Goal: Task Accomplishment & Management: Manage account settings

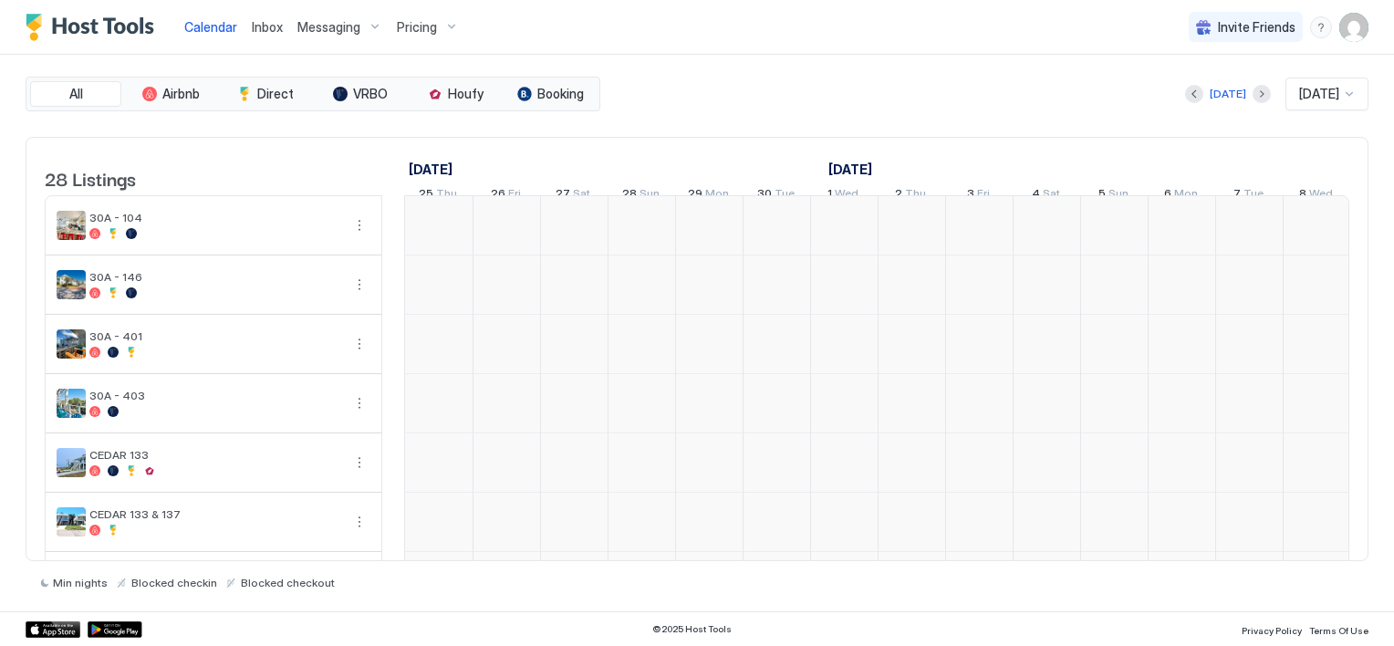
scroll to position [0, 1014]
click at [252, 29] on span "Inbox" at bounding box center [267, 27] width 31 height 16
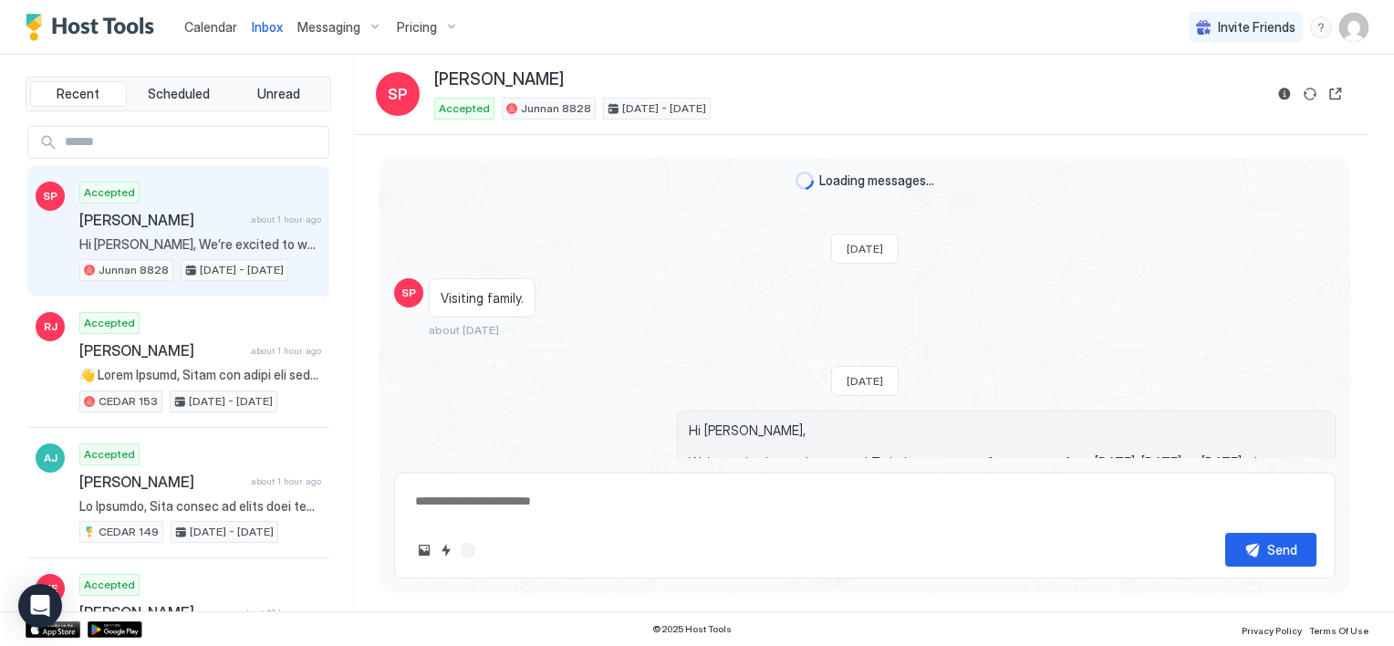
scroll to position [467, 0]
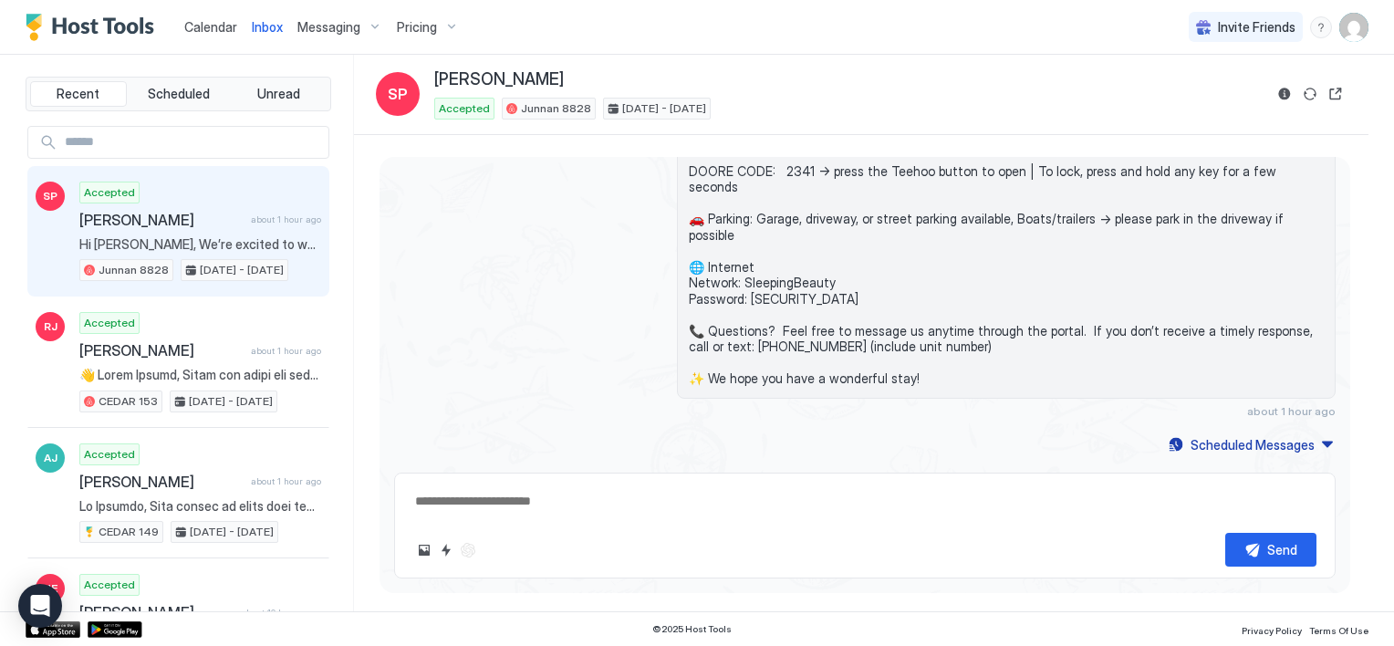
type textarea "*"
click at [199, 29] on span "Calendar" at bounding box center [210, 27] width 53 height 16
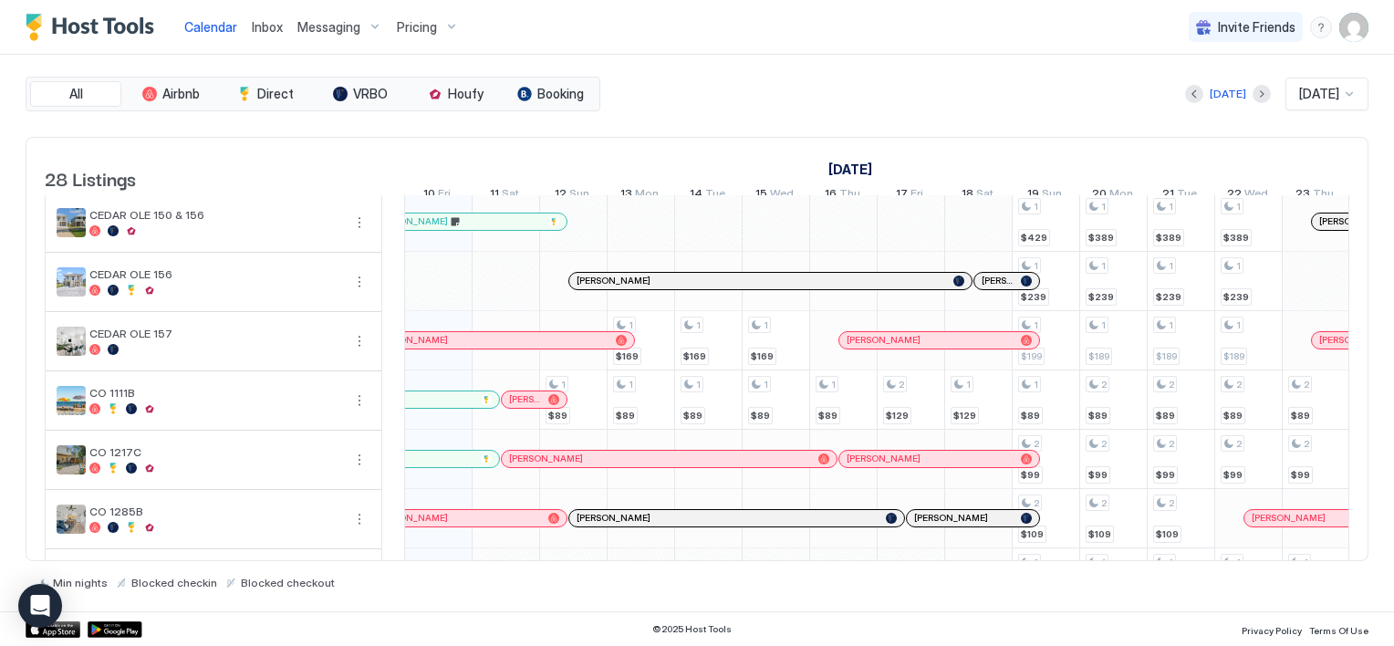
scroll to position [912, 0]
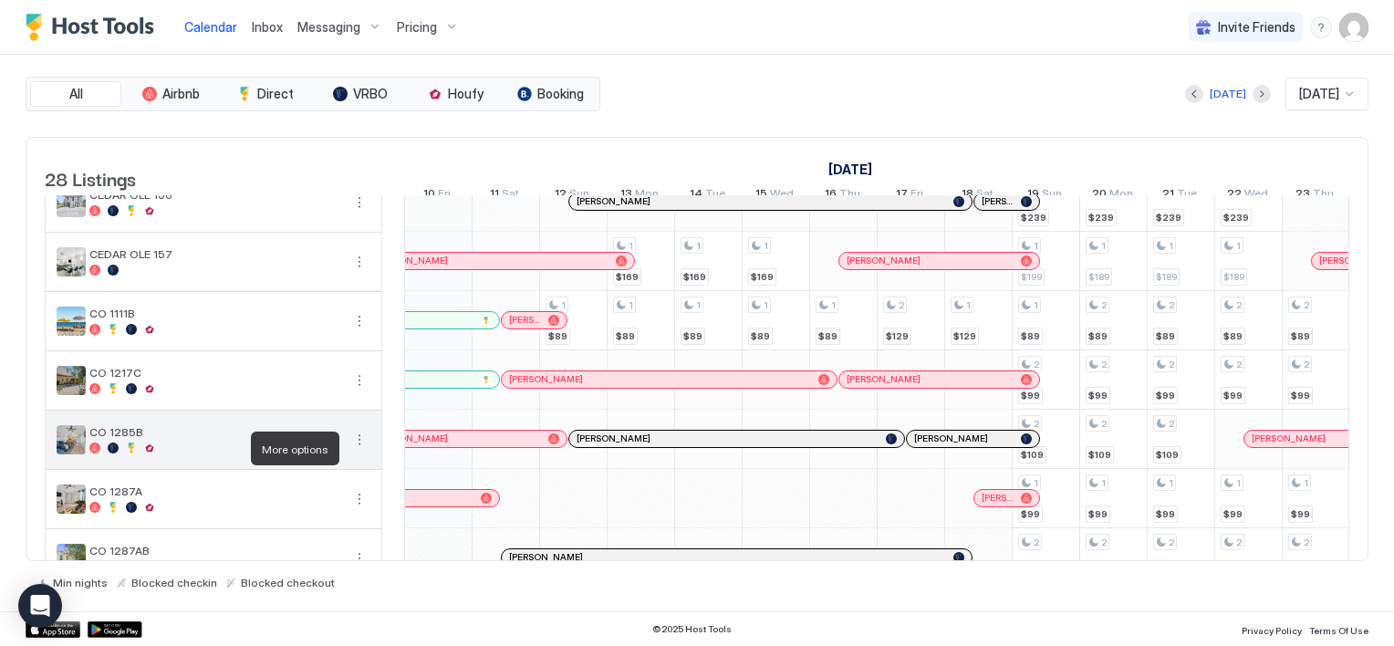
click at [355, 448] on button "More options" at bounding box center [360, 440] width 22 height 22
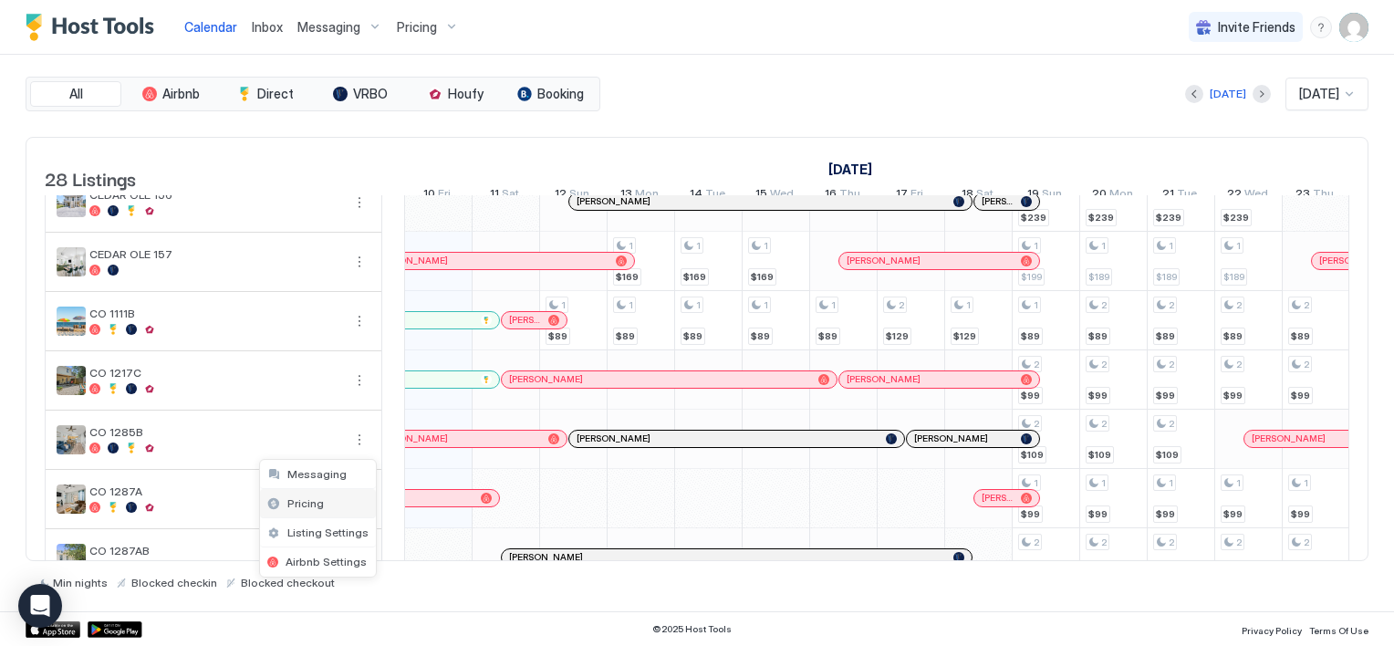
click at [317, 500] on span "Pricing" at bounding box center [305, 503] width 36 height 14
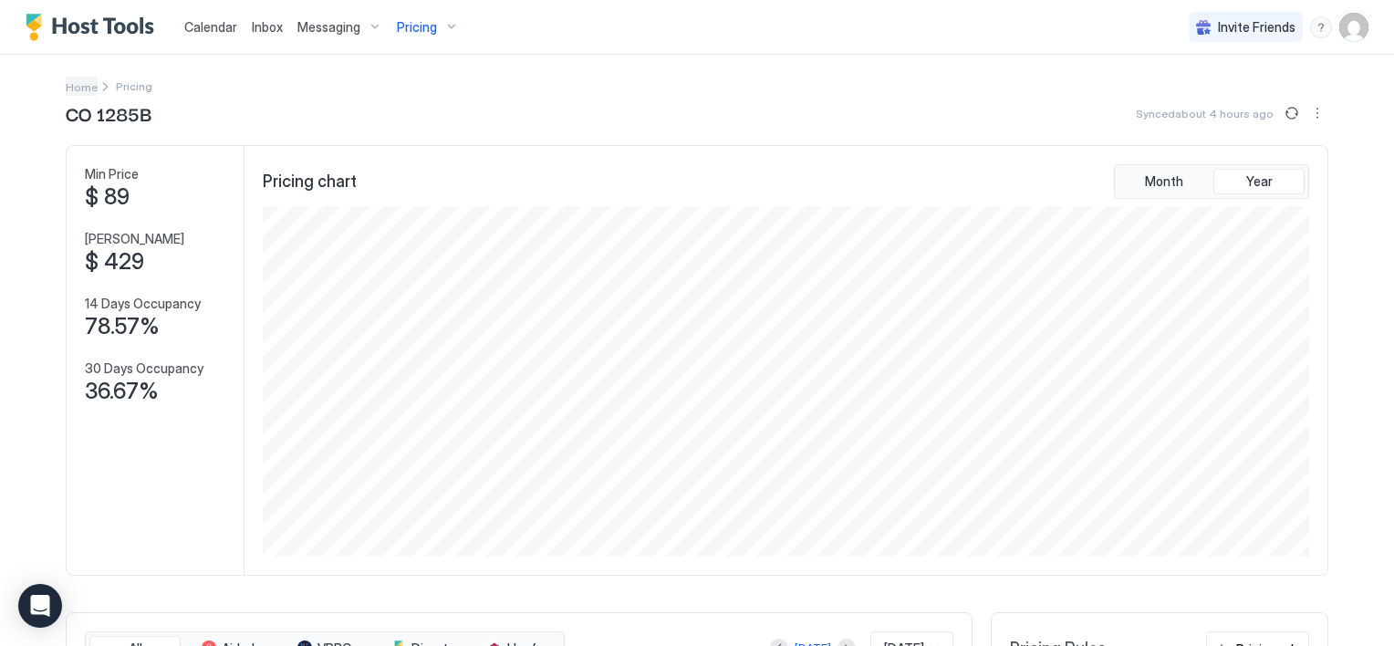
click at [69, 89] on span "Home" at bounding box center [82, 87] width 32 height 14
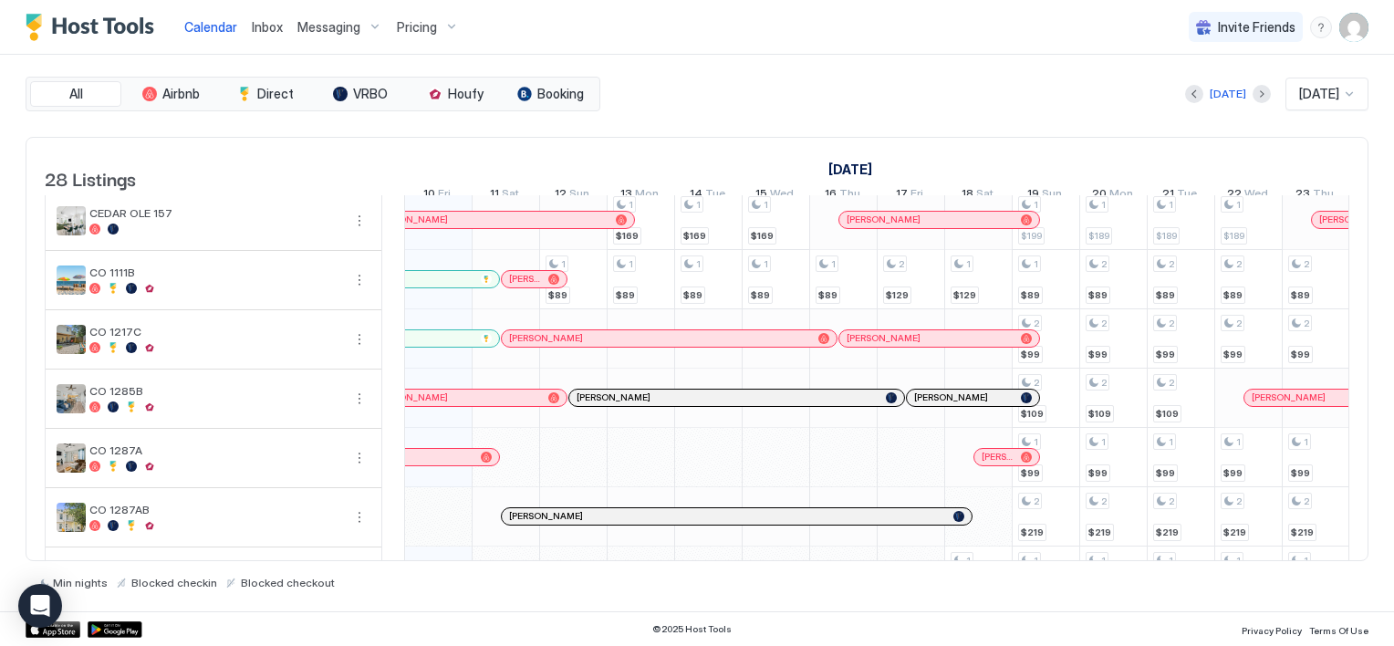
scroll to position [953, 0]
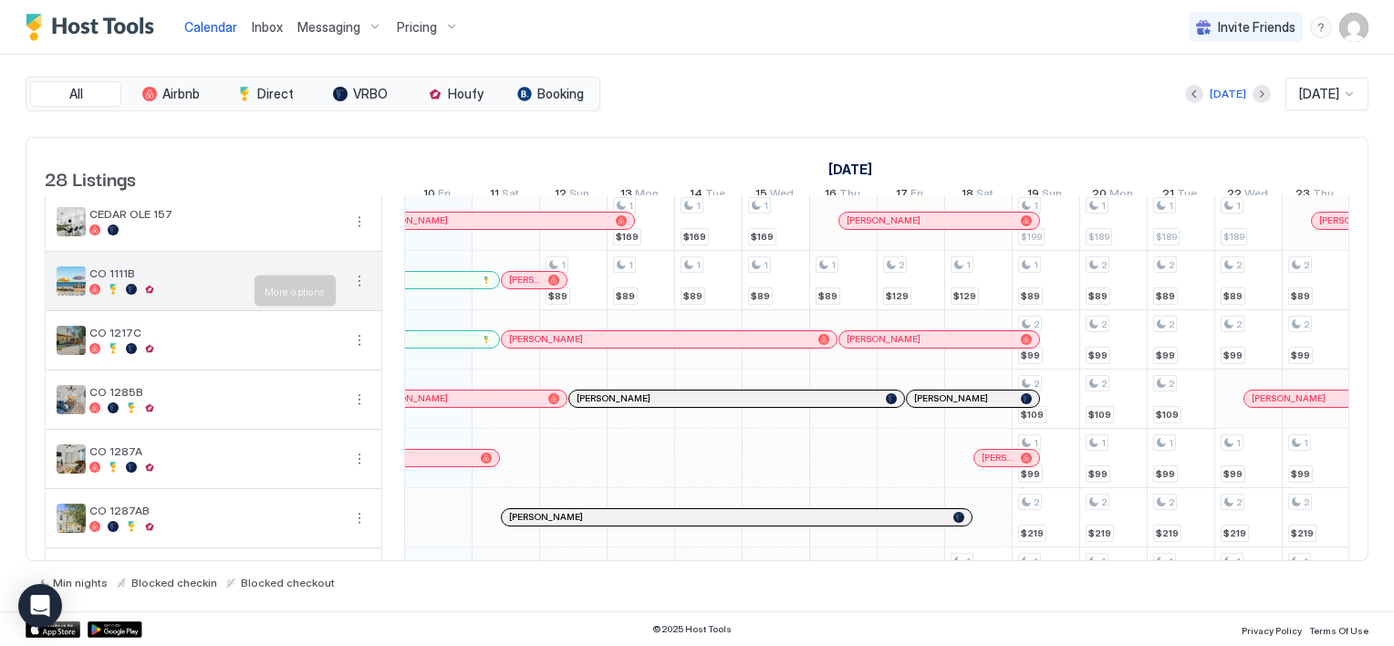
click at [358, 290] on button "More options" at bounding box center [360, 281] width 22 height 22
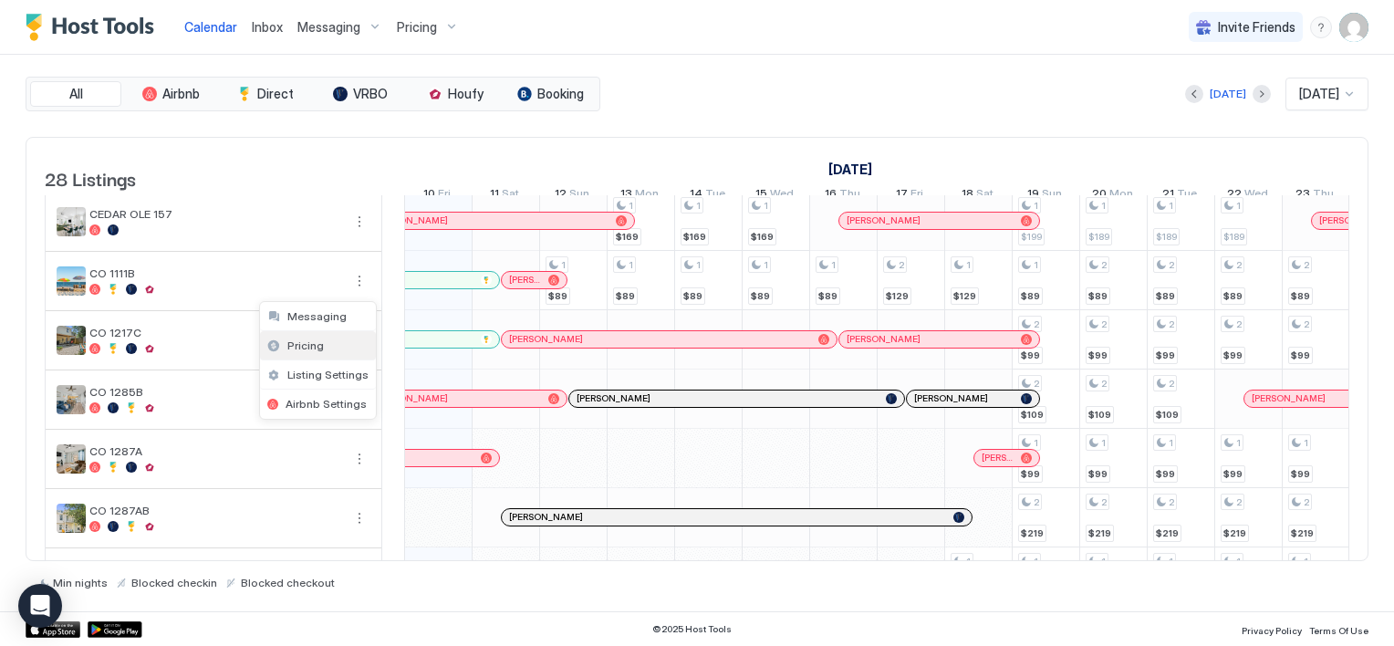
click at [324, 349] on div "Pricing" at bounding box center [318, 345] width 116 height 29
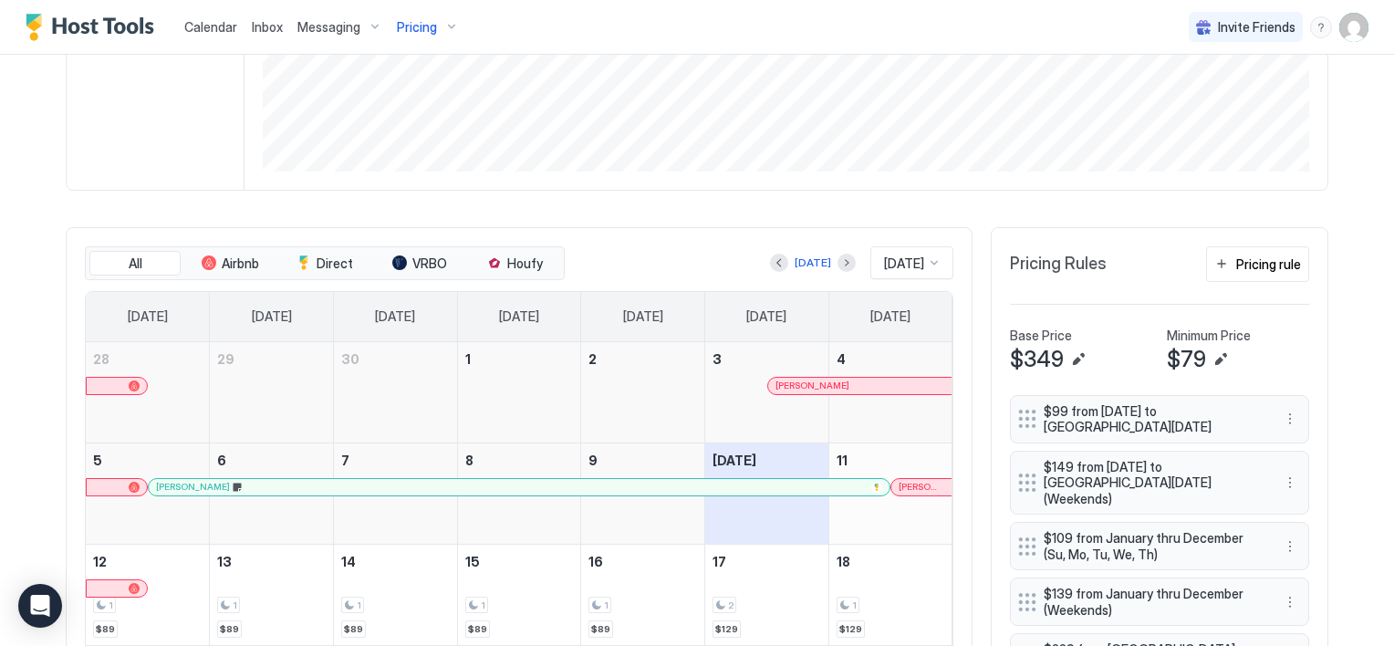
scroll to position [365, 0]
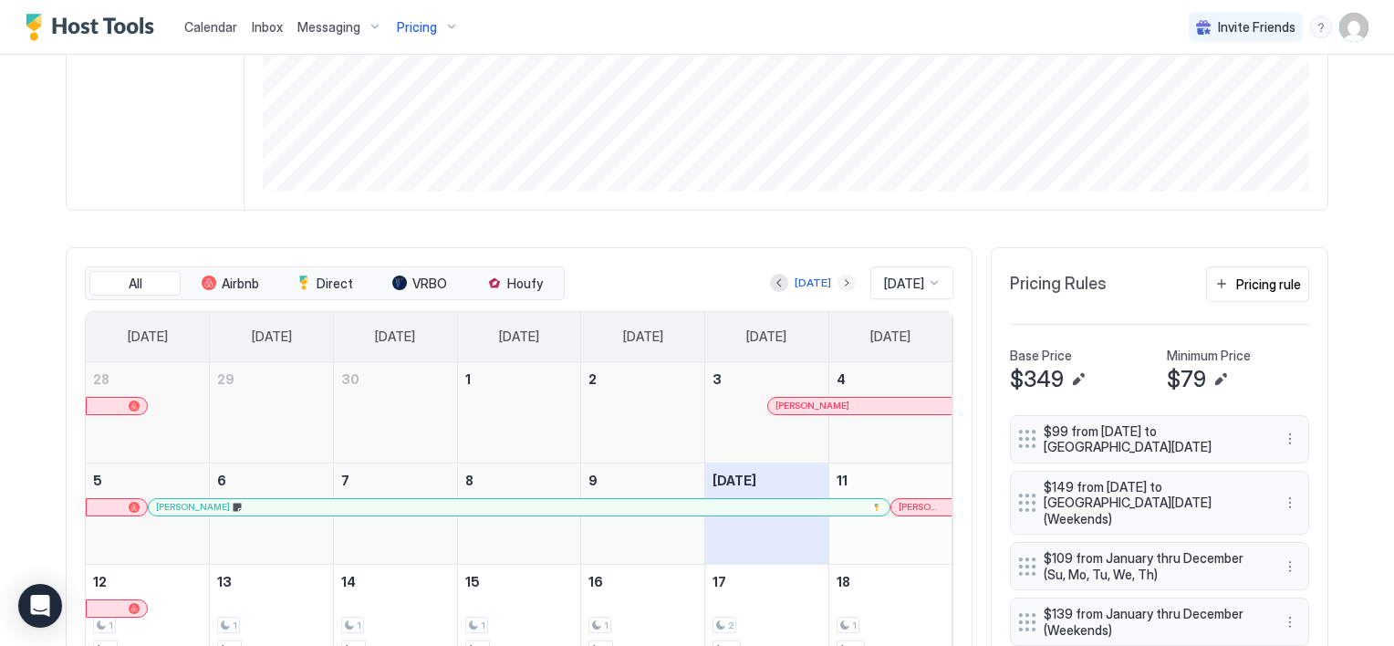
click at [838, 278] on button "Next month" at bounding box center [847, 283] width 18 height 18
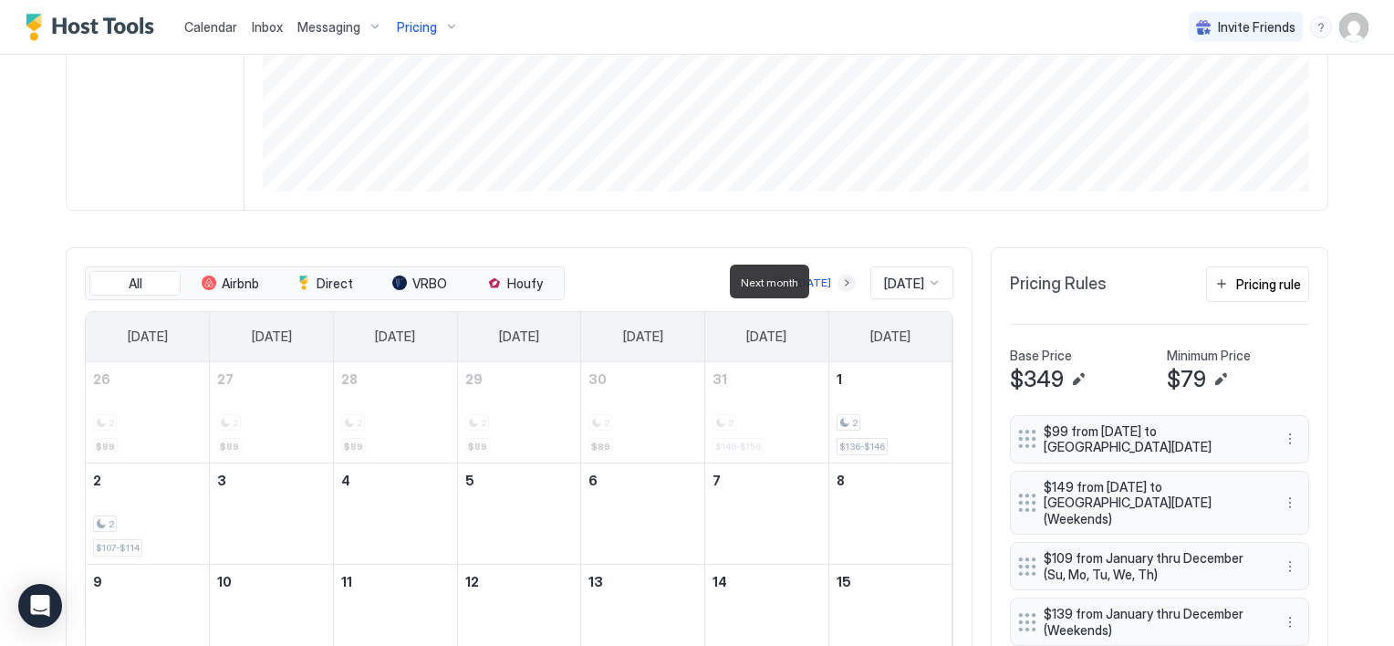
click at [838, 278] on button "Next month" at bounding box center [847, 283] width 18 height 18
click at [838, 281] on button "Next month" at bounding box center [847, 283] width 18 height 18
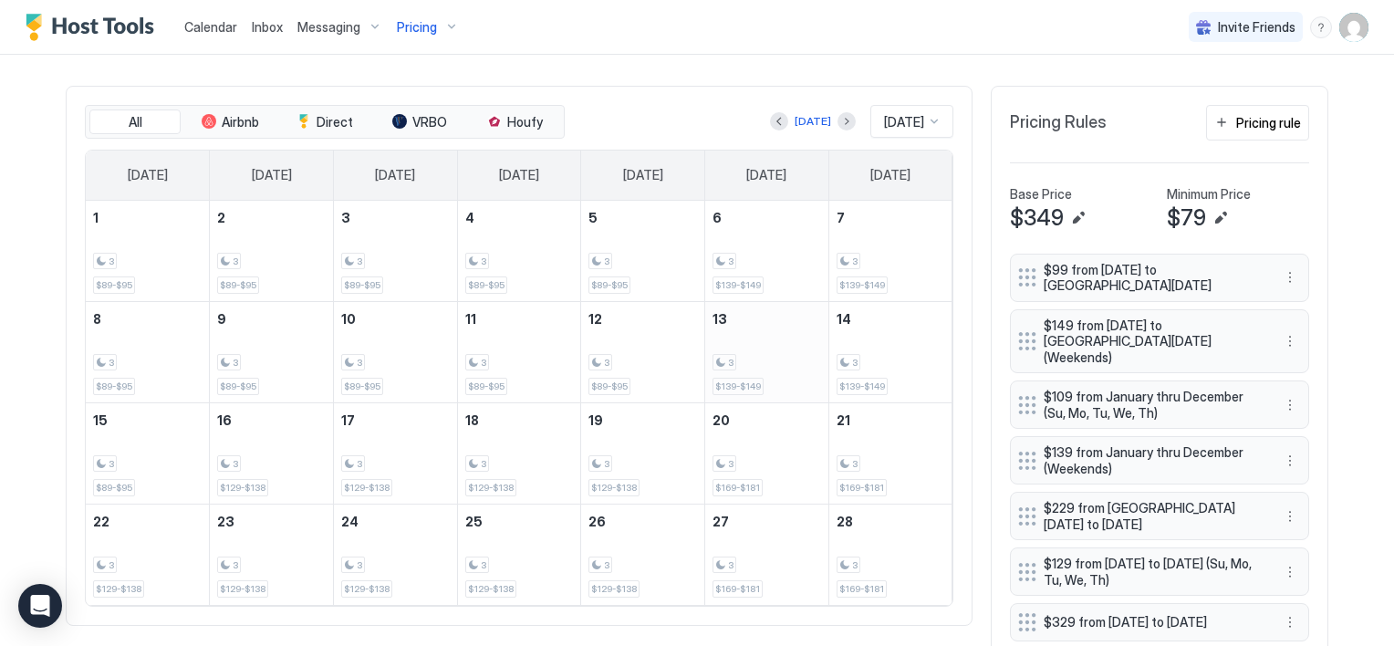
scroll to position [547, 0]
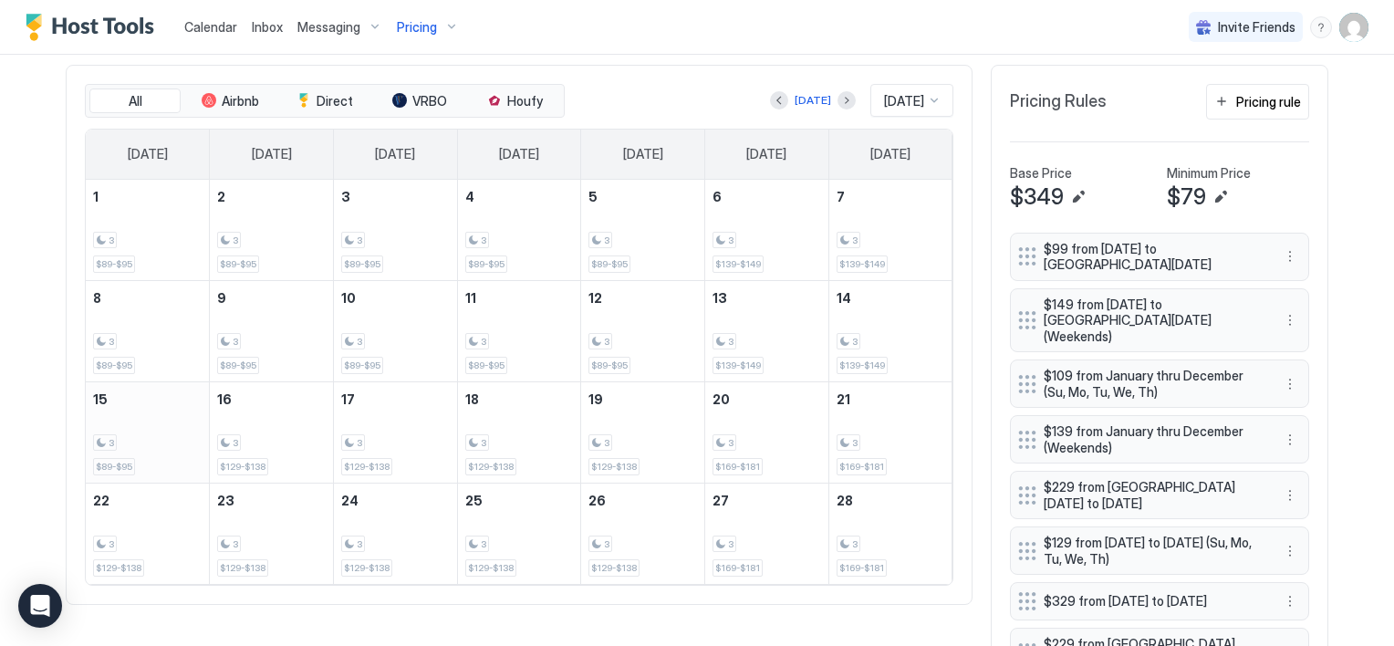
click at [123, 430] on div "3 $89-$95" at bounding box center [147, 433] width 109 height 86
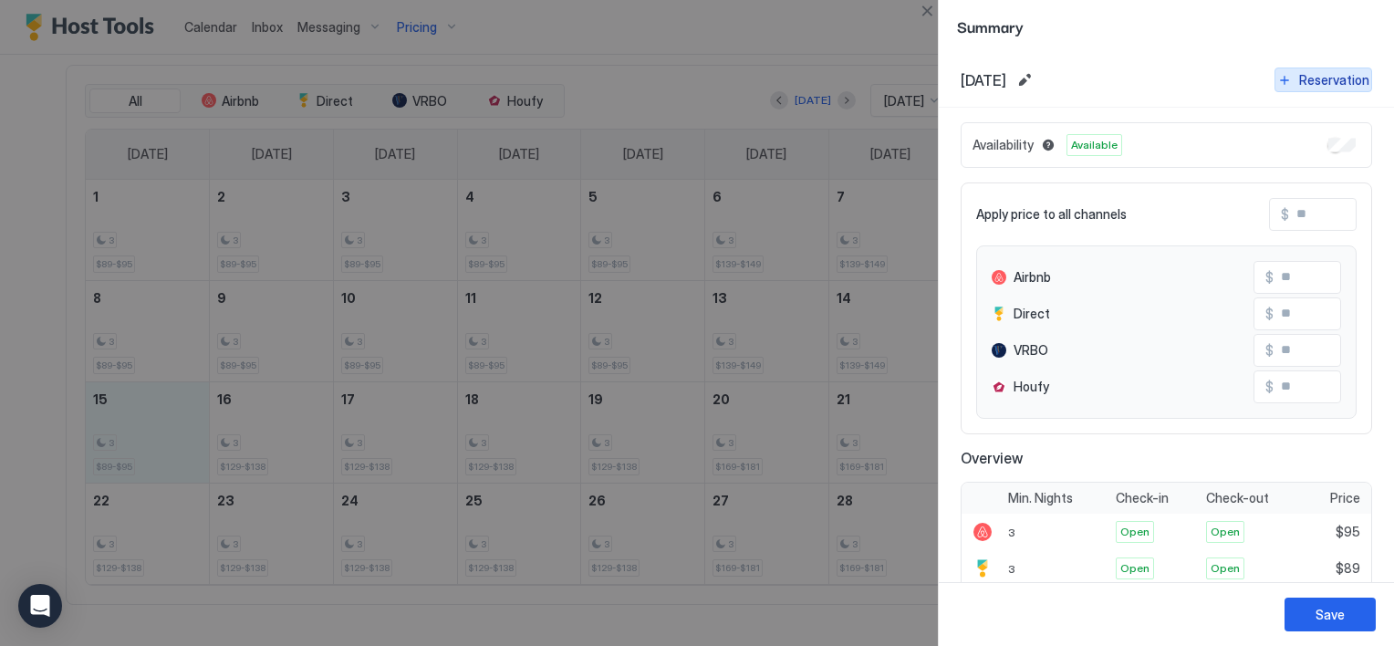
click at [1299, 83] on div "Reservation" at bounding box center [1334, 79] width 70 height 19
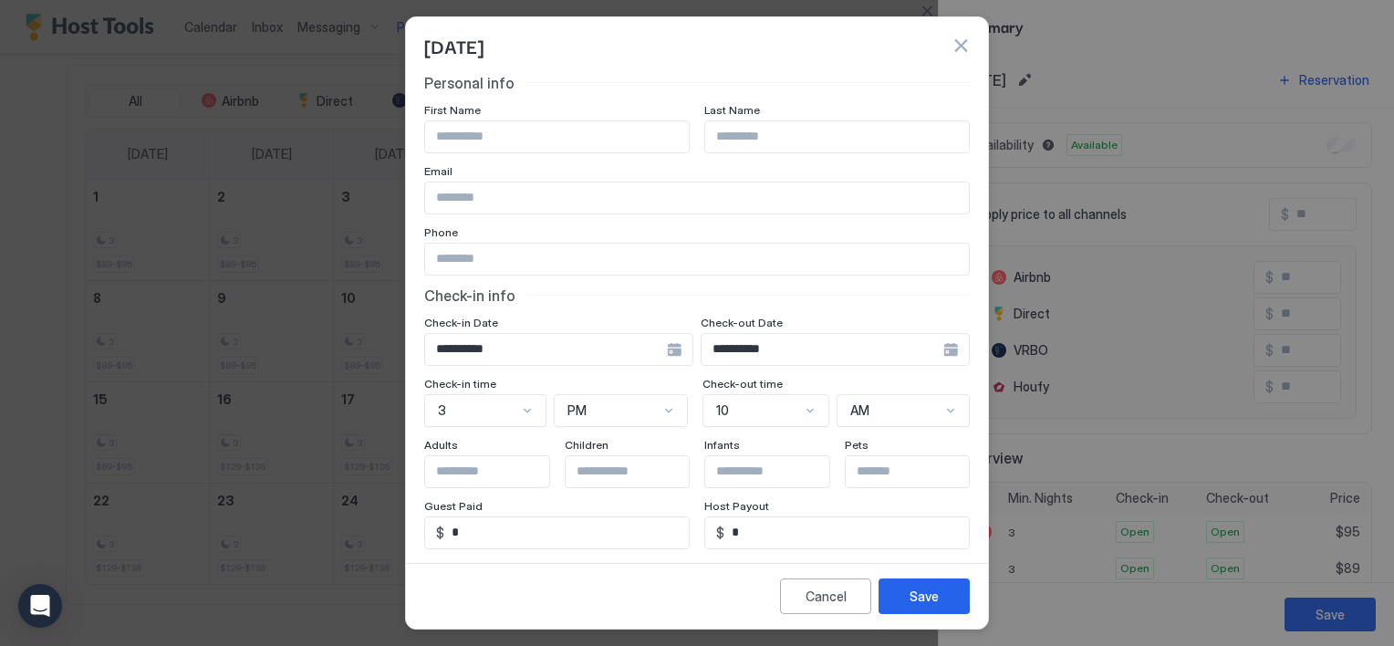
click at [670, 354] on div "**********" at bounding box center [558, 349] width 269 height 33
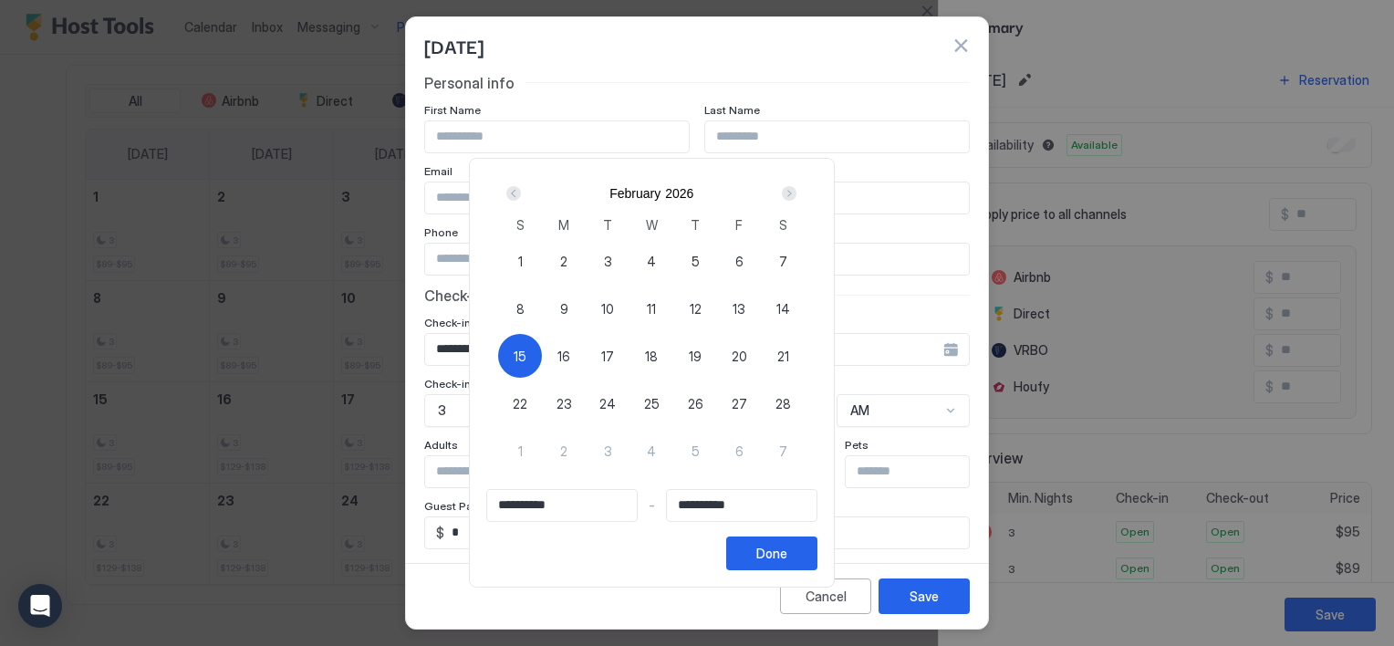
click at [542, 354] on div "15" at bounding box center [520, 356] width 44 height 44
type input "**********"
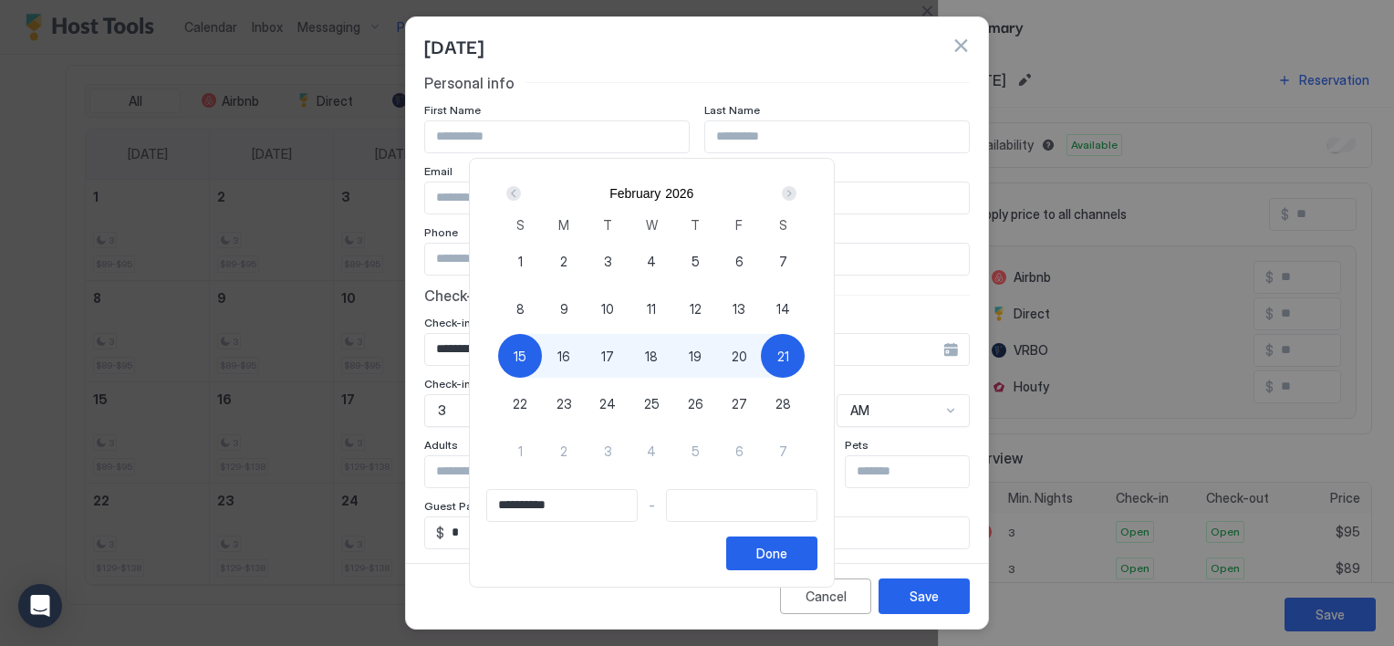
click at [805, 364] on div "21" at bounding box center [783, 356] width 44 height 44
type input "**********"
click at [787, 557] on div "Done" at bounding box center [771, 553] width 31 height 19
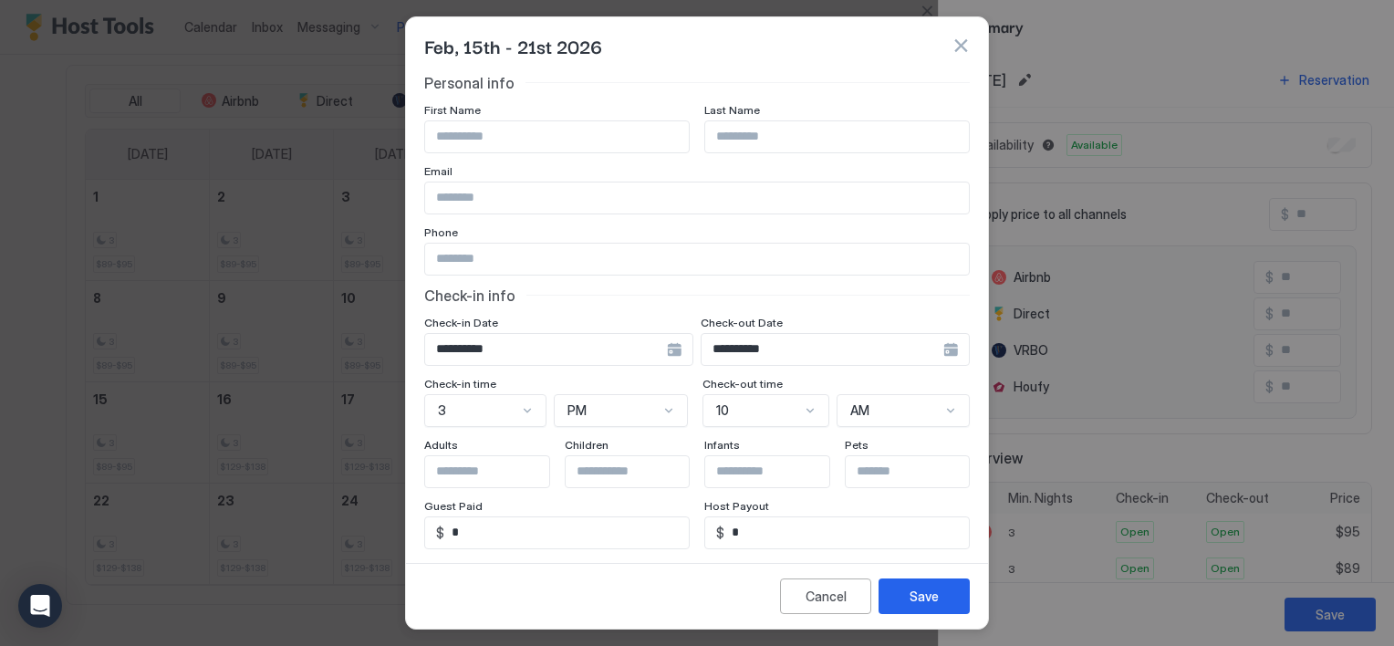
click at [558, 139] on input "Input Field" at bounding box center [557, 136] width 264 height 31
click at [558, 139] on input "*" at bounding box center [557, 136] width 264 height 31
click at [448, 143] on input "*" at bounding box center [557, 136] width 264 height 31
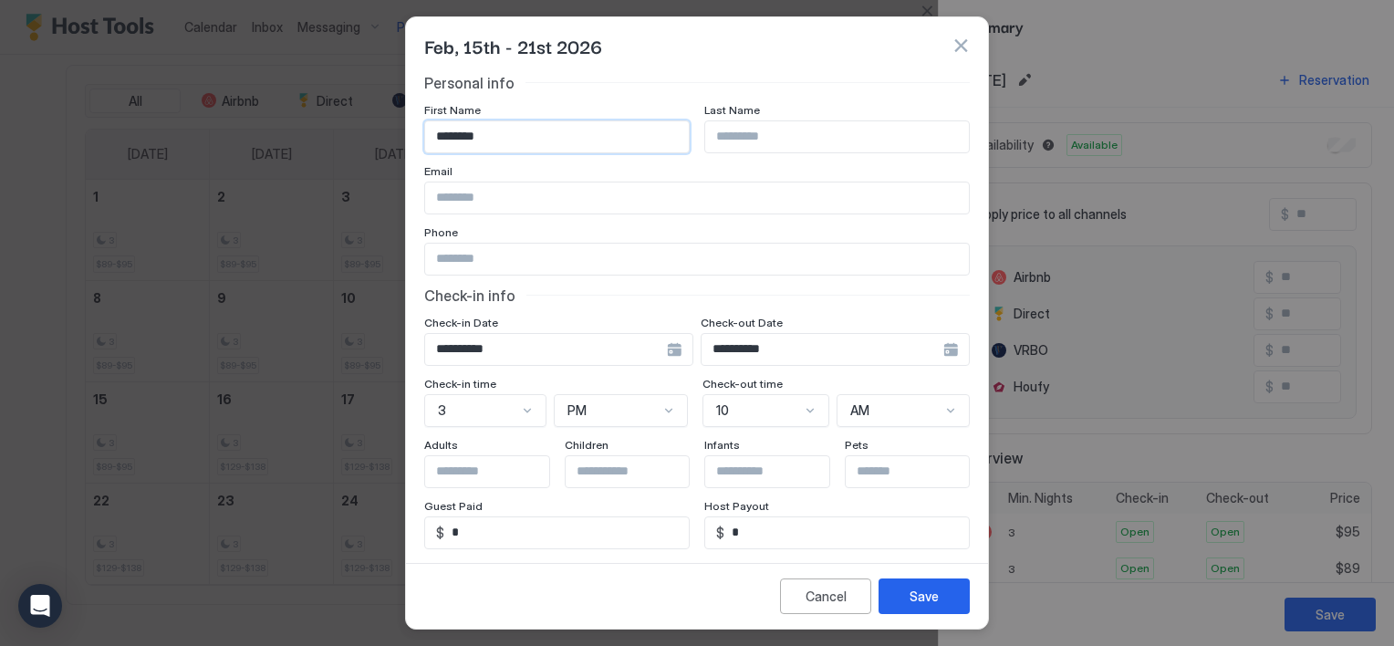
type input "*******"
click at [759, 135] on input "Input Field" at bounding box center [837, 136] width 264 height 31
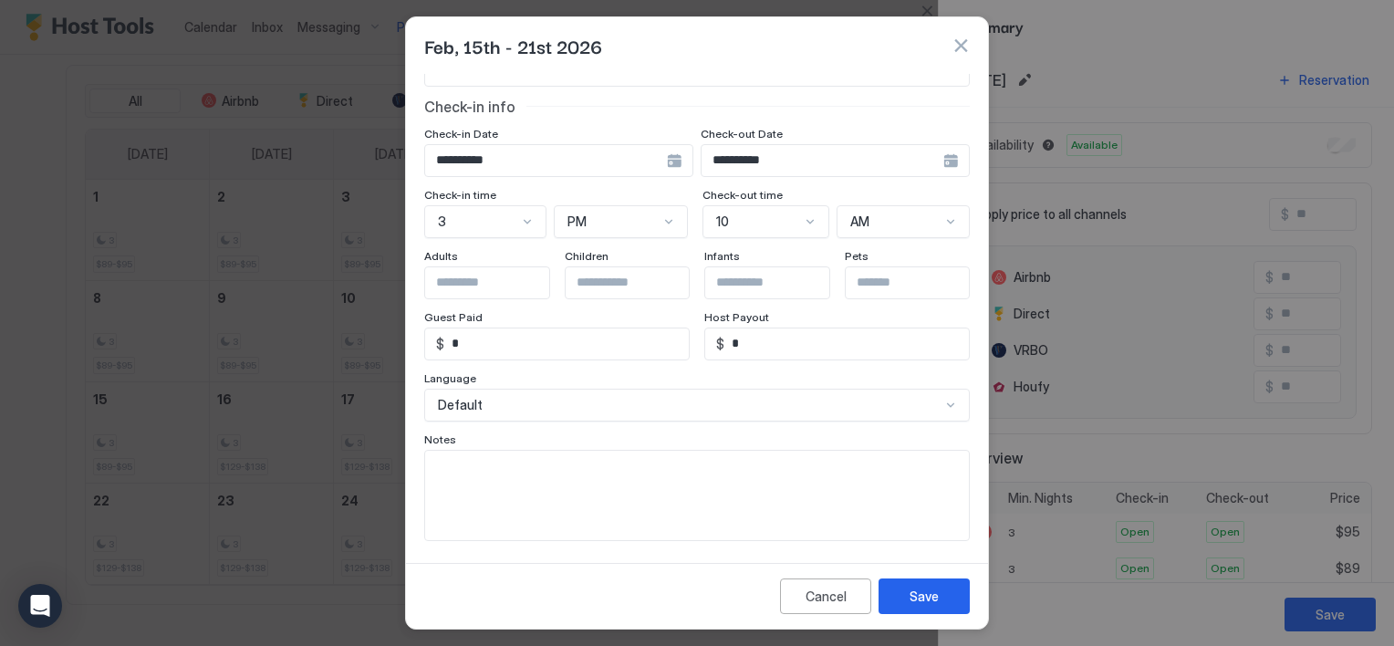
scroll to position [190, 0]
type input "*****"
click at [511, 472] on textarea "Input Field" at bounding box center [697, 494] width 544 height 89
type textarea "**********"
click at [774, 352] on input "*" at bounding box center [846, 343] width 245 height 31
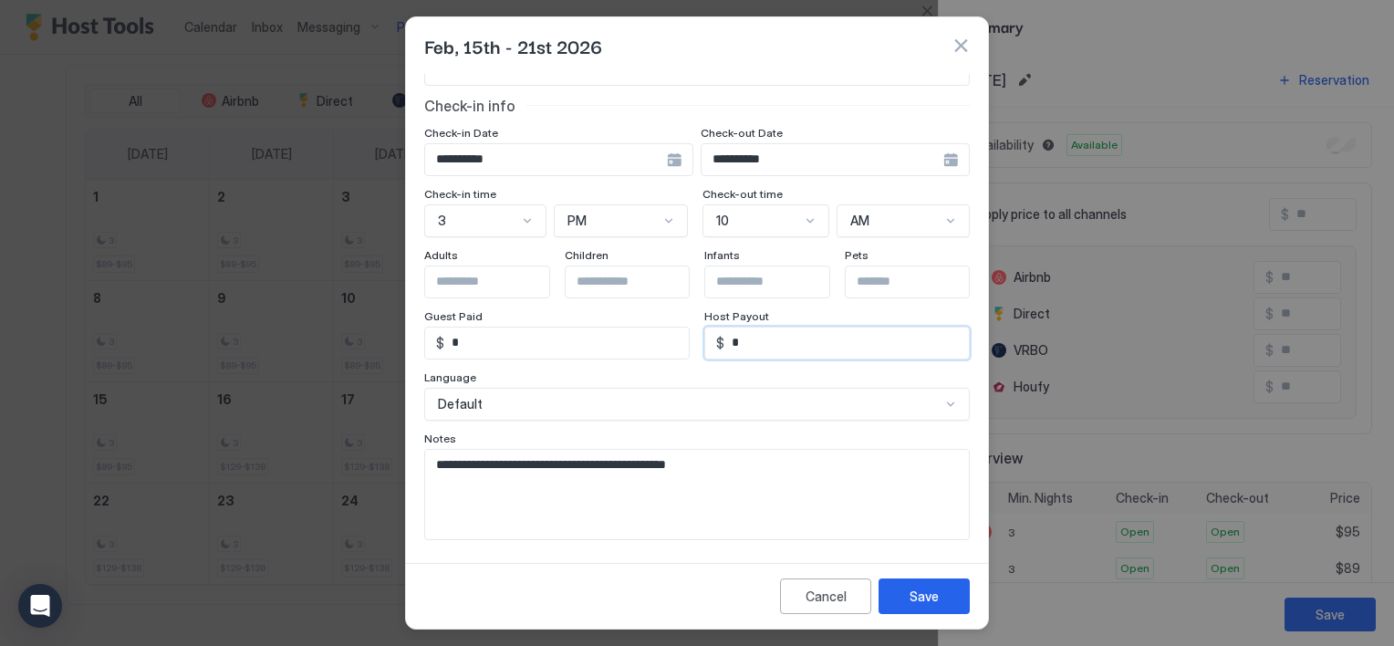
click at [774, 351] on input "*" at bounding box center [846, 343] width 245 height 31
type input "***"
click at [569, 350] on input "*" at bounding box center [566, 343] width 245 height 31
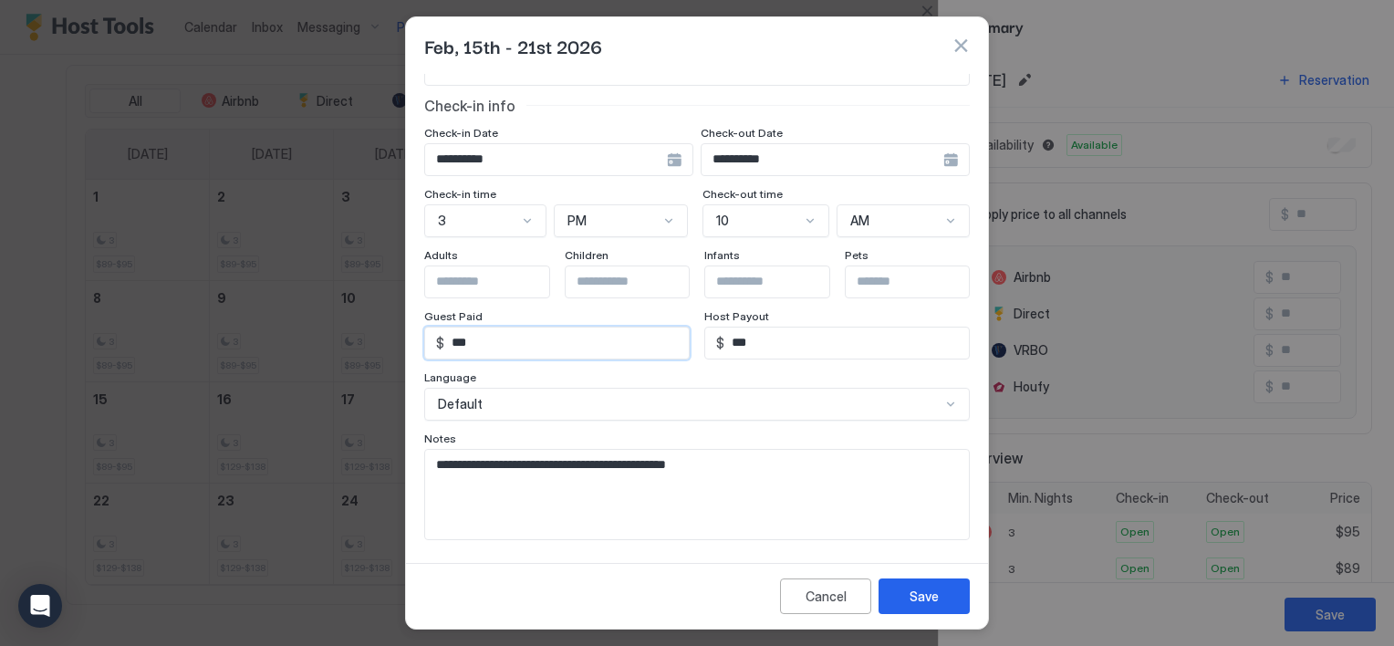
type input "***"
click at [749, 473] on textarea "**********" at bounding box center [690, 494] width 531 height 89
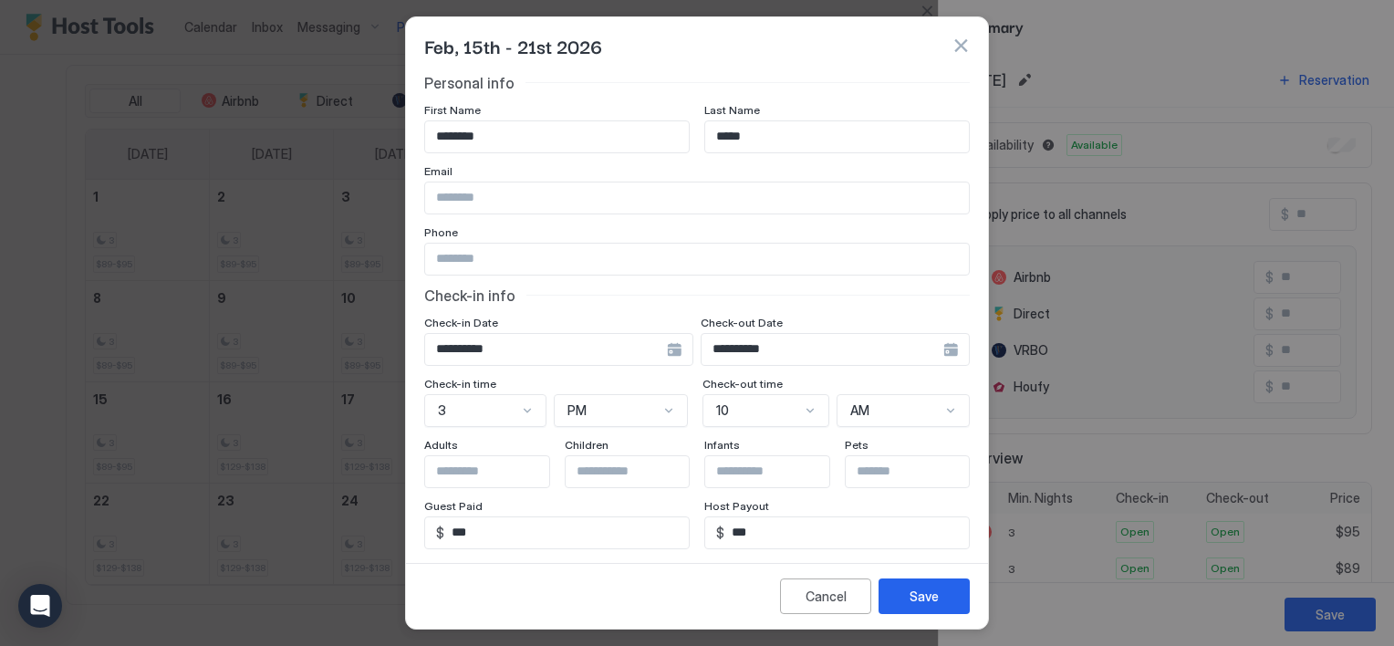
scroll to position [0, 0]
click at [513, 260] on input "Input Field" at bounding box center [697, 259] width 544 height 31
type input "**********"
click at [930, 603] on div "Save" at bounding box center [924, 596] width 29 height 19
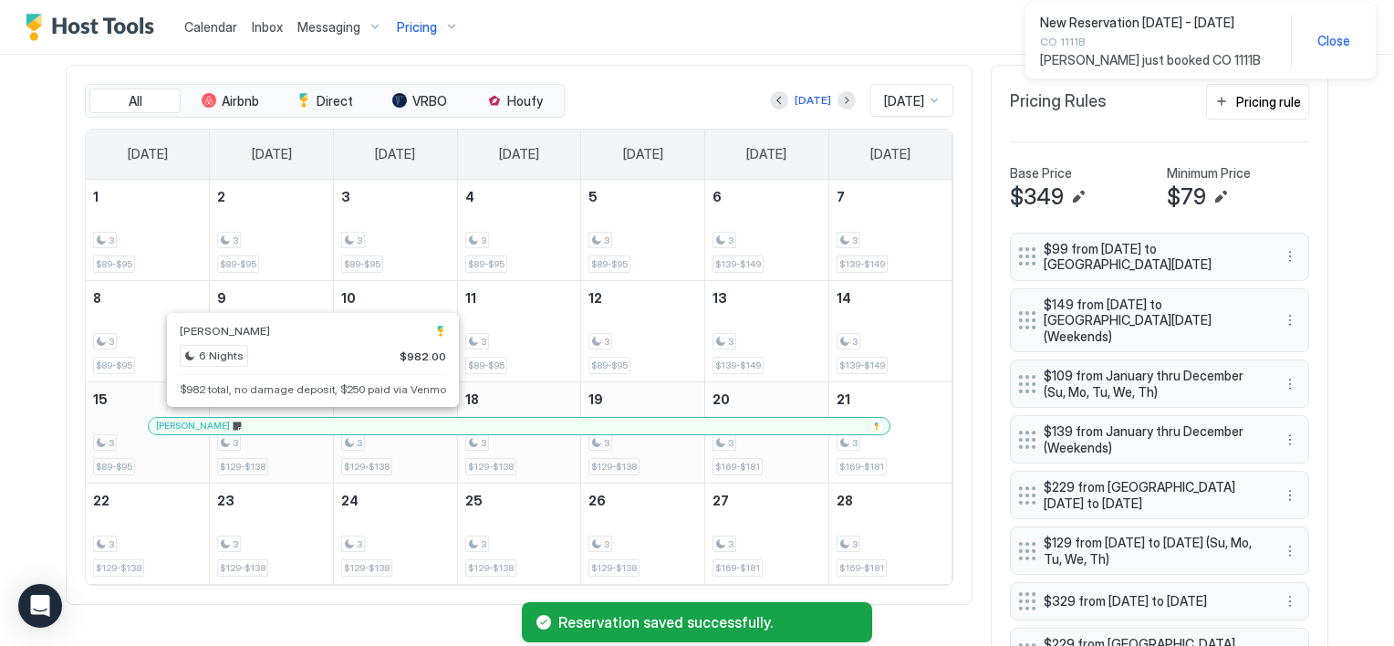
click at [306, 421] on div at bounding box center [313, 426] width 15 height 15
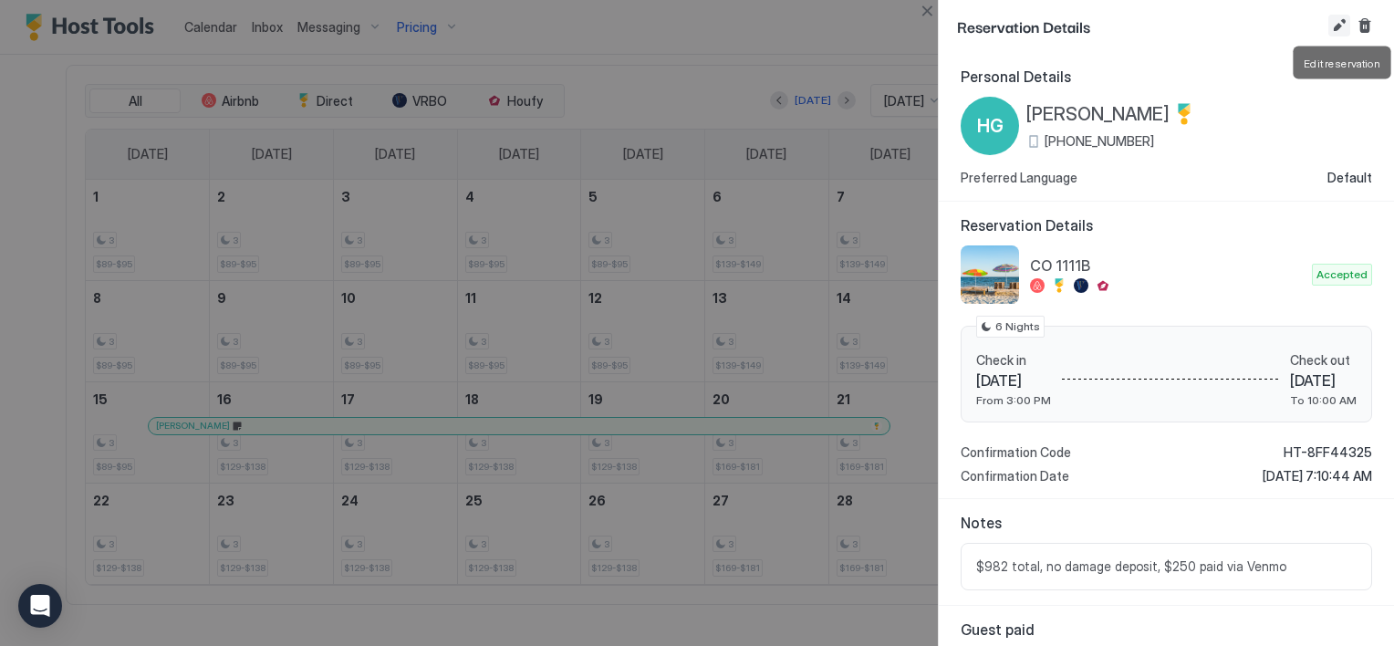
click at [1335, 27] on button "Edit reservation" at bounding box center [1340, 26] width 22 height 22
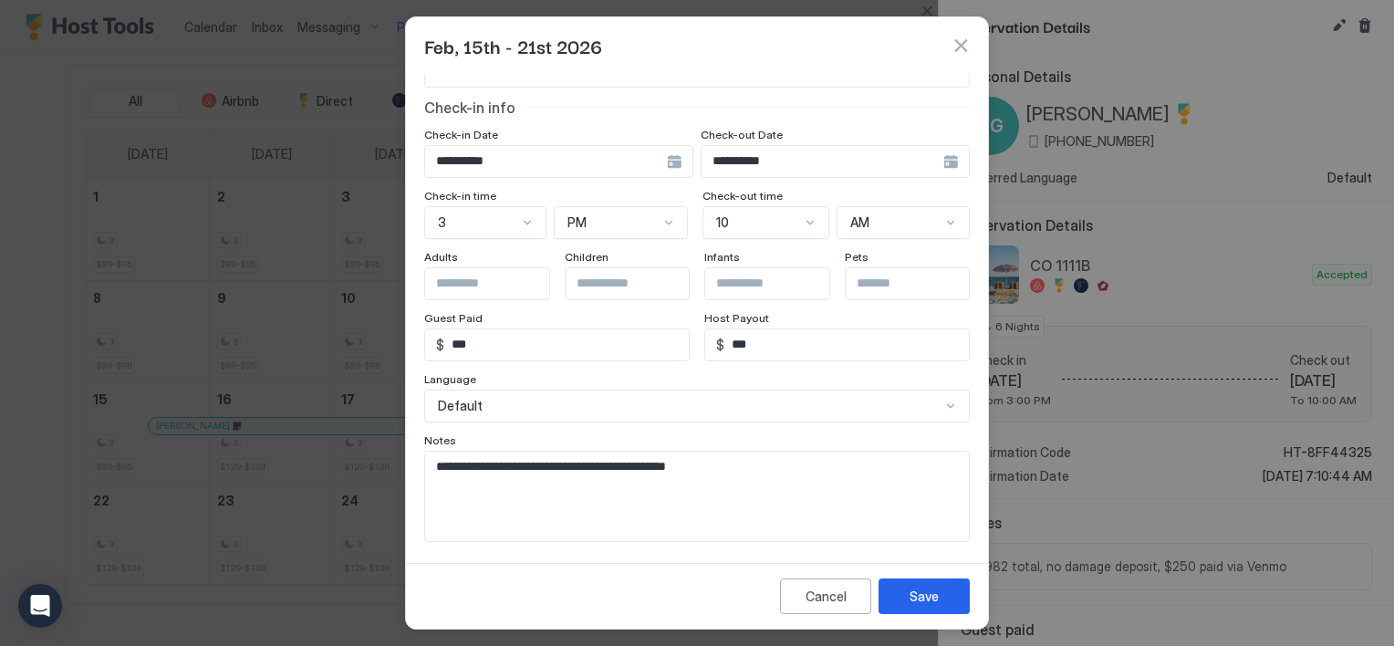
scroll to position [190, 0]
click at [748, 469] on textarea "**********" at bounding box center [690, 494] width 531 height 89
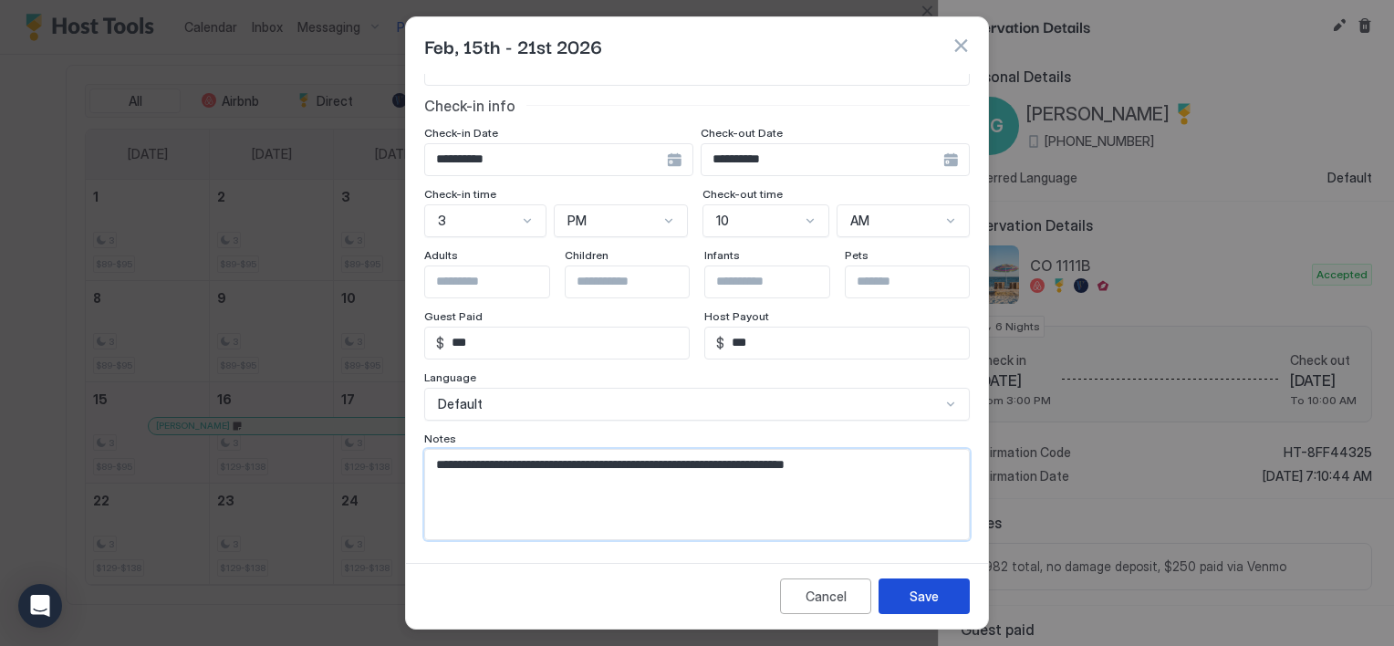
type textarea "**********"
click at [940, 598] on button "Save" at bounding box center [924, 596] width 91 height 36
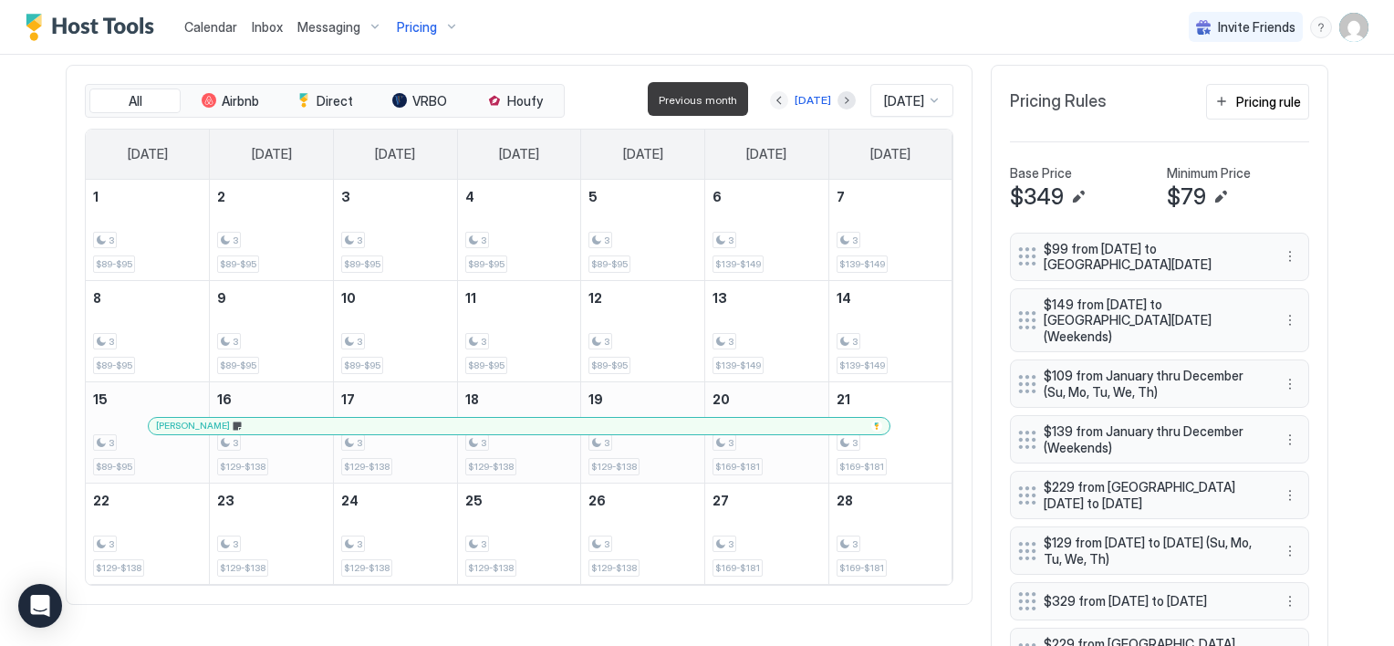
click at [770, 99] on button "Previous month" at bounding box center [779, 100] width 18 height 18
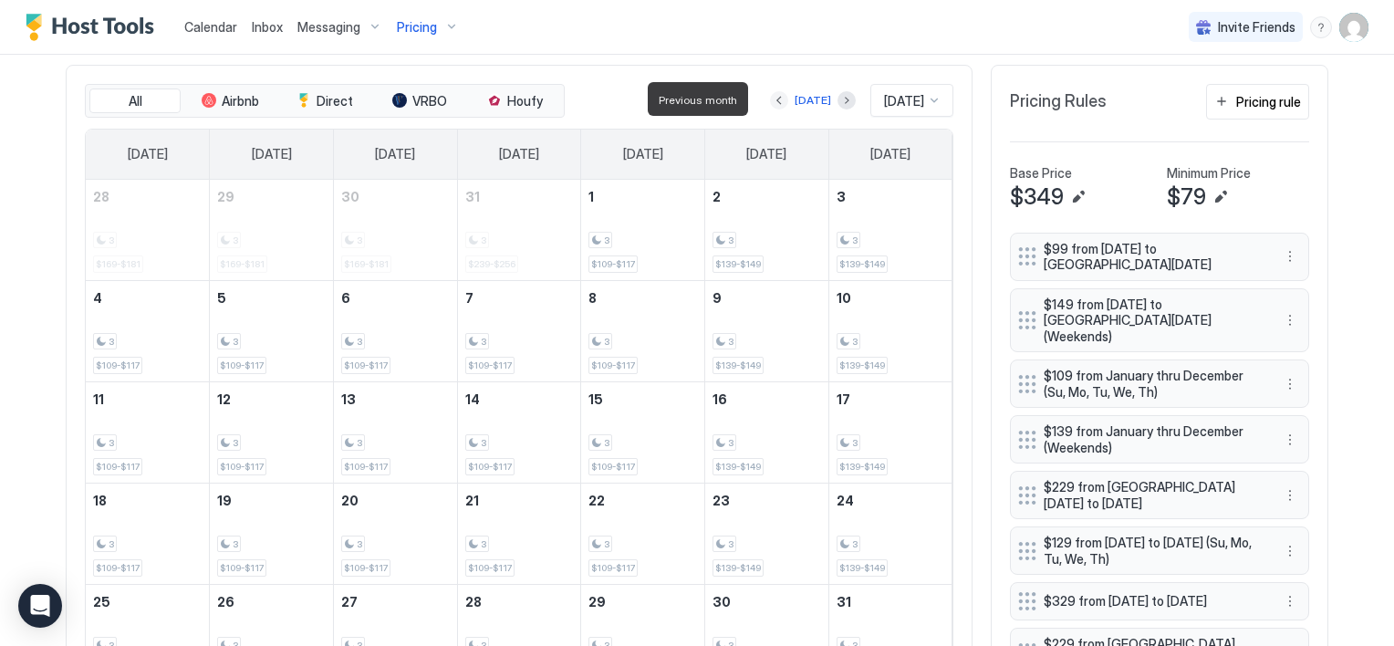
click at [770, 99] on button "Previous month" at bounding box center [779, 100] width 18 height 18
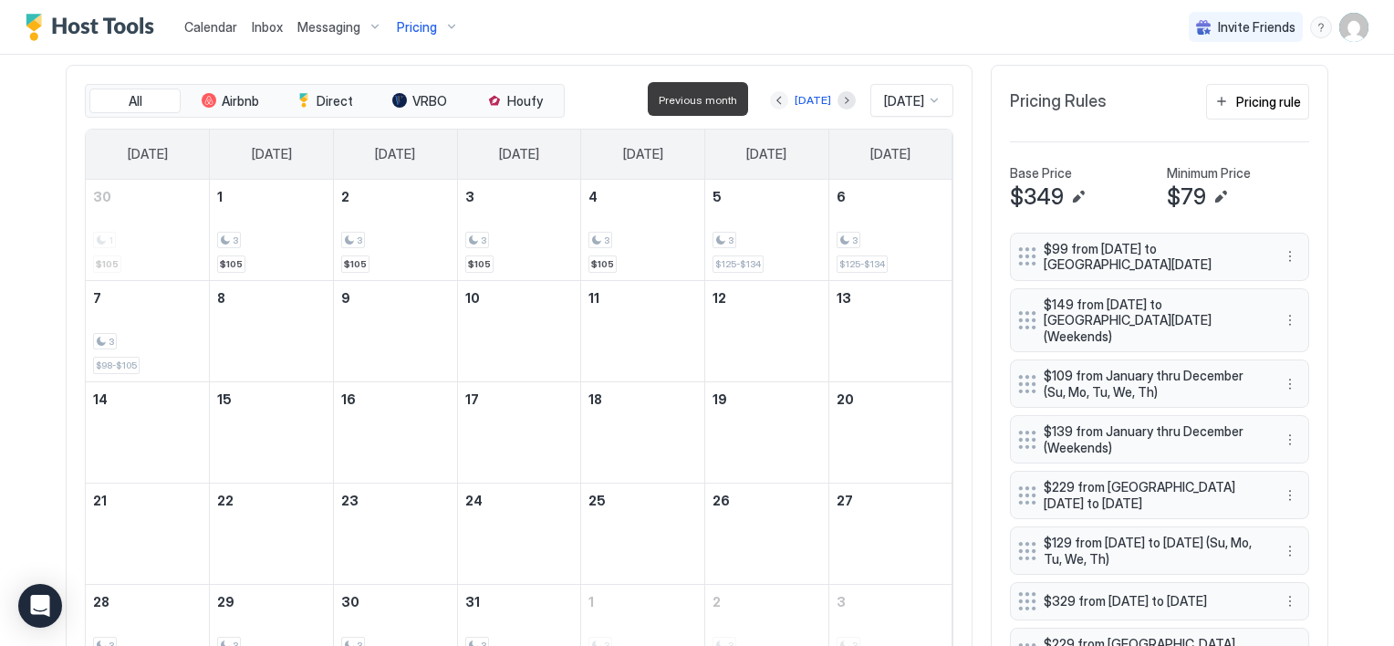
click at [770, 99] on button "Previous month" at bounding box center [779, 100] width 18 height 18
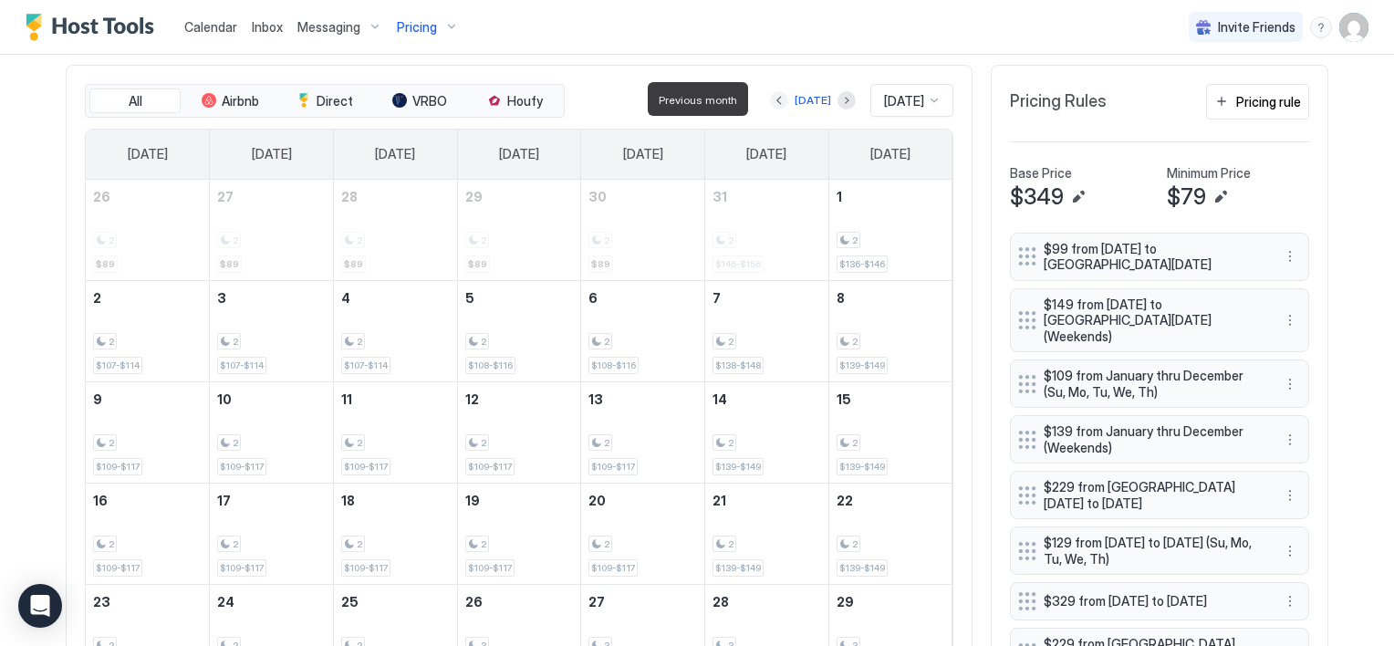
click at [770, 99] on button "Previous month" at bounding box center [779, 100] width 18 height 18
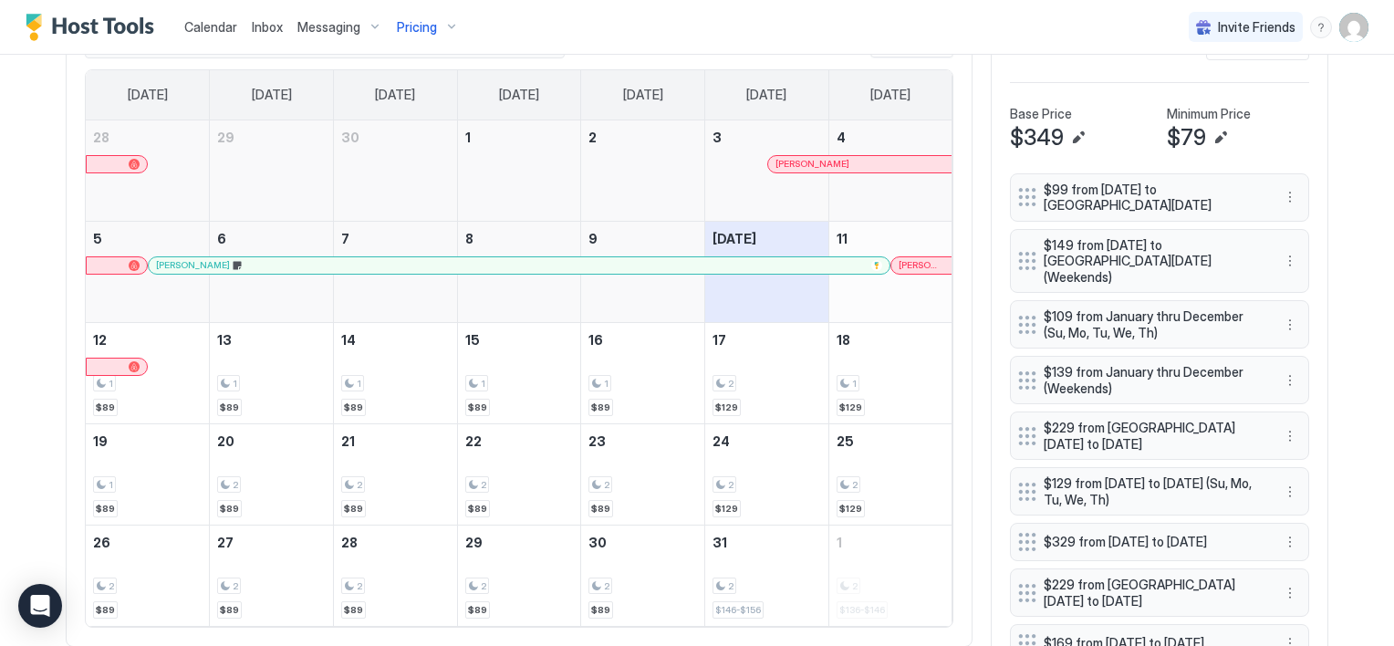
scroll to position [639, 0]
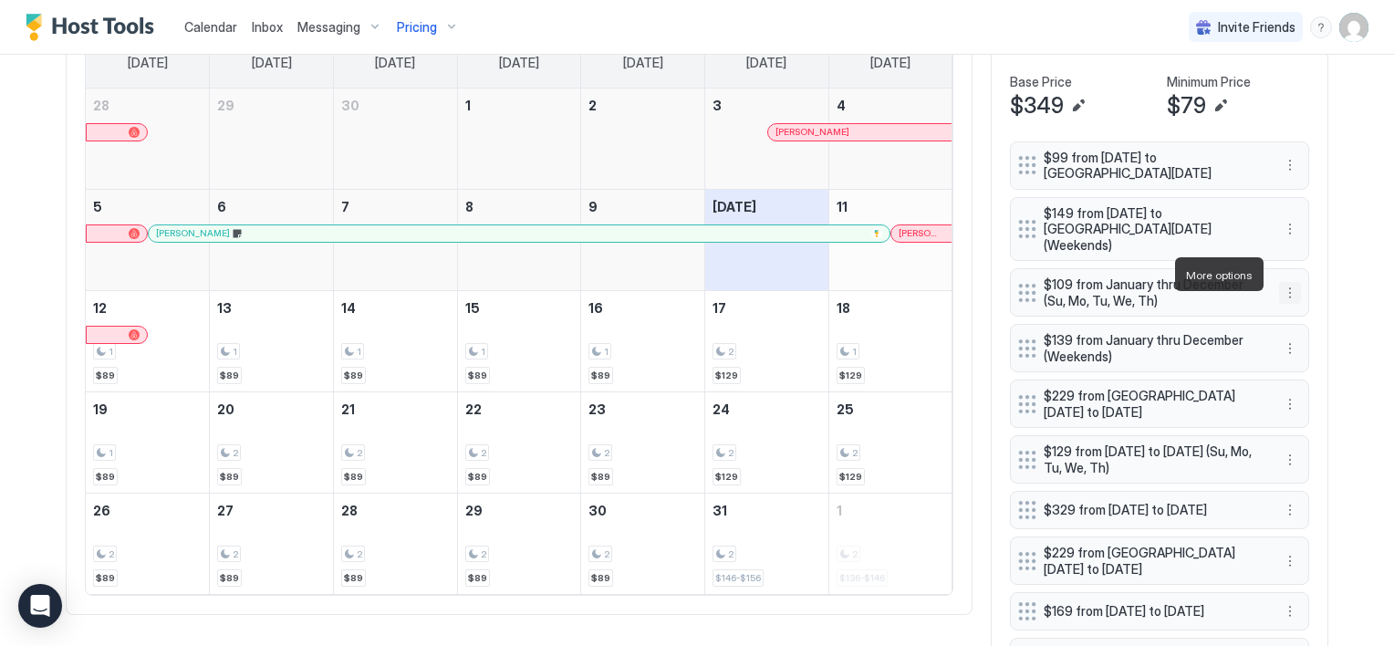
click at [1283, 282] on button "More options" at bounding box center [1290, 293] width 22 height 22
click at [1308, 301] on span "Edit" at bounding box center [1311, 300] width 20 height 14
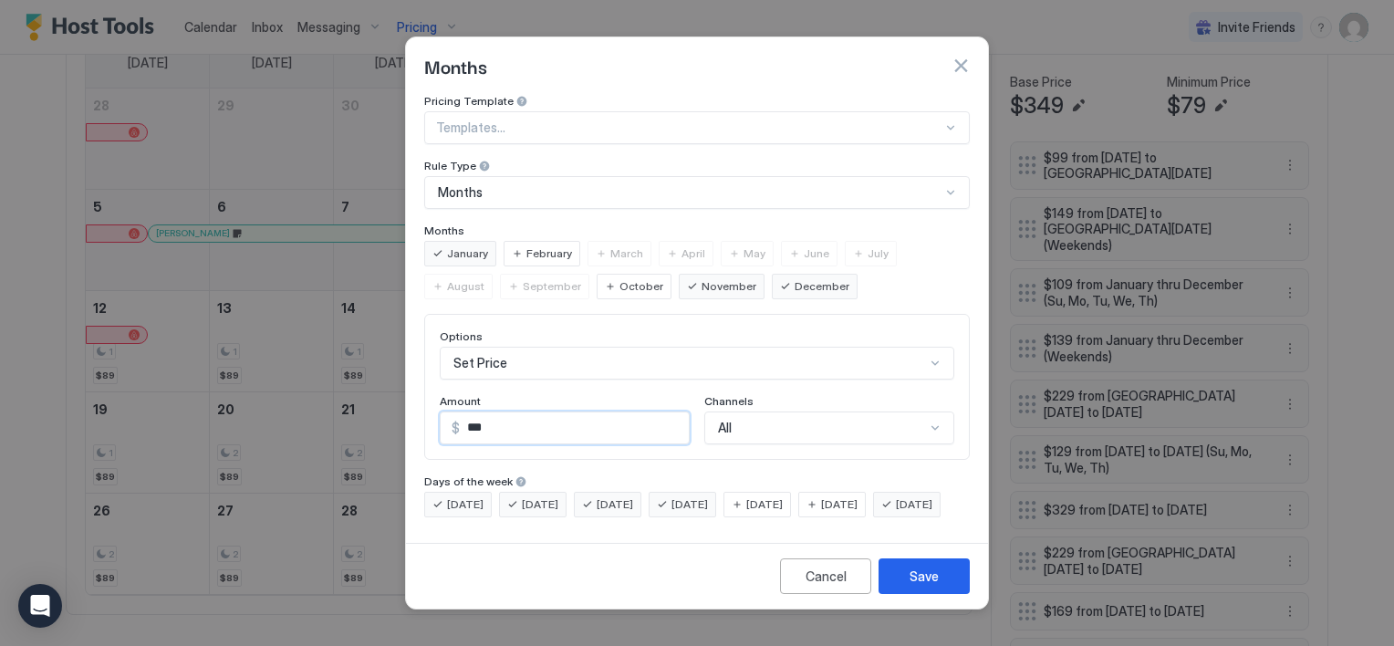
click at [482, 412] on input "***" at bounding box center [574, 427] width 229 height 31
type input "**"
click at [922, 586] on div "Save" at bounding box center [924, 576] width 29 height 19
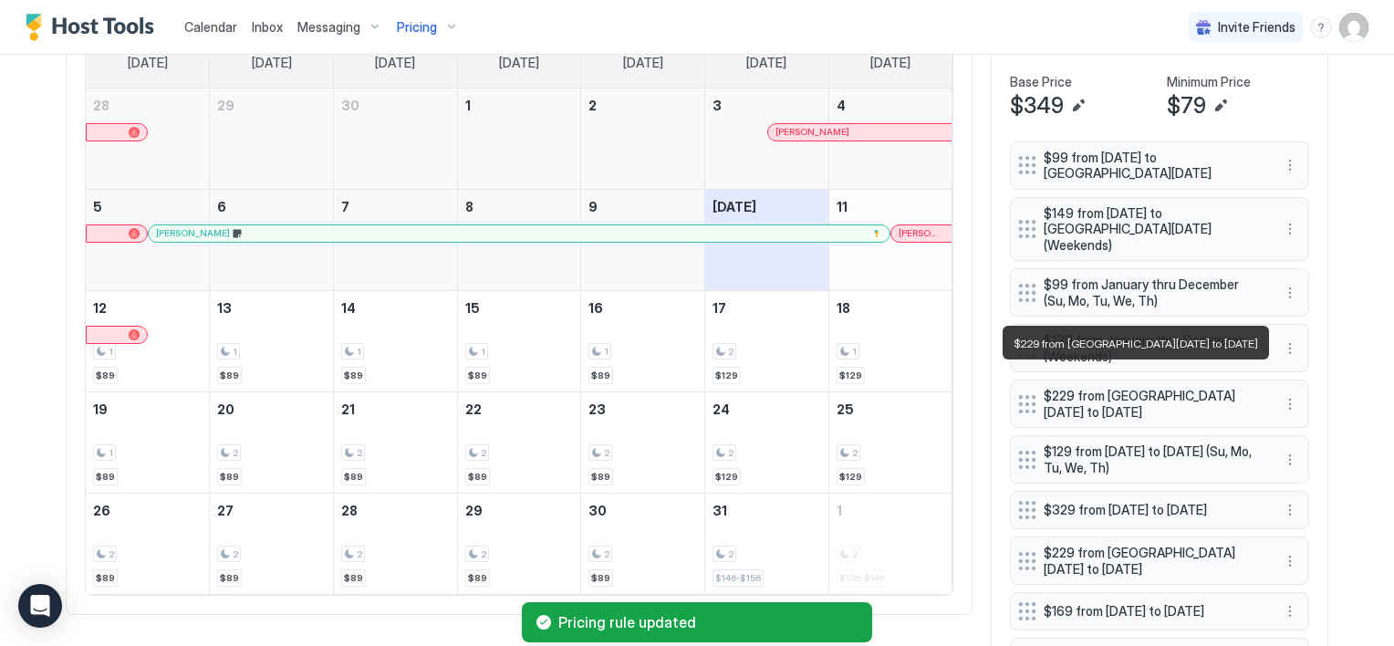
scroll to position [730, 0]
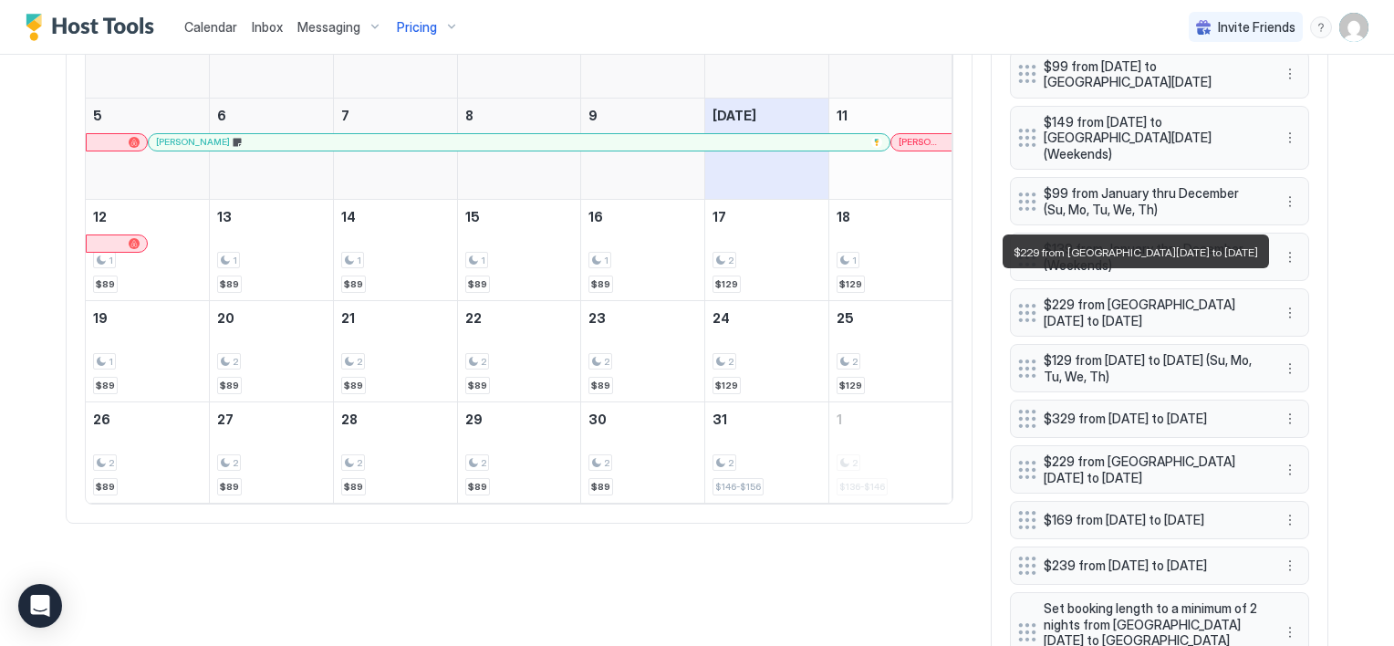
click at [1137, 297] on span "$229 from Wed, Nov 26th 2025 to Sun, Nov 30th 2025" at bounding box center [1152, 313] width 217 height 32
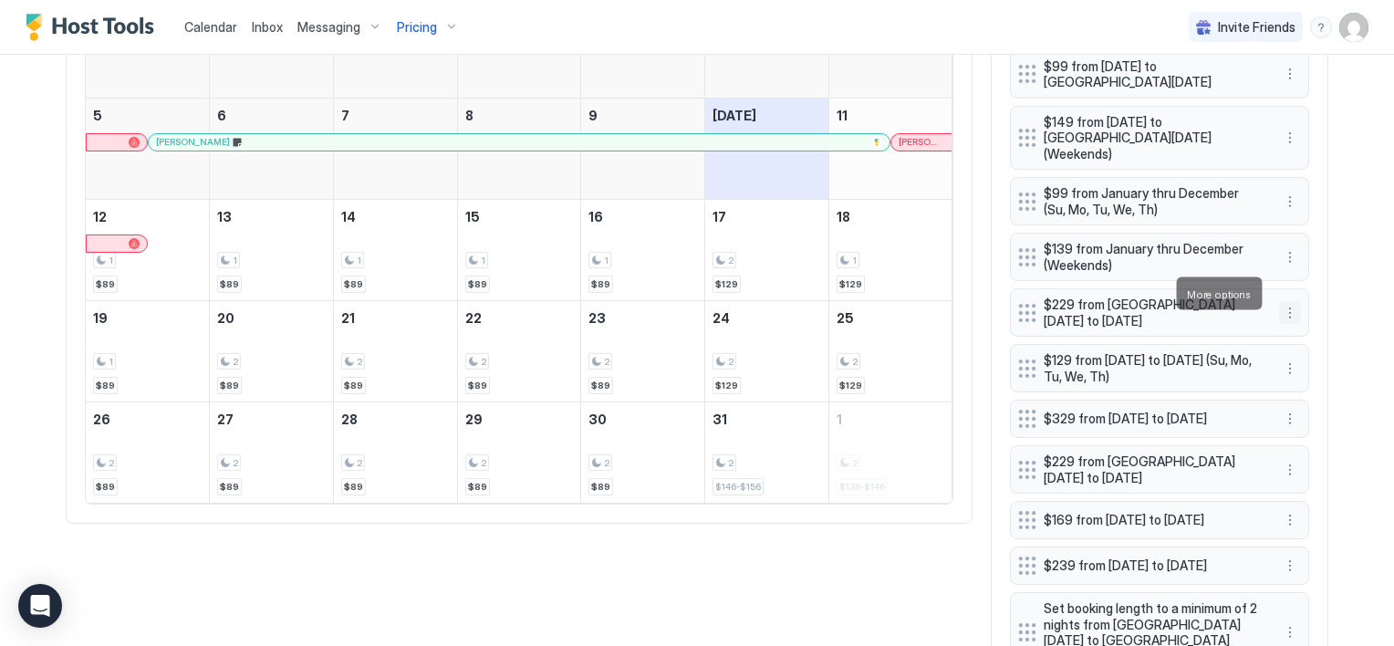
click at [1281, 302] on button "More options" at bounding box center [1290, 313] width 22 height 22
click at [1301, 314] on span "Edit" at bounding box center [1311, 319] width 20 height 14
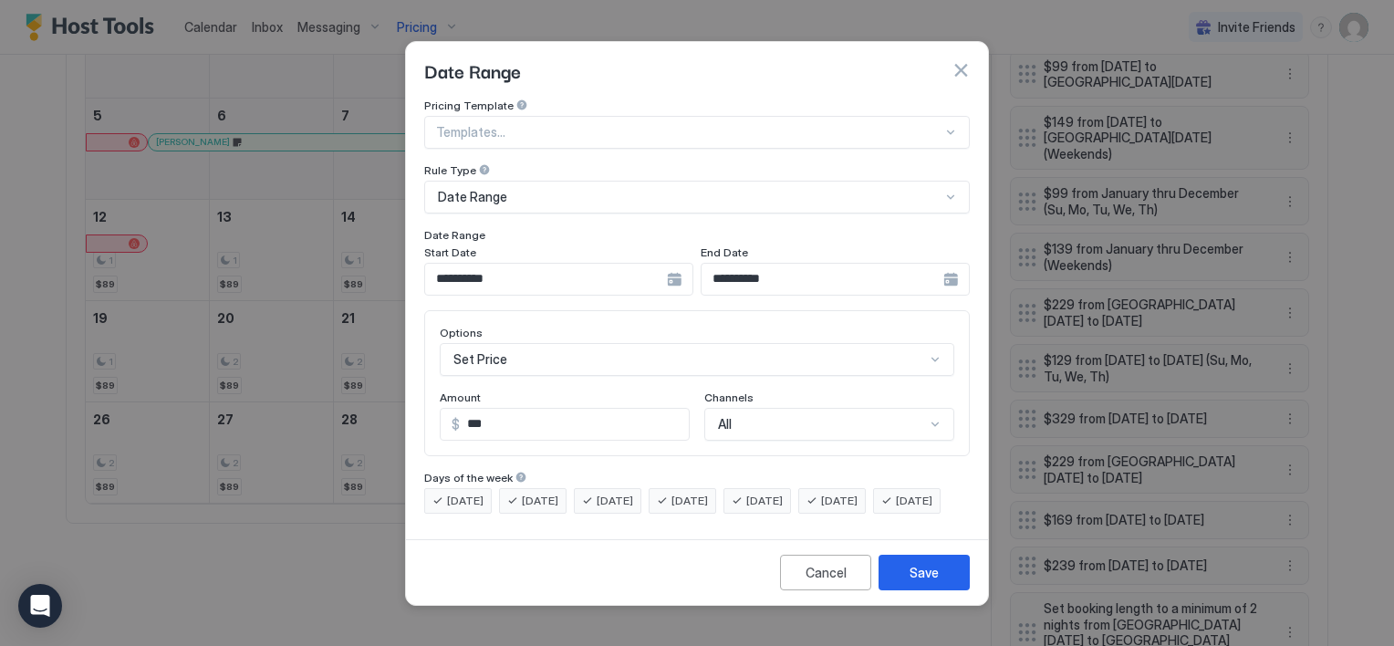
click at [512, 409] on input "***" at bounding box center [574, 424] width 229 height 31
type input "***"
click at [913, 582] on div "Save" at bounding box center [924, 572] width 29 height 19
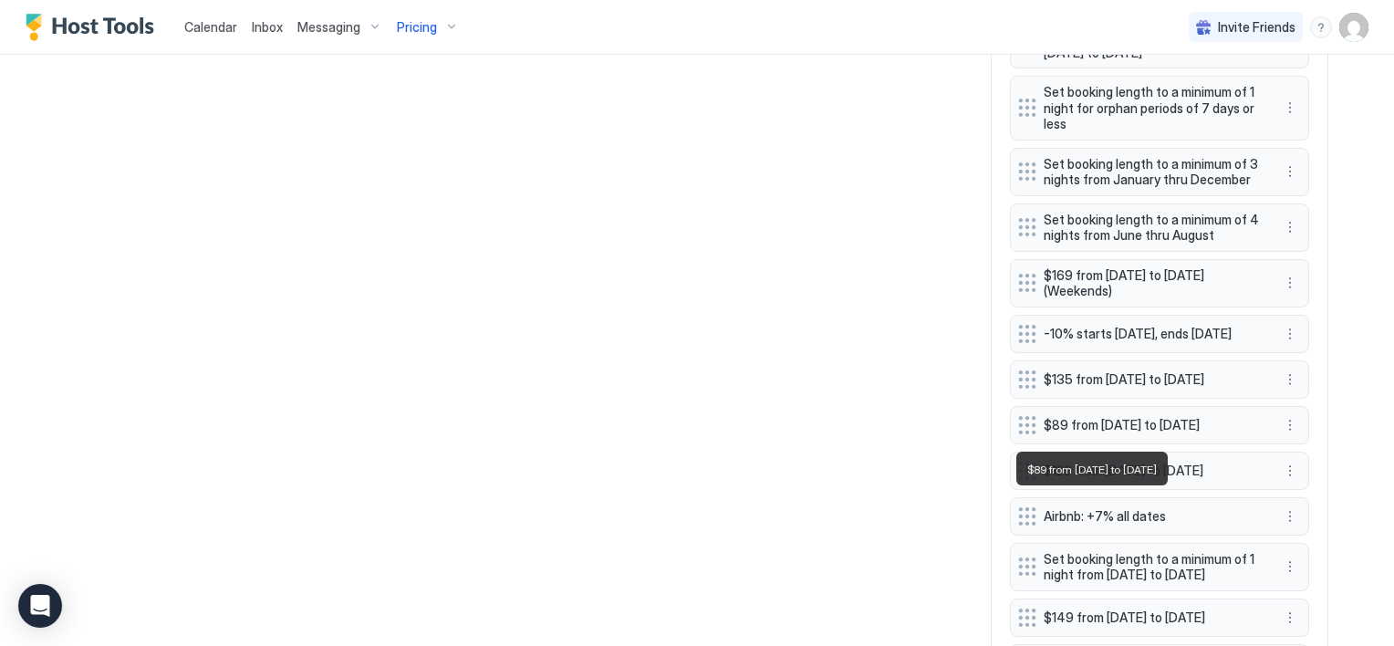
scroll to position [2190, 0]
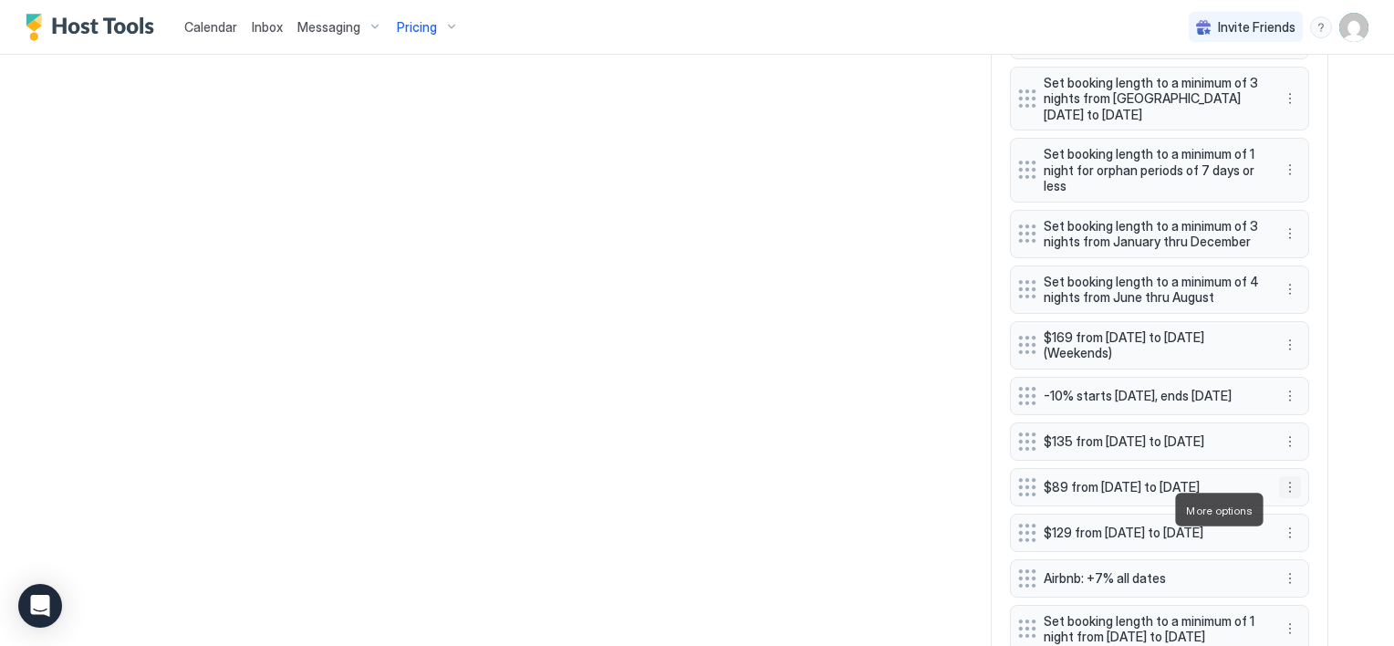
click at [1282, 498] on button "More options" at bounding box center [1290, 487] width 22 height 22
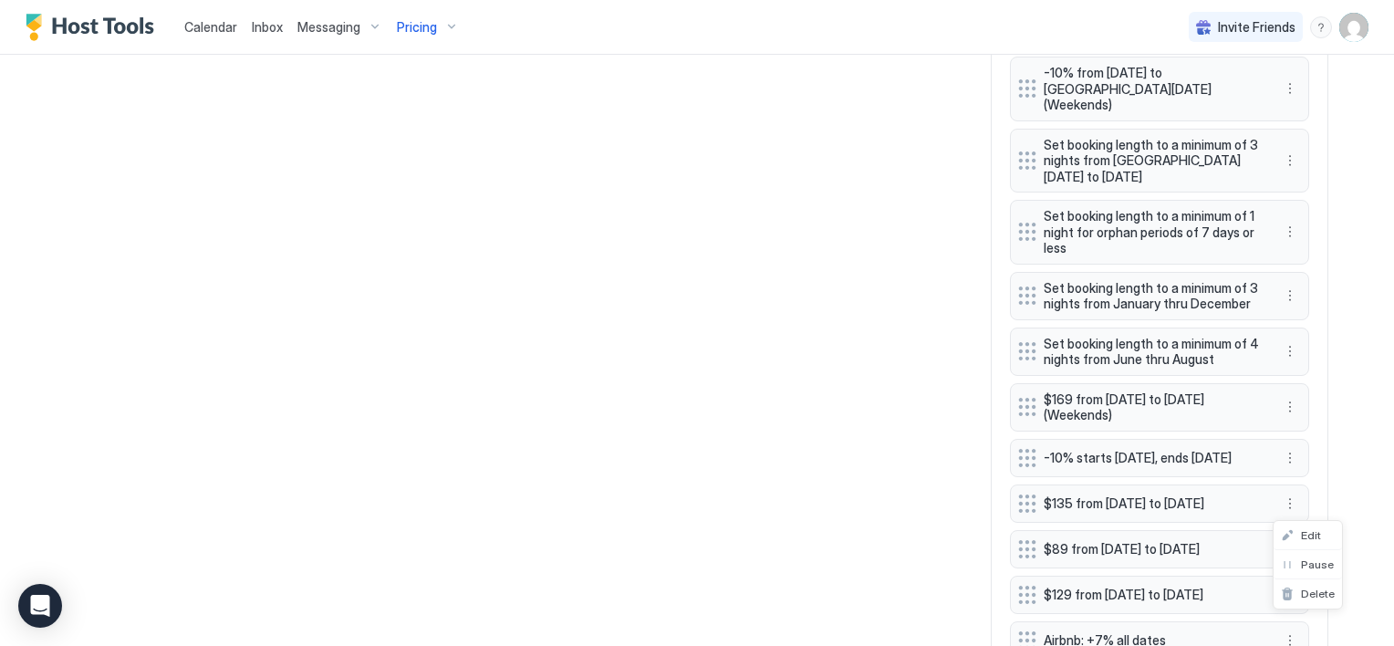
scroll to position [2252, 0]
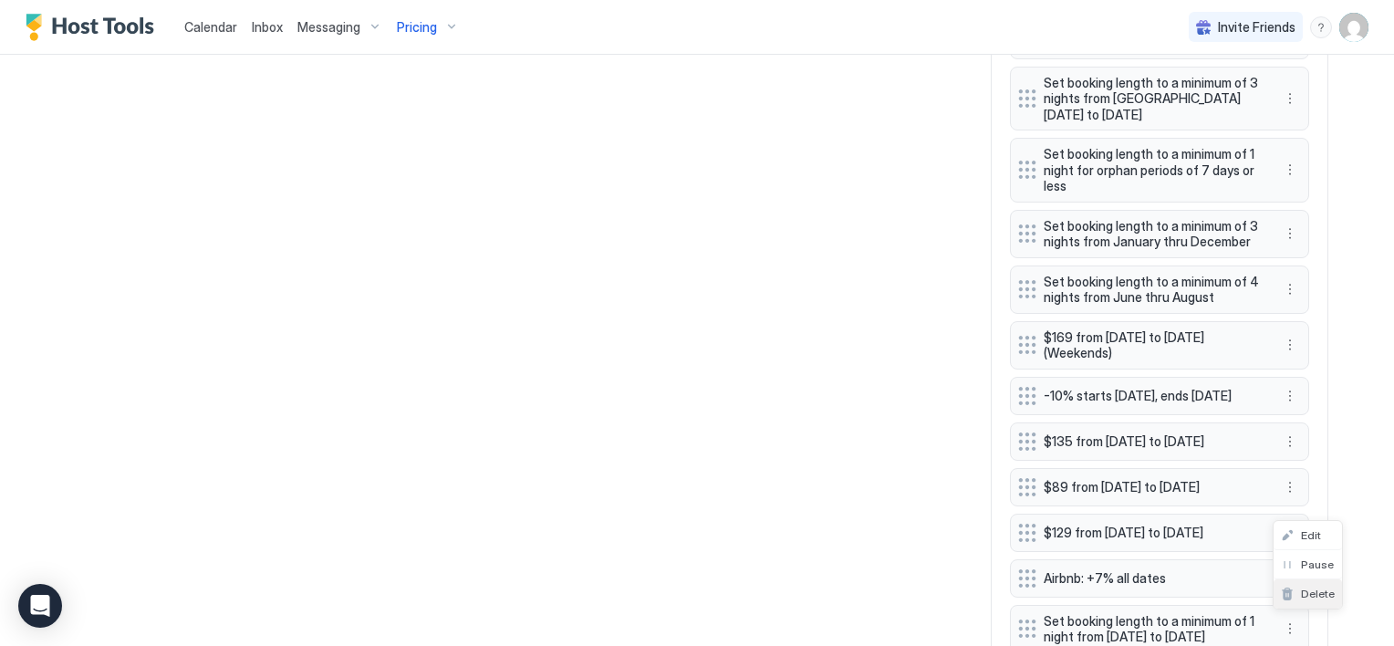
click at [1308, 589] on span "Delete" at bounding box center [1318, 594] width 34 height 14
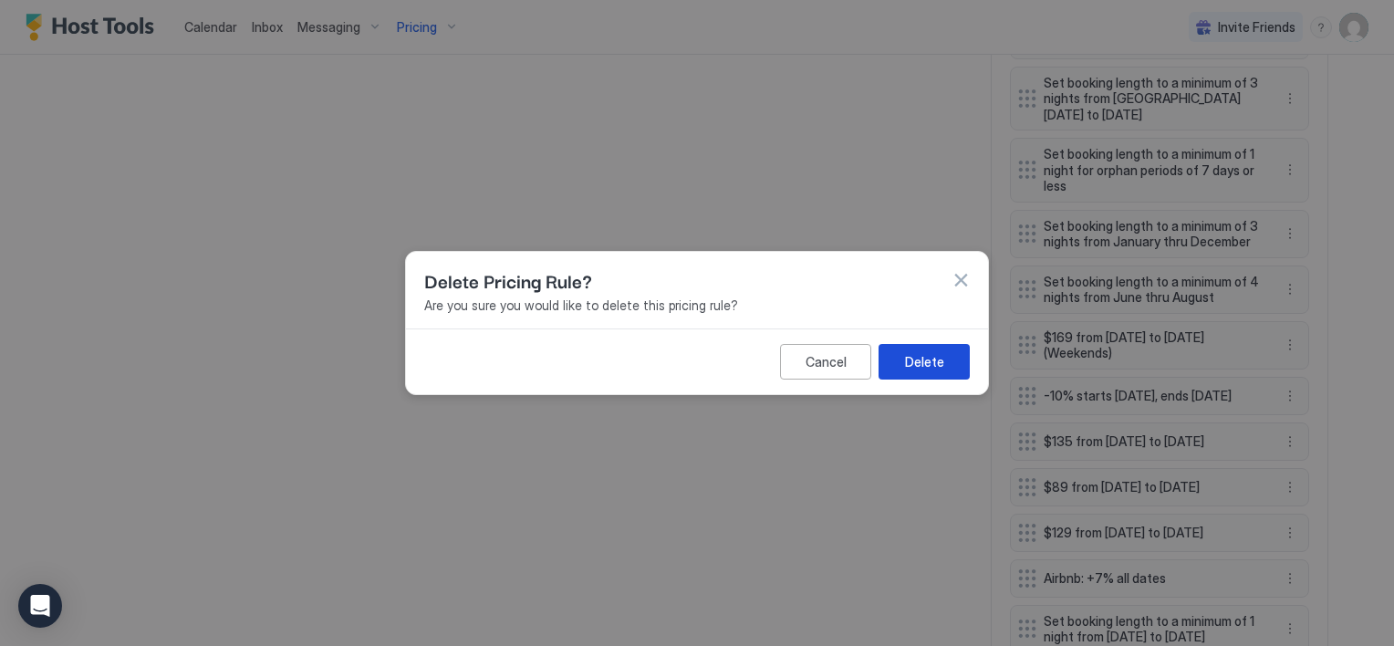
click at [914, 370] on div "Delete" at bounding box center [924, 361] width 39 height 19
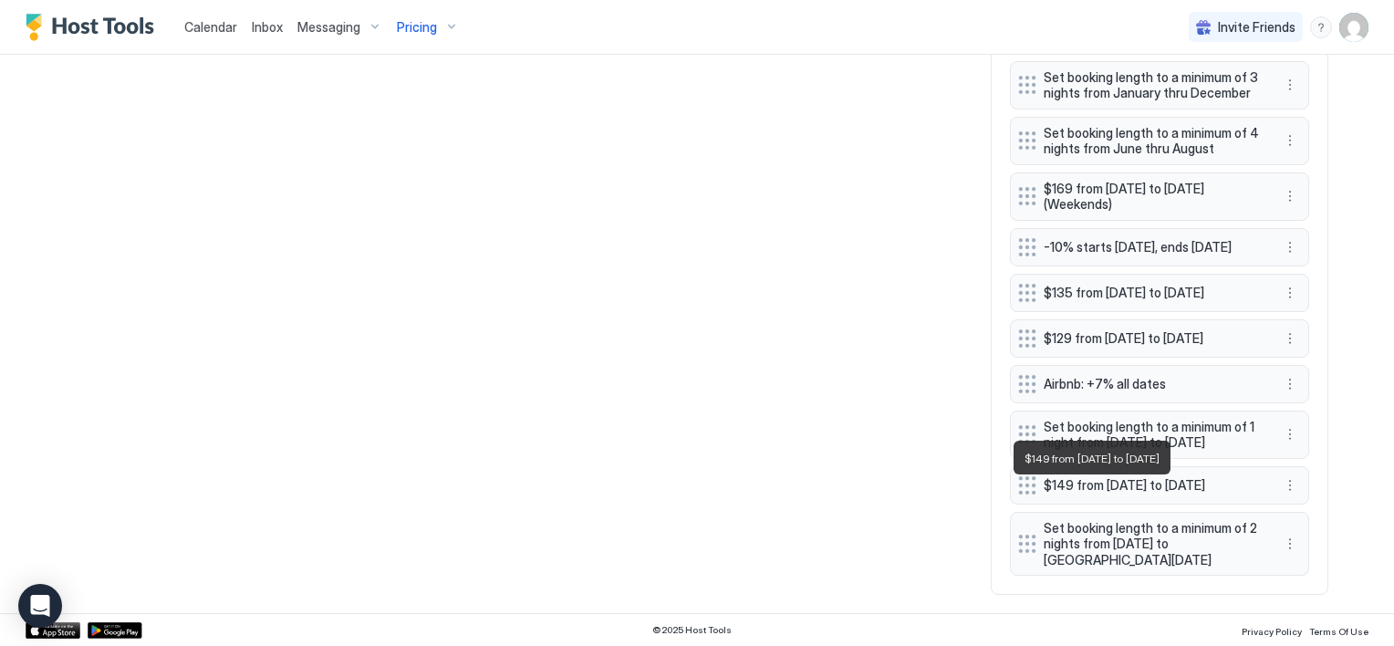
scroll to position [2391, 0]
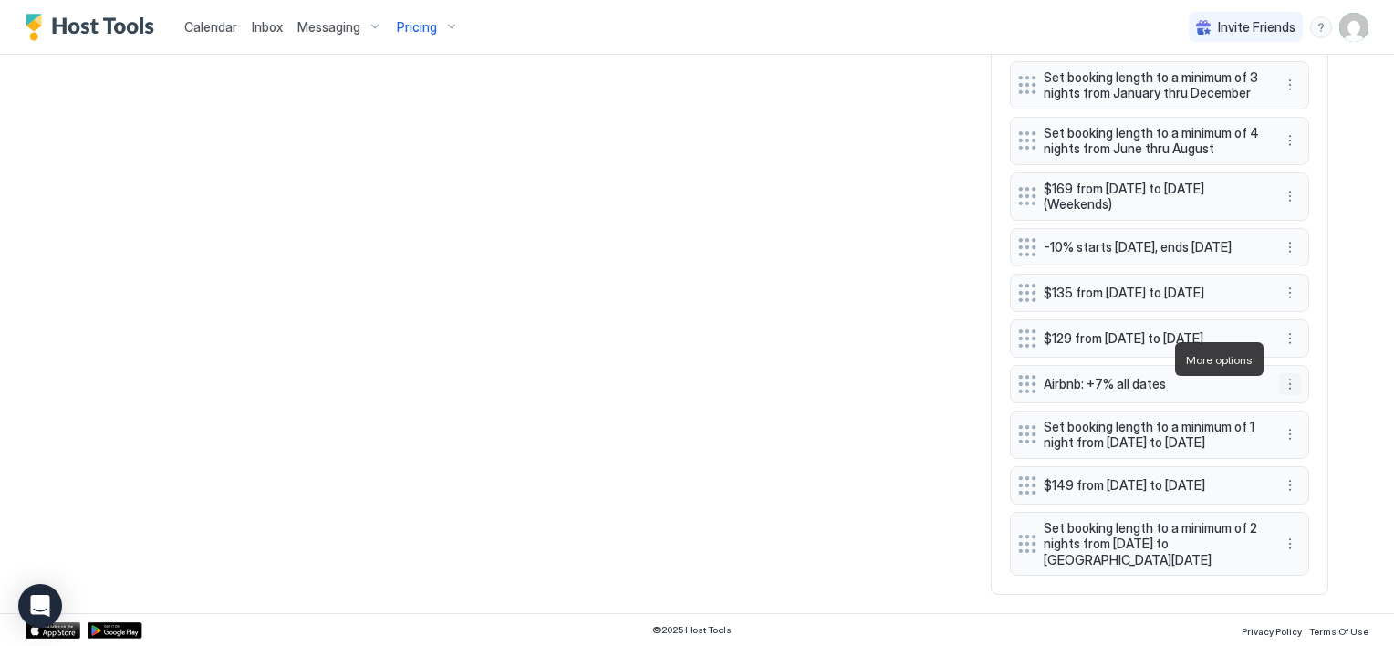
click at [1288, 373] on button "More options" at bounding box center [1290, 384] width 22 height 22
click at [1307, 442] on span "Delete" at bounding box center [1318, 443] width 34 height 14
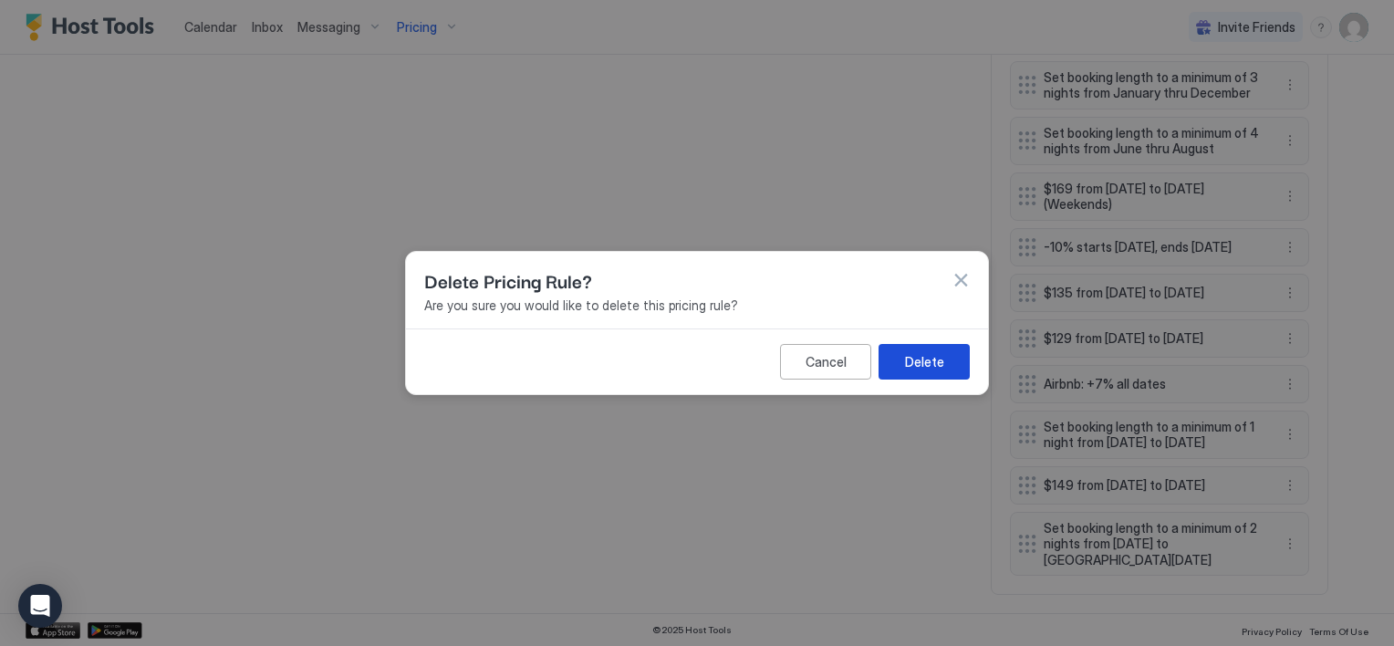
click at [912, 355] on div "Delete" at bounding box center [924, 361] width 39 height 19
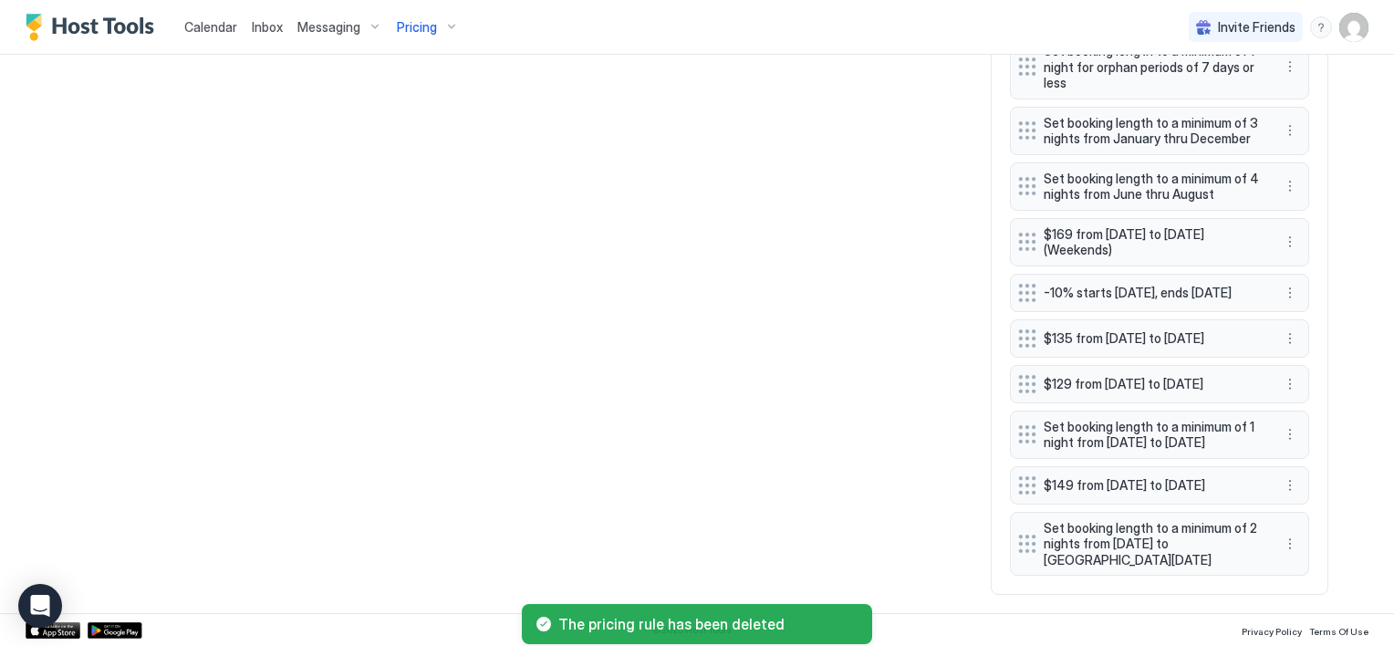
scroll to position [2346, 0]
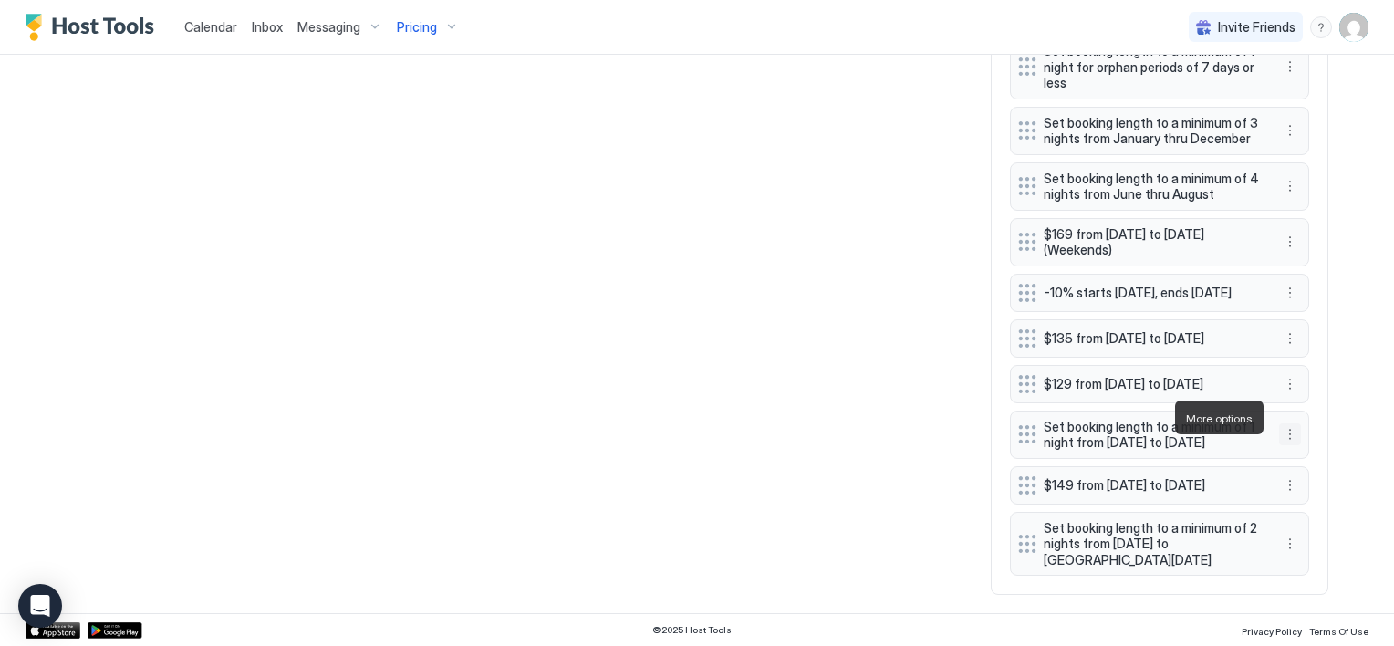
click at [1281, 423] on button "More options" at bounding box center [1290, 434] width 22 height 22
click at [1310, 498] on span "Delete" at bounding box center [1318, 502] width 34 height 14
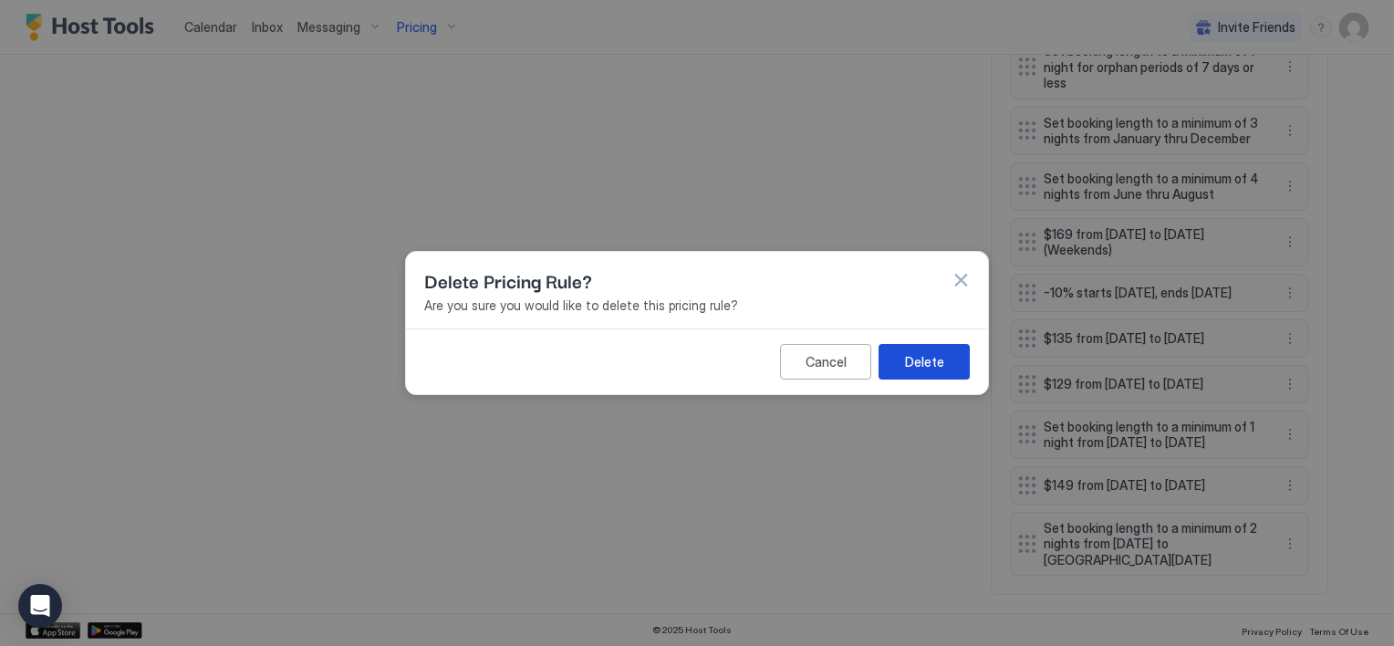
click at [945, 369] on button "Delete" at bounding box center [924, 362] width 91 height 36
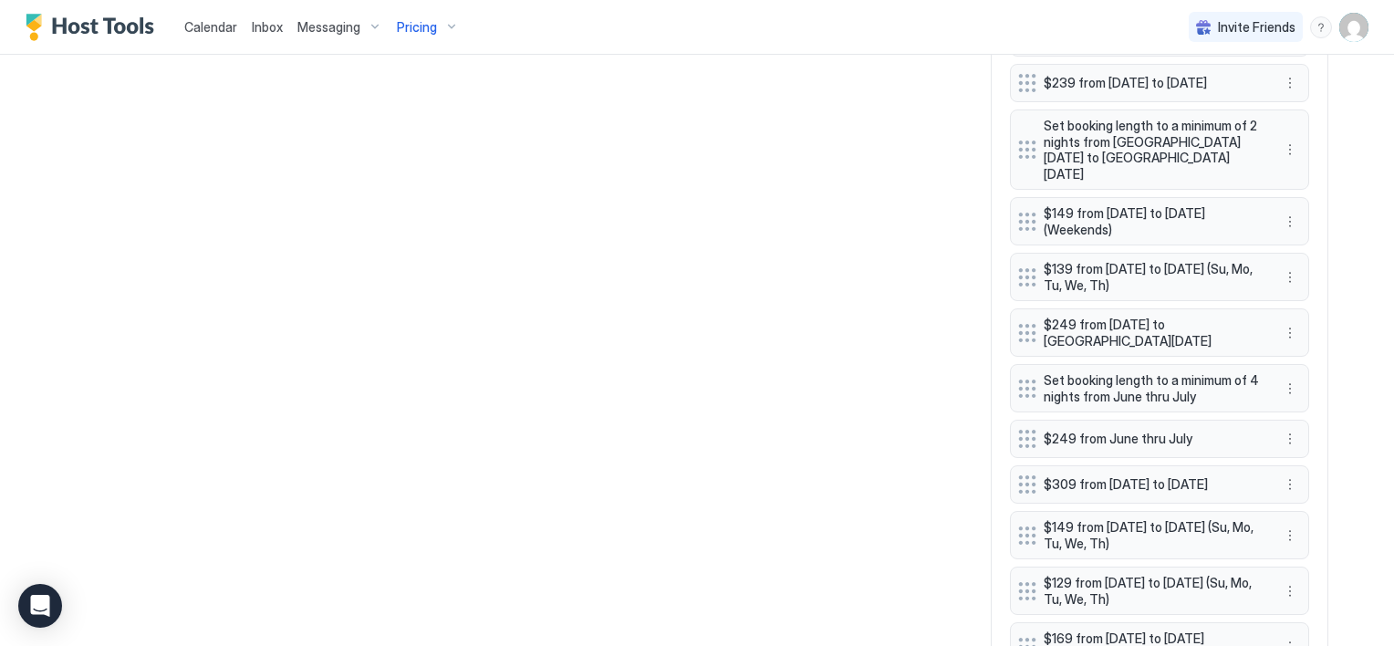
scroll to position [1179, 0]
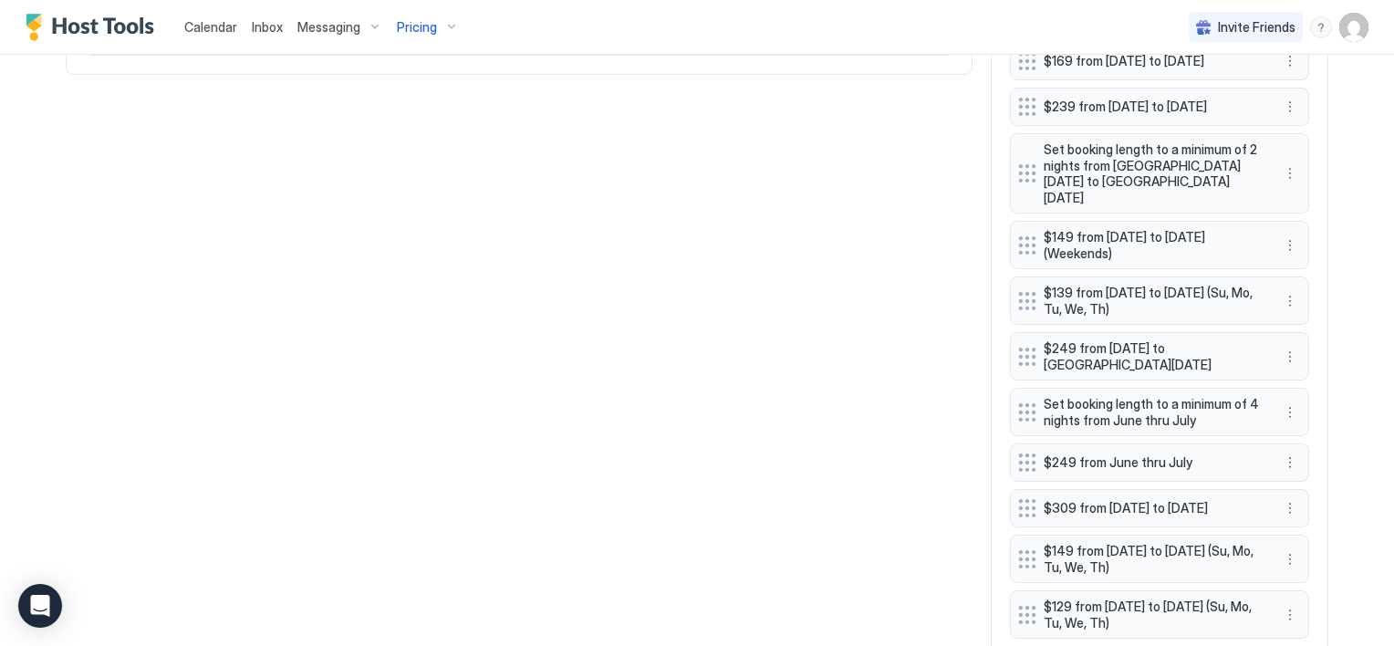
click at [418, 28] on span "Pricing" at bounding box center [417, 27] width 40 height 16
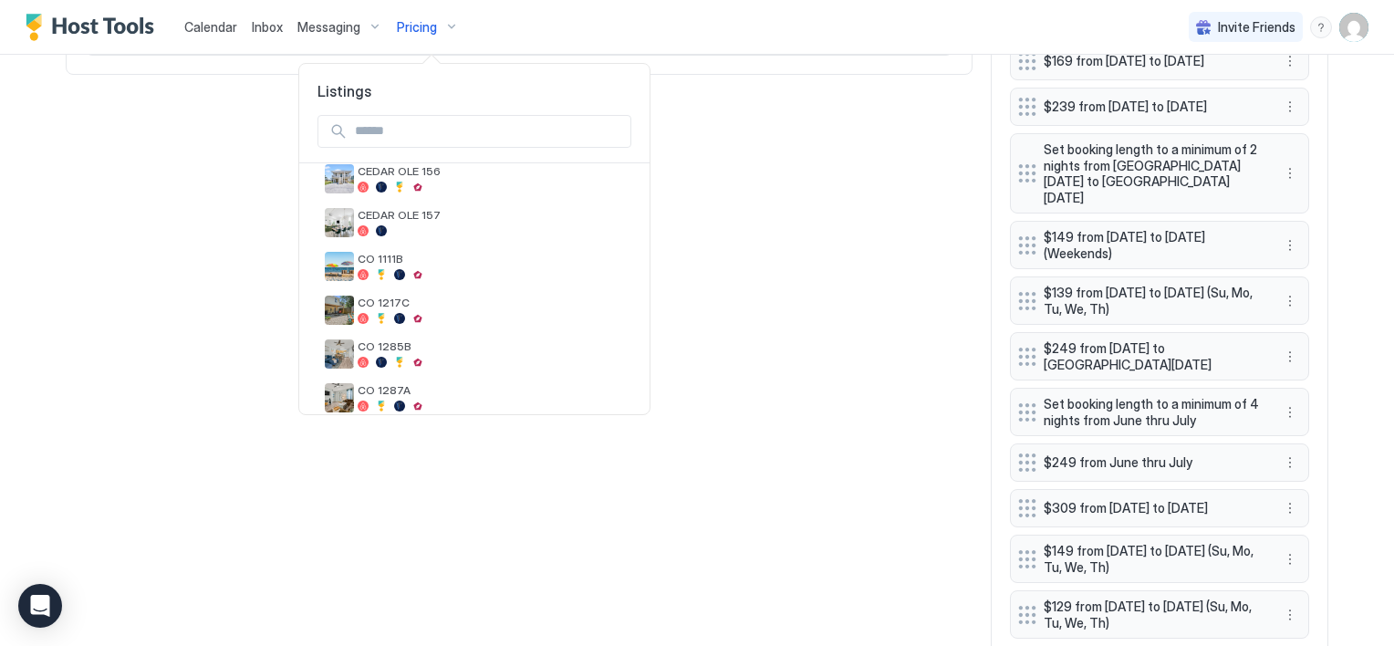
scroll to position [696, 0]
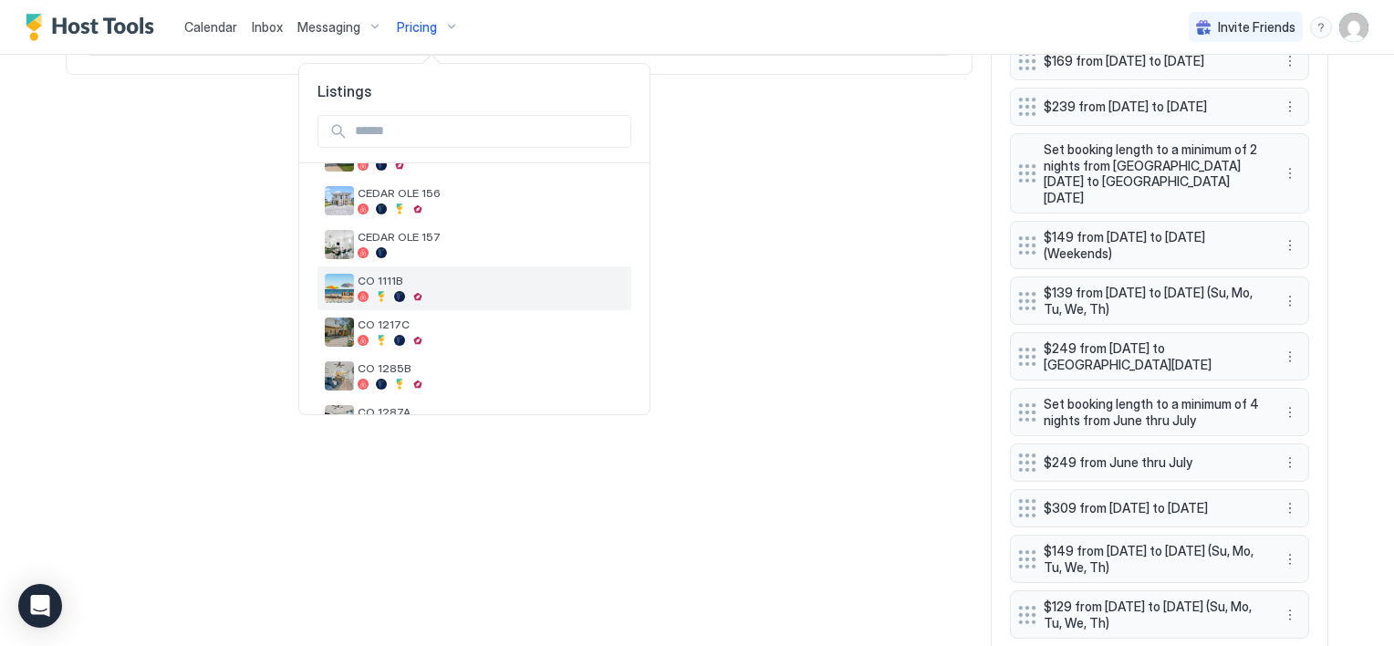
click at [387, 281] on span "CO 1111B" at bounding box center [491, 281] width 266 height 14
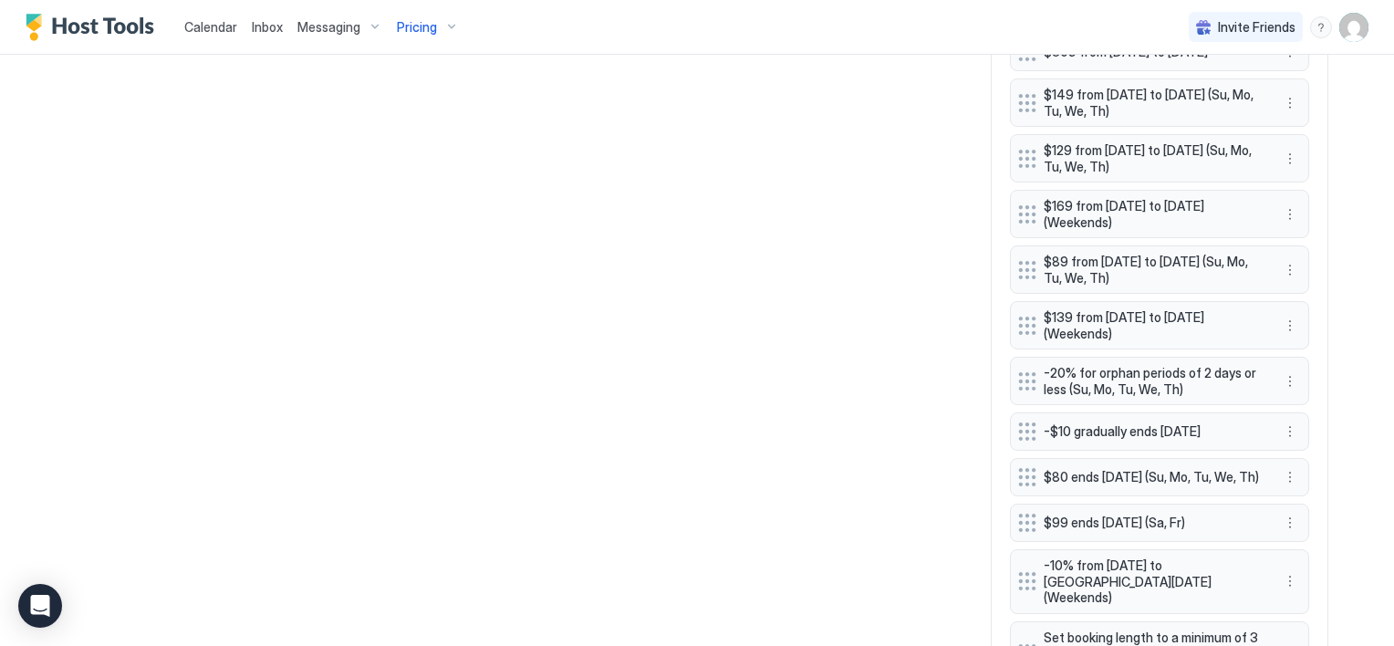
scroll to position [1361, 0]
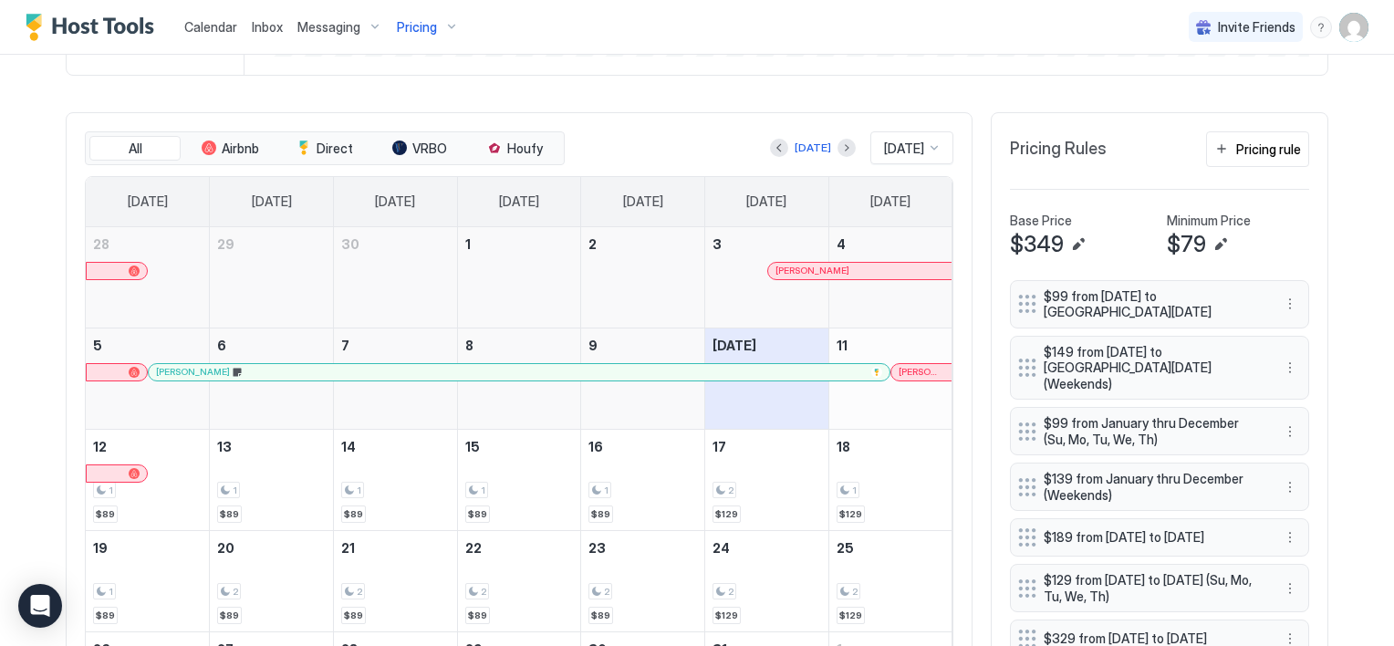
scroll to position [456, 0]
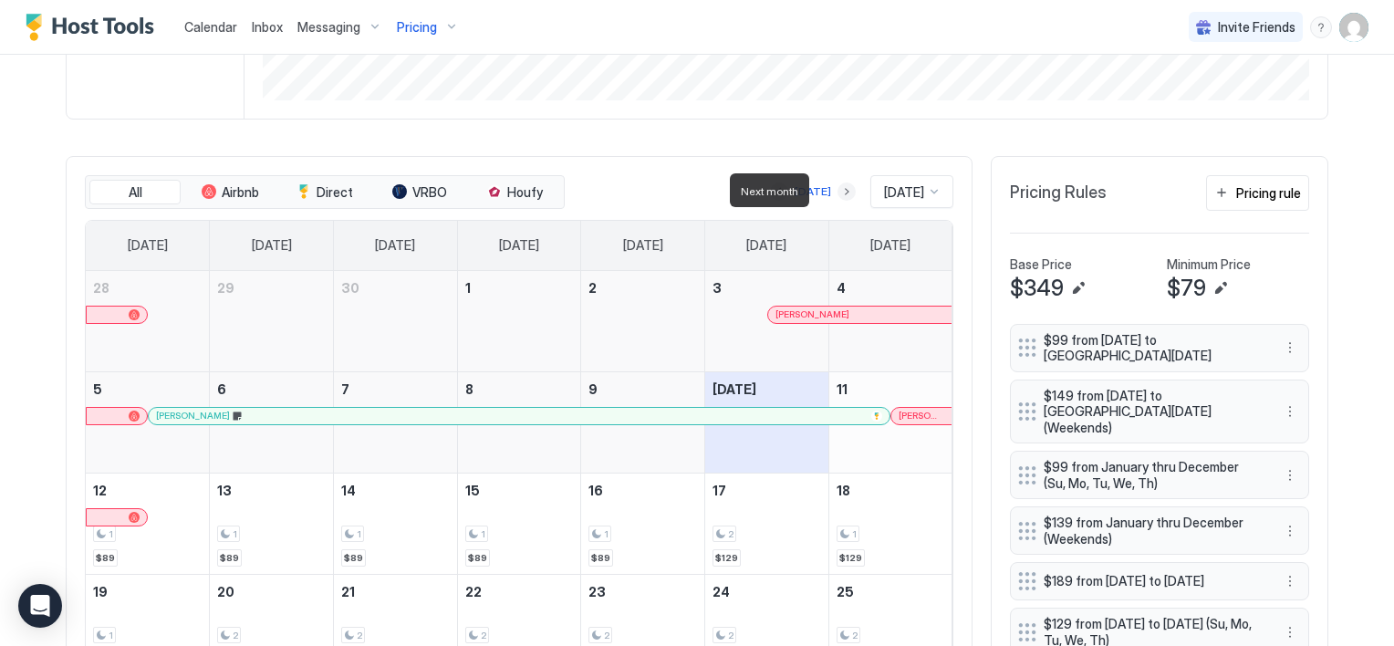
click at [838, 192] on button "Next month" at bounding box center [847, 191] width 18 height 18
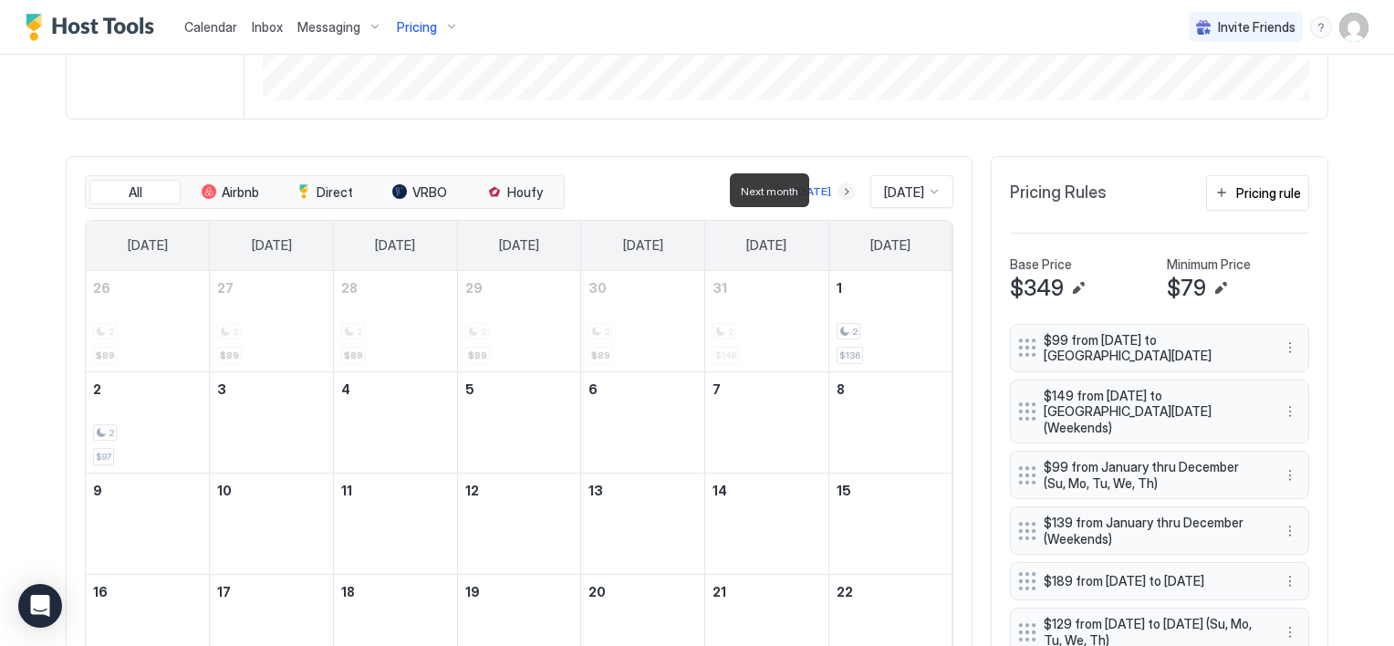
click at [838, 192] on button "Next month" at bounding box center [847, 191] width 18 height 18
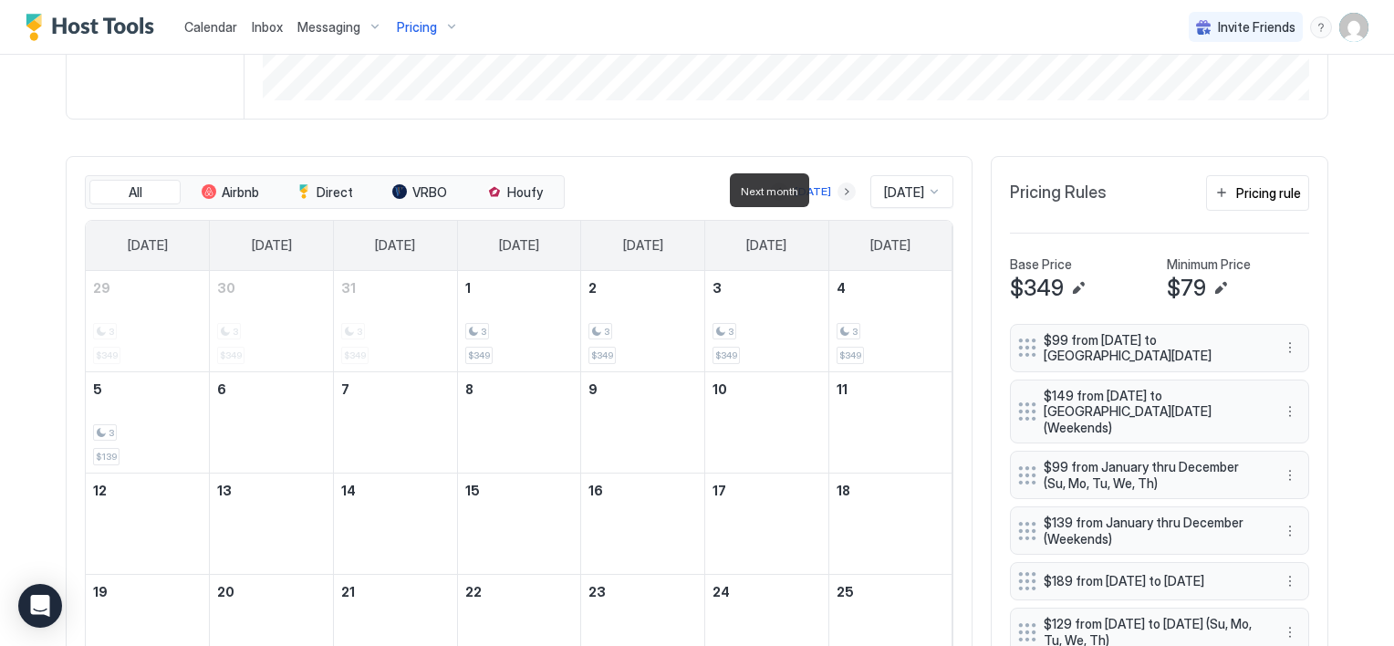
click at [838, 192] on button "Next month" at bounding box center [847, 191] width 18 height 18
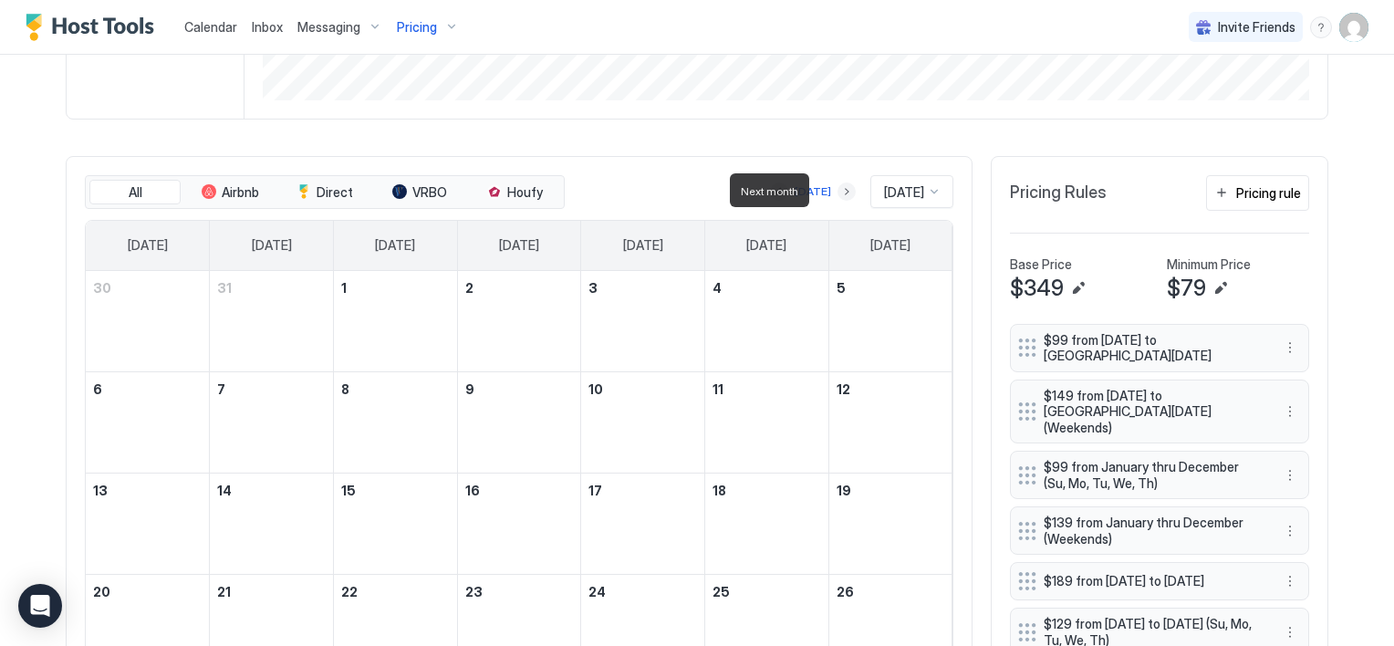
click at [838, 192] on button "Next month" at bounding box center [847, 191] width 18 height 18
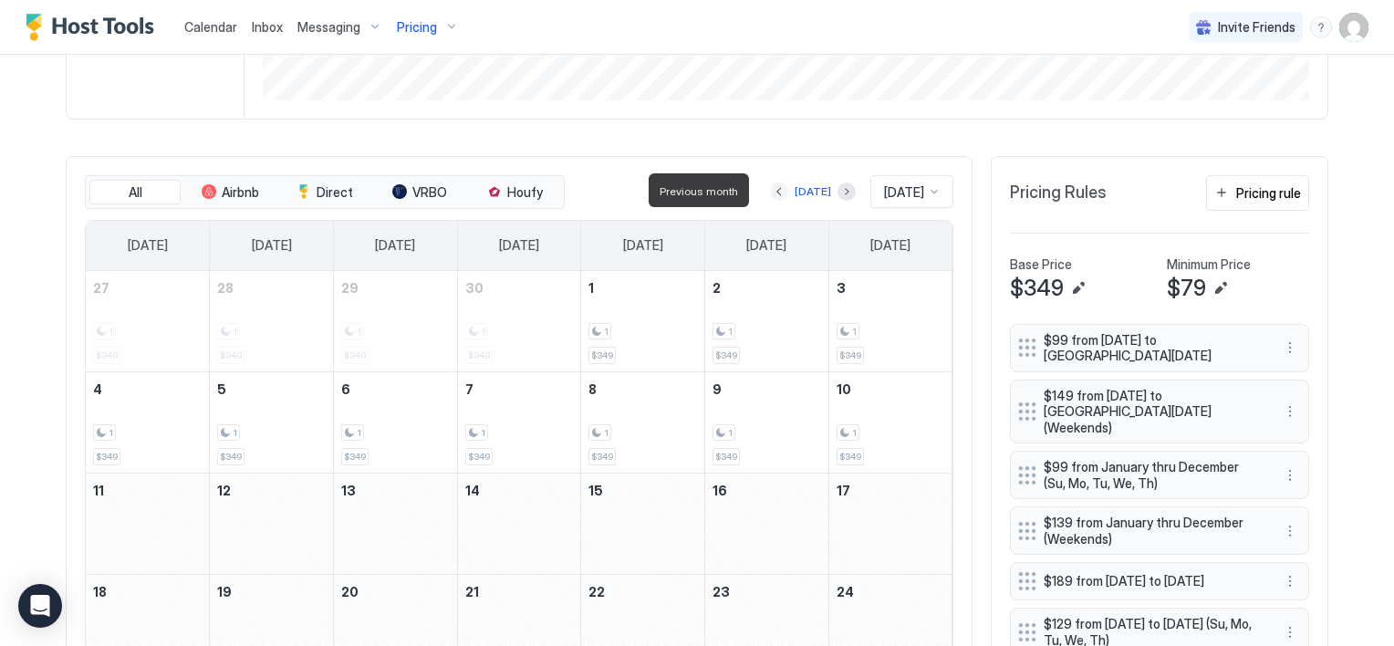
click at [770, 189] on button "Previous month" at bounding box center [779, 191] width 18 height 18
click at [770, 191] on button "Previous month" at bounding box center [779, 191] width 18 height 18
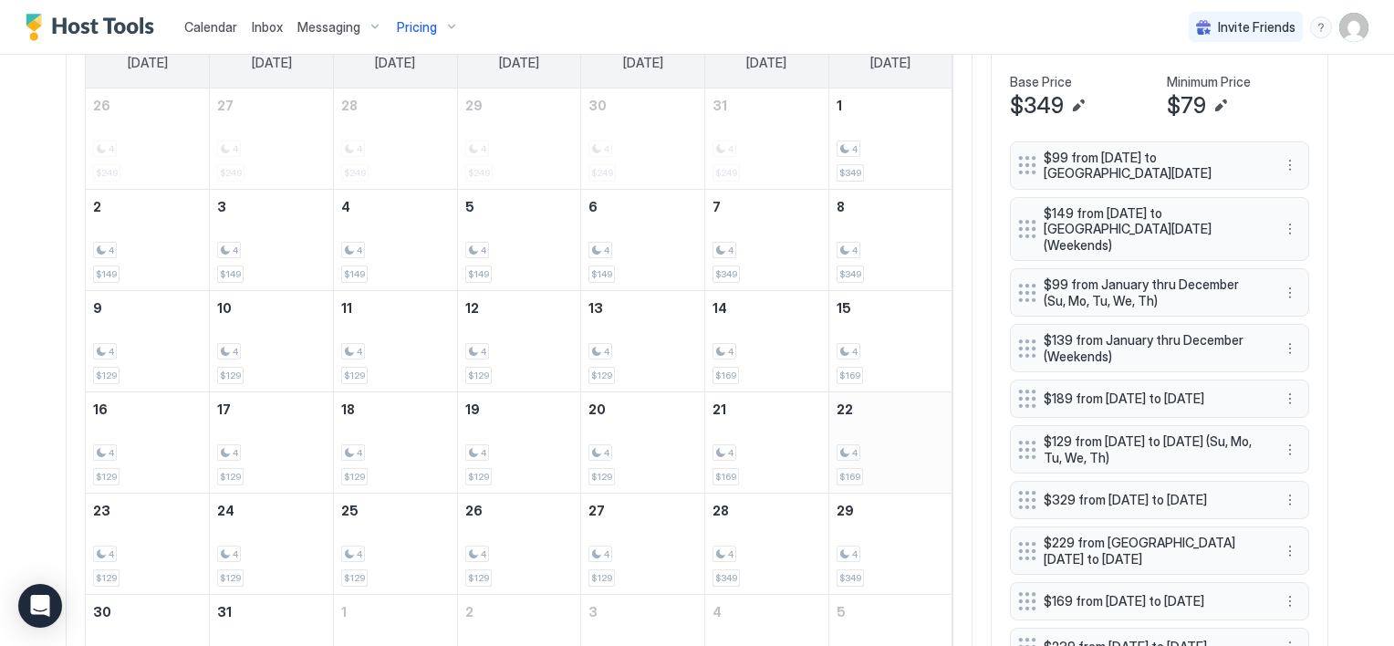
scroll to position [547, 0]
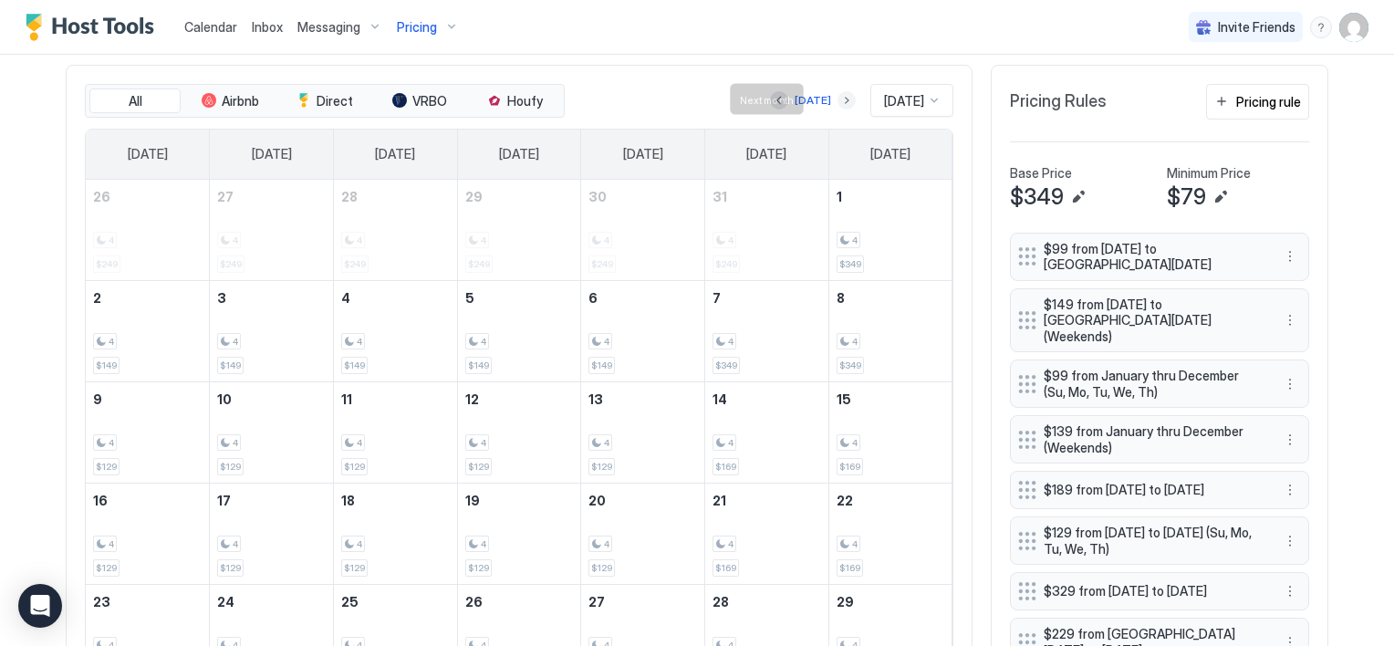
click at [838, 99] on button "Next month" at bounding box center [847, 100] width 18 height 18
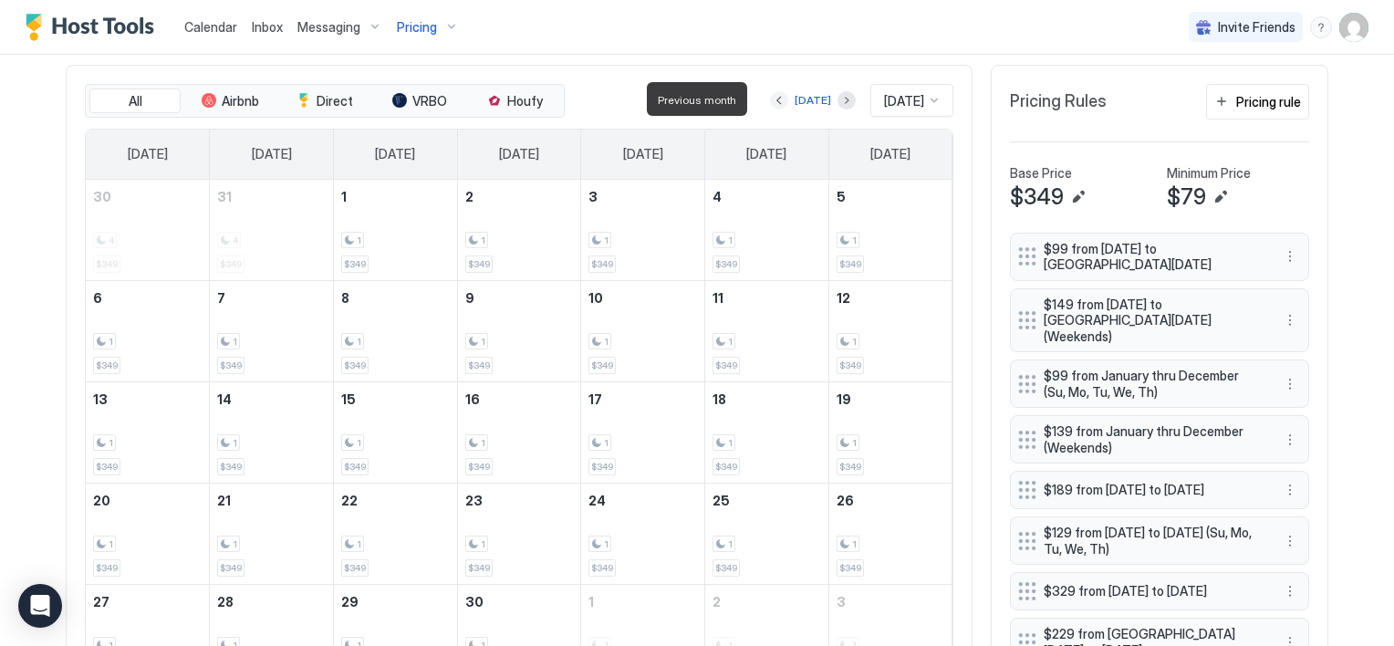
click at [770, 103] on button "Previous month" at bounding box center [779, 100] width 18 height 18
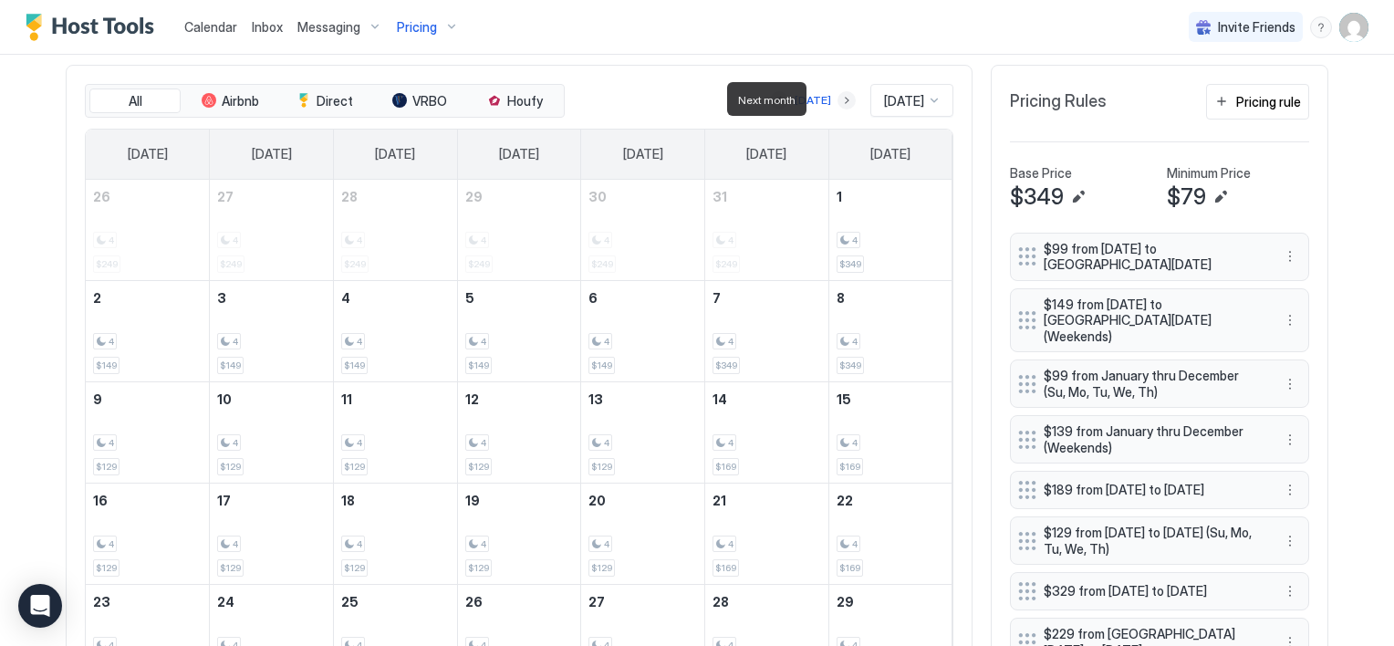
click at [838, 95] on button "Next month" at bounding box center [847, 100] width 18 height 18
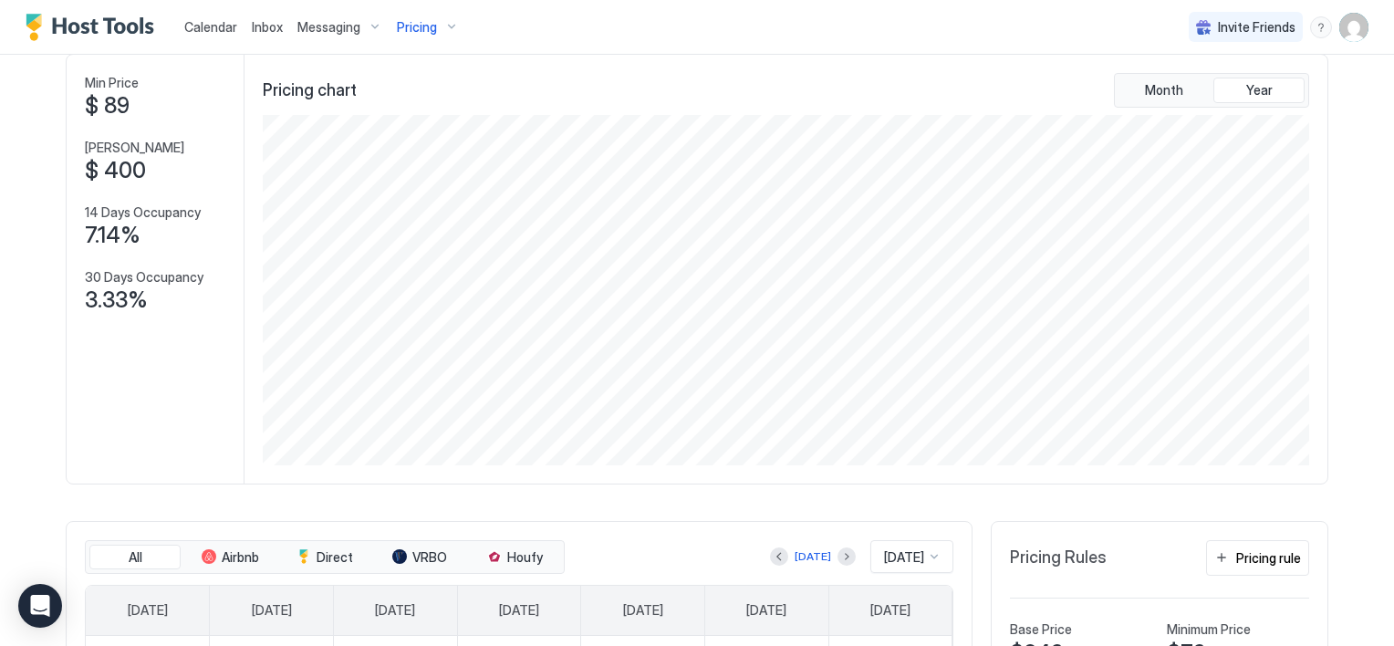
scroll to position [0, 0]
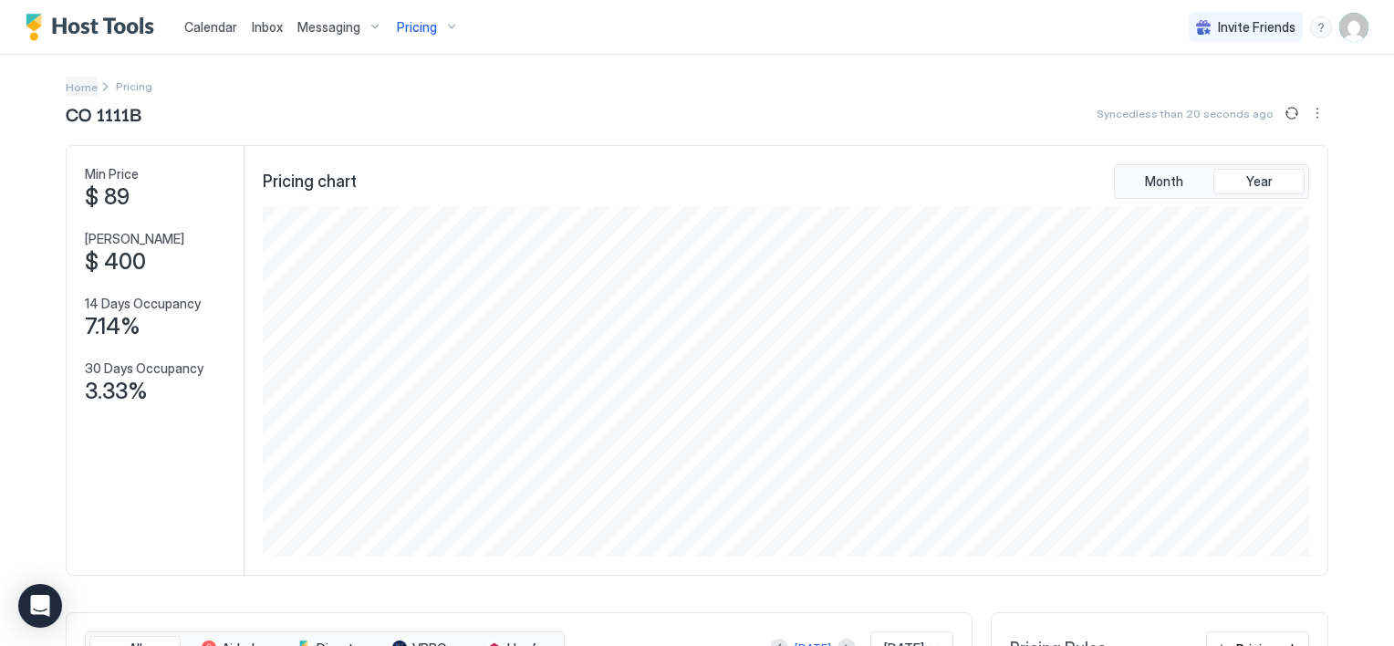
click at [74, 85] on span "Home" at bounding box center [82, 87] width 32 height 14
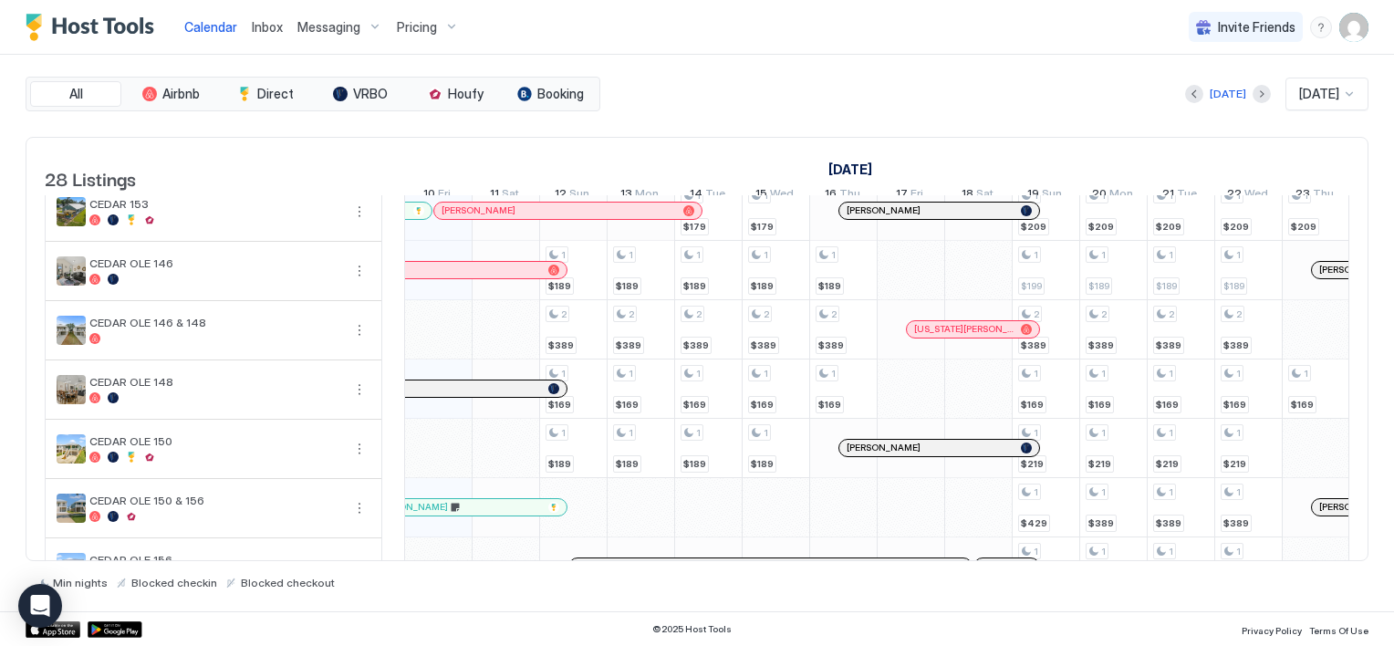
scroll to position [821, 0]
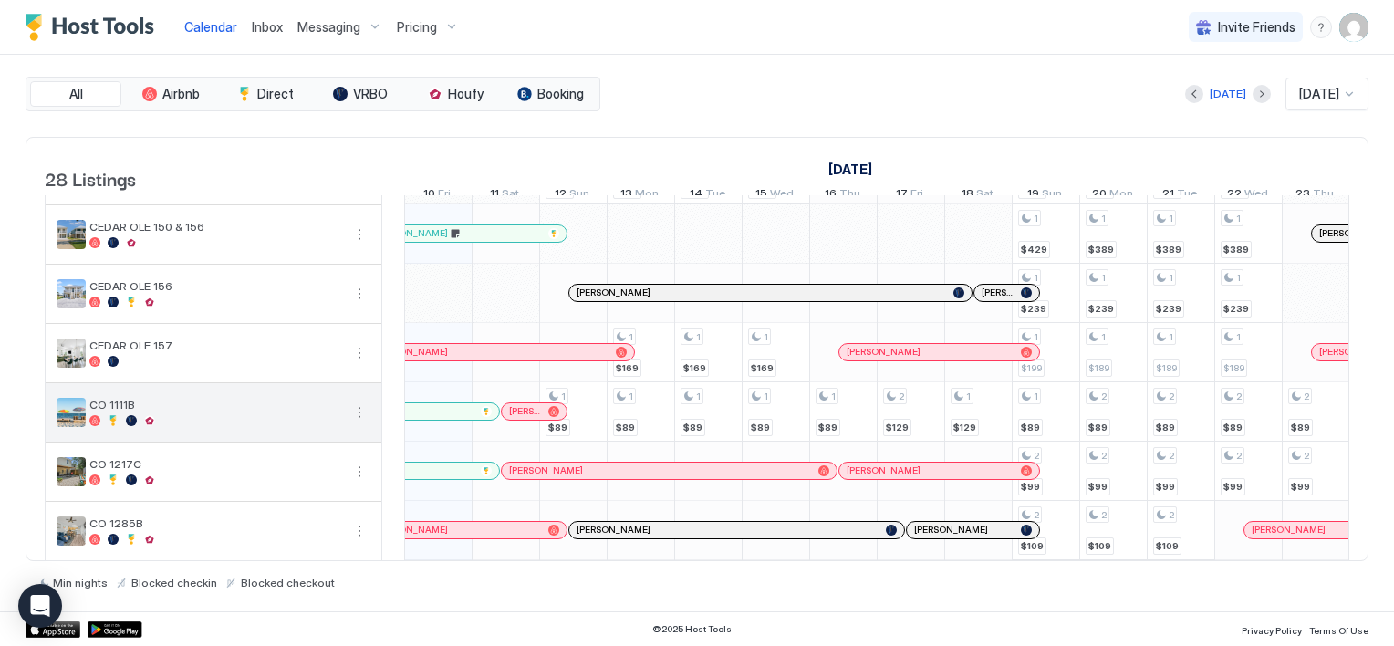
click at [354, 422] on button "More options" at bounding box center [360, 412] width 22 height 22
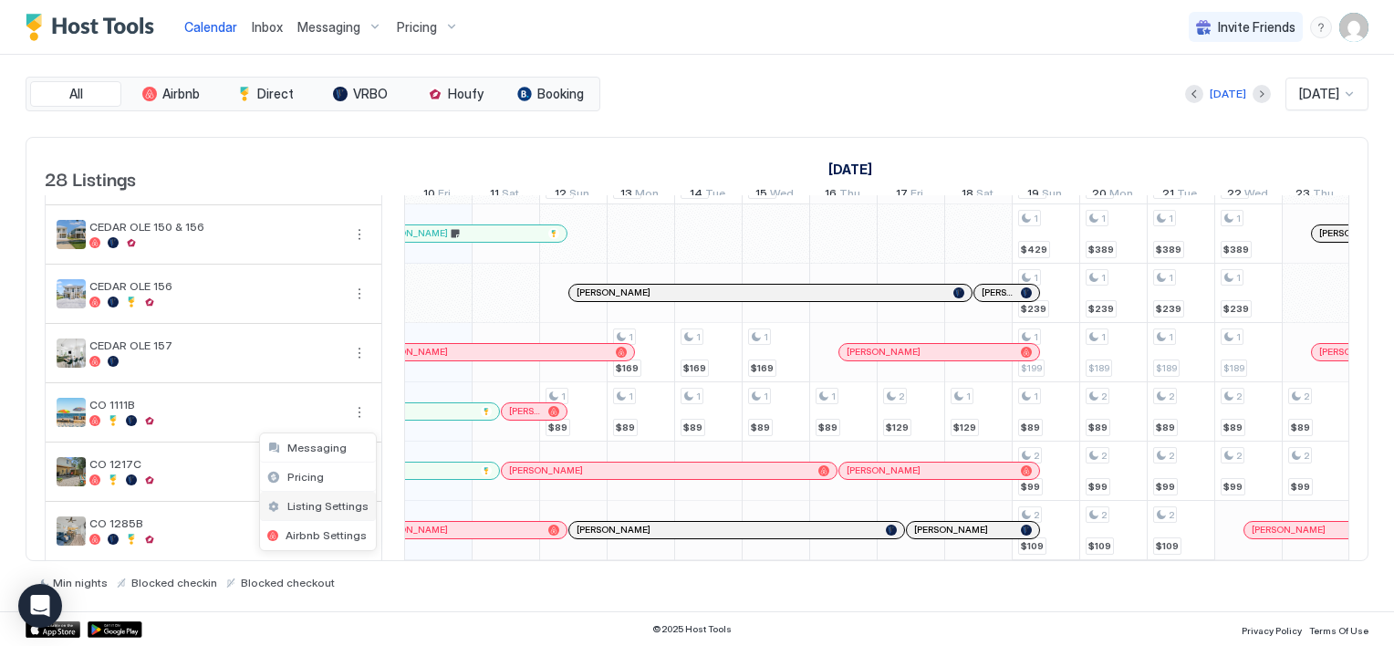
click at [307, 506] on span "Listing Settings" at bounding box center [327, 506] width 81 height 14
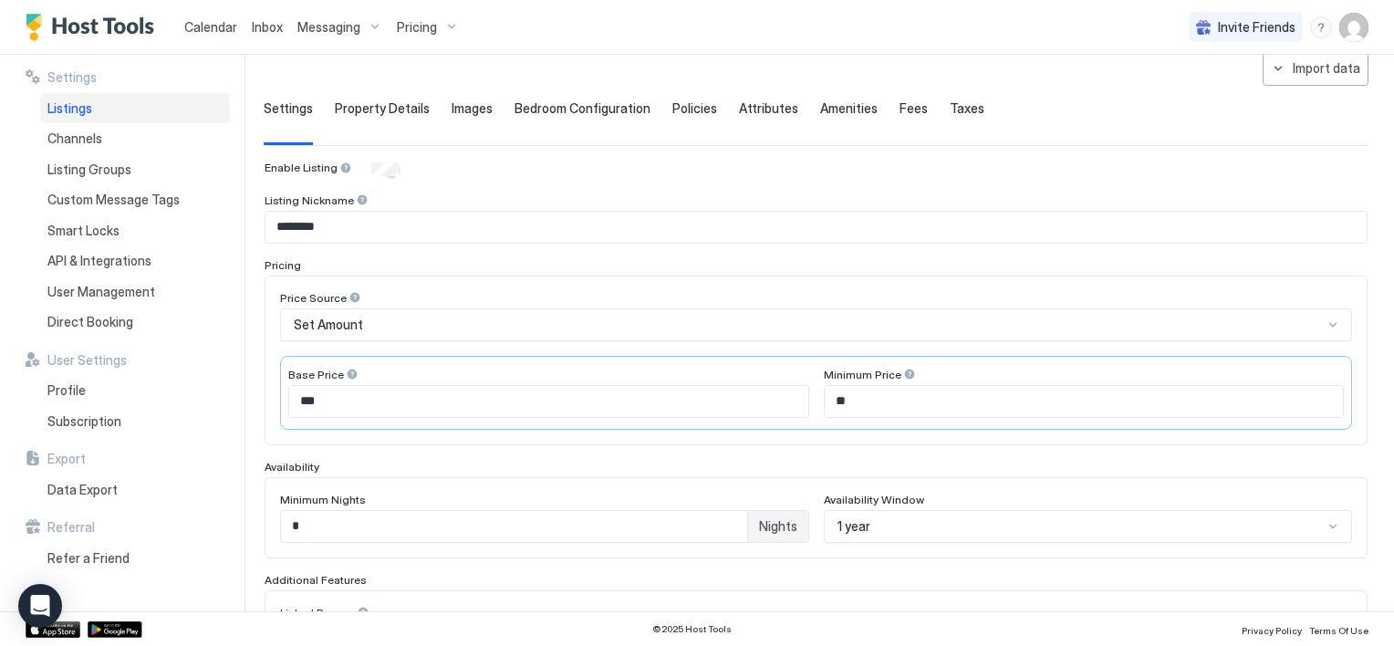
scroll to position [182, 0]
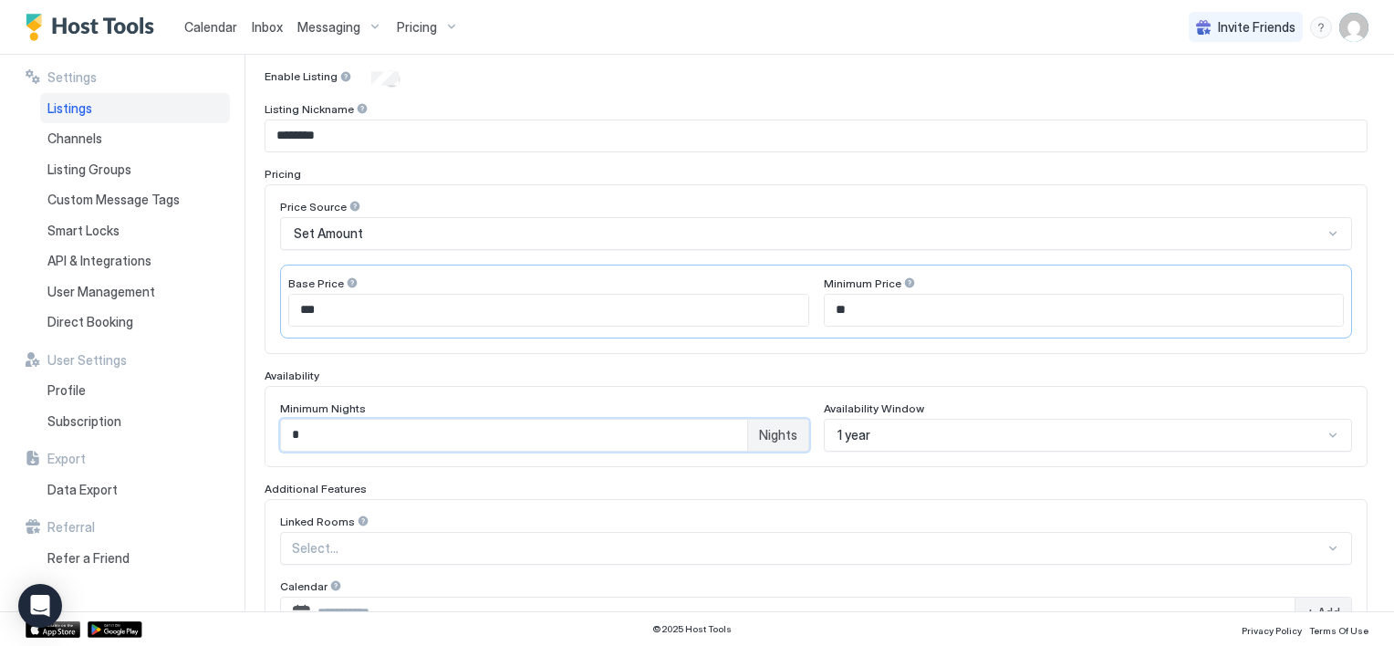
click at [339, 438] on input "*" at bounding box center [514, 435] width 466 height 31
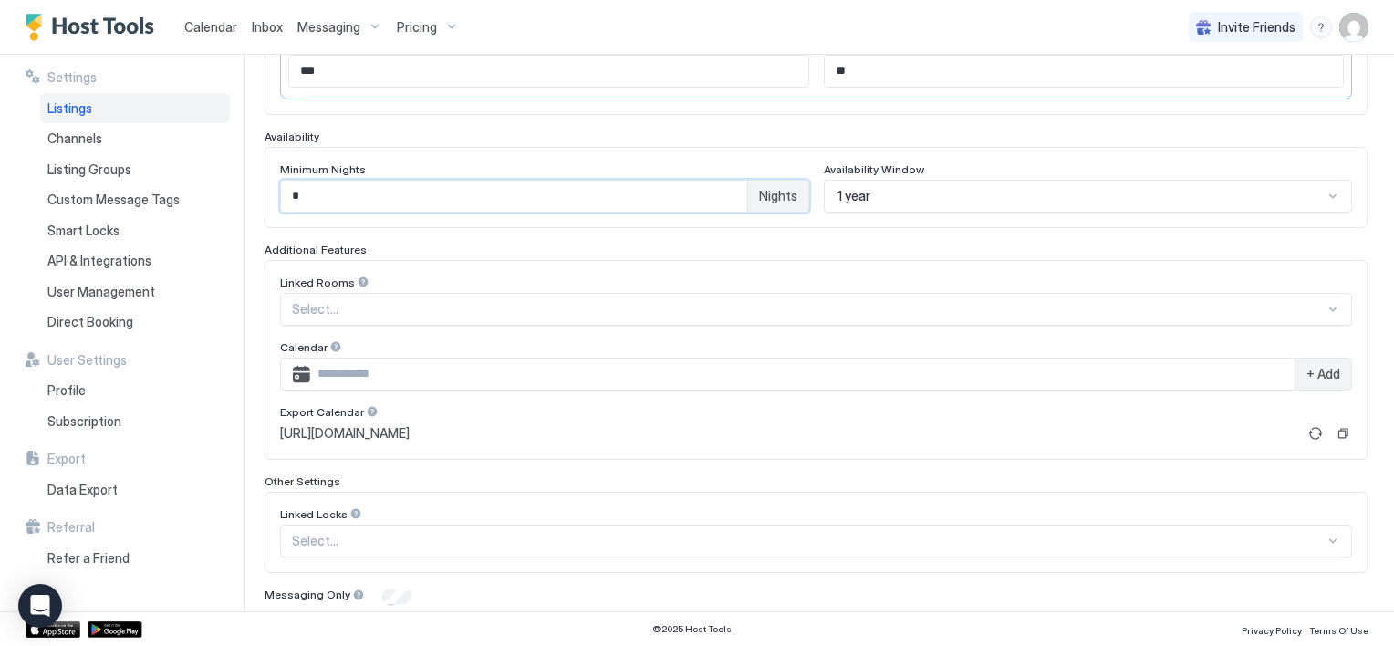
scroll to position [482, 0]
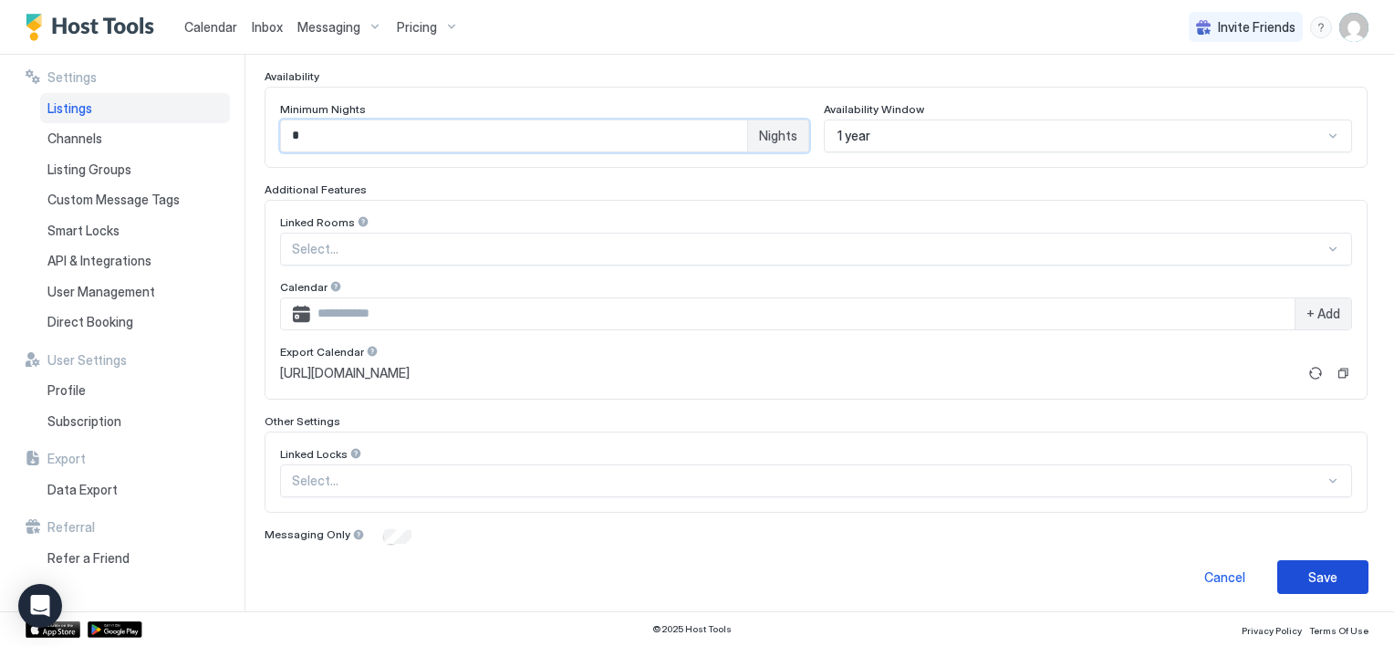
type input "*"
click at [1318, 578] on div "Save" at bounding box center [1322, 577] width 29 height 19
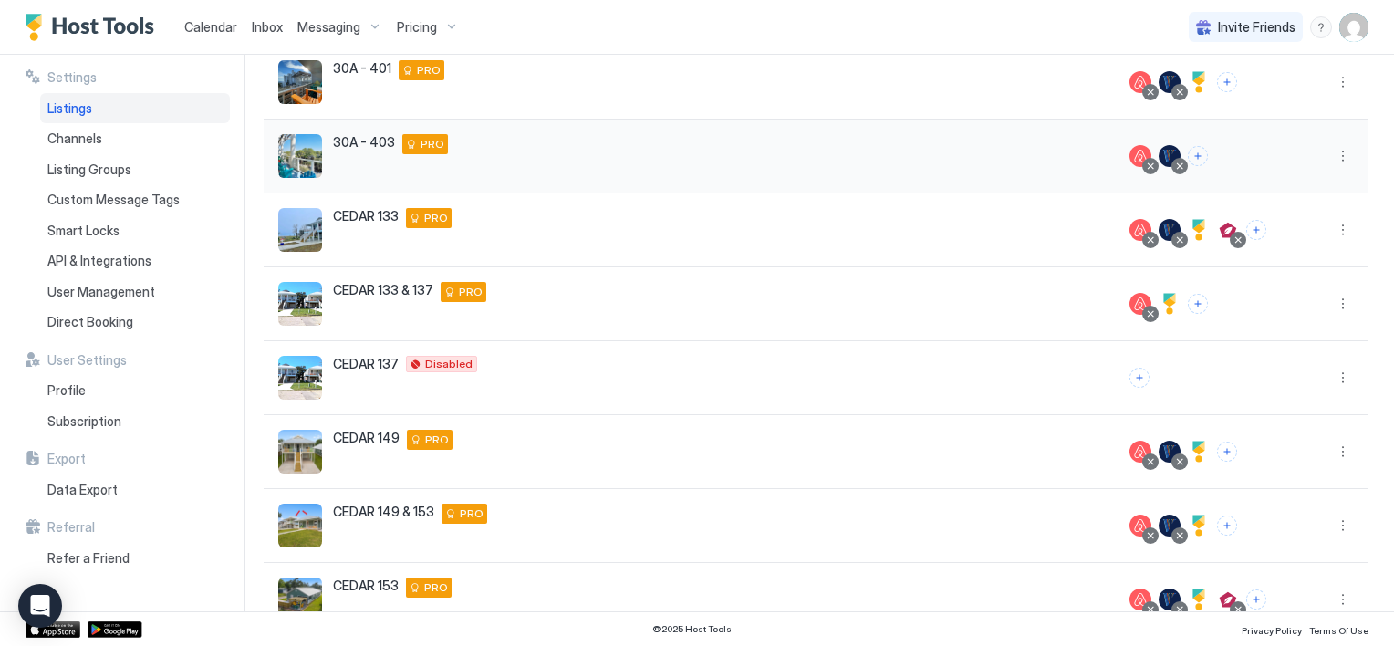
scroll to position [418, 0]
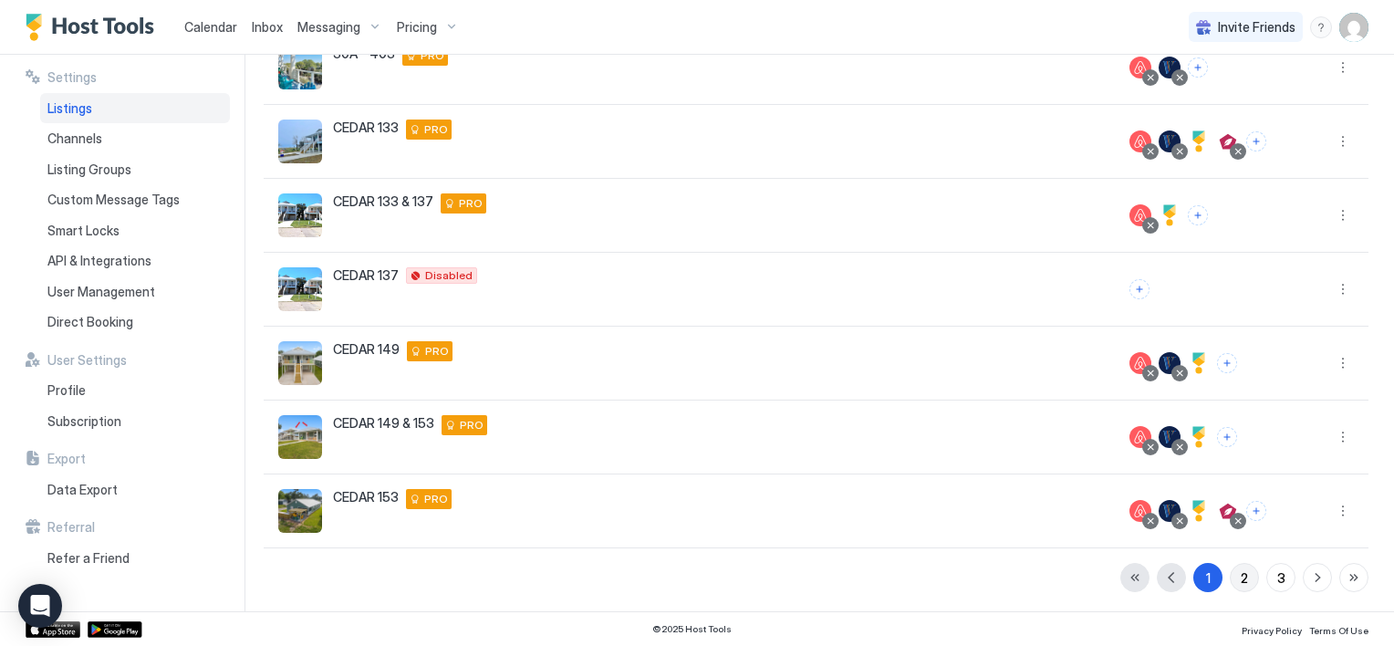
click at [1241, 576] on div "2" at bounding box center [1244, 577] width 7 height 19
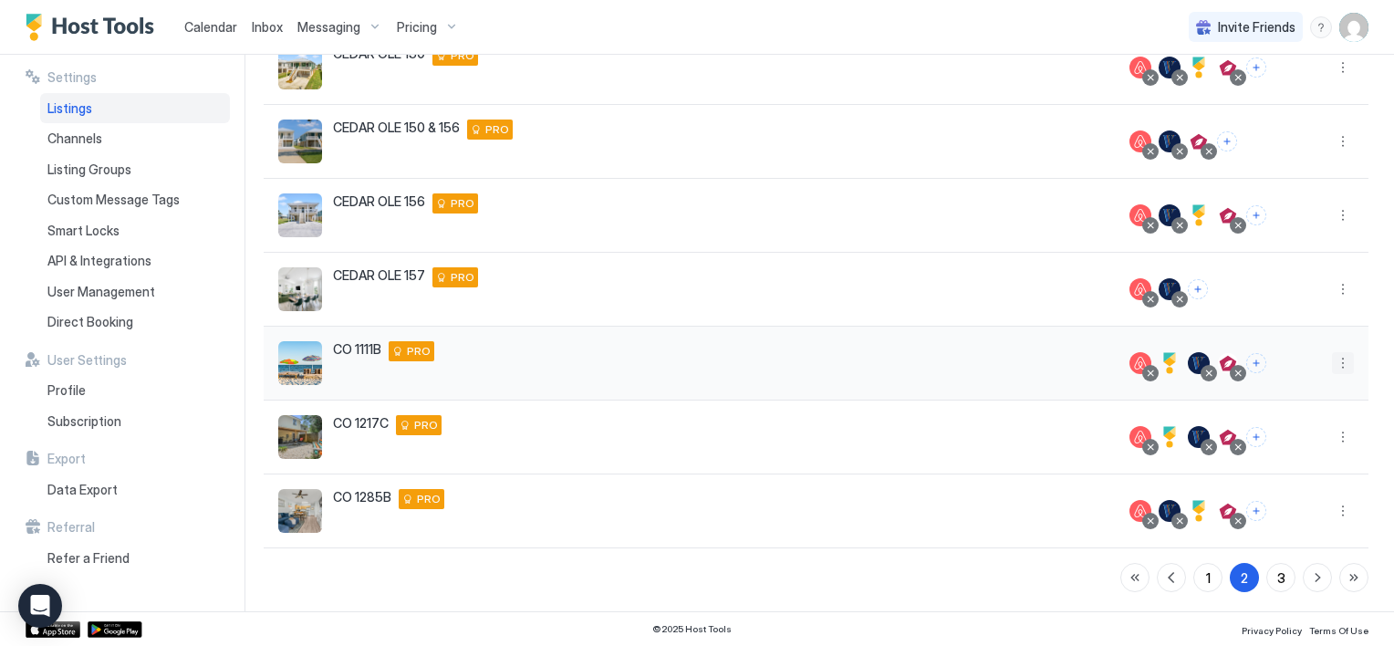
click at [1332, 361] on button "More options" at bounding box center [1343, 363] width 22 height 22
click at [1267, 414] on span "Pricing" at bounding box center [1265, 417] width 36 height 14
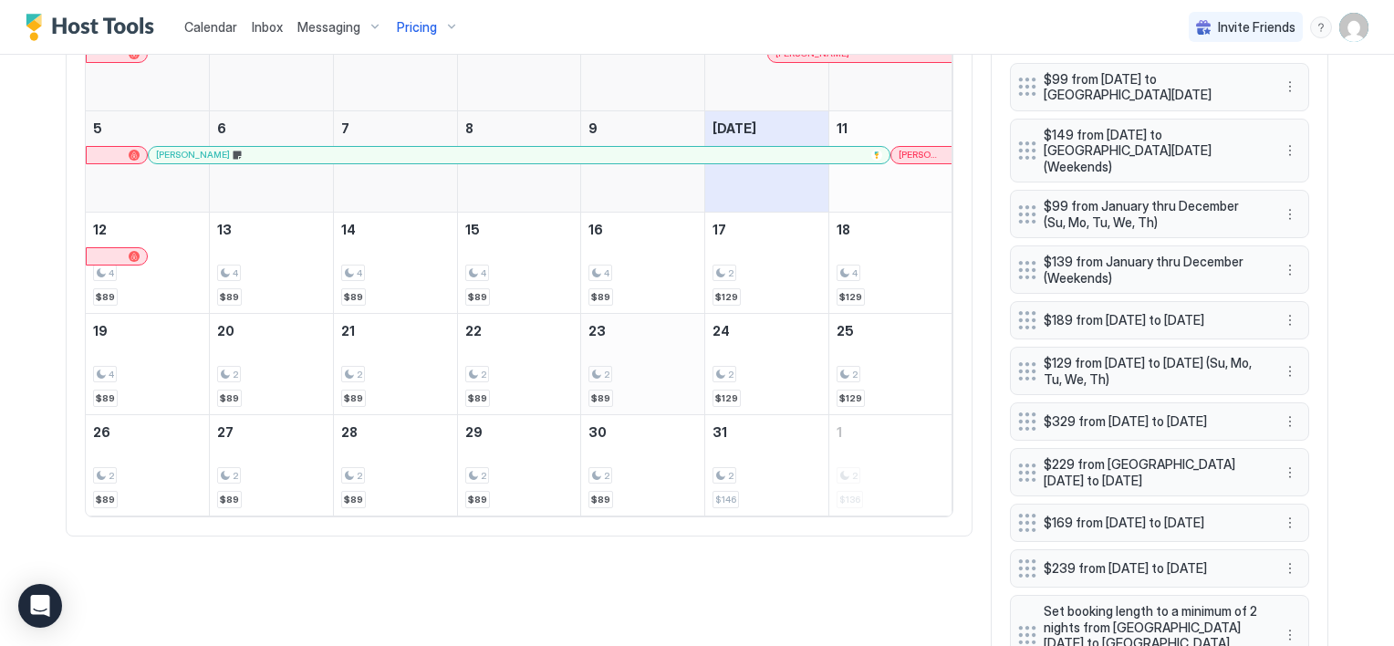
scroll to position [639, 0]
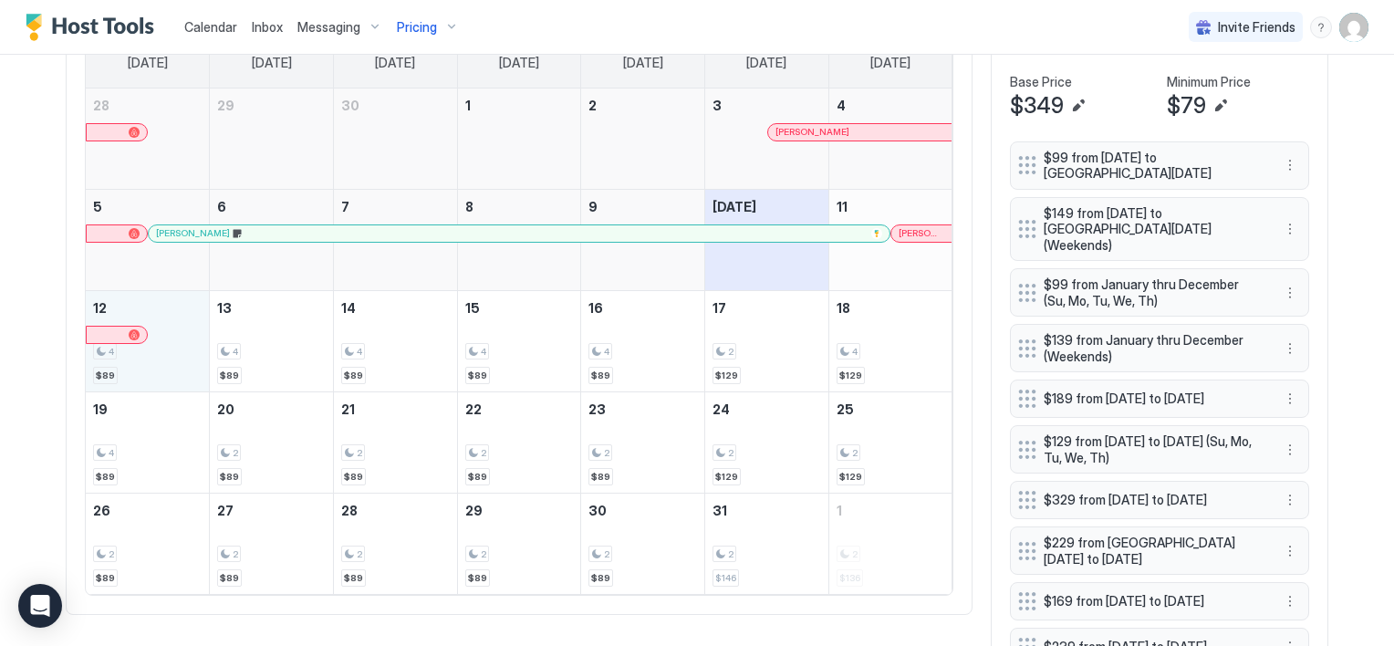
click at [179, 318] on div "4 $89" at bounding box center [147, 341] width 109 height 86
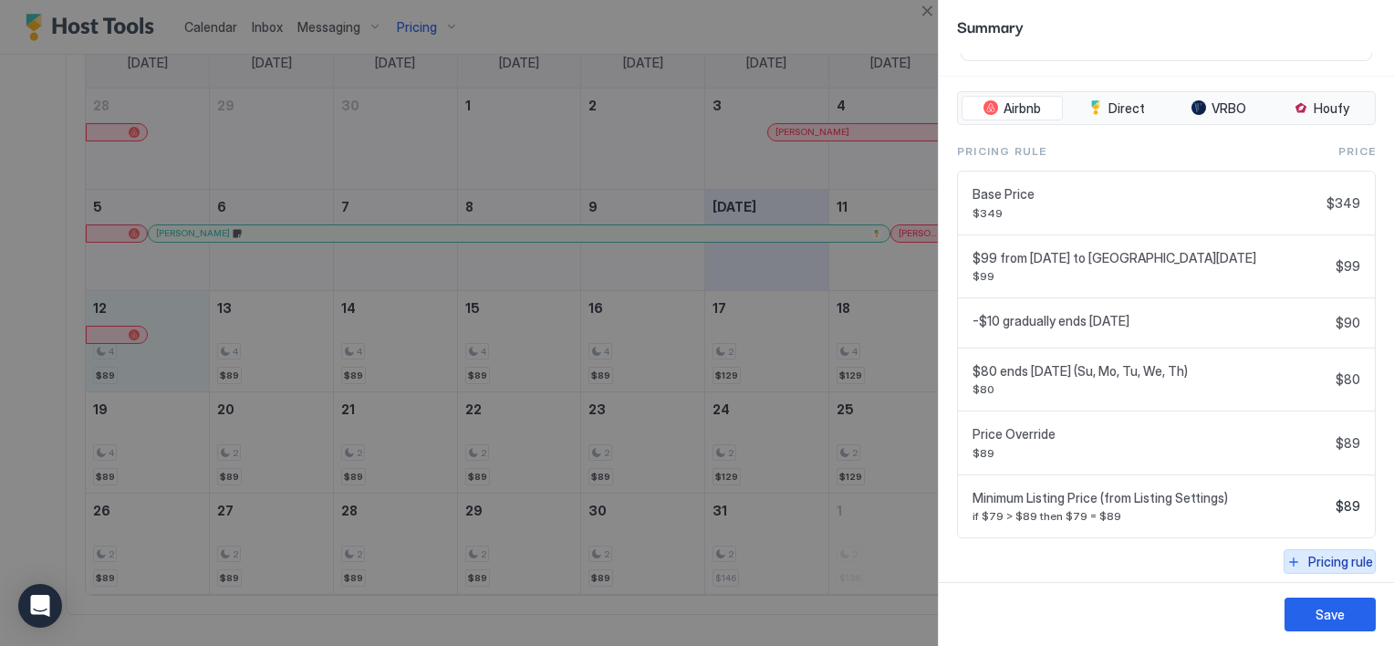
click at [1316, 552] on div "Pricing rule" at bounding box center [1340, 561] width 65 height 19
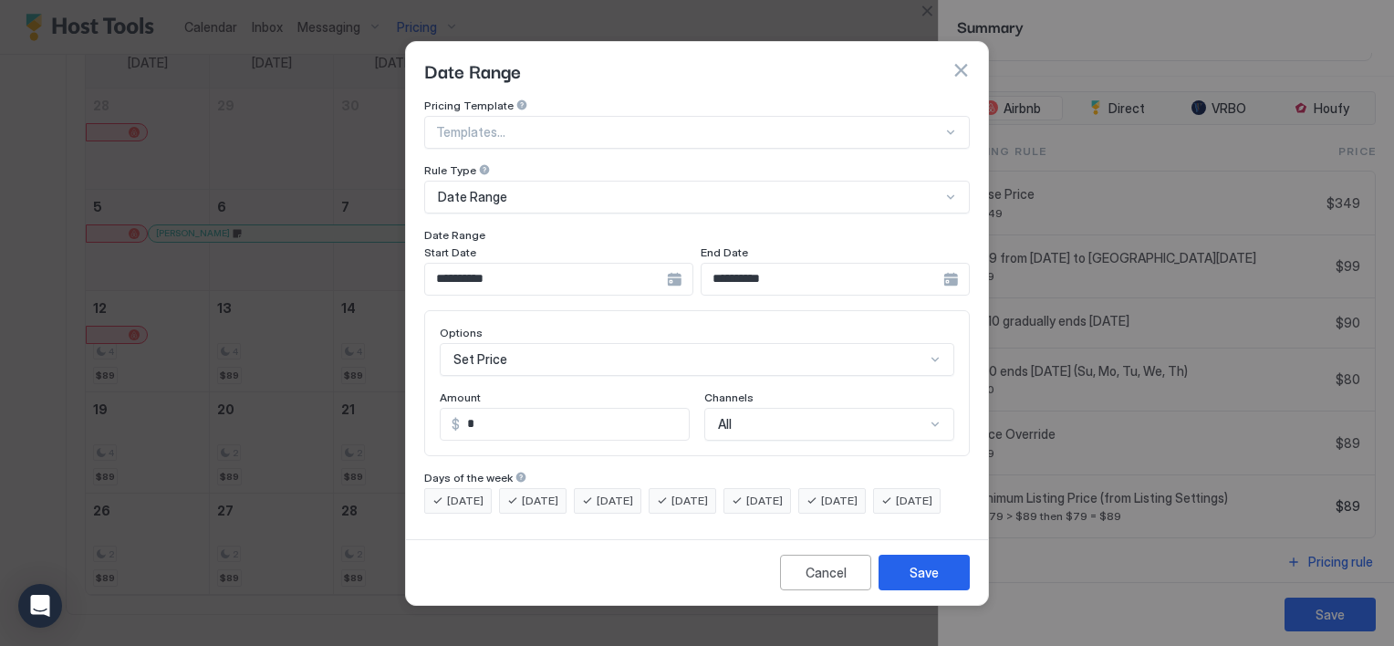
click at [672, 266] on div "**********" at bounding box center [558, 279] width 269 height 33
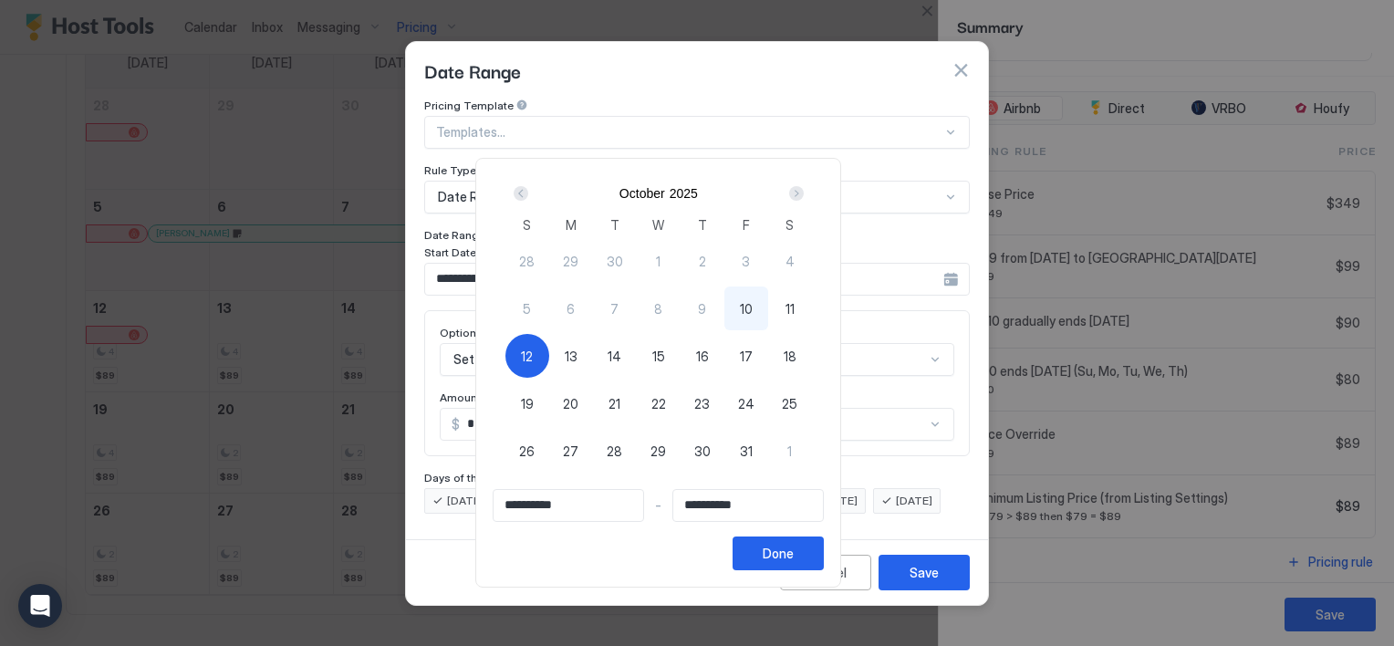
click at [533, 349] on span "12" at bounding box center [527, 356] width 12 height 19
type input "**********"
click at [804, 193] on div "Next" at bounding box center [796, 193] width 15 height 15
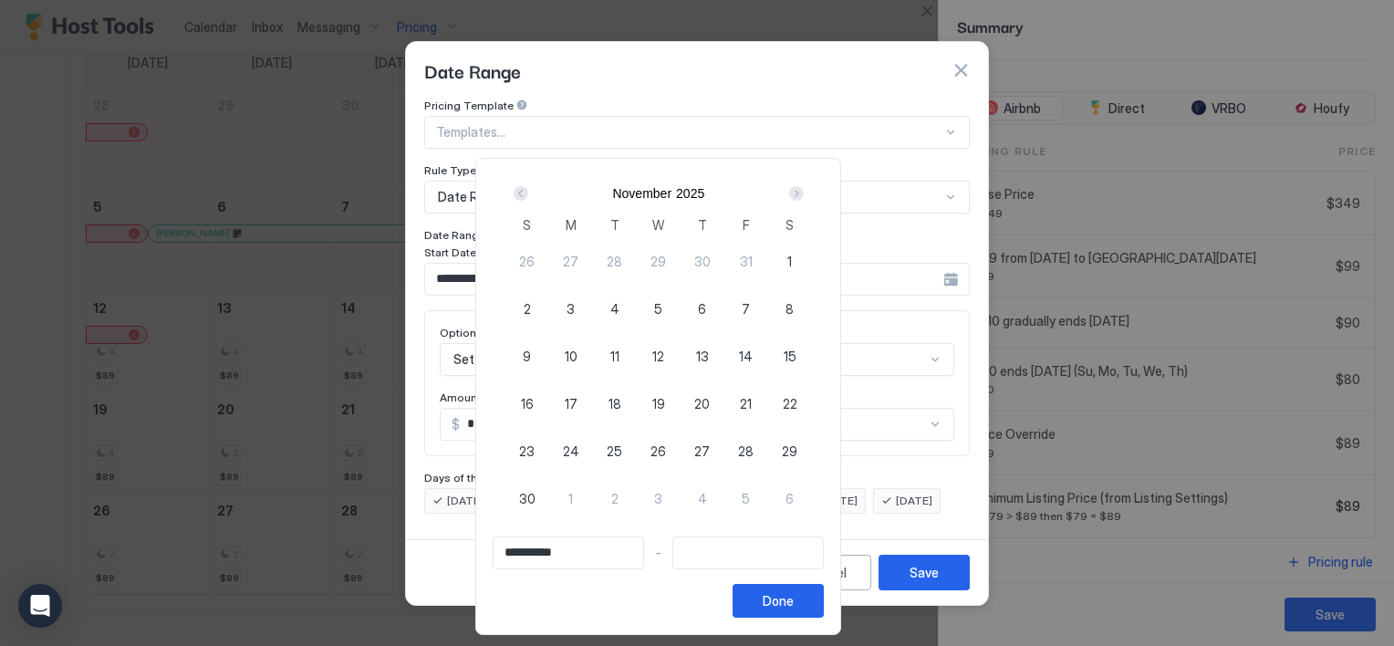
click at [528, 193] on div "Prev" at bounding box center [521, 193] width 15 height 15
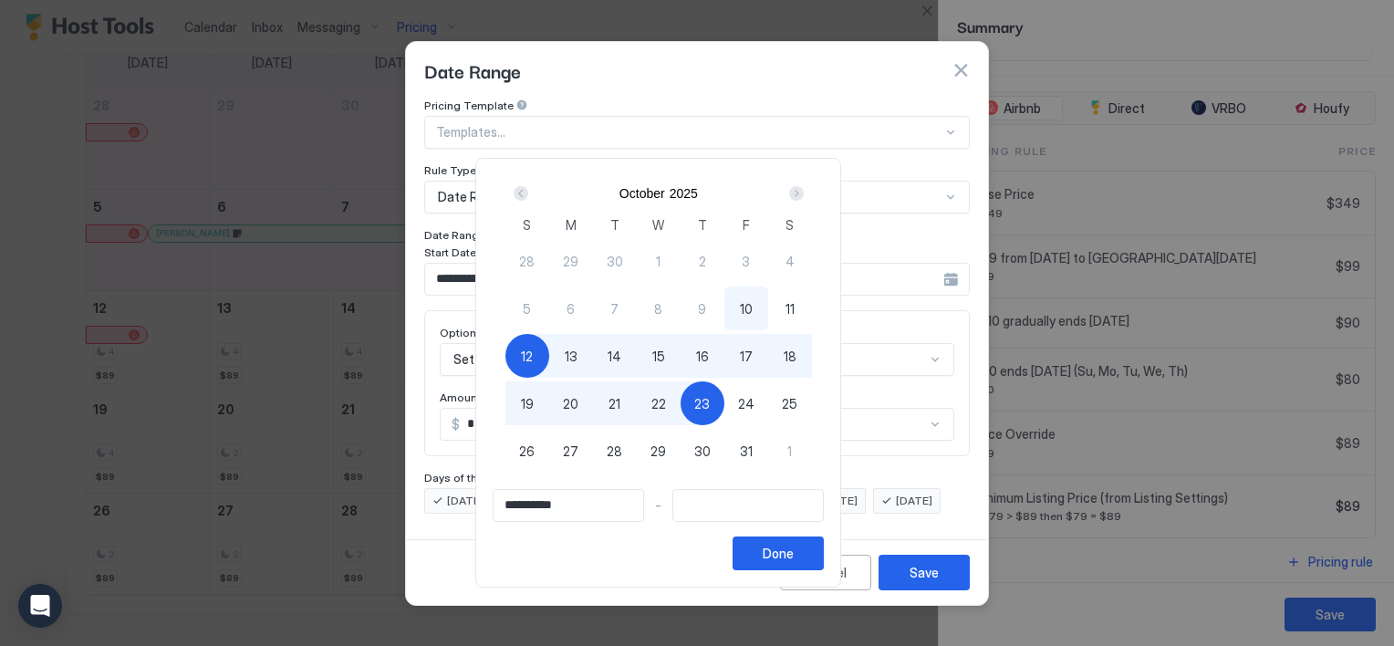
type input "**********"
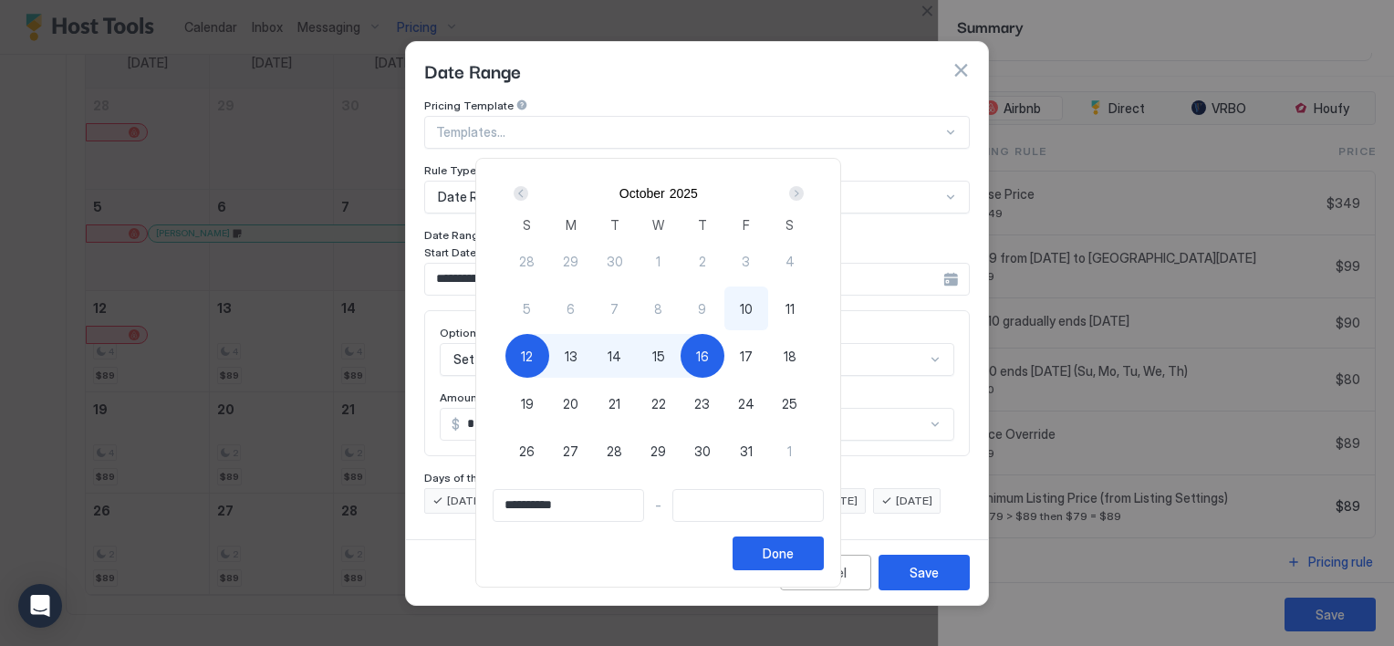
click at [709, 359] on span "16" at bounding box center [702, 356] width 13 height 19
type input "**********"
click at [533, 359] on span "12" at bounding box center [527, 356] width 12 height 19
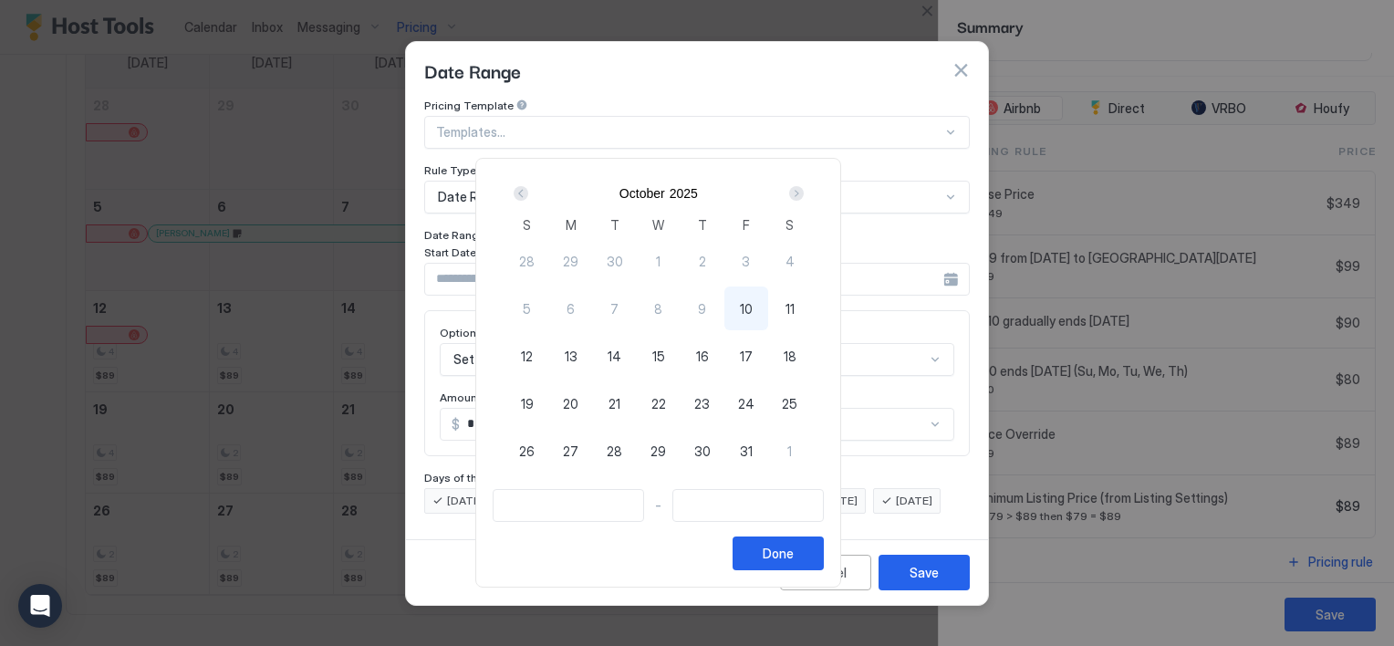
click at [533, 359] on span "12" at bounding box center [527, 356] width 12 height 19
type input "**********"
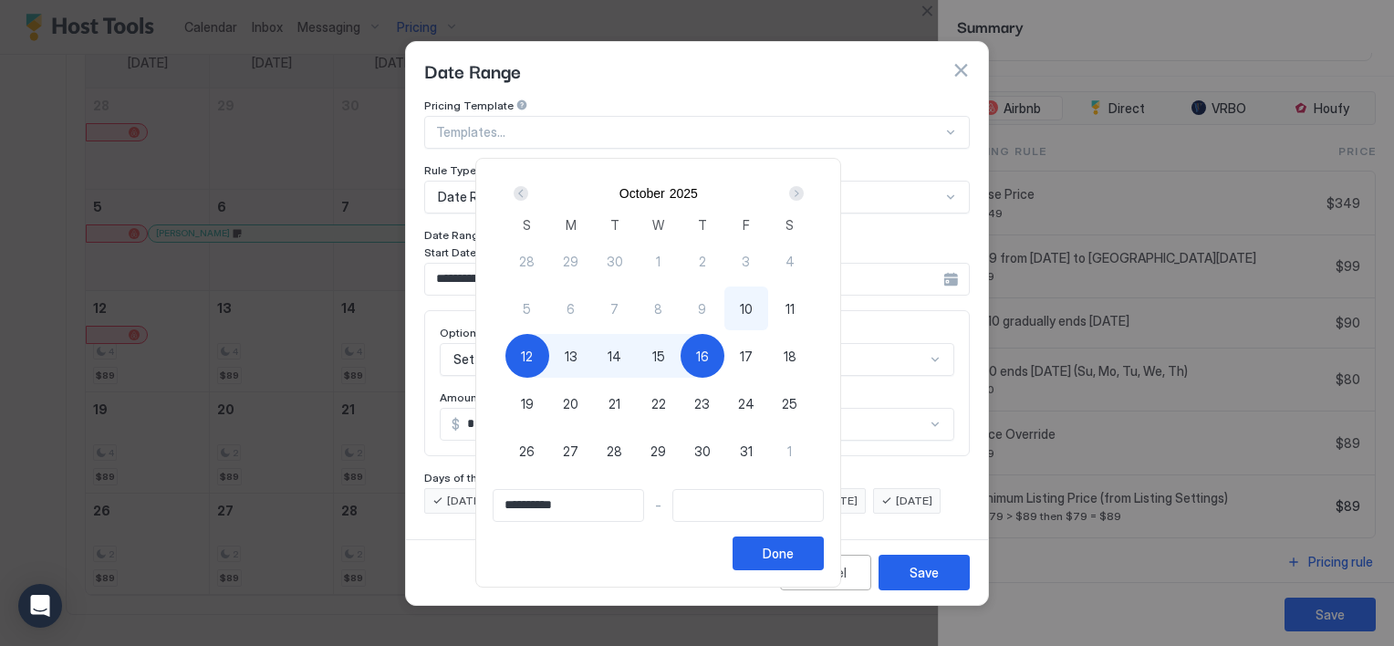
type input "**********"
click at [753, 361] on span "17" at bounding box center [746, 356] width 13 height 19
type input "**********"
click at [794, 557] on div "Done" at bounding box center [778, 553] width 31 height 19
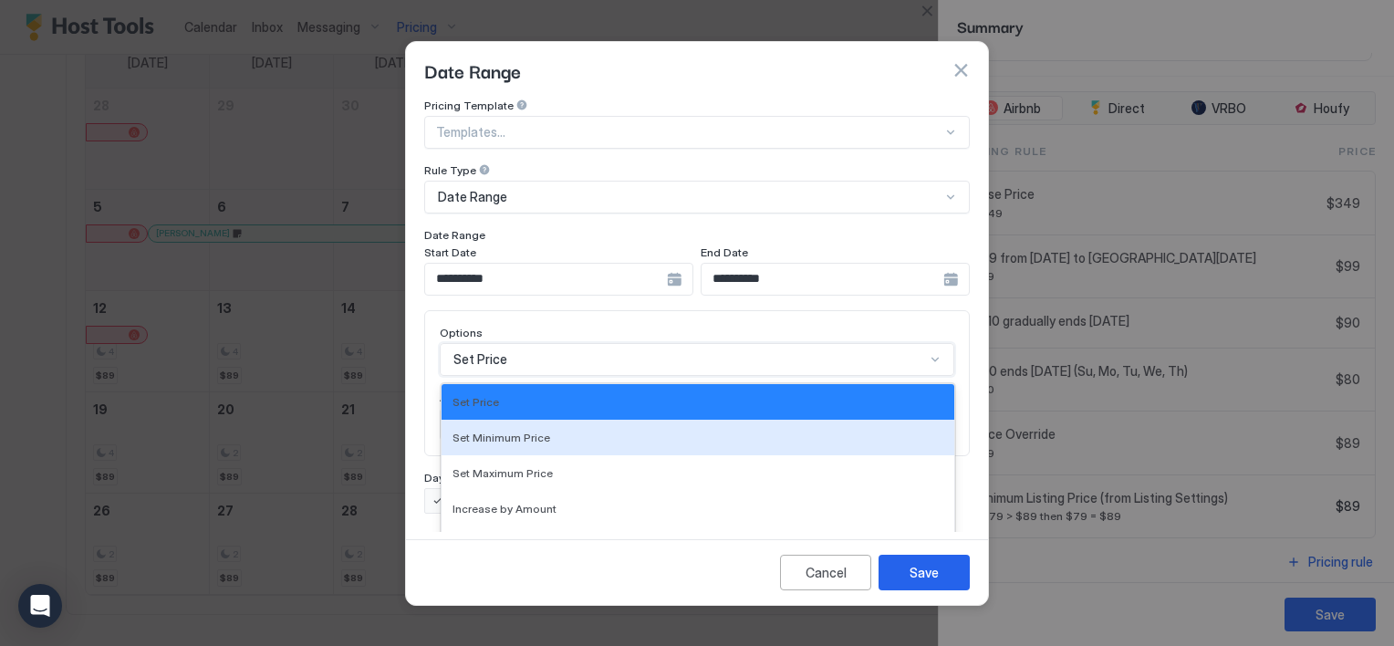
click at [533, 343] on div "17 results available. Use Up and Down to choose options, press Enter to select …" at bounding box center [697, 359] width 515 height 33
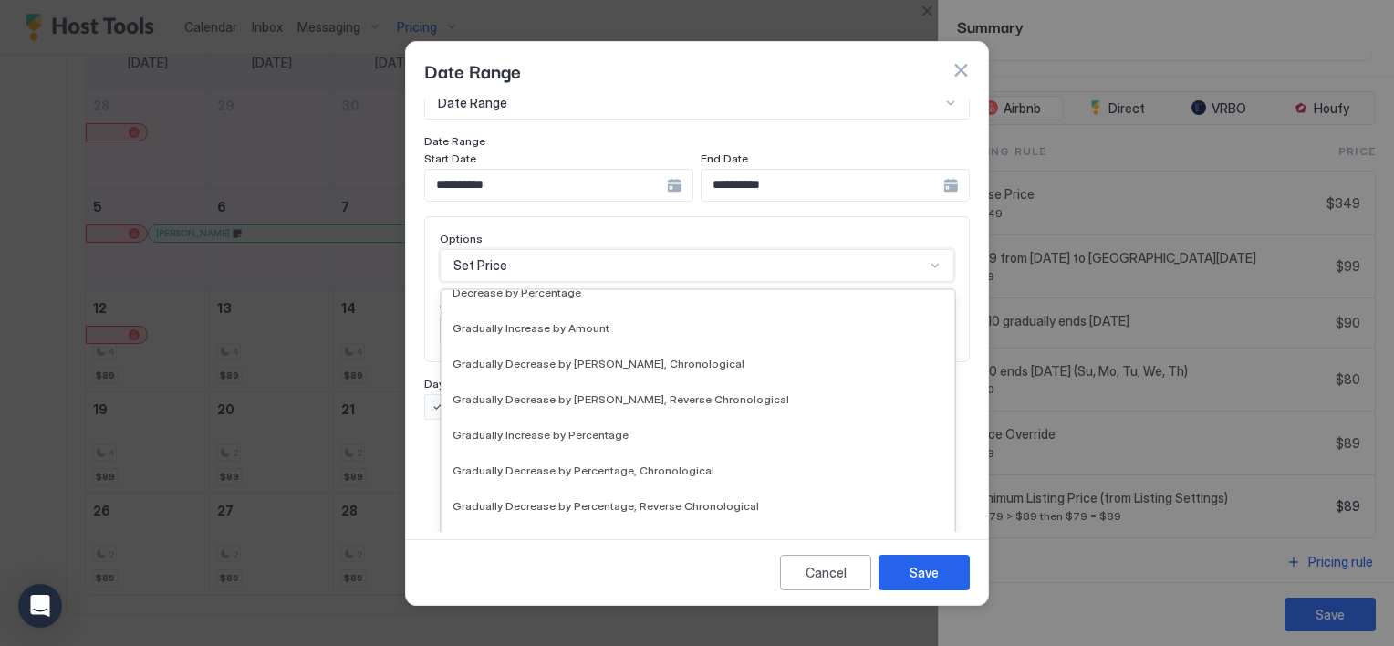
scroll to position [274, 0]
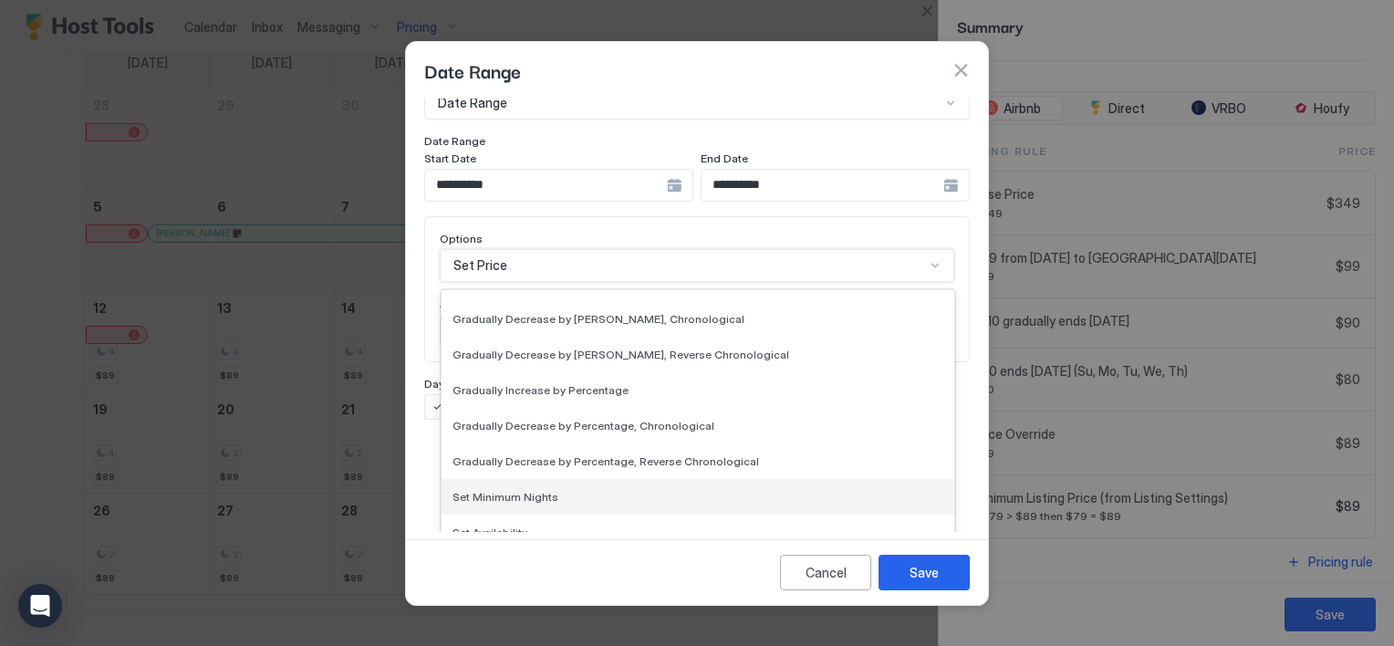
click at [534, 490] on span "Set Minimum Nights" at bounding box center [506, 497] width 106 height 14
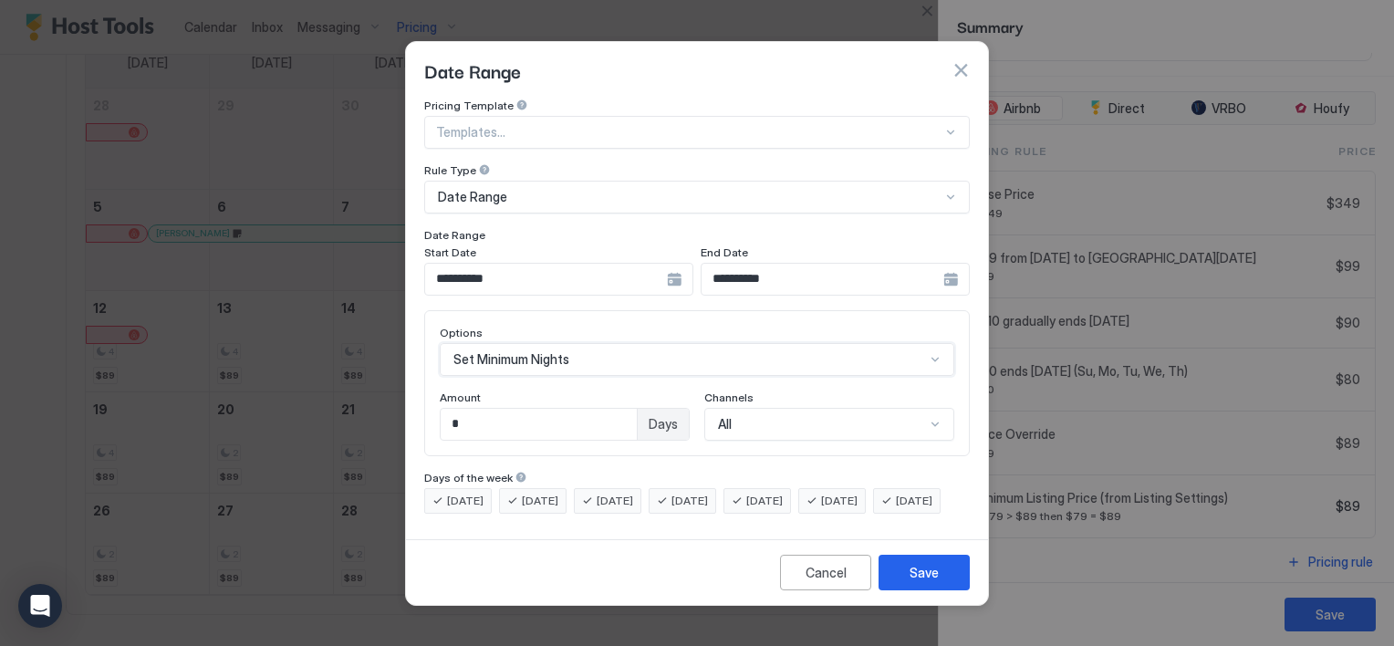
scroll to position [0, 0]
click at [502, 409] on input "*" at bounding box center [539, 424] width 196 height 31
type input "*"
click at [923, 582] on div "Save" at bounding box center [924, 572] width 29 height 19
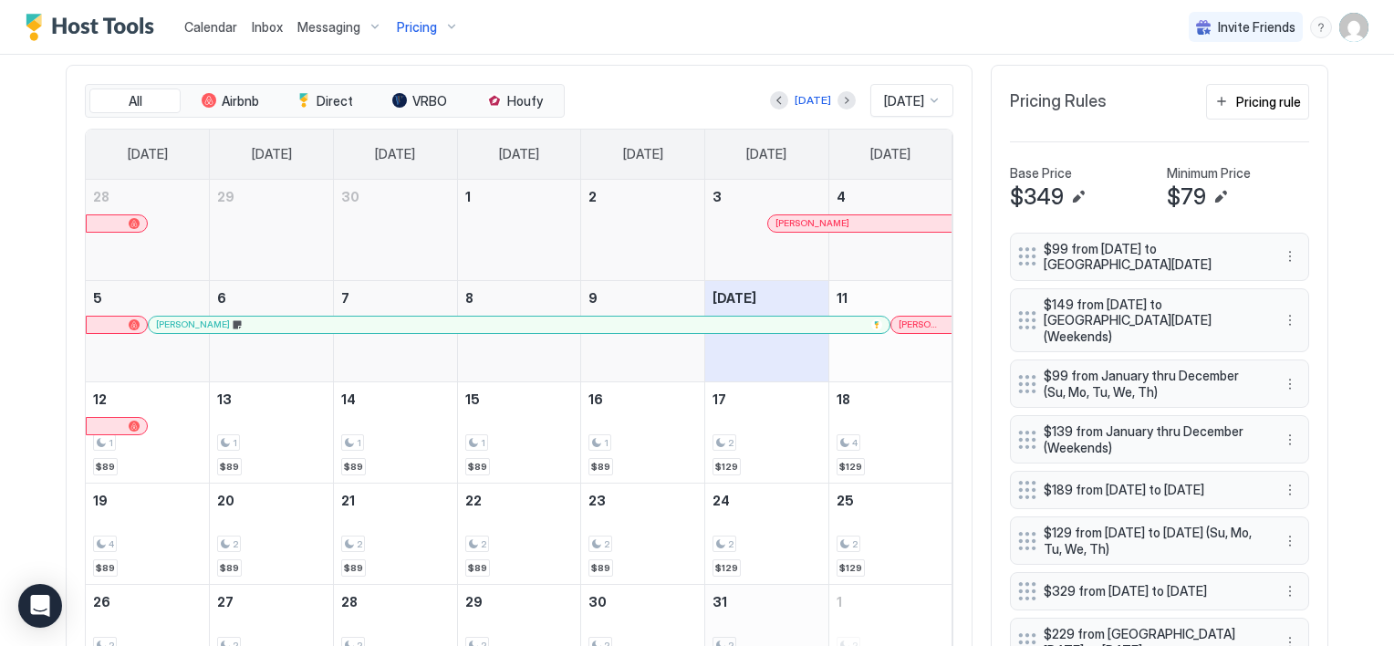
scroll to position [456, 0]
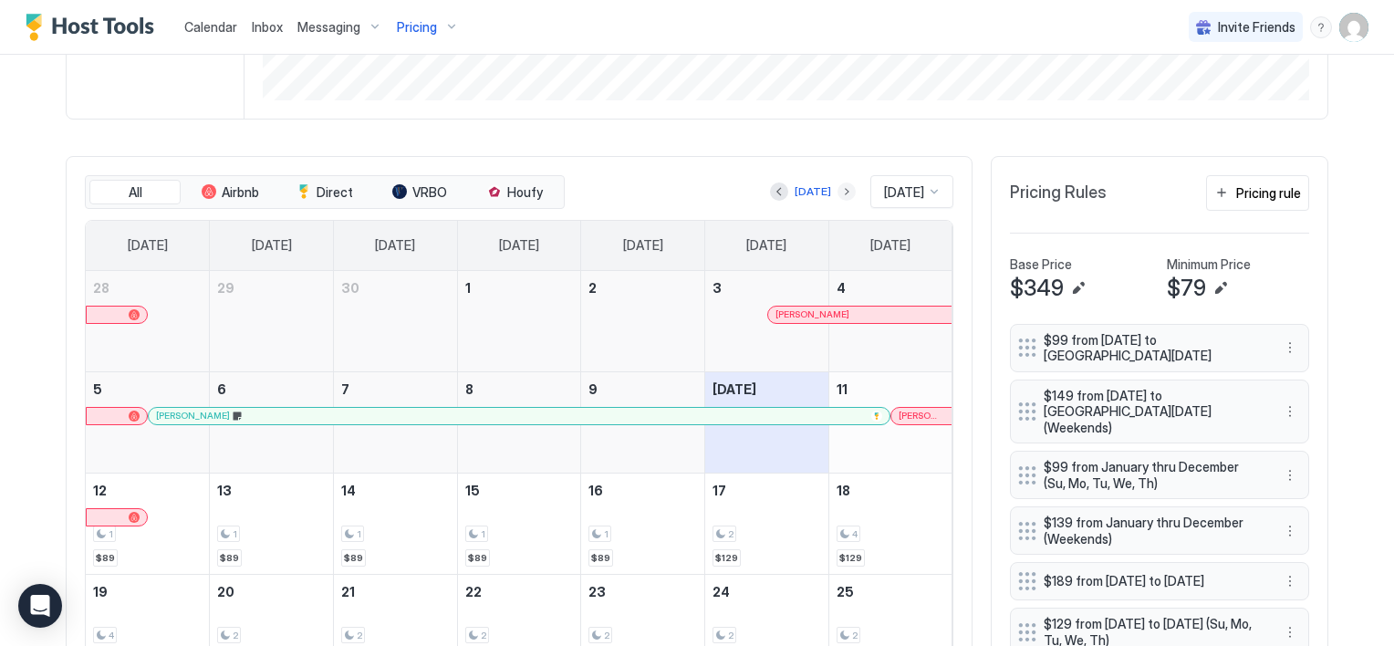
click at [838, 186] on button "Next month" at bounding box center [847, 191] width 18 height 18
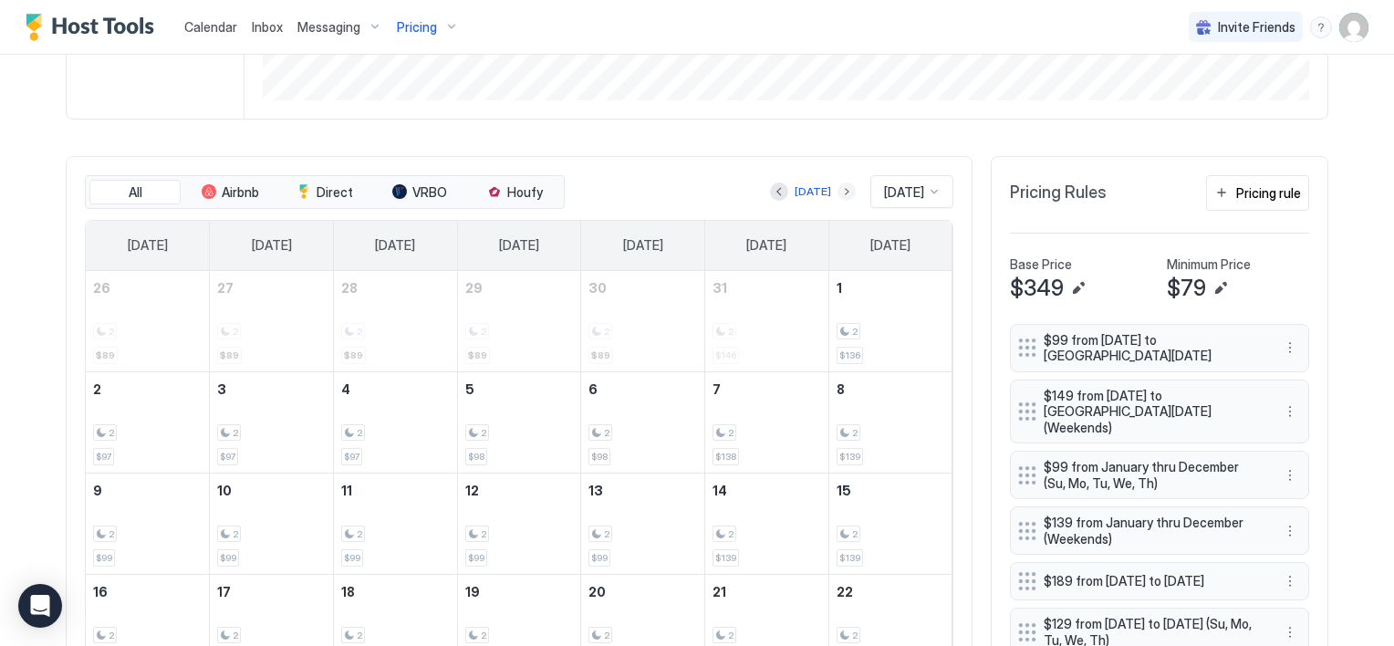
click at [838, 191] on button "Next month" at bounding box center [847, 191] width 18 height 18
click at [770, 189] on div at bounding box center [779, 191] width 18 height 18
click at [770, 191] on button "Previous month" at bounding box center [779, 191] width 18 height 18
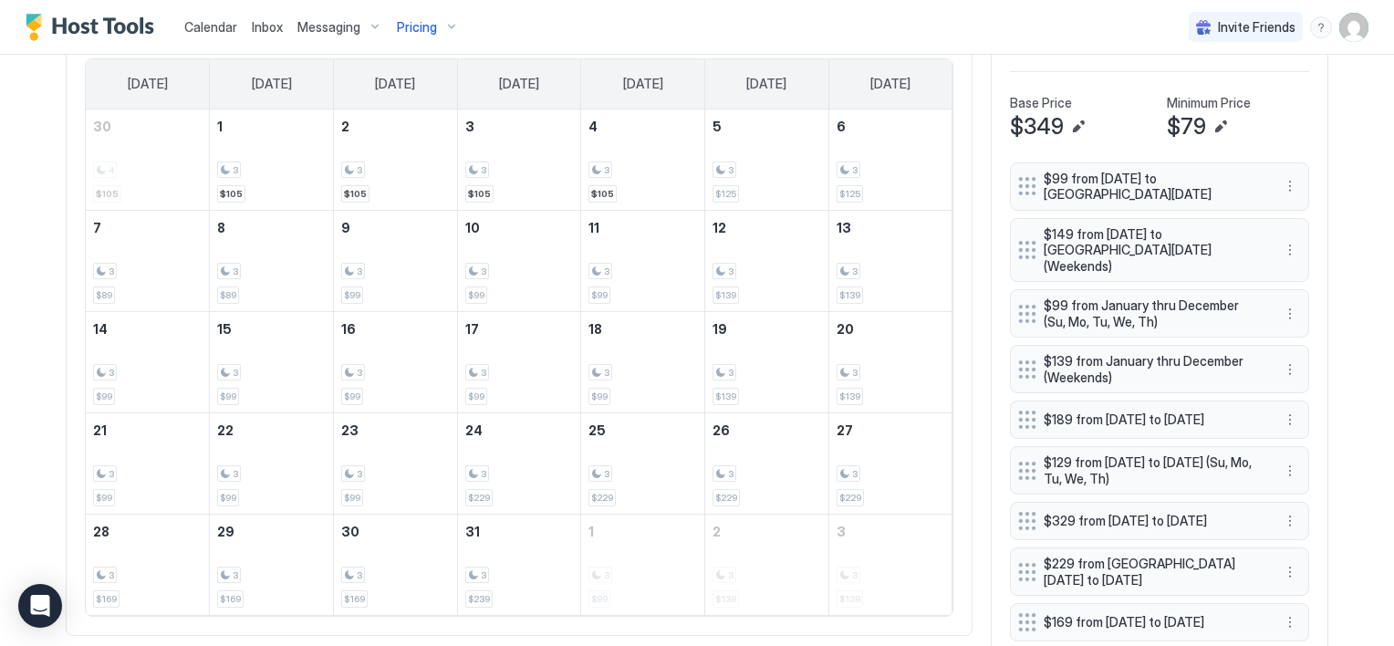
scroll to position [547, 0]
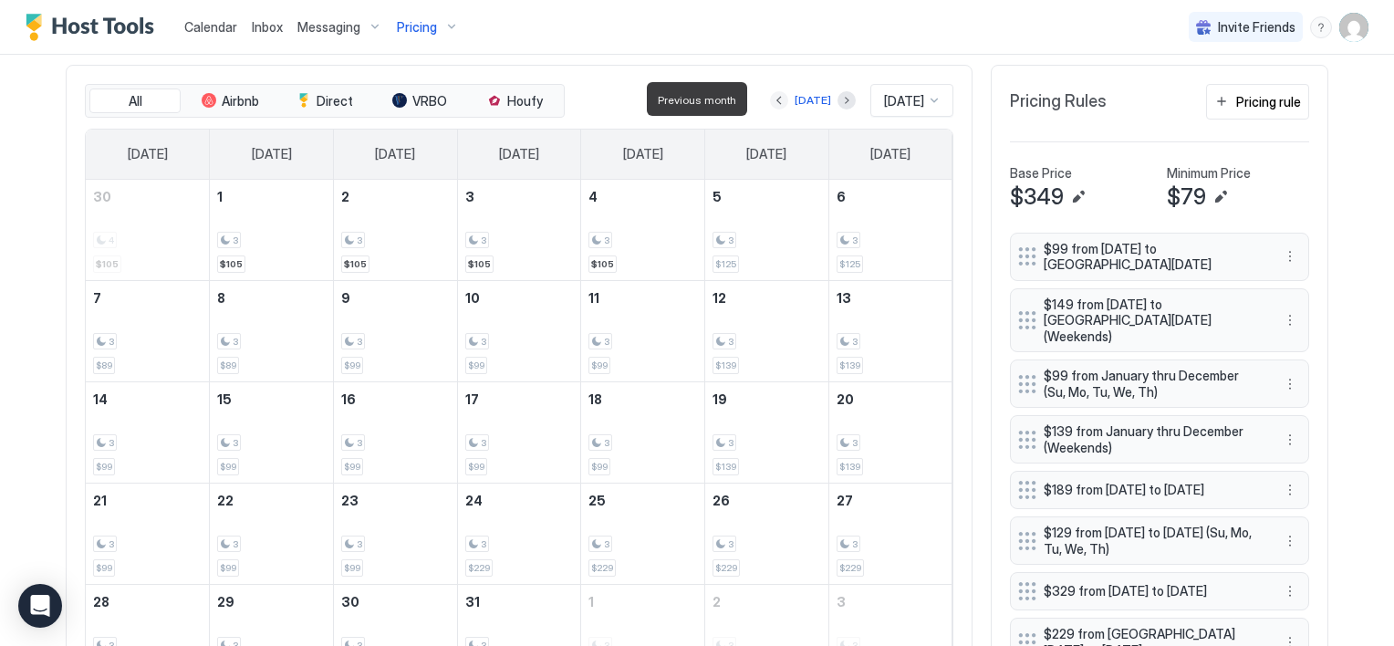
click at [770, 101] on button "Previous month" at bounding box center [779, 100] width 18 height 18
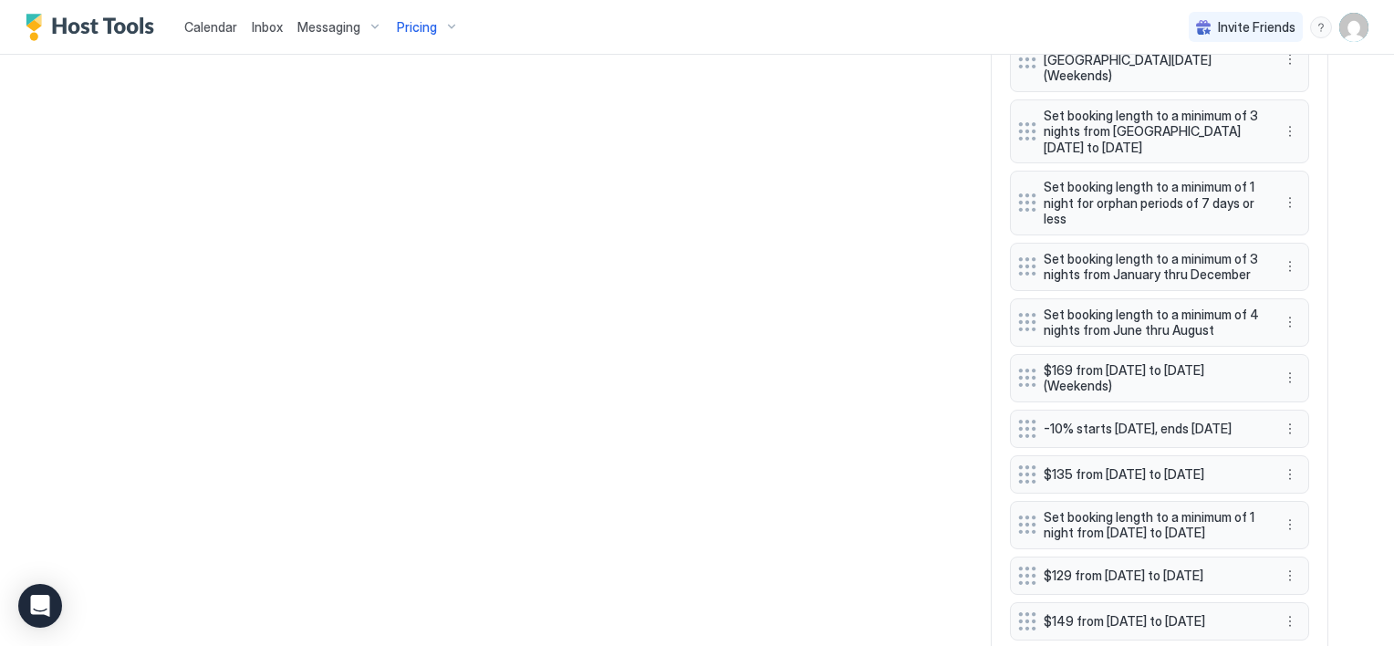
scroll to position [2163, 0]
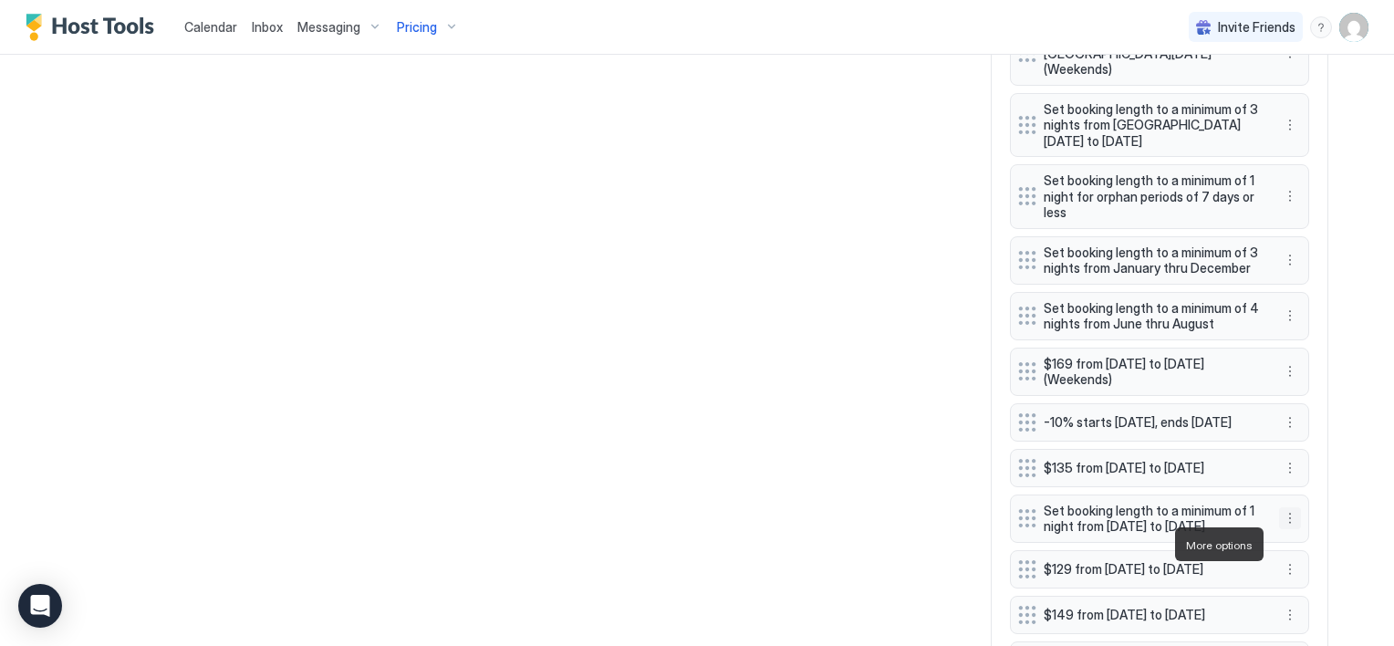
click at [1282, 529] on button "More options" at bounding box center [1290, 518] width 22 height 22
click at [1318, 626] on span "Delete" at bounding box center [1318, 628] width 34 height 14
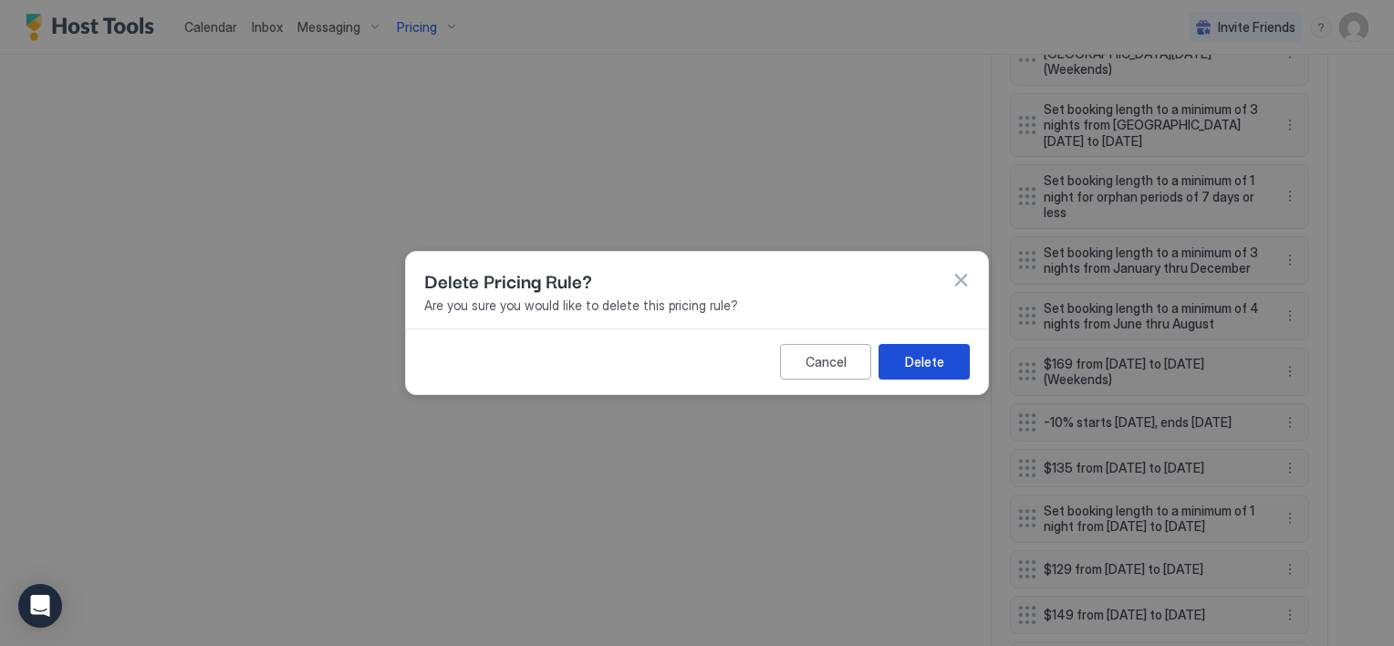
click at [922, 360] on div "Delete" at bounding box center [924, 361] width 39 height 19
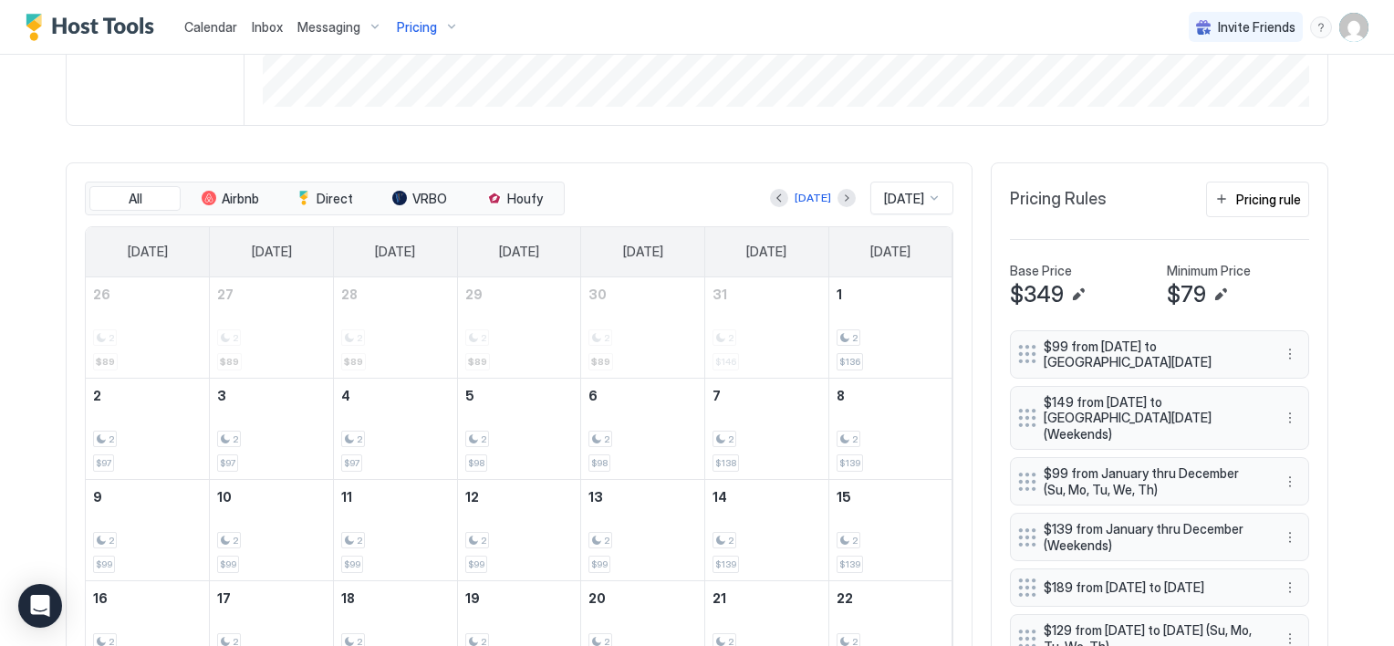
scroll to position [449, 0]
click at [838, 195] on button "Next month" at bounding box center [847, 199] width 18 height 18
click at [770, 198] on button "Previous month" at bounding box center [779, 199] width 18 height 18
click at [838, 196] on button "Next month" at bounding box center [847, 199] width 18 height 18
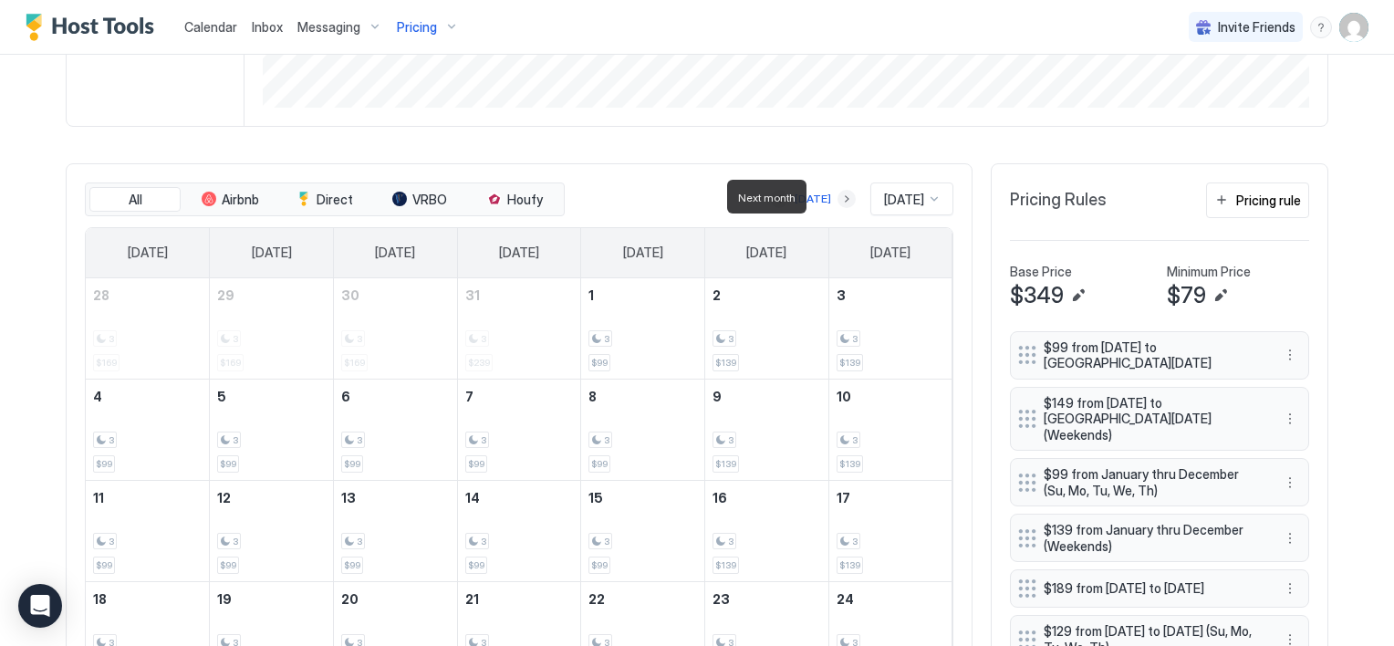
click at [838, 196] on button "Next month" at bounding box center [847, 199] width 18 height 18
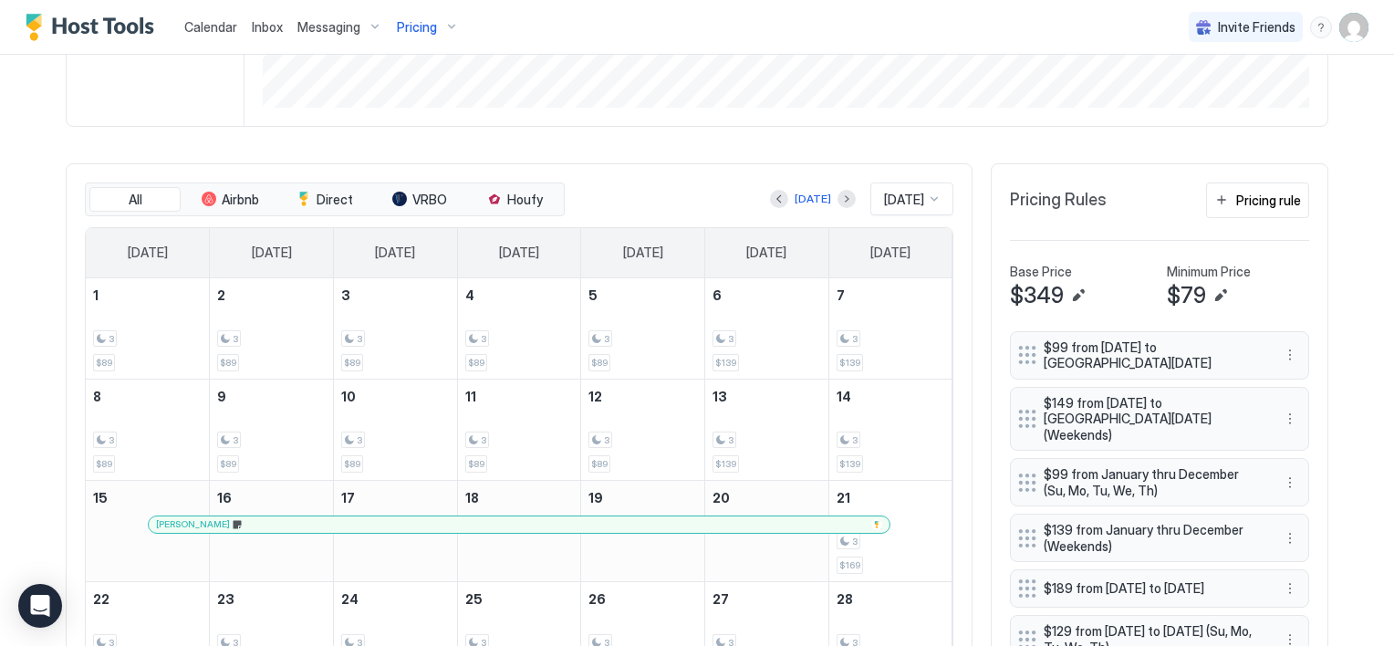
scroll to position [540, 0]
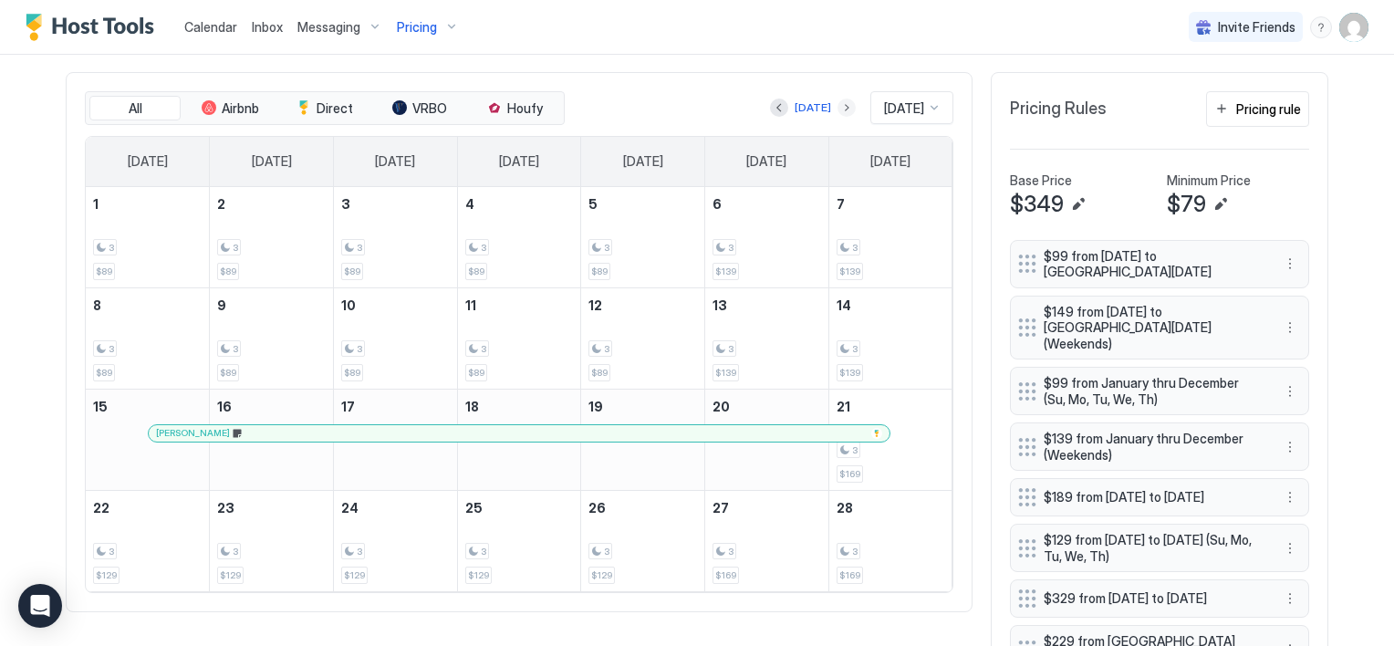
click at [838, 109] on button "Next month" at bounding box center [847, 108] width 18 height 18
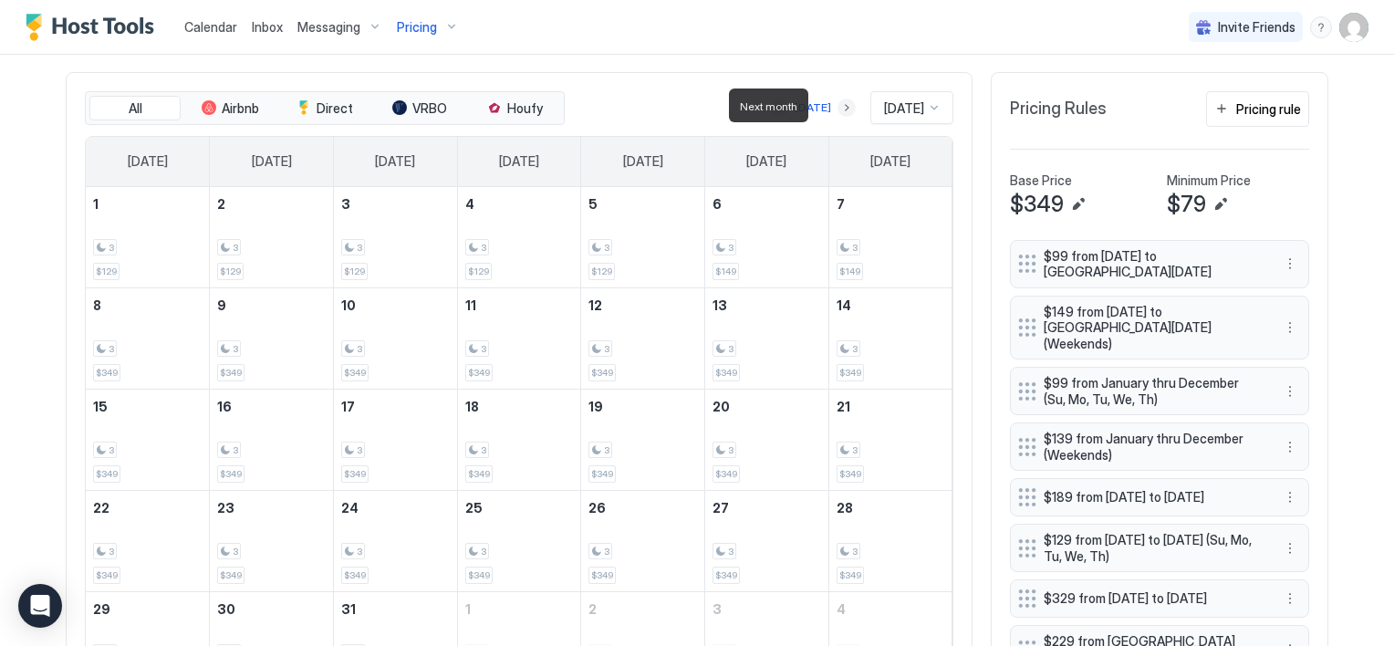
click at [838, 109] on button "Next month" at bounding box center [847, 108] width 18 height 18
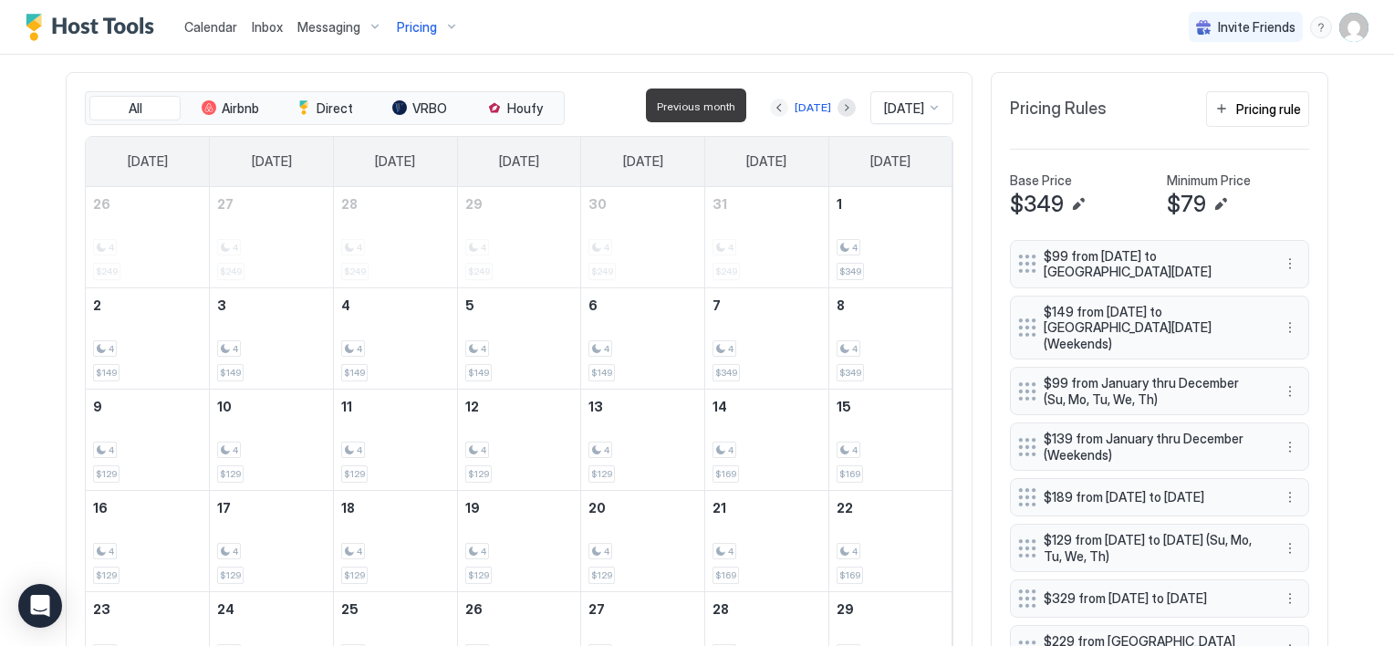
click at [770, 108] on button "Previous month" at bounding box center [779, 108] width 18 height 18
click at [838, 101] on button "Next month" at bounding box center [847, 108] width 18 height 18
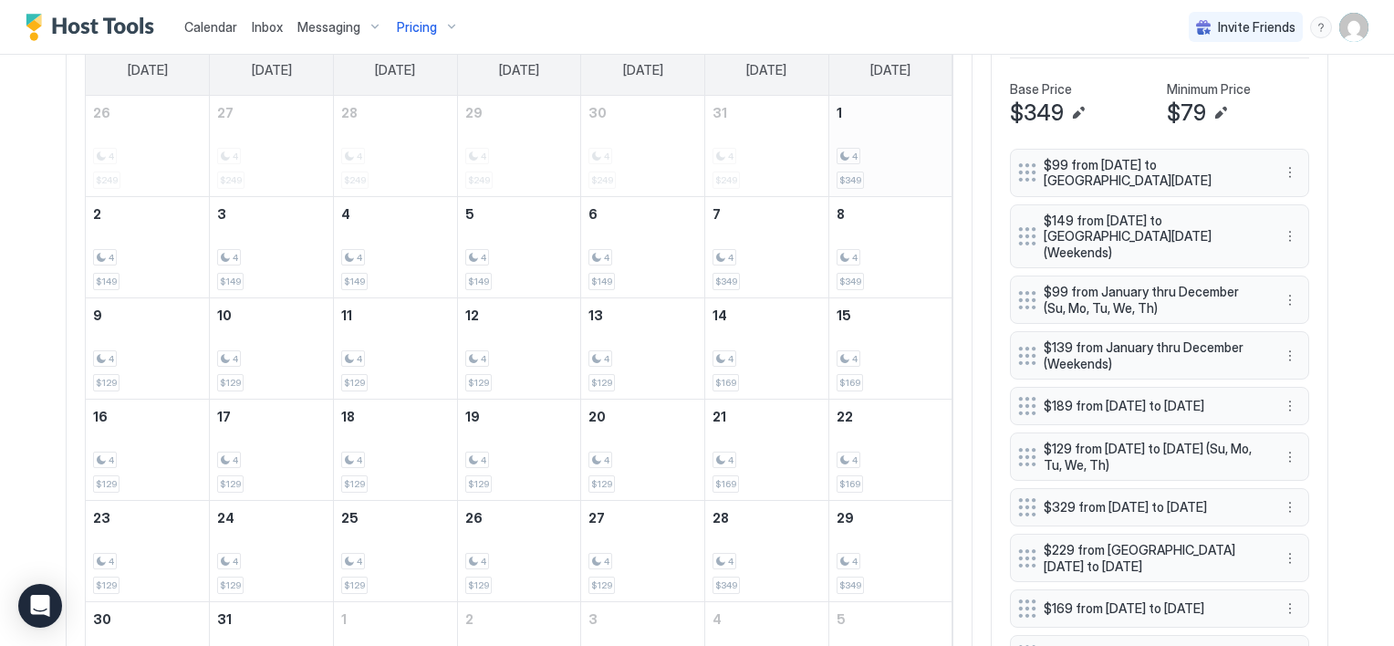
scroll to position [449, 0]
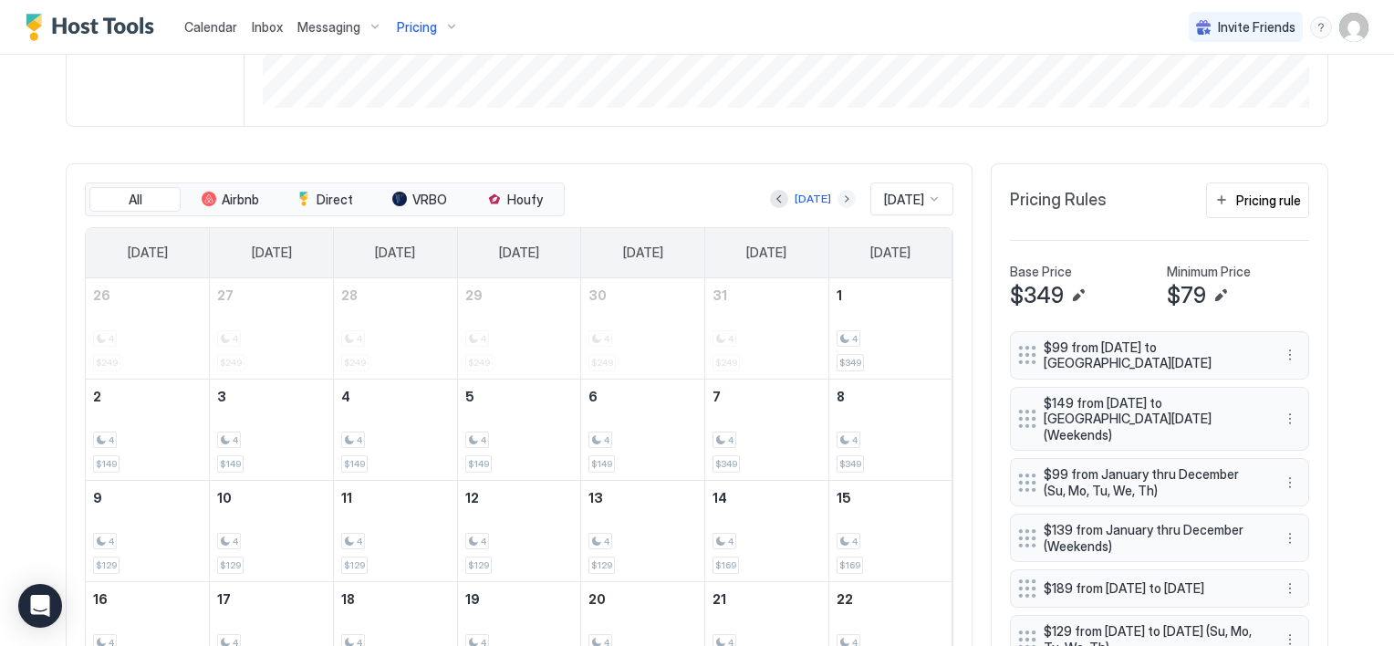
click at [838, 194] on button "Next month" at bounding box center [847, 199] width 18 height 18
click at [1219, 196] on button "Pricing rule" at bounding box center [1257, 200] width 103 height 36
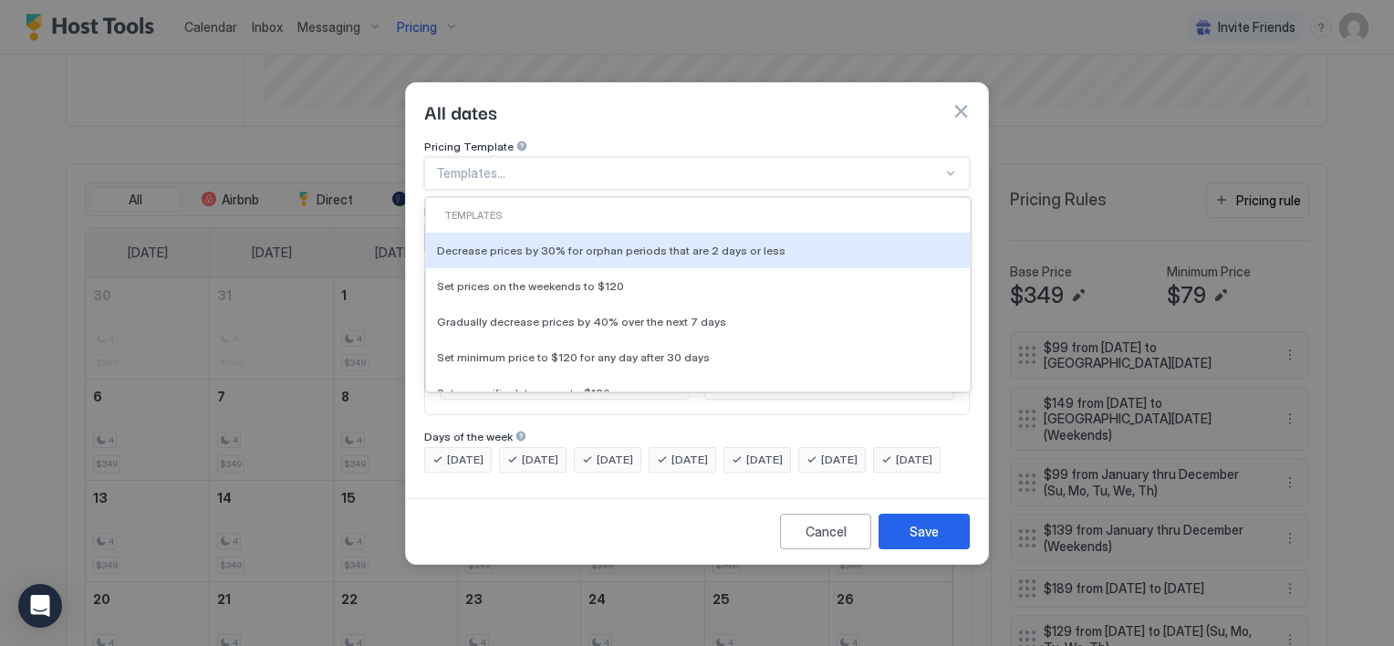
click at [486, 165] on div at bounding box center [689, 173] width 506 height 16
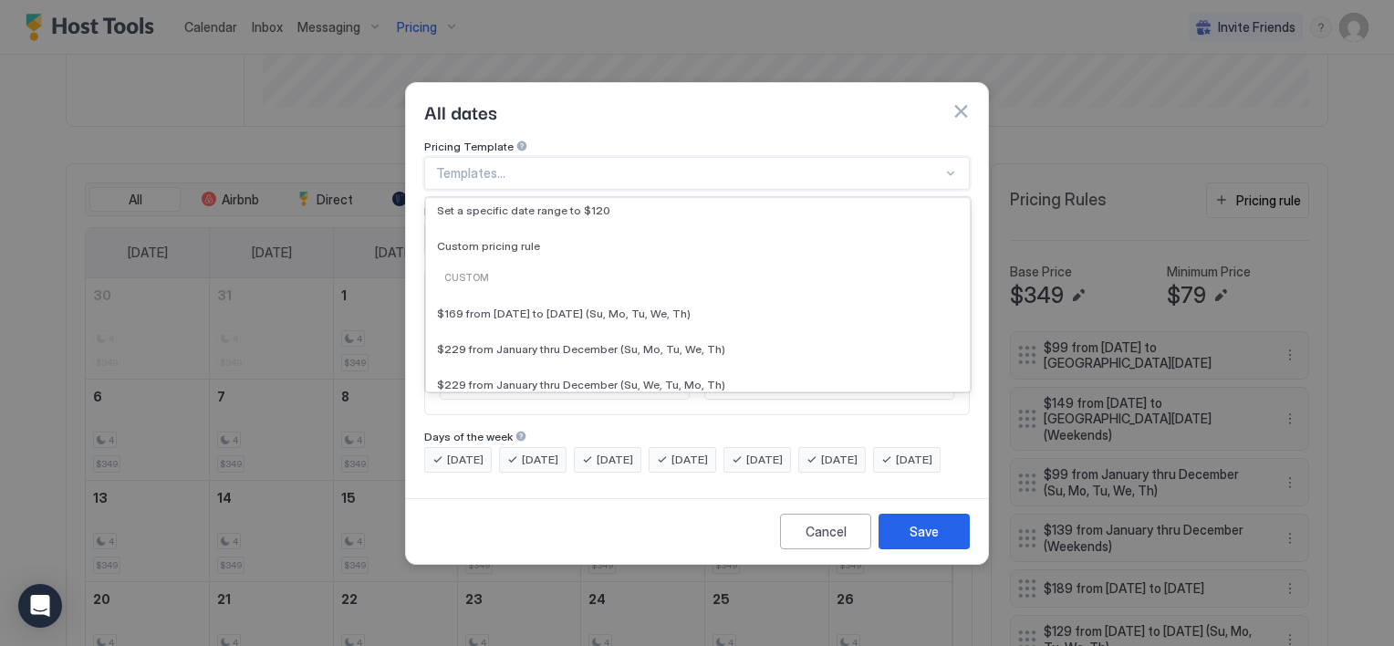
scroll to position [0, 0]
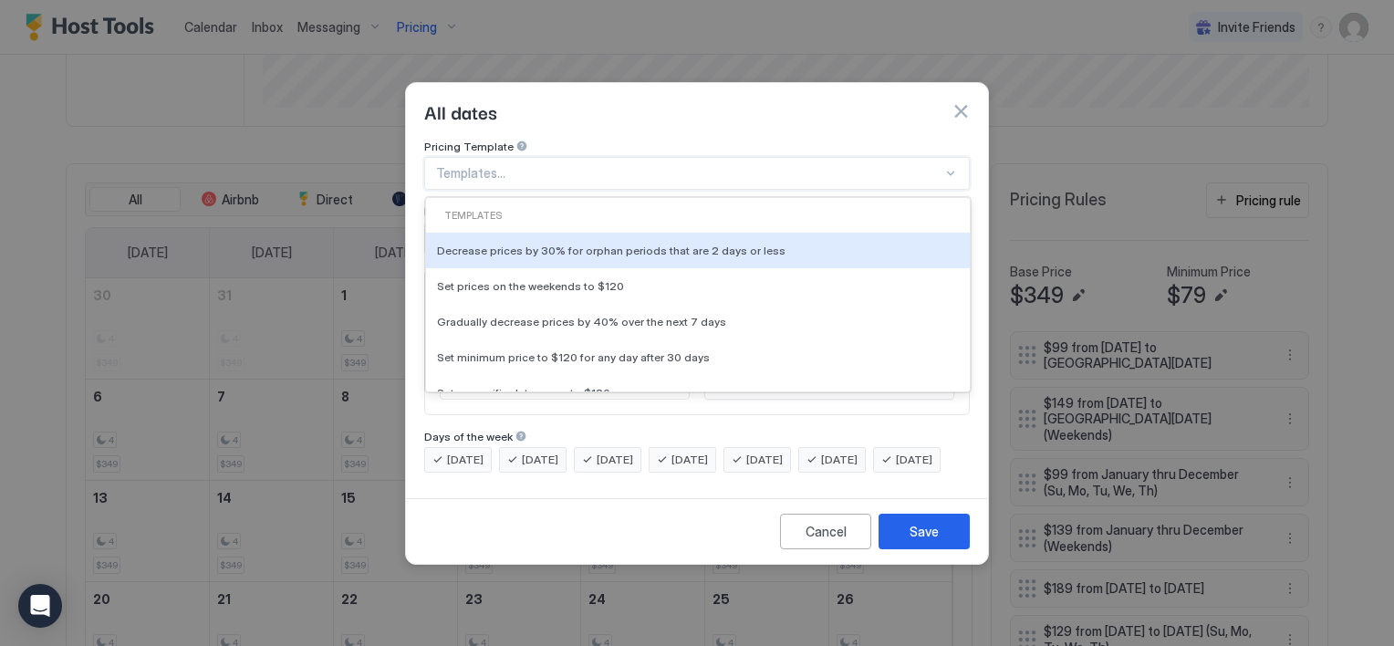
click at [547, 165] on div at bounding box center [689, 173] width 506 height 16
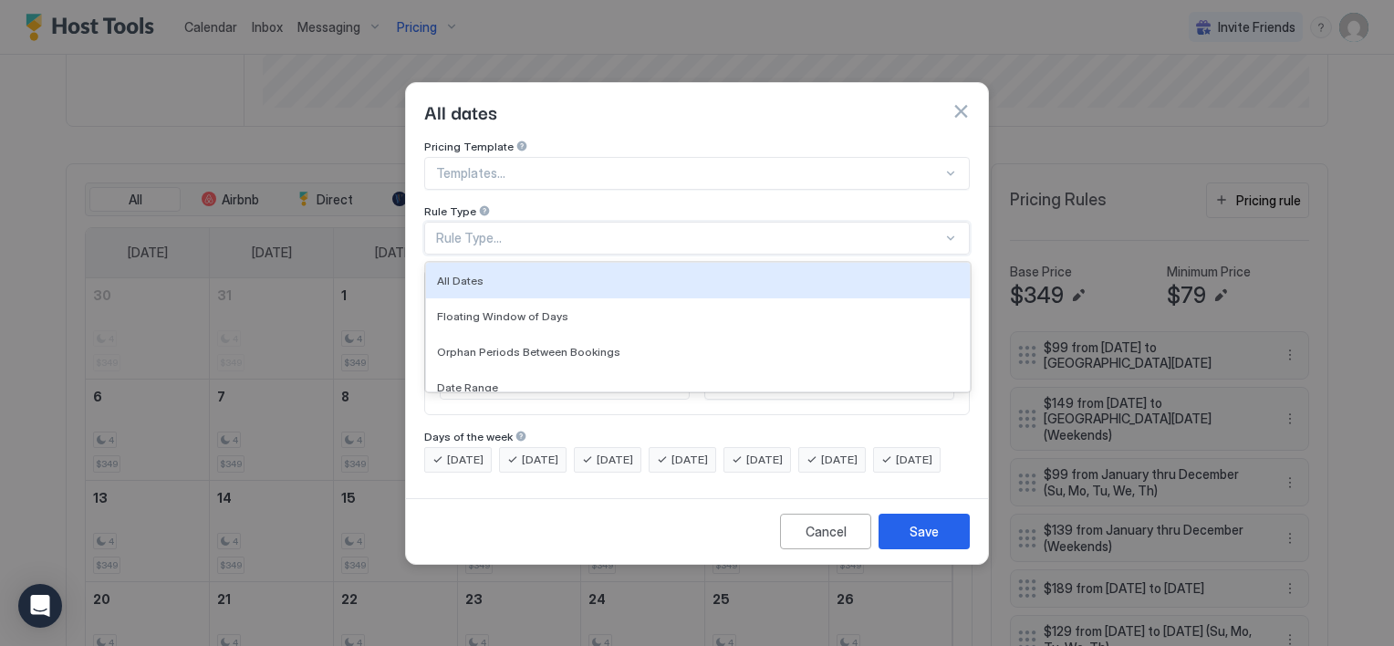
click at [539, 230] on div "Rule Type..." at bounding box center [689, 238] width 506 height 16
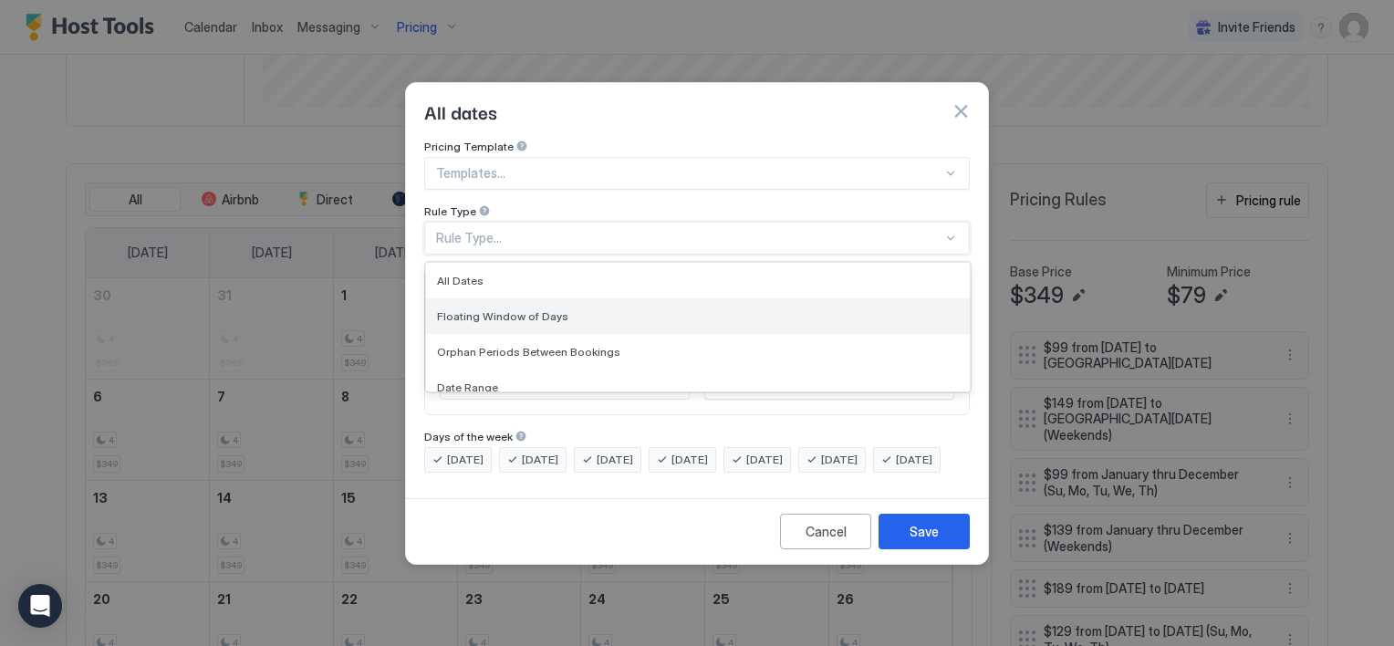
scroll to position [91, 0]
click at [504, 325] on div "Months" at bounding box center [698, 332] width 522 height 14
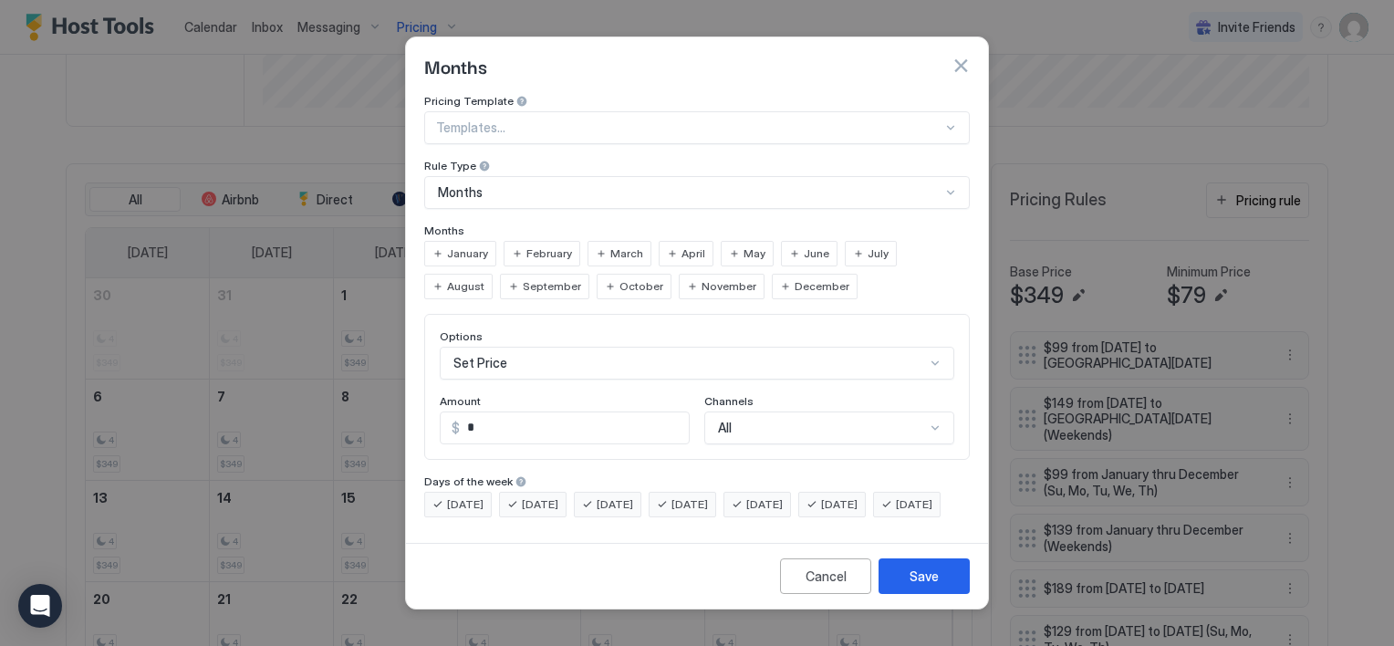
click at [523, 278] on span "September" at bounding box center [552, 286] width 58 height 16
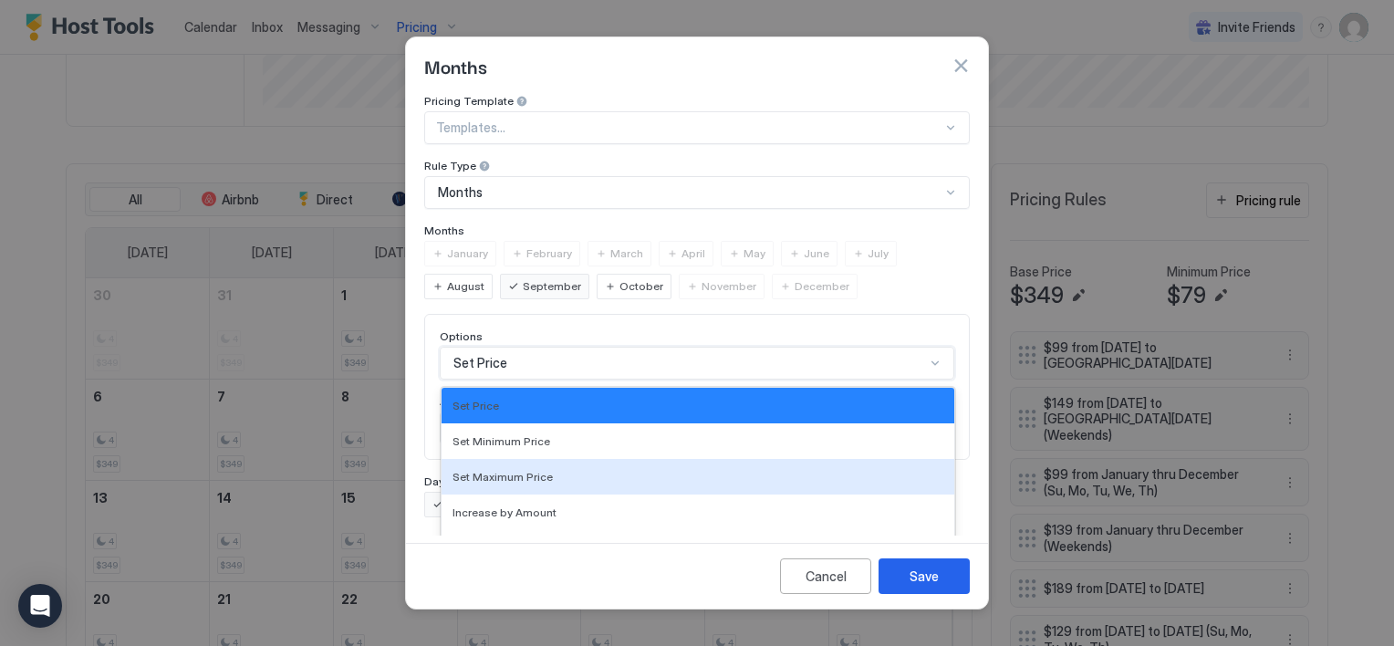
scroll to position [95, 0]
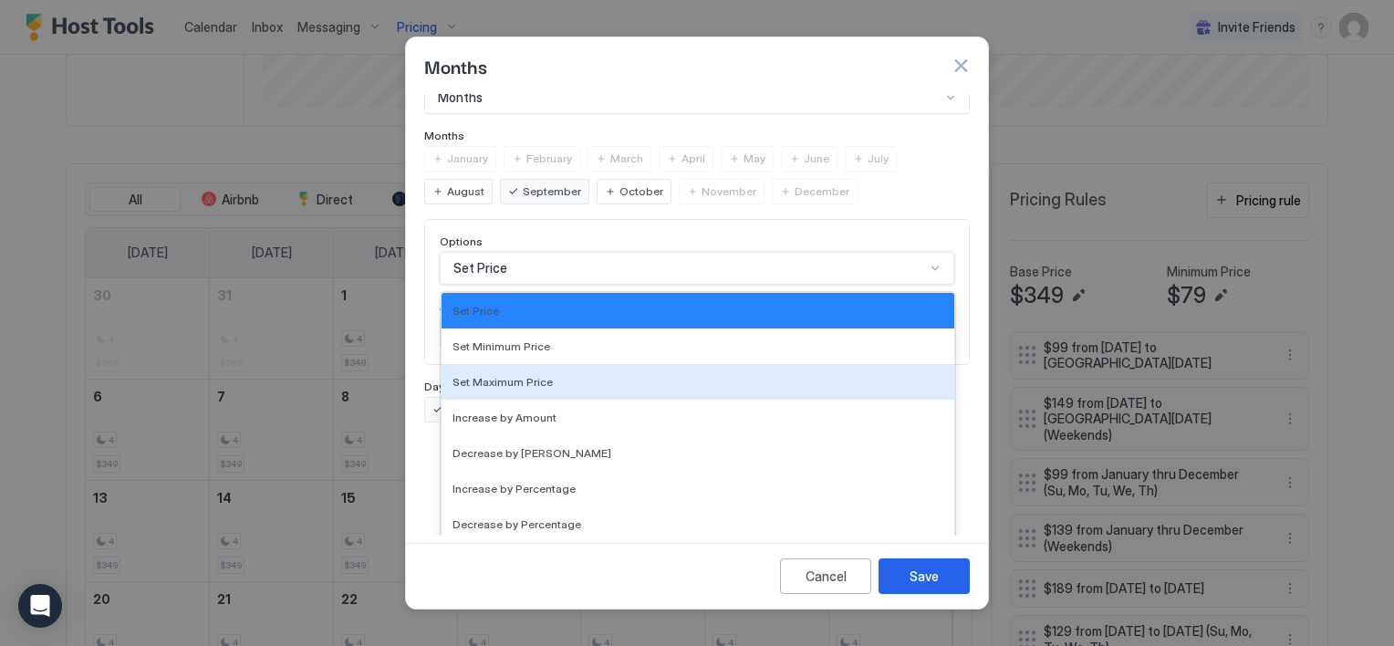
click at [511, 285] on div "17 results available. Use Up and Down to choose options, press Enter to select …" at bounding box center [697, 268] width 515 height 33
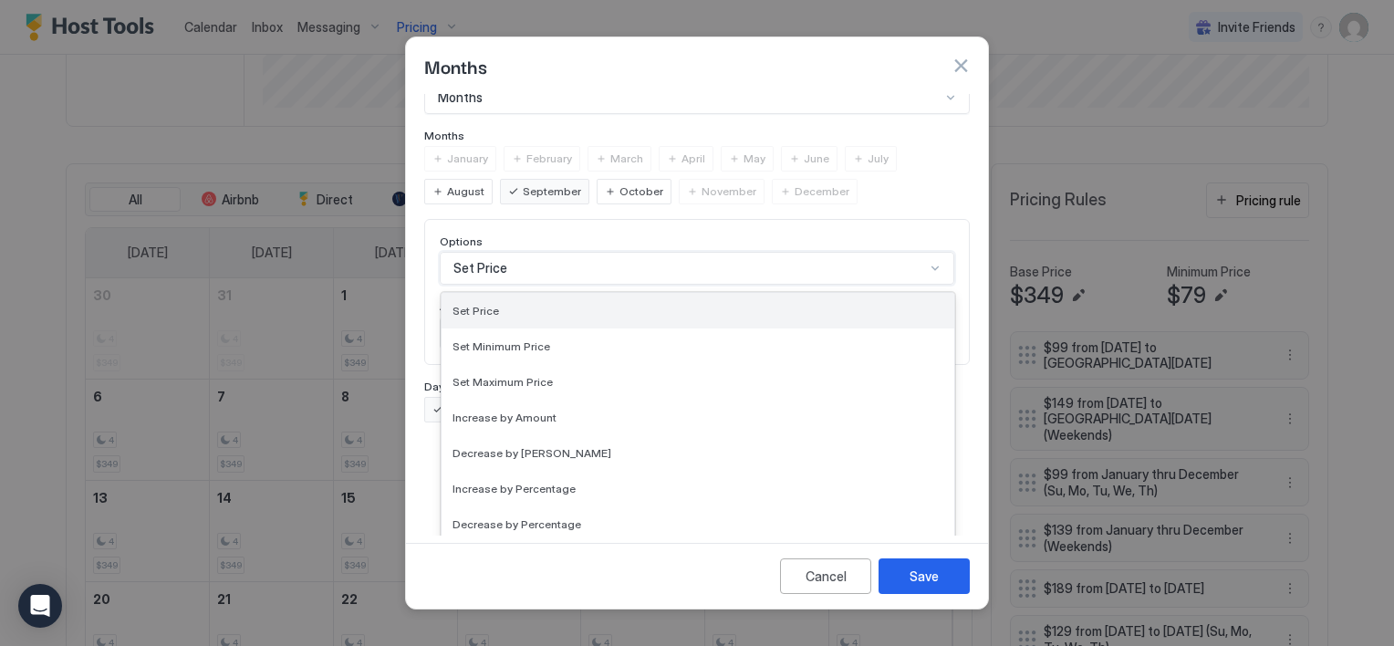
click at [507, 304] on div "Set Price" at bounding box center [698, 311] width 491 height 14
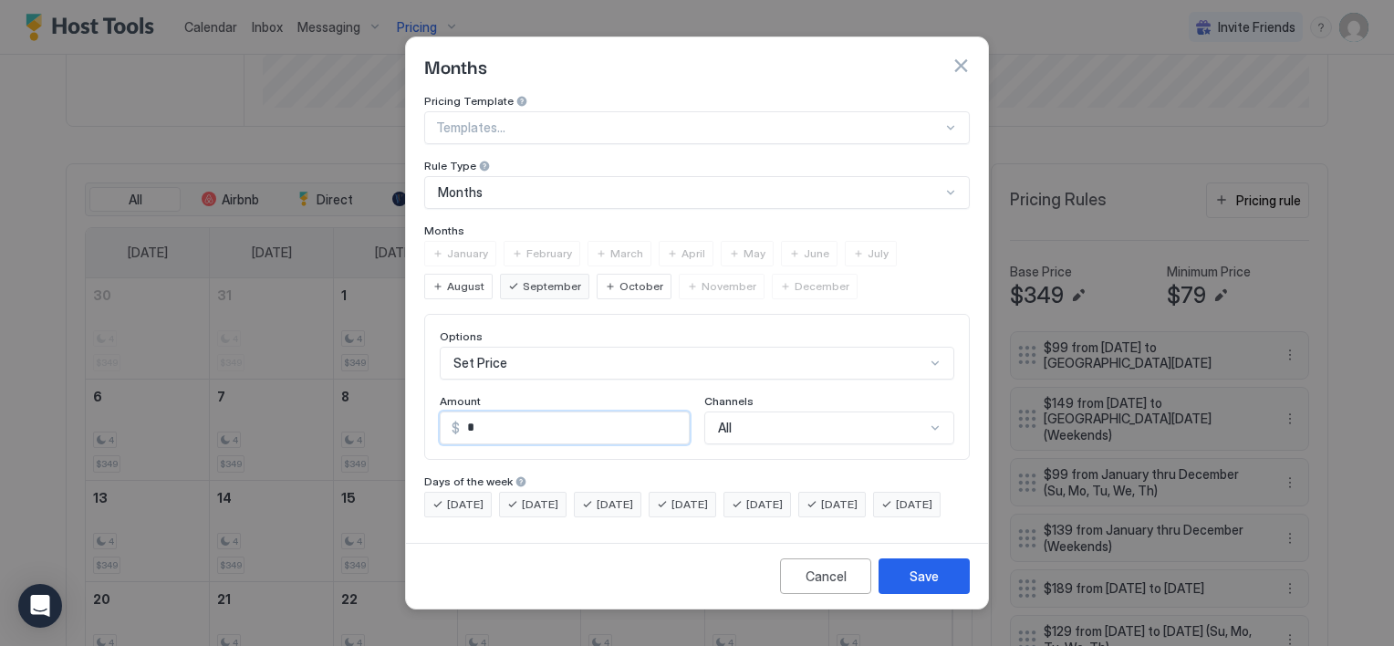
click at [507, 413] on input "*" at bounding box center [574, 427] width 229 height 31
type input "***"
drag, startPoint x: 773, startPoint y: 485, endPoint x: 790, endPoint y: 490, distance: 18.2
click at [774, 492] on div "[DATE]" at bounding box center [758, 505] width 68 height 26
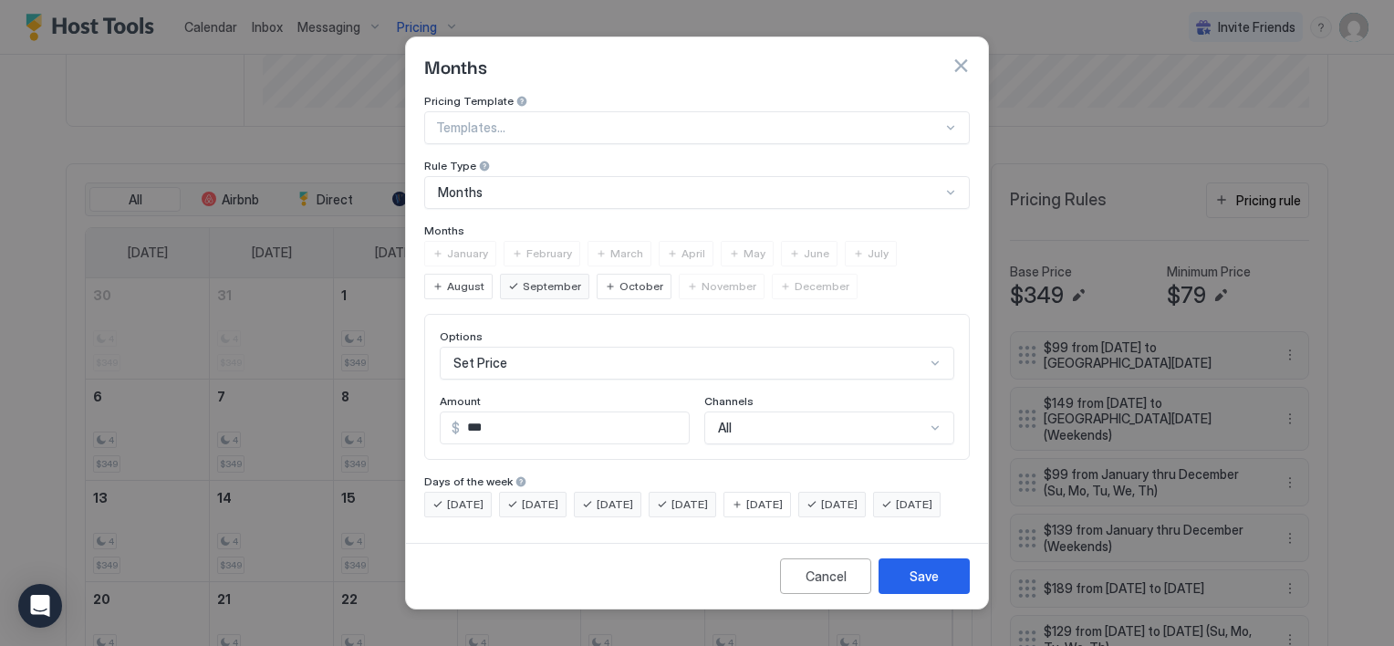
click at [850, 496] on span "[DATE]" at bounding box center [839, 504] width 36 height 16
click at [921, 586] on div "Save" at bounding box center [924, 576] width 29 height 19
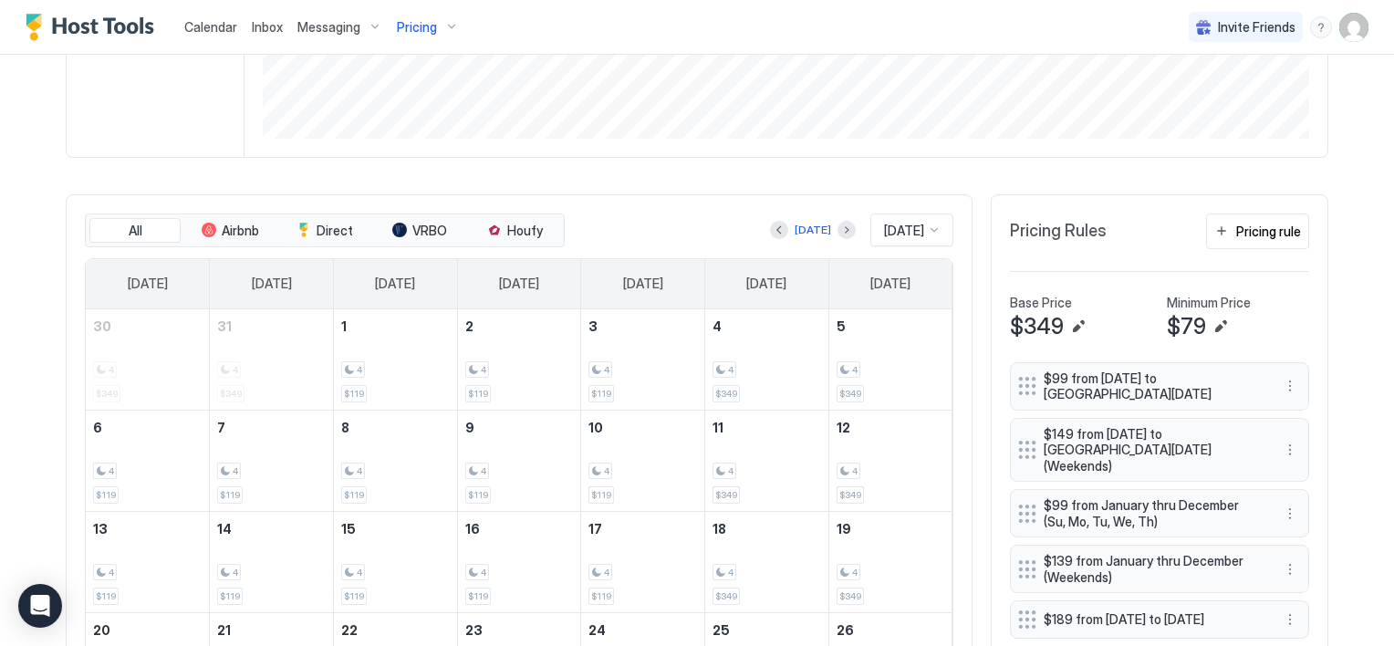
scroll to position [413, 0]
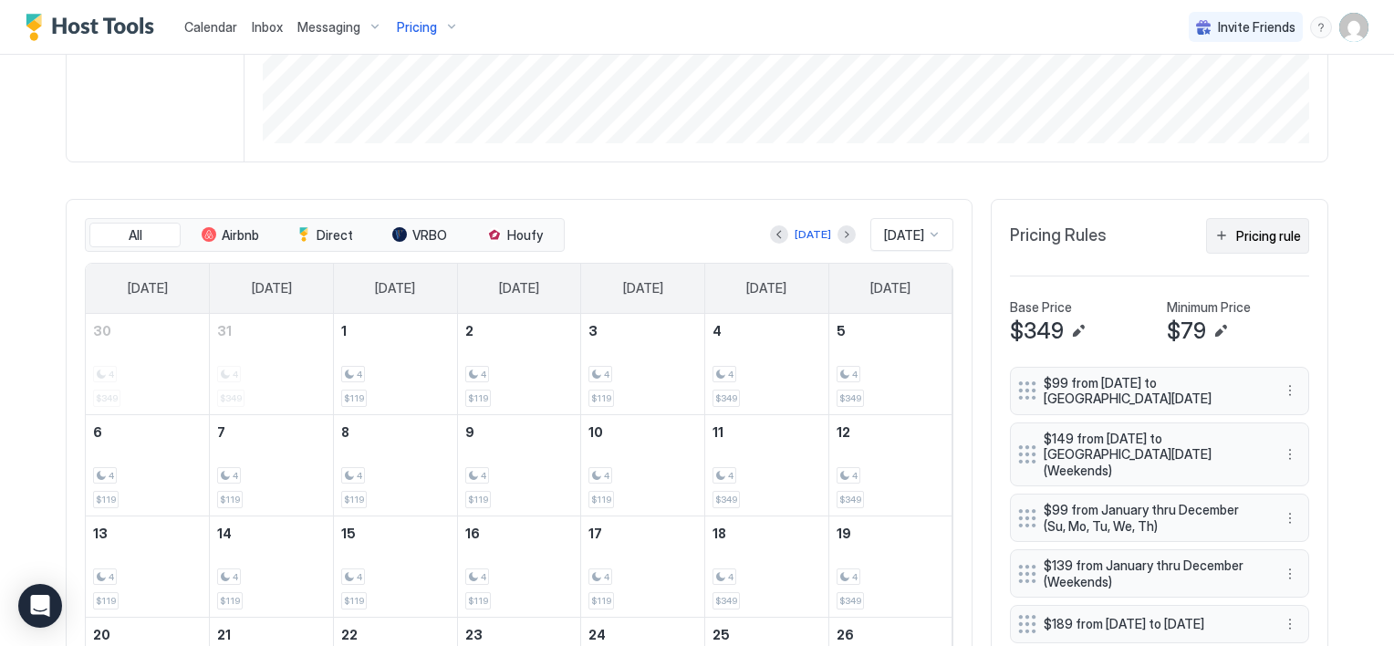
click at [1213, 232] on button "Pricing rule" at bounding box center [1257, 236] width 103 height 36
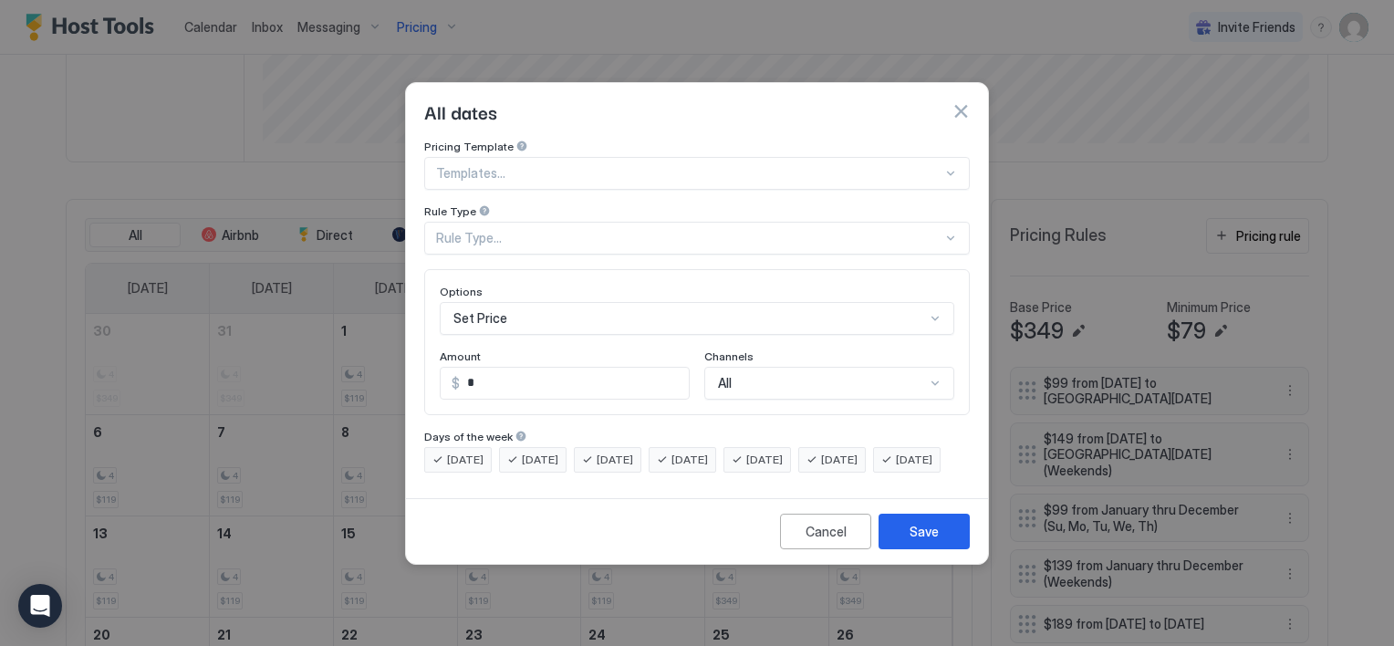
click at [500, 230] on div "Rule Type..." at bounding box center [689, 238] width 506 height 16
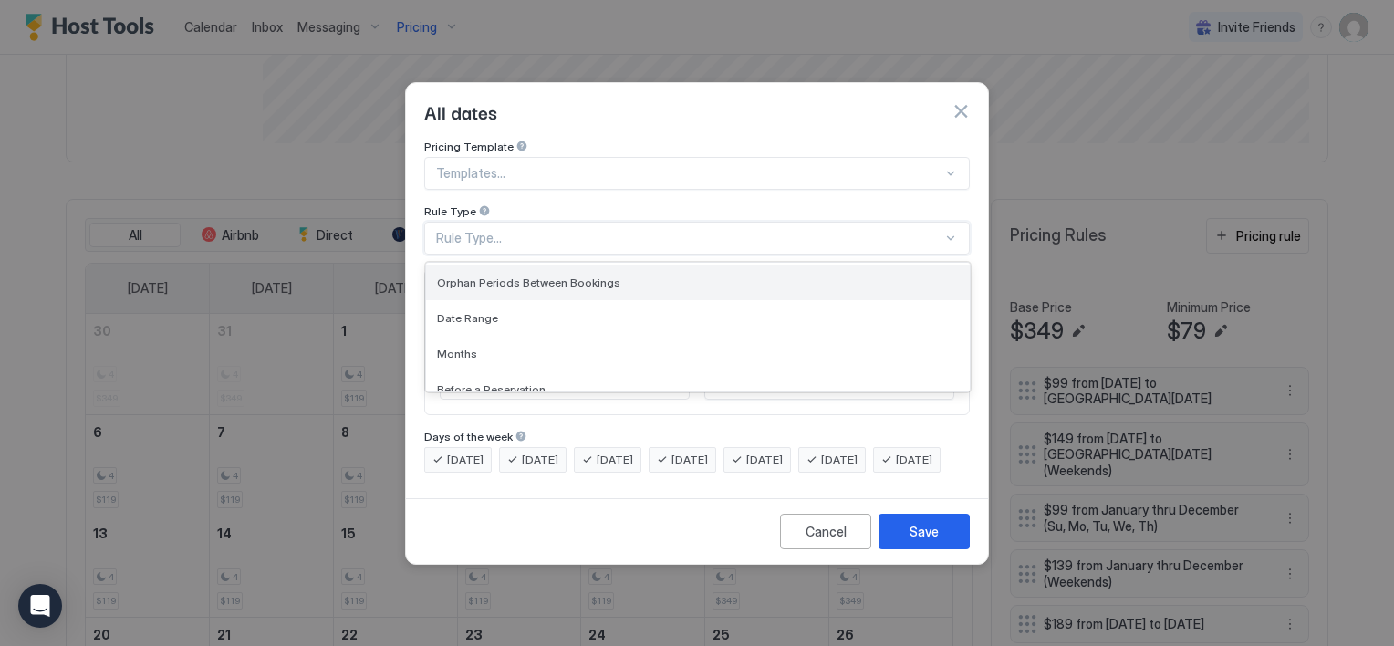
scroll to position [91, 0]
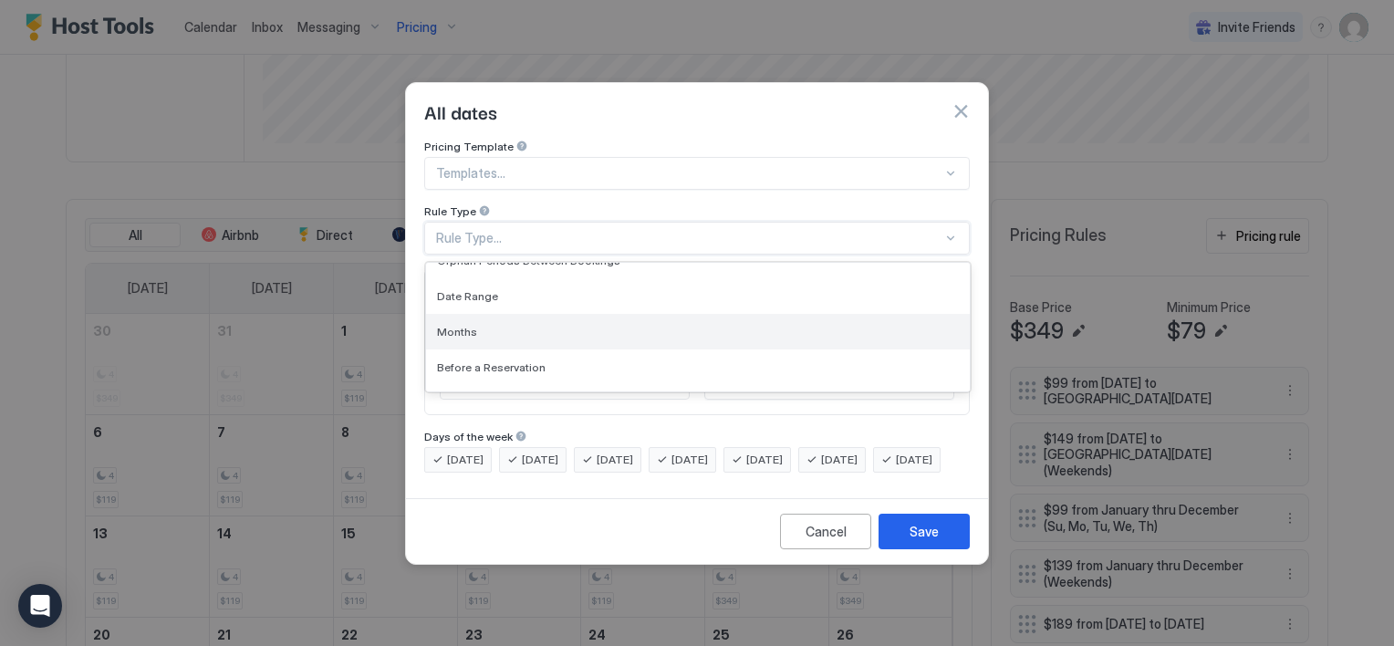
click at [489, 325] on div "Months" at bounding box center [698, 332] width 522 height 14
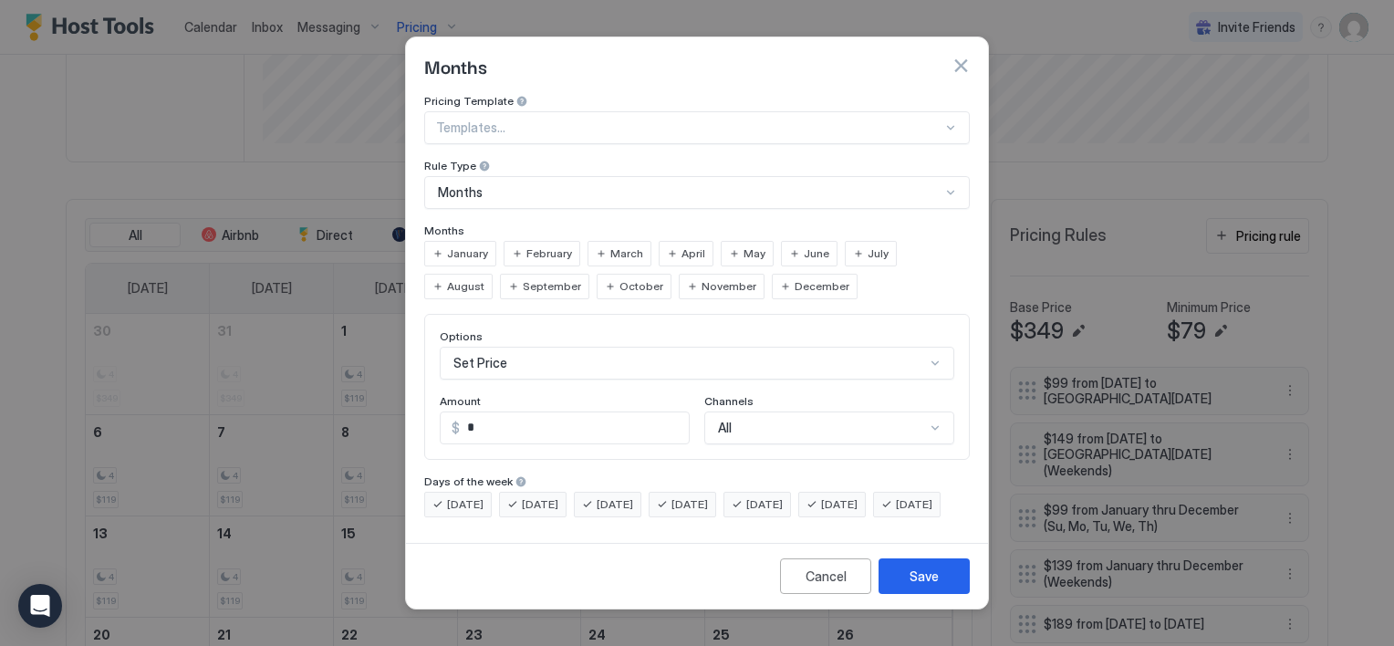
click at [523, 278] on span "September" at bounding box center [552, 286] width 58 height 16
click at [478, 415] on input "*" at bounding box center [574, 427] width 229 height 31
type input "***"
click at [691, 492] on div "[DATE]" at bounding box center [683, 505] width 68 height 26
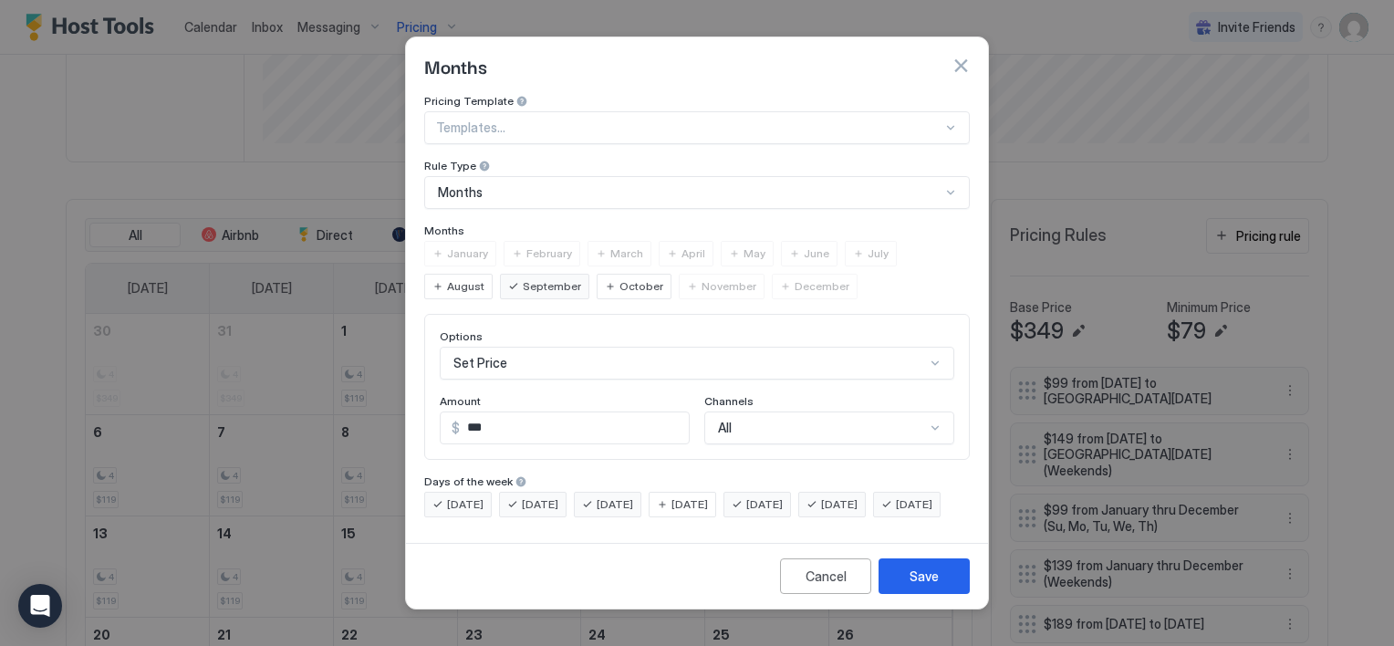
click at [626, 496] on span "[DATE]" at bounding box center [615, 504] width 36 height 16
click at [550, 496] on span "[DATE]" at bounding box center [540, 504] width 36 height 16
click at [467, 496] on span "[DATE]" at bounding box center [465, 504] width 36 height 16
click at [873, 517] on div "[DATE]" at bounding box center [907, 505] width 68 height 26
click at [896, 513] on span "[DATE]" at bounding box center [914, 504] width 36 height 16
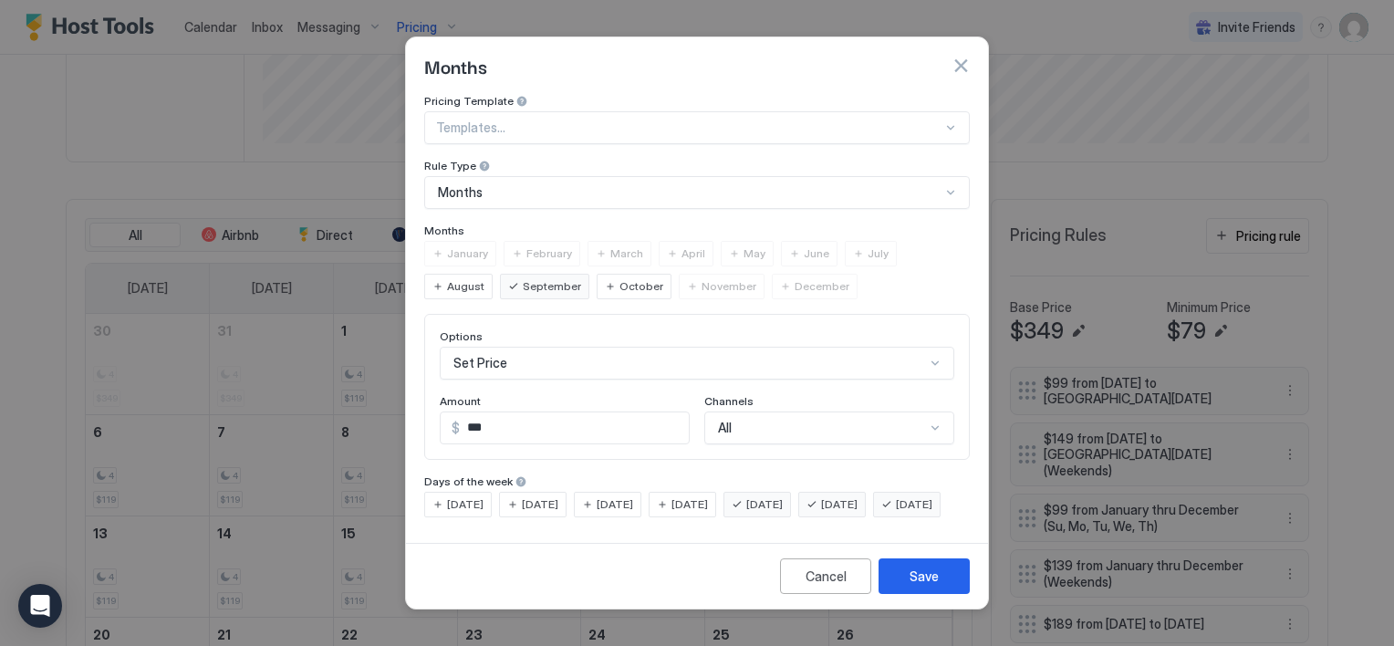
click at [873, 516] on div "[DATE]" at bounding box center [907, 505] width 68 height 26
click at [901, 588] on button "Save" at bounding box center [924, 576] width 91 height 36
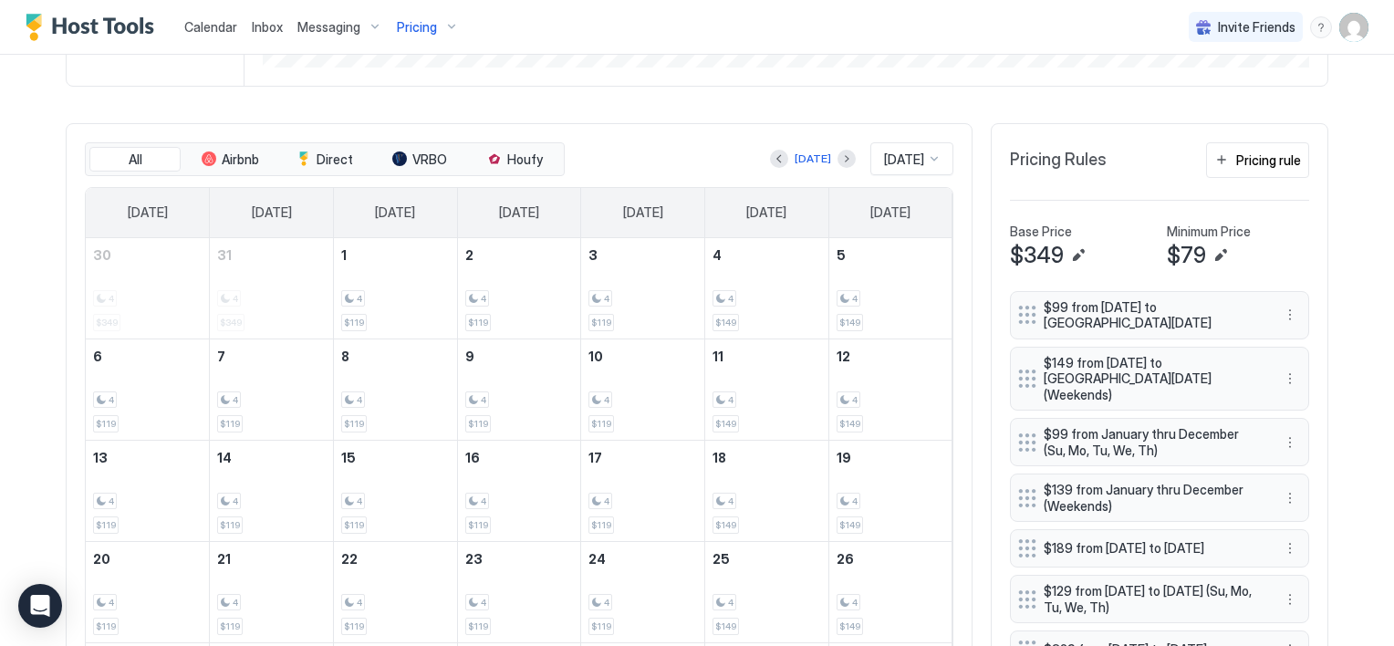
scroll to position [505, 0]
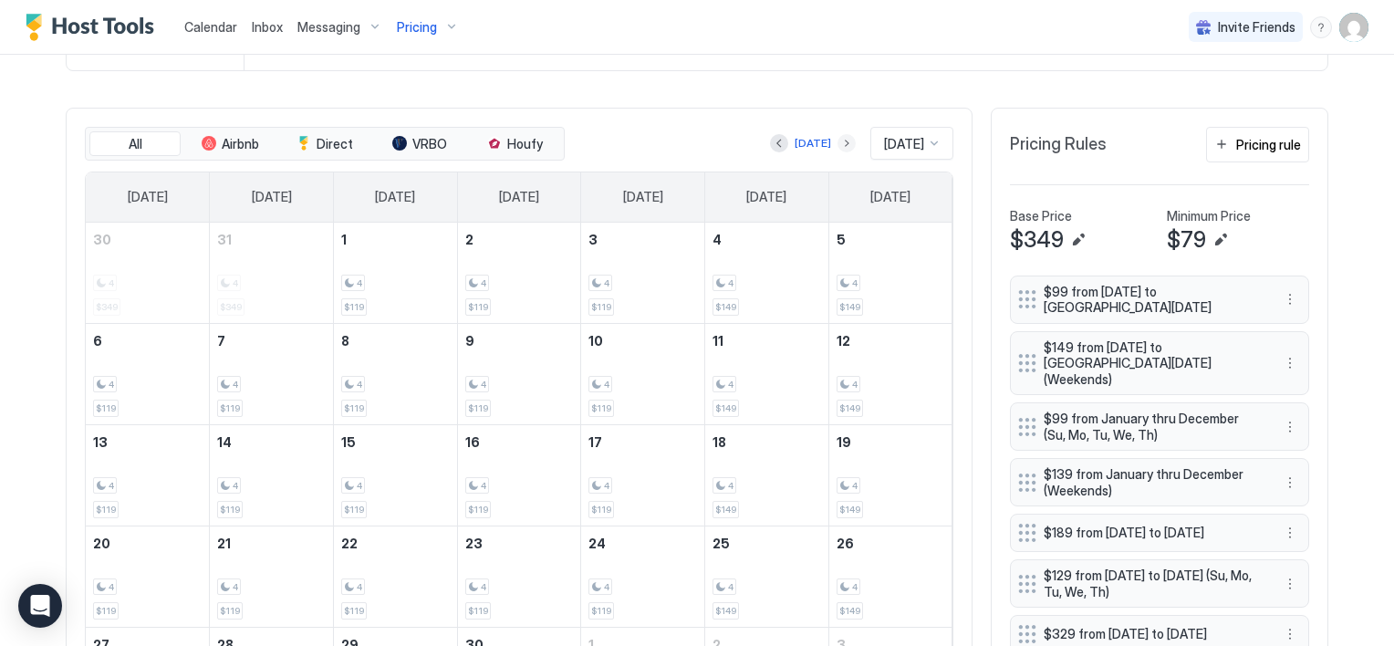
click at [838, 141] on button "Next month" at bounding box center [847, 143] width 18 height 18
click at [483, 367] on div "4 $349" at bounding box center [519, 374] width 109 height 86
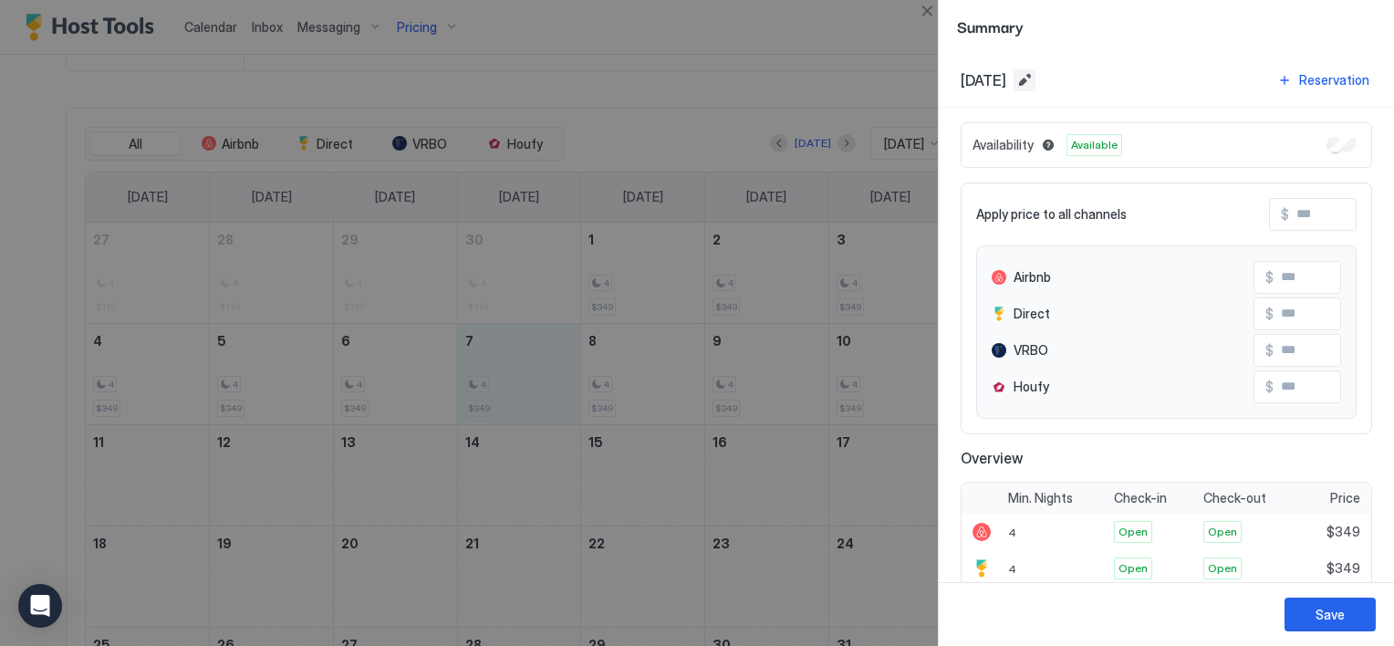
click at [1036, 83] on button "Edit date range" at bounding box center [1025, 80] width 22 height 22
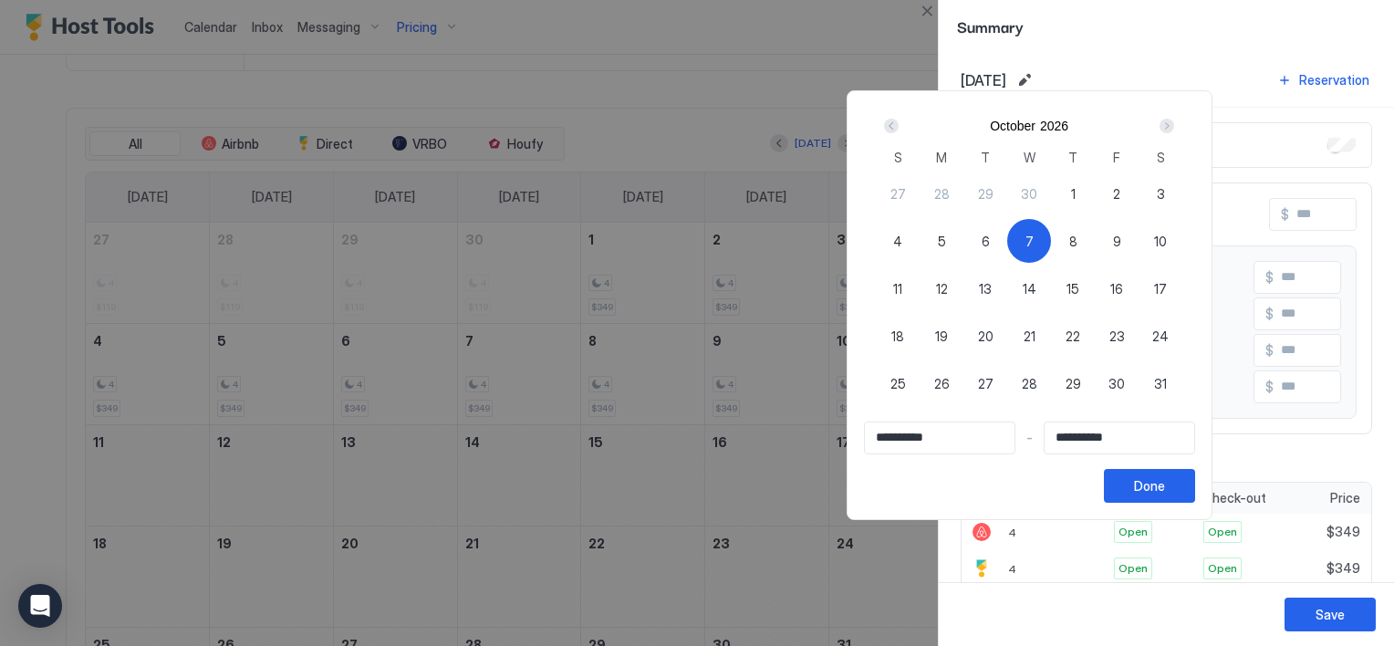
click at [1051, 243] on div "7" at bounding box center [1029, 241] width 44 height 44
click at [1051, 239] on div "7" at bounding box center [1029, 241] width 44 height 44
type input "**********"
click at [920, 291] on div "11" at bounding box center [898, 288] width 44 height 44
type input "**********"
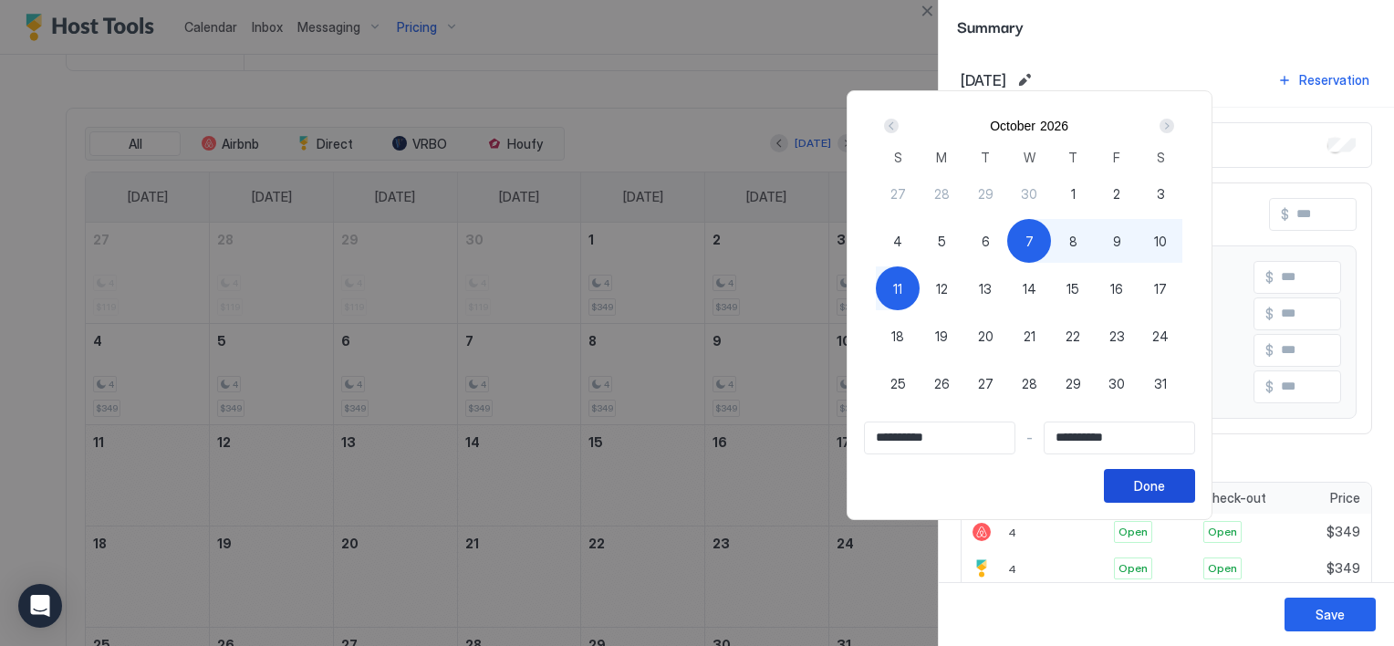
click at [1165, 490] on div "Done" at bounding box center [1149, 485] width 31 height 19
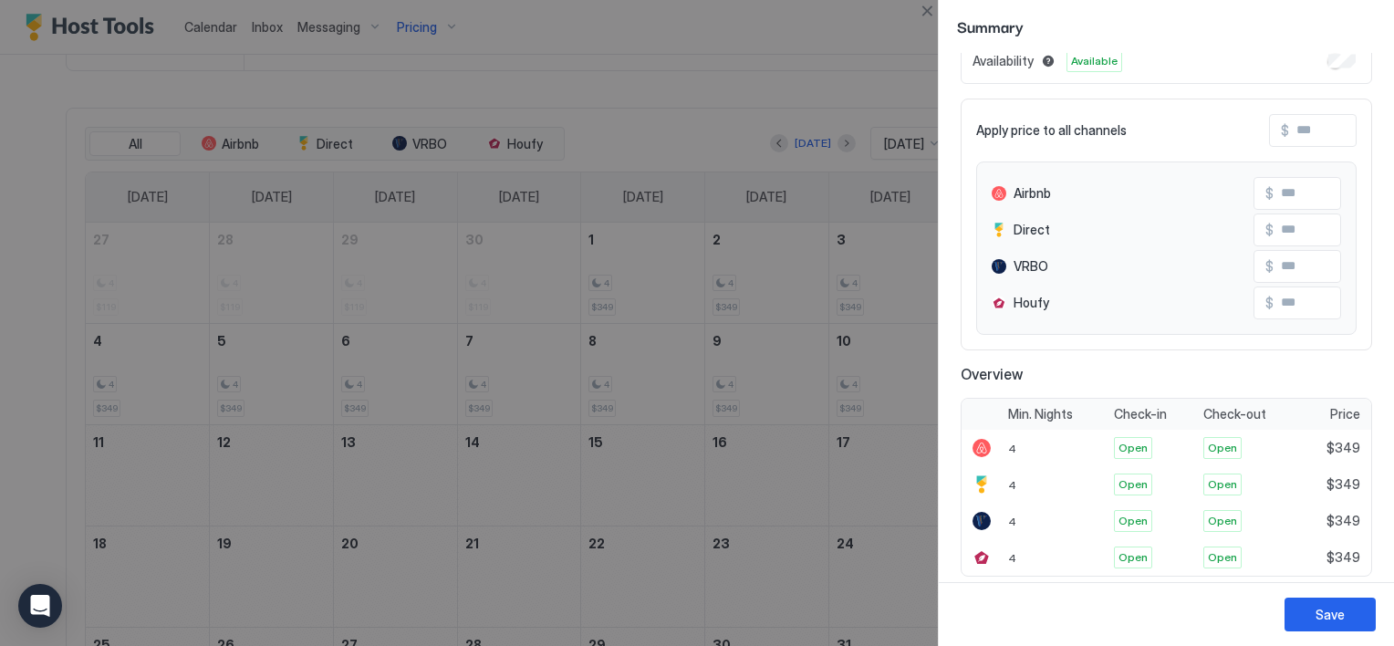
scroll to position [51, 0]
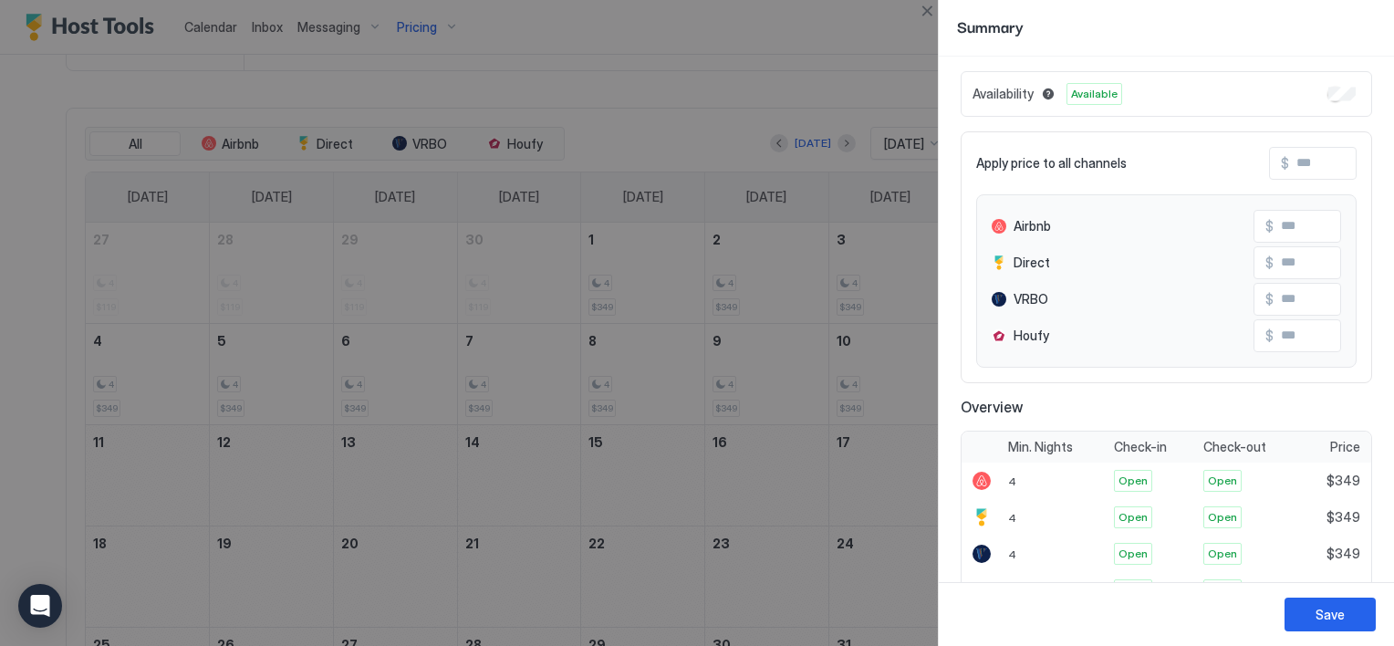
click at [1291, 161] on input "Input Field" at bounding box center [1362, 163] width 146 height 31
type input "*"
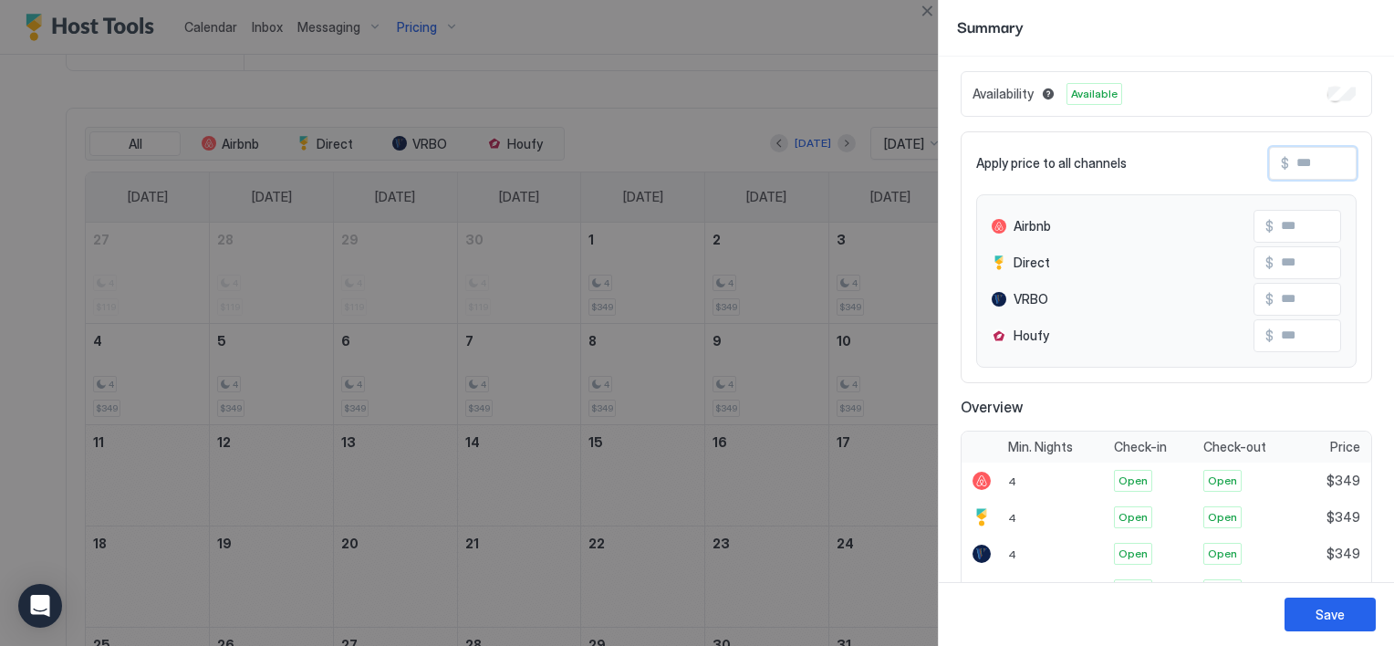
type input "*"
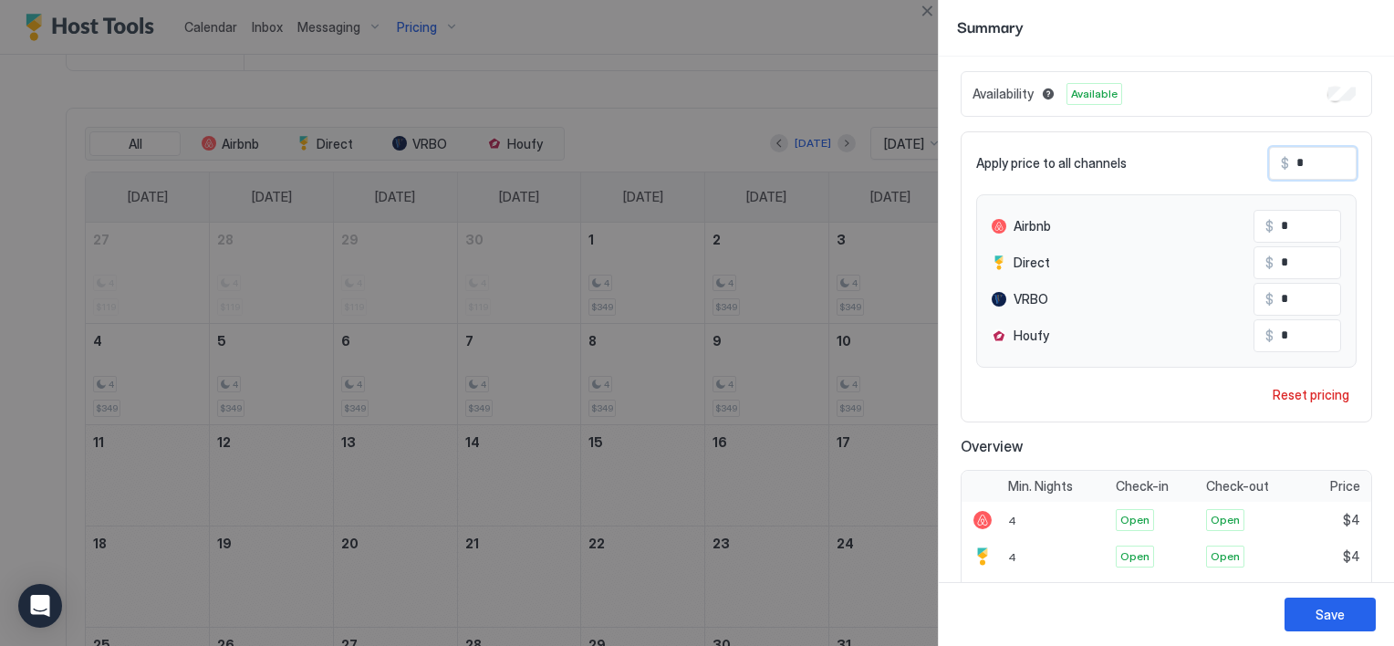
type input "**"
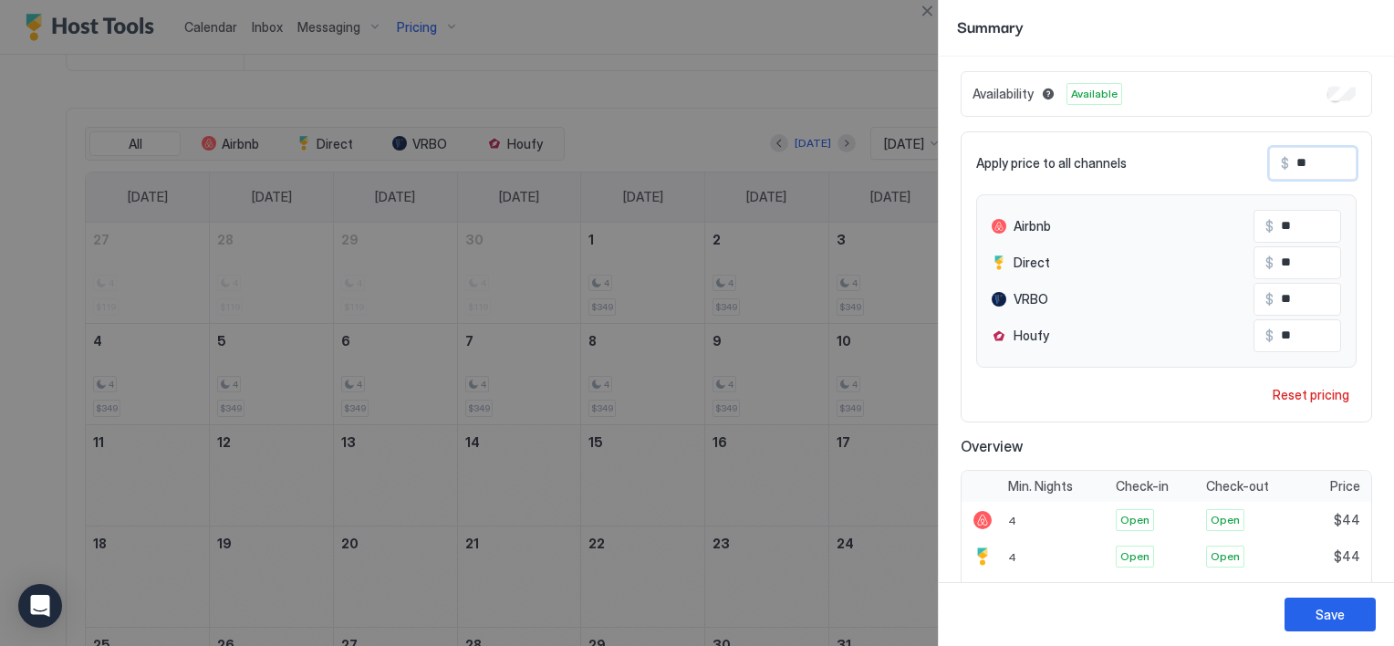
type input "***"
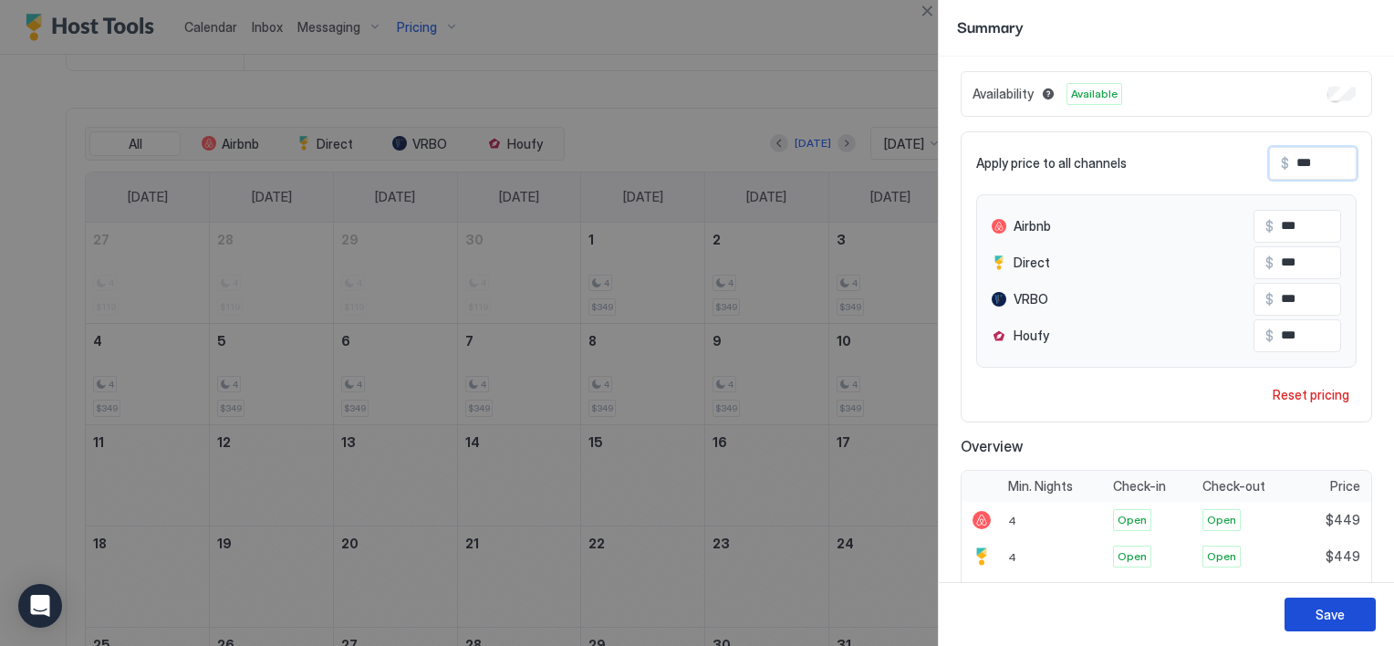
type input "***"
click at [1340, 613] on div "Save" at bounding box center [1330, 614] width 29 height 19
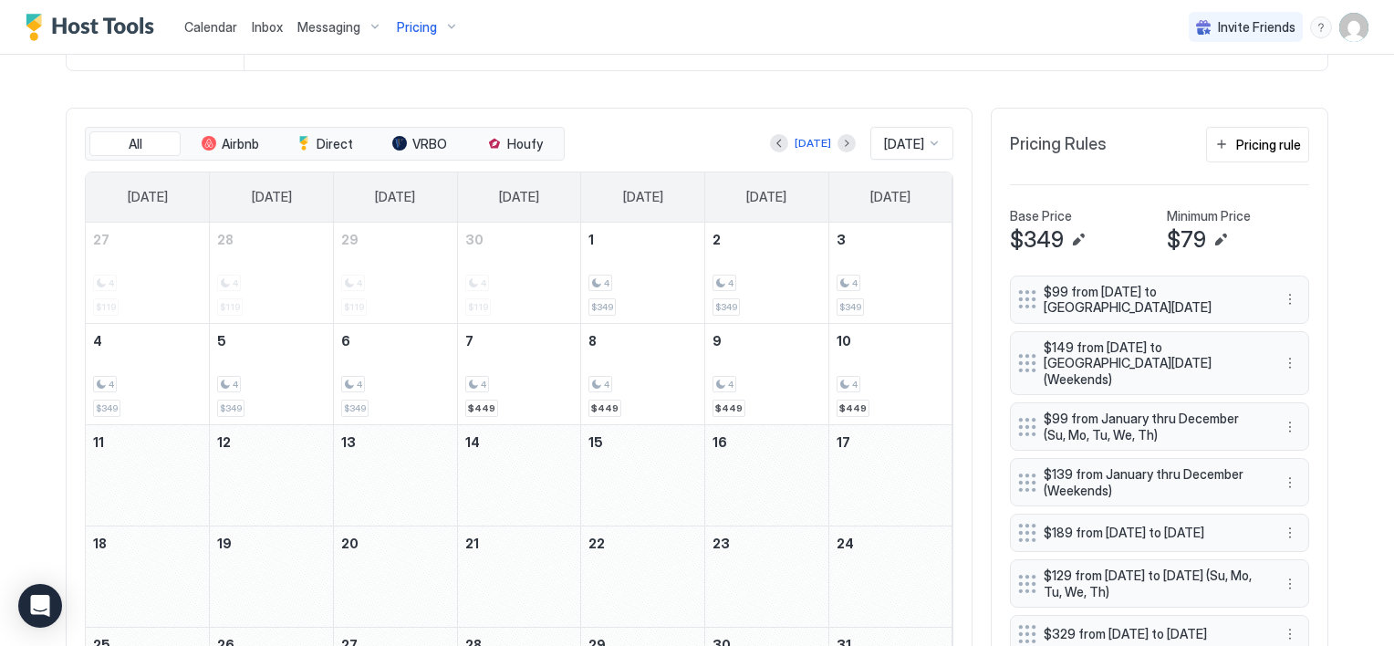
scroll to position [687, 0]
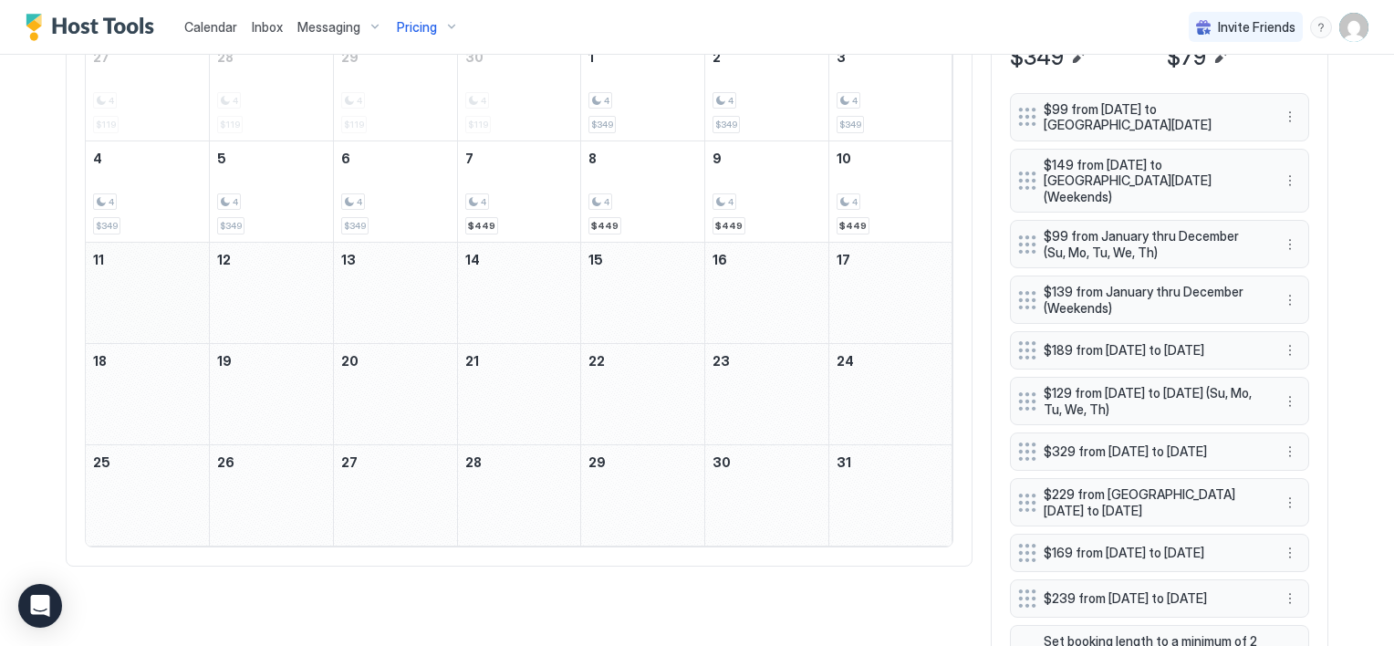
click at [108, 292] on div "October 11, 2026" at bounding box center [147, 293] width 123 height 100
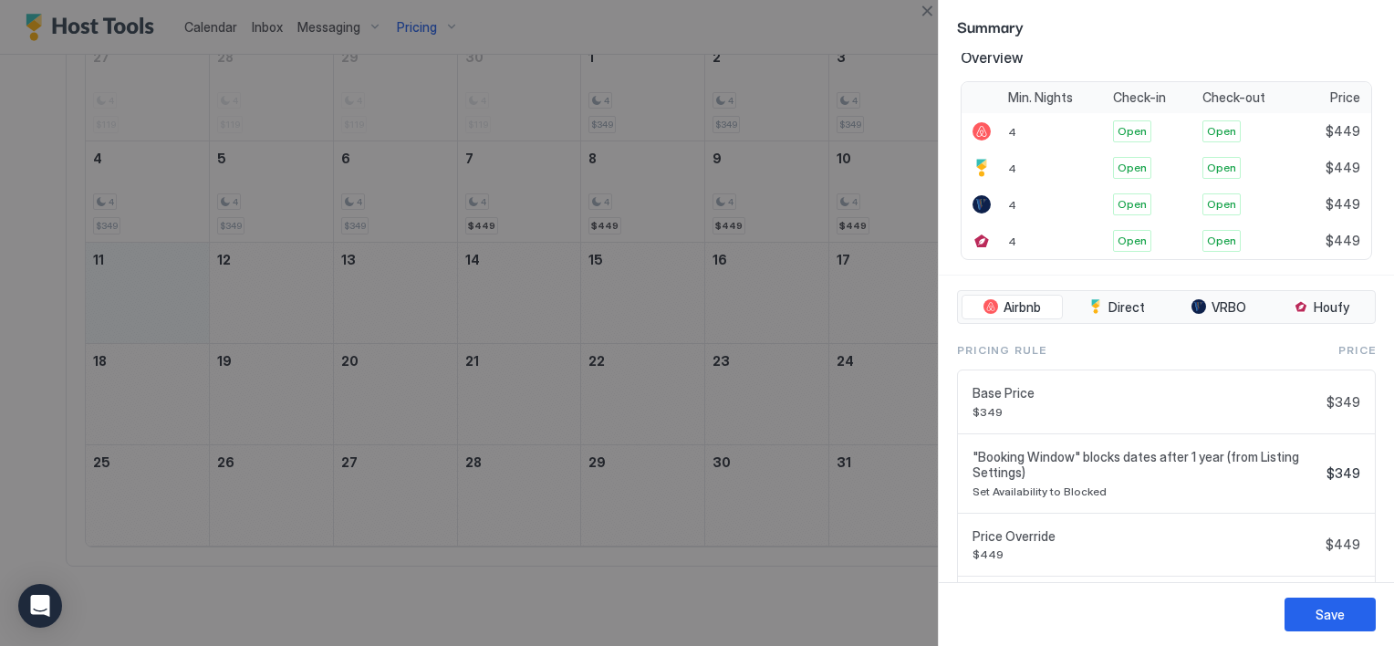
scroll to position [541, 0]
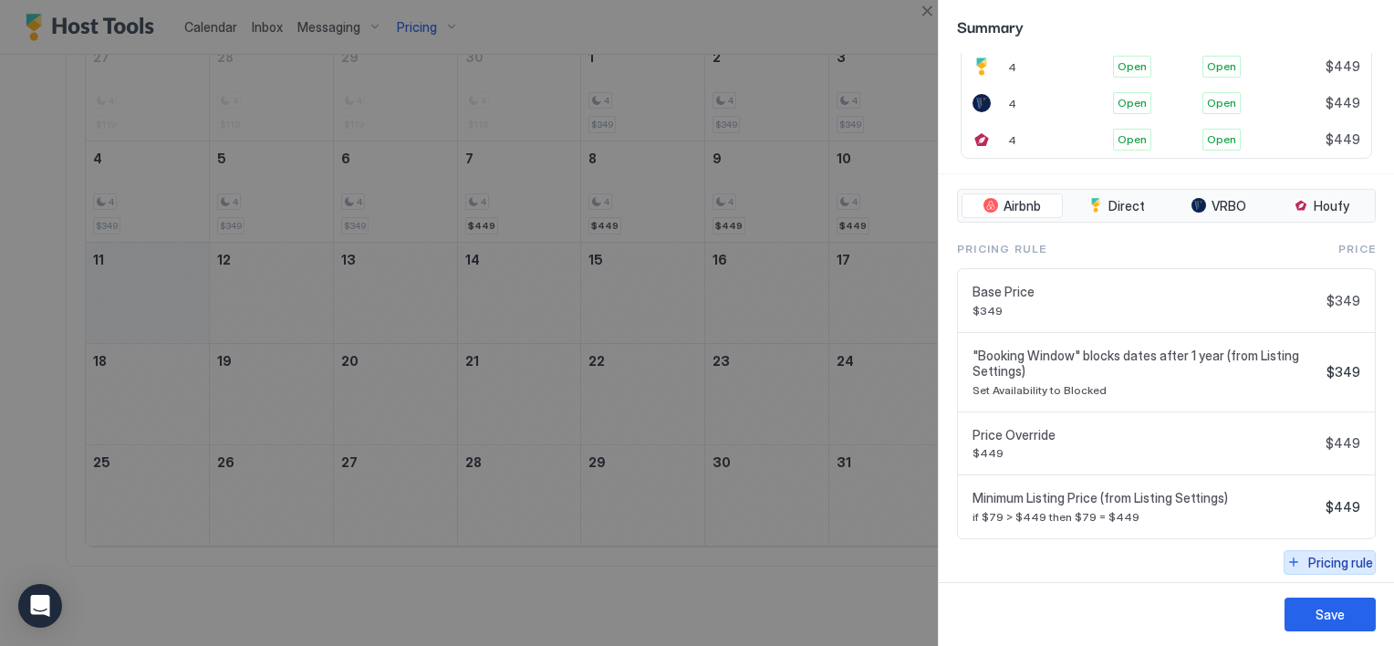
click at [1334, 562] on div "Pricing rule" at bounding box center [1340, 562] width 65 height 19
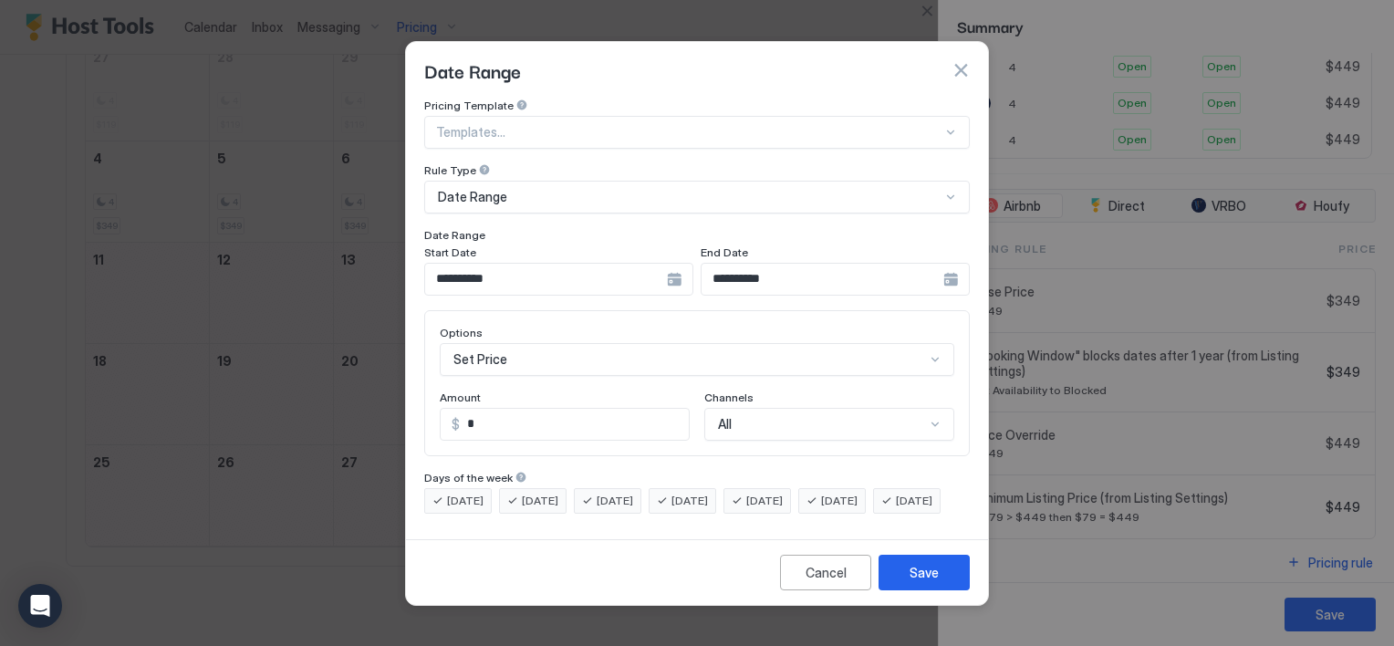
click at [675, 266] on div "**********" at bounding box center [558, 279] width 269 height 33
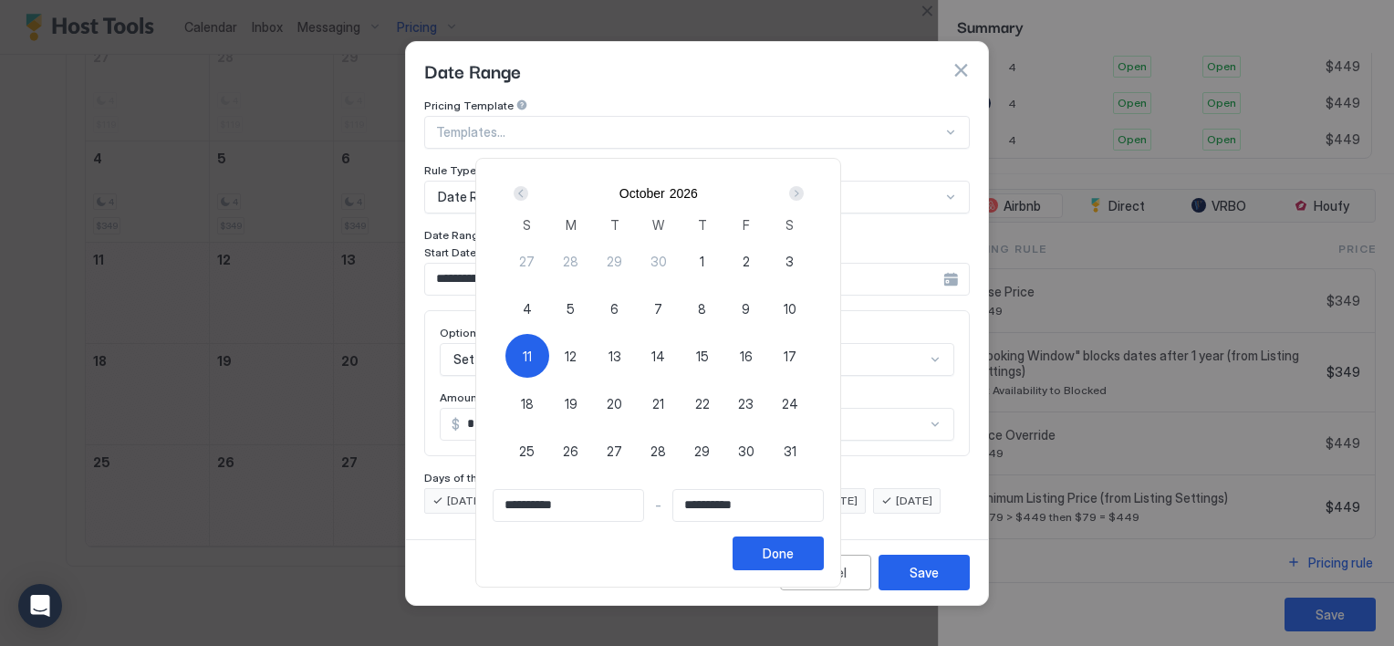
click at [532, 351] on span "11" at bounding box center [527, 356] width 9 height 19
type input "**********"
click at [804, 193] on div "Next" at bounding box center [796, 193] width 15 height 15
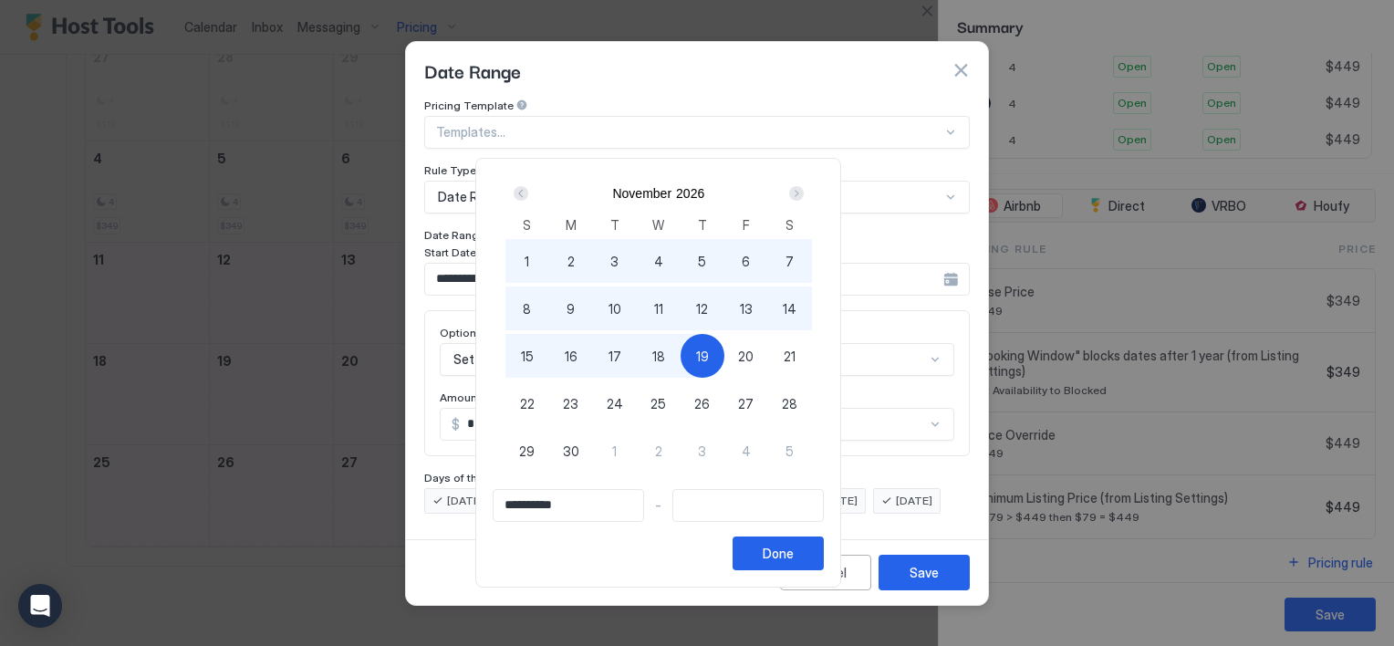
type input "**********"
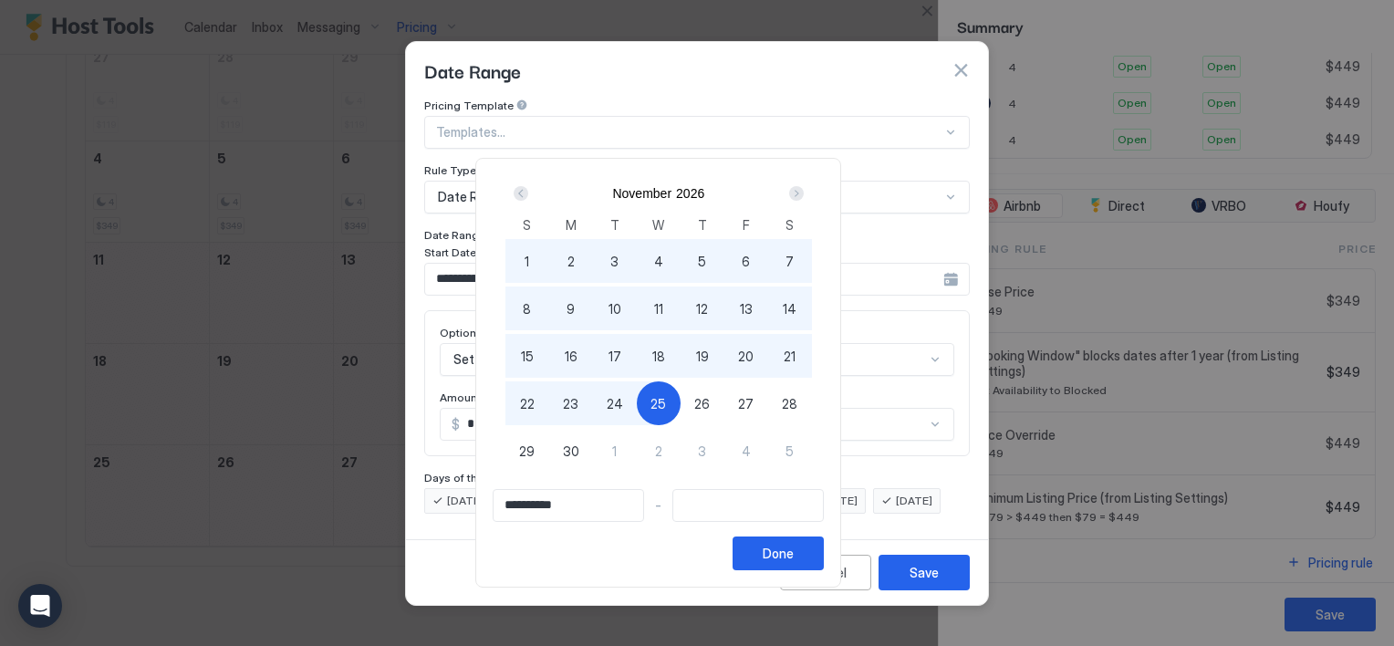
click at [666, 395] on span "25" at bounding box center [659, 403] width 16 height 19
type input "**********"
click at [794, 550] on div "Done" at bounding box center [778, 553] width 31 height 19
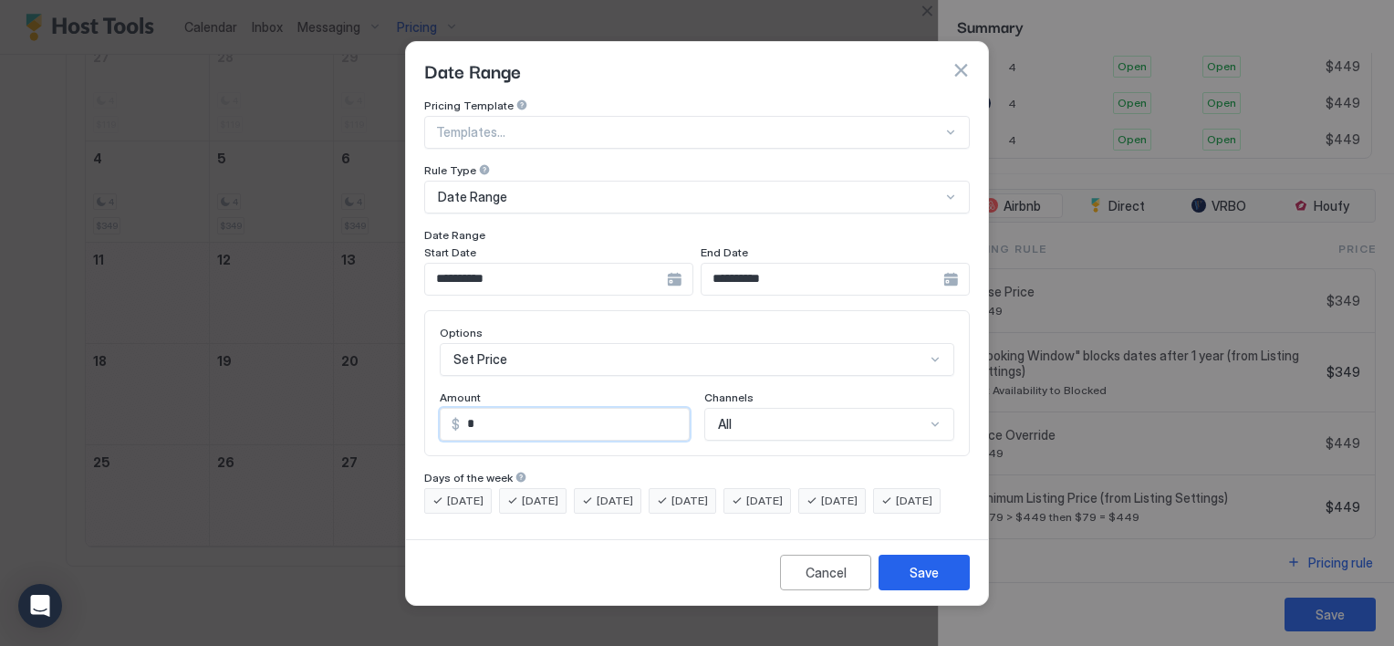
click at [498, 409] on input "*" at bounding box center [574, 424] width 229 height 31
type input "***"
click at [783, 493] on span "[DATE]" at bounding box center [764, 501] width 36 height 16
click at [855, 493] on span "[DATE]" at bounding box center [839, 501] width 36 height 16
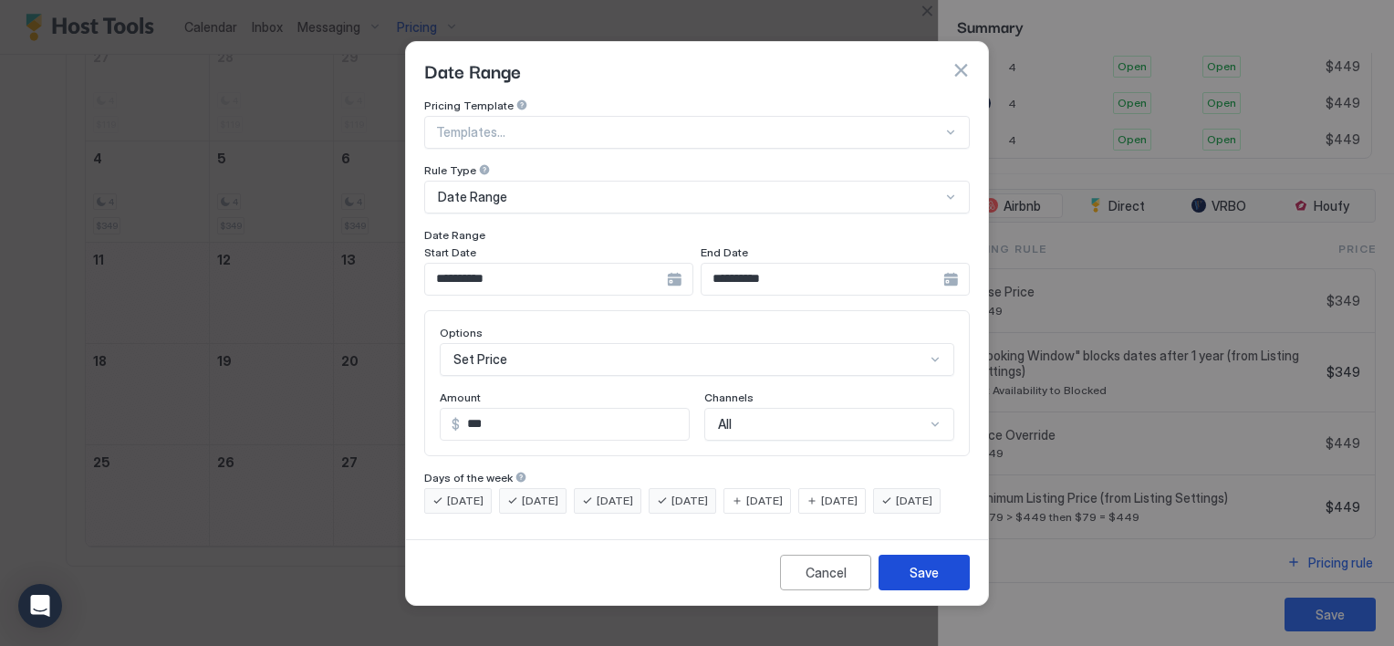
click at [917, 582] on div "Save" at bounding box center [924, 572] width 29 height 19
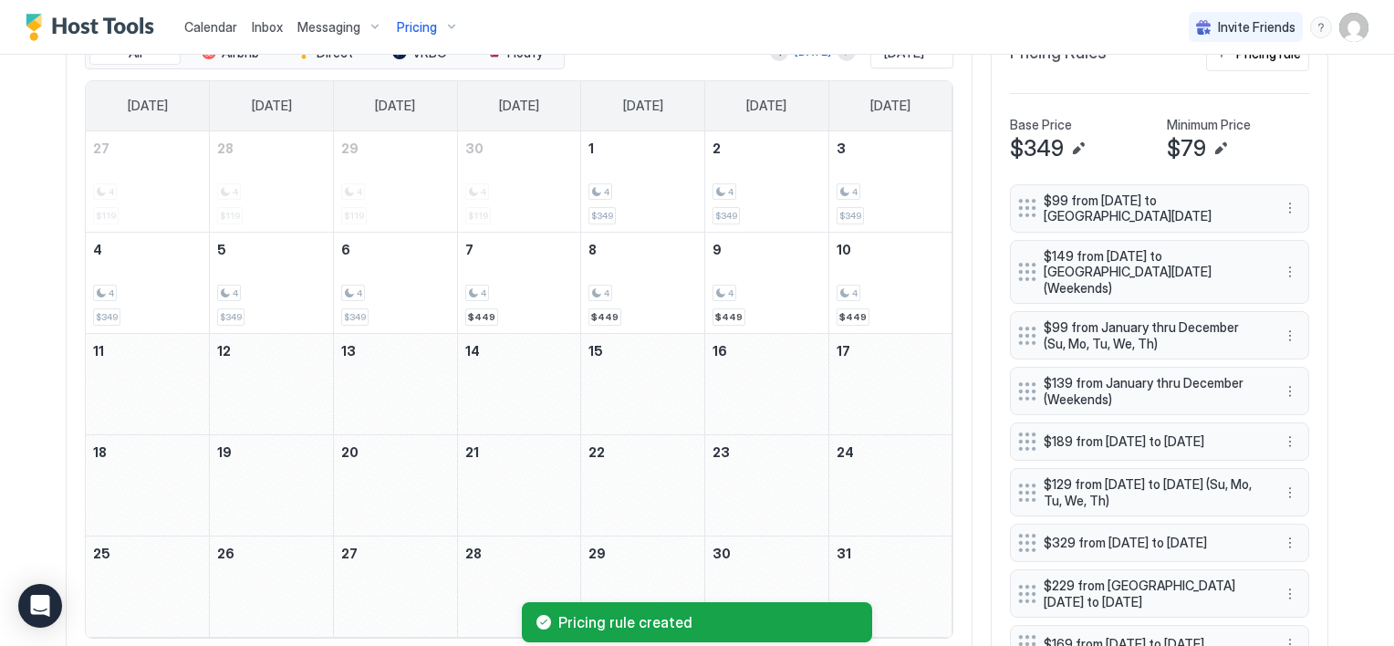
scroll to position [505, 0]
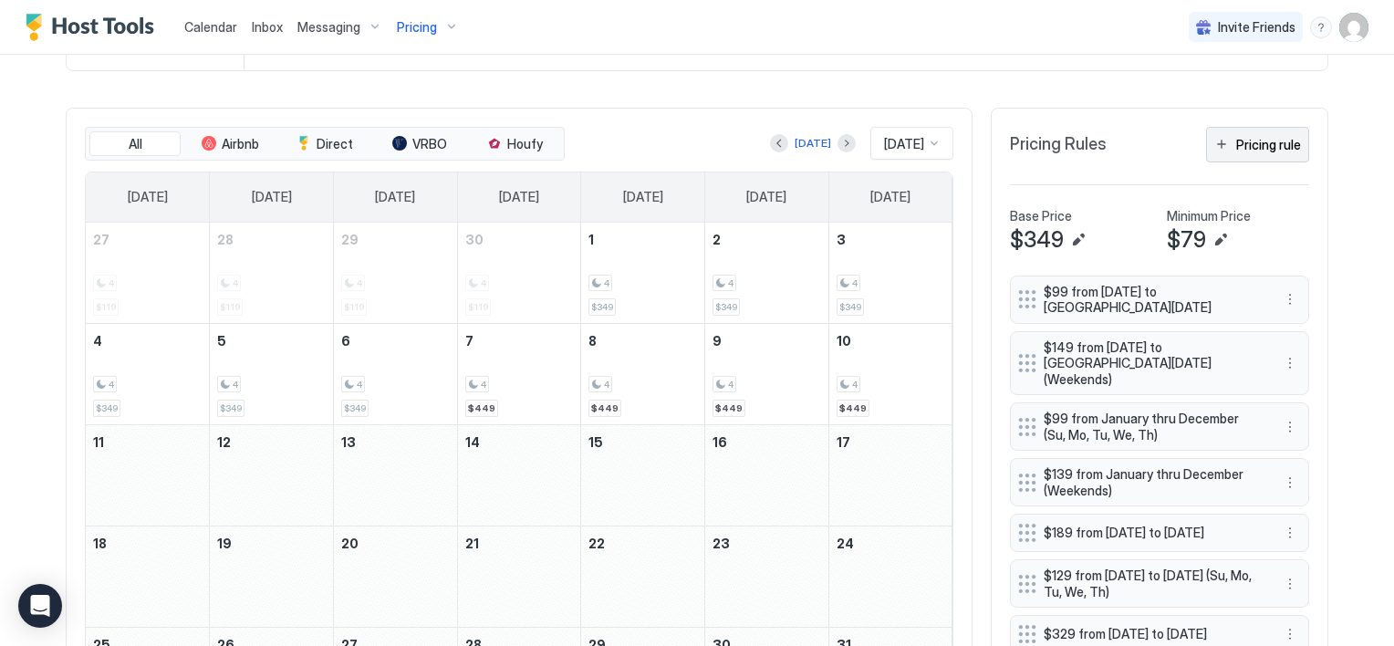
click at [1223, 142] on button "Pricing rule" at bounding box center [1257, 145] width 103 height 36
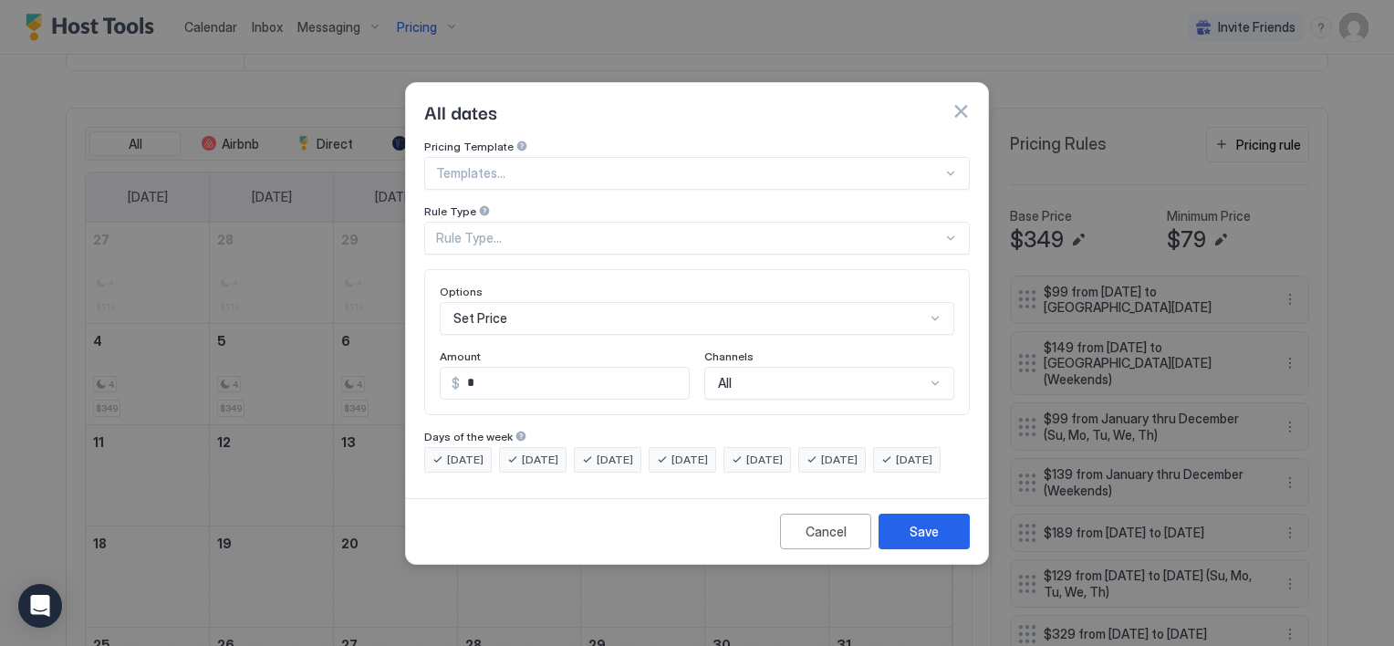
click at [493, 370] on input "*" at bounding box center [574, 383] width 229 height 31
type input "*"
click at [705, 304] on div "Set Price" at bounding box center [697, 318] width 515 height 33
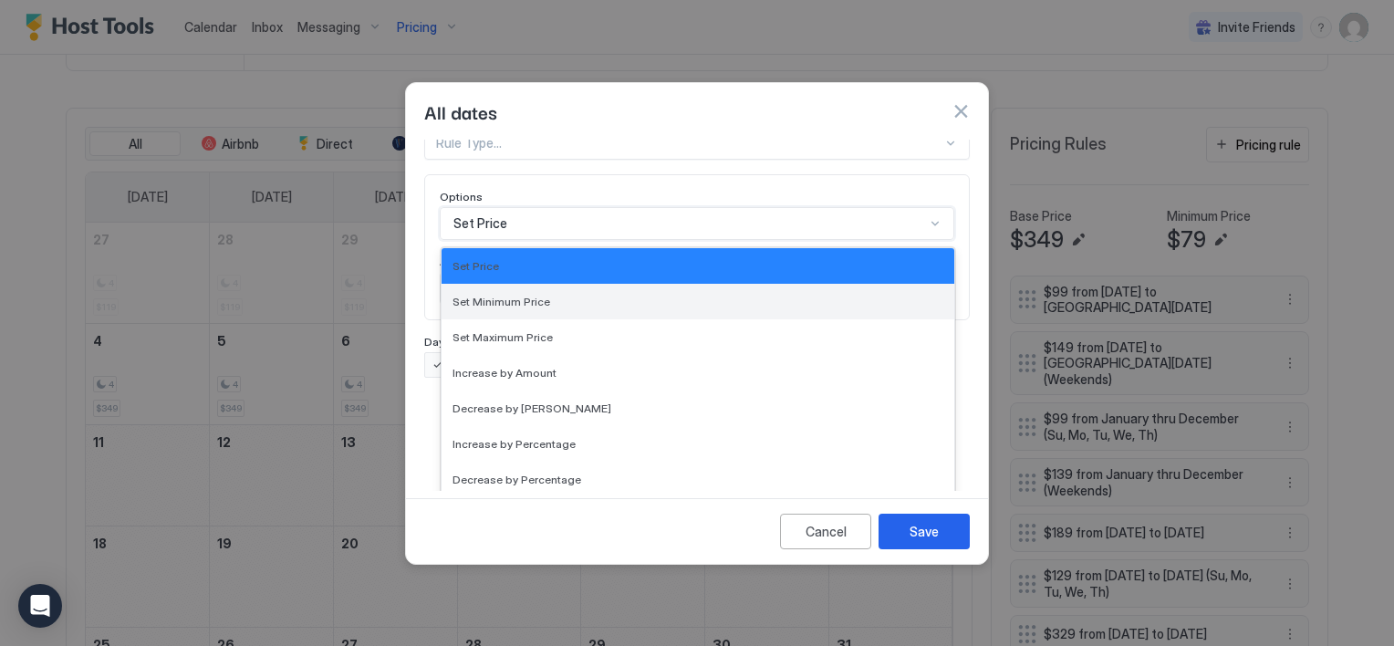
click at [547, 295] on div "Set Minimum Price" at bounding box center [698, 302] width 491 height 14
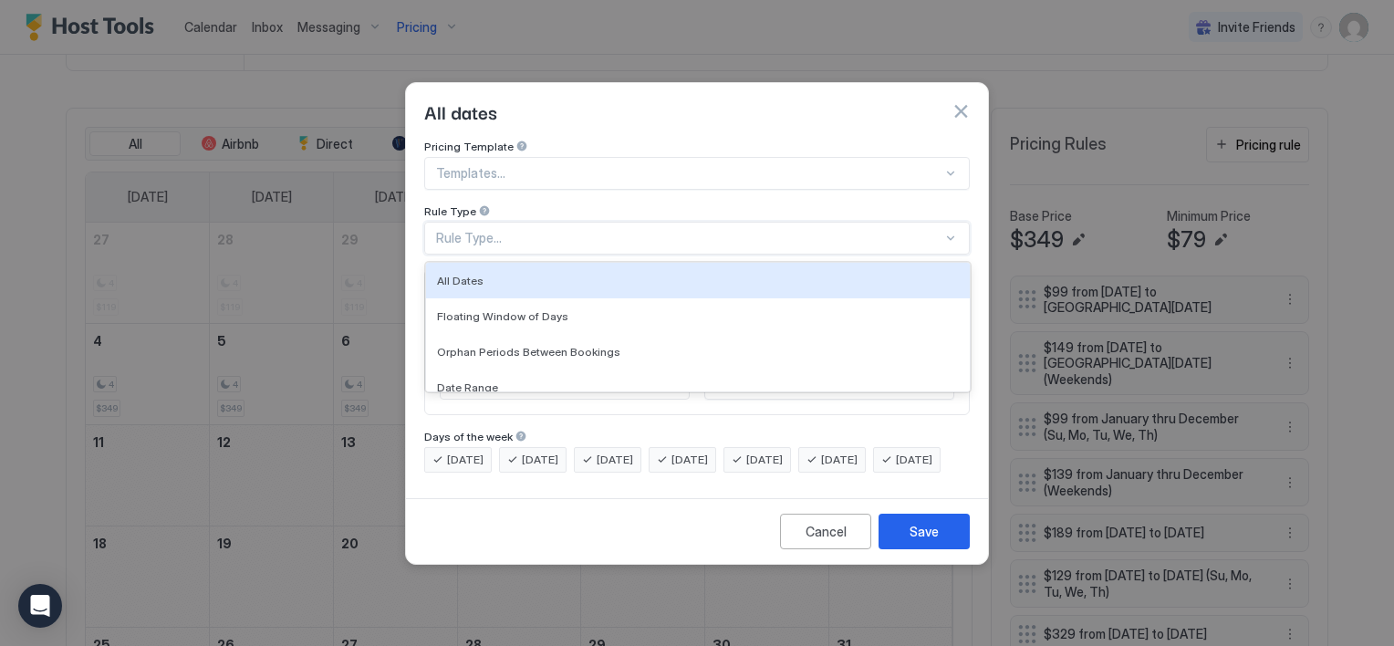
click at [561, 230] on div "Rule Type..." at bounding box center [689, 238] width 506 height 16
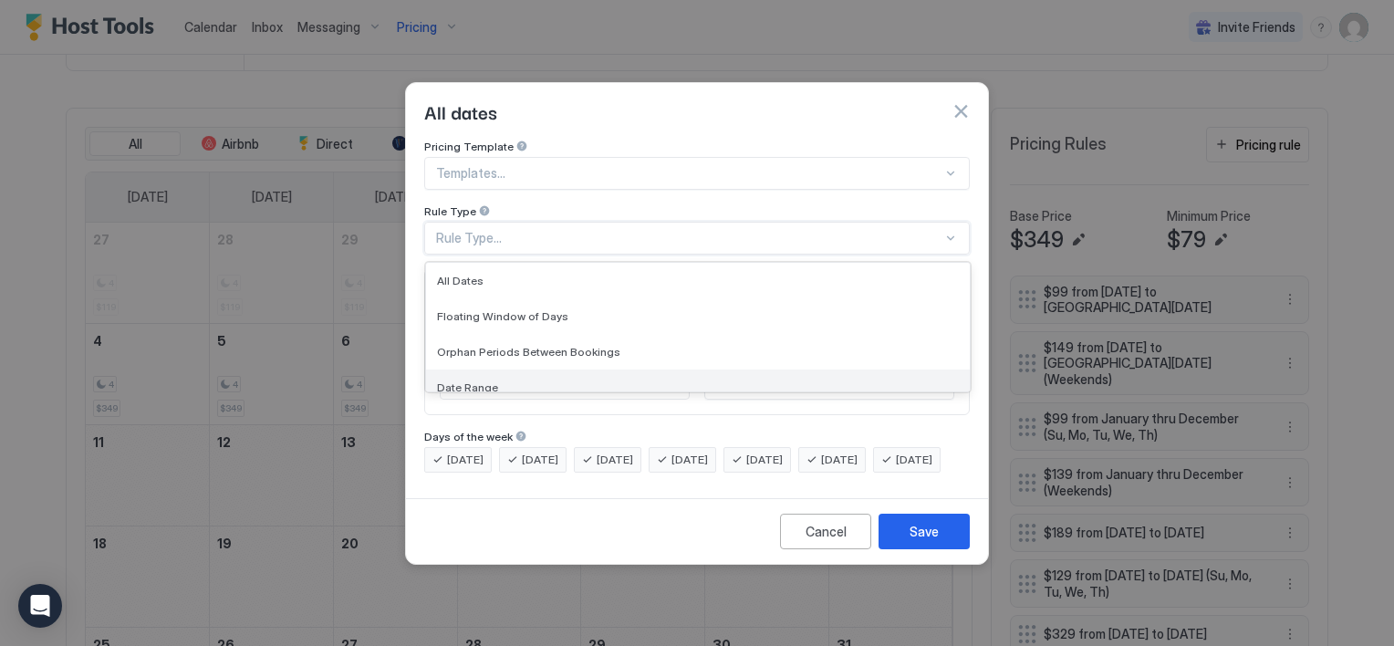
click at [489, 380] on span "Date Range" at bounding box center [467, 387] width 61 height 14
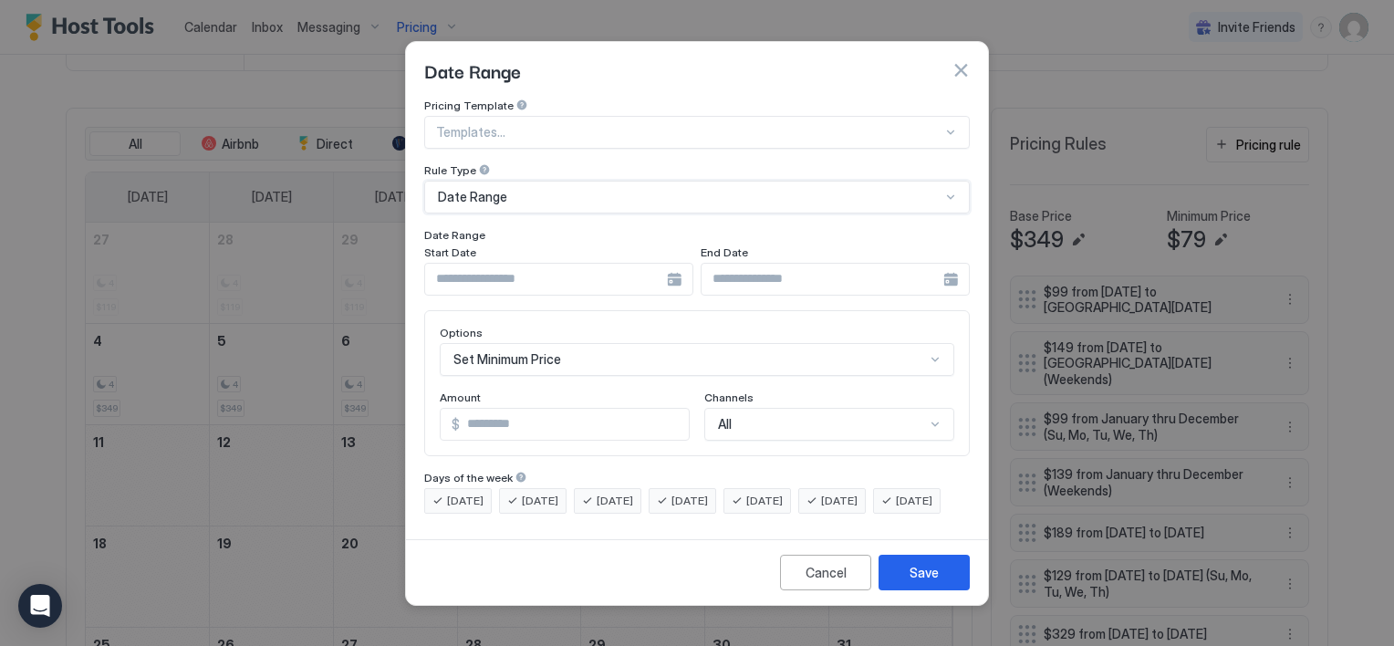
click at [673, 266] on div at bounding box center [558, 279] width 269 height 33
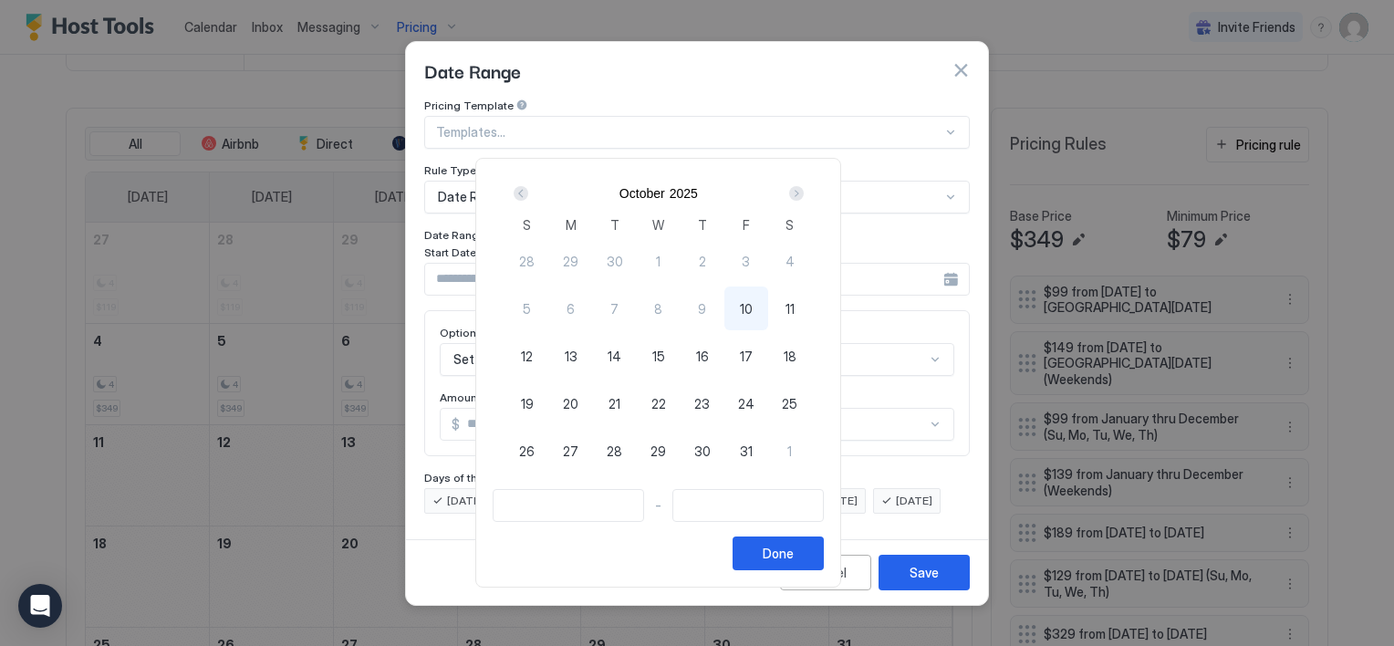
click at [808, 193] on div "Next" at bounding box center [797, 193] width 22 height 22
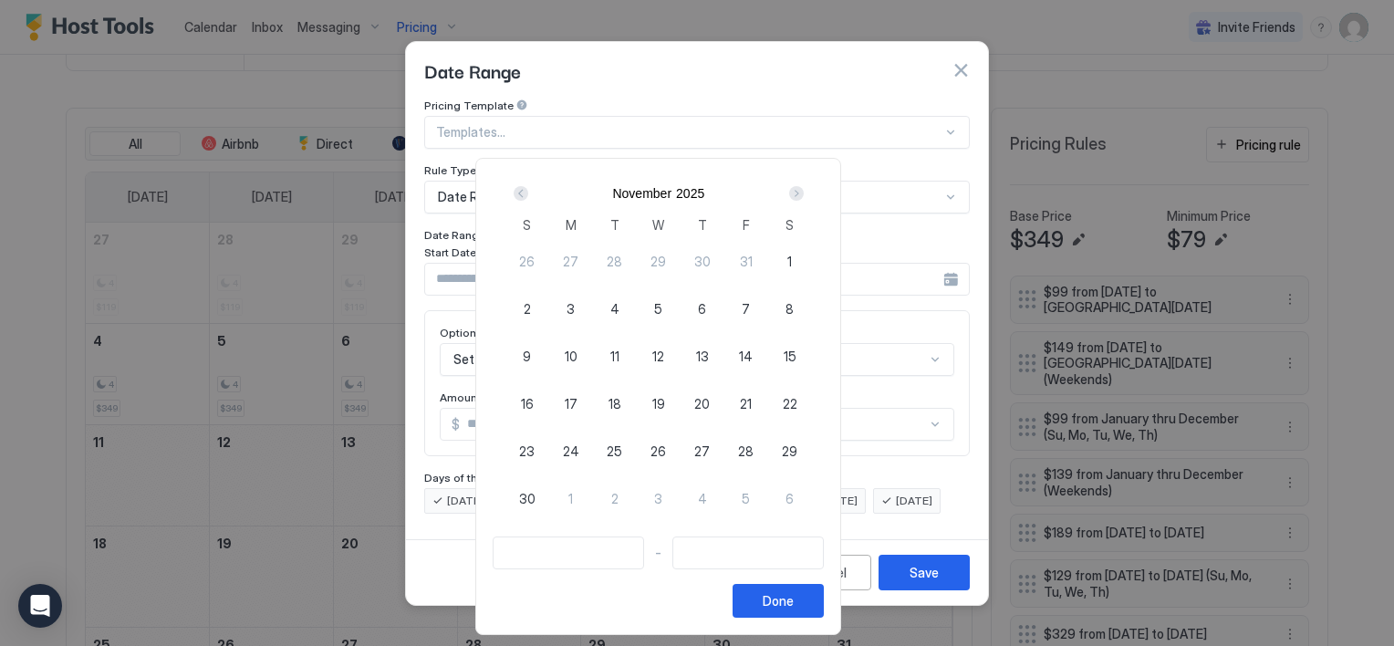
click at [528, 193] on div "Prev" at bounding box center [521, 193] width 15 height 15
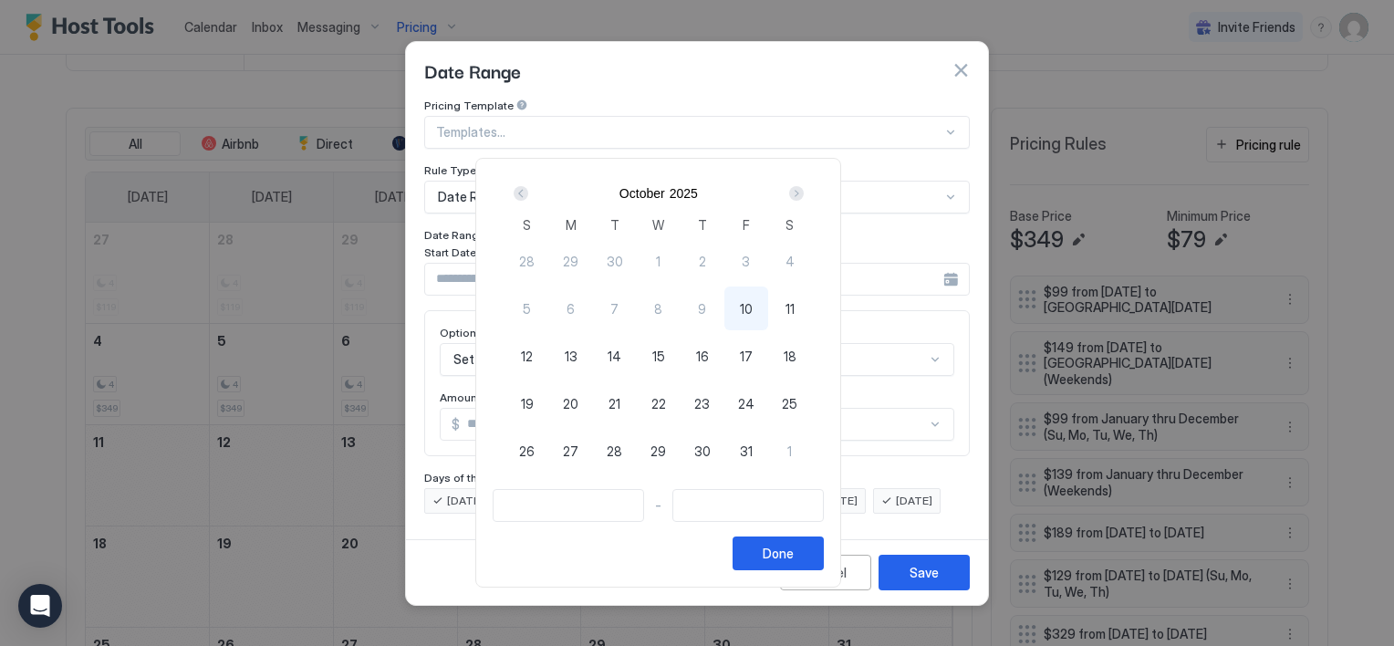
click at [804, 197] on div "Next" at bounding box center [796, 193] width 15 height 15
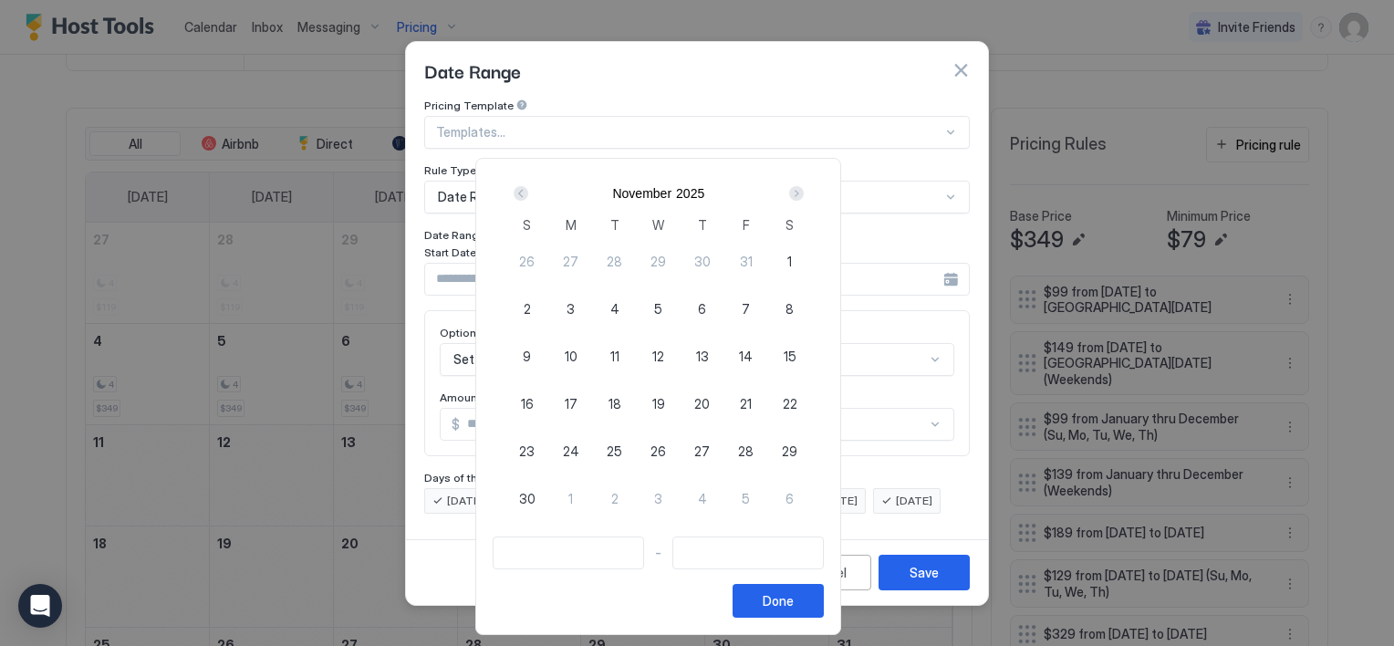
click at [804, 197] on div "Next" at bounding box center [796, 193] width 15 height 15
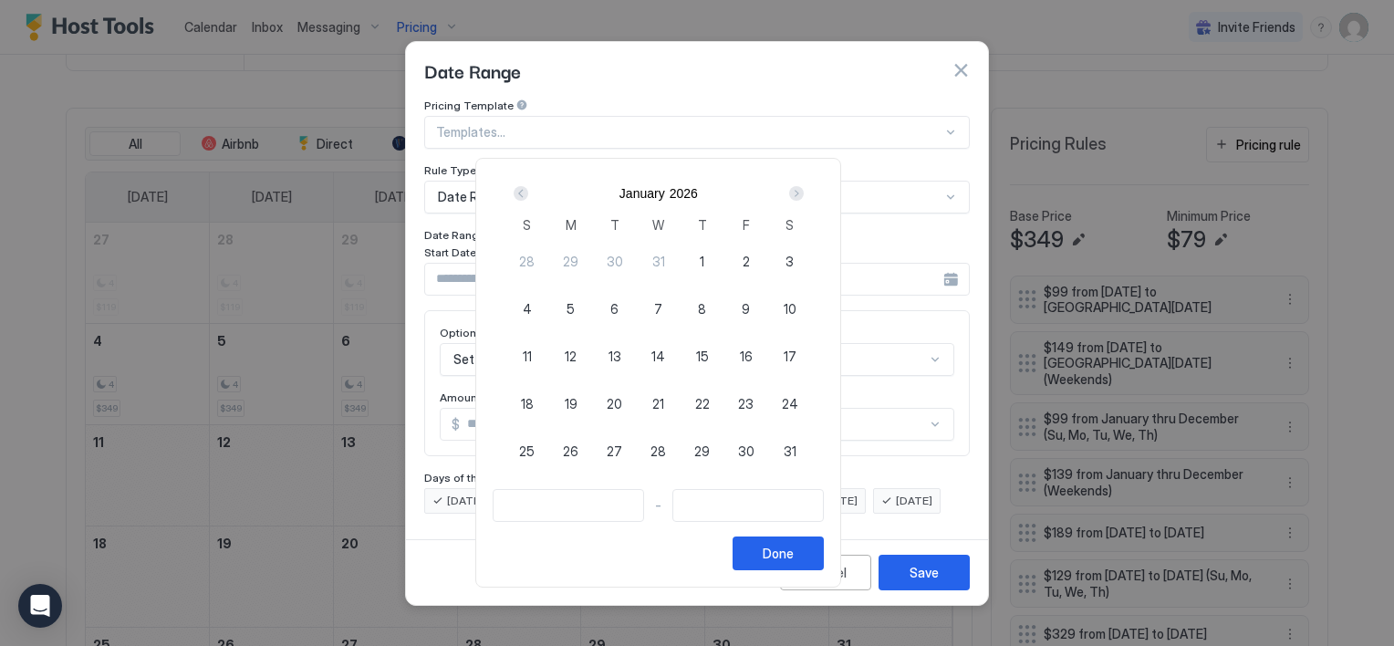
click at [804, 197] on div "Next" at bounding box center [796, 193] width 15 height 15
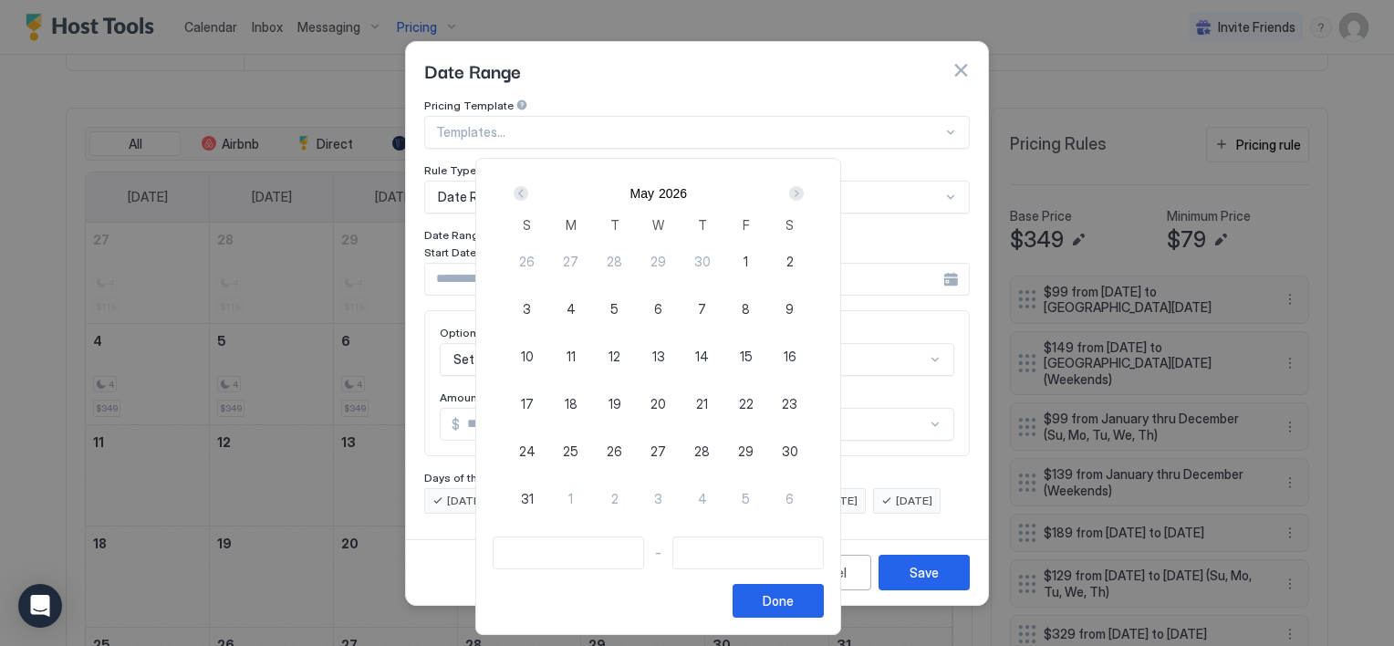
click at [804, 197] on div "Next" at bounding box center [796, 193] width 15 height 15
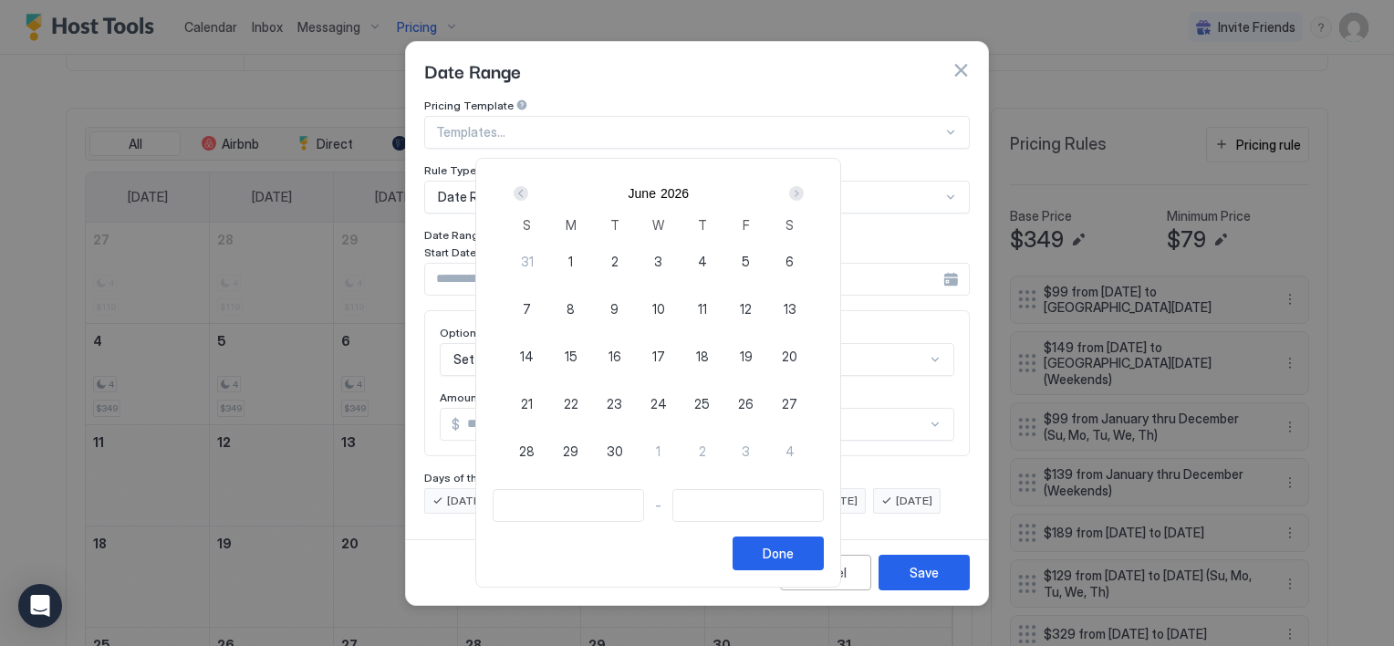
click at [804, 197] on div "Next" at bounding box center [796, 193] width 15 height 15
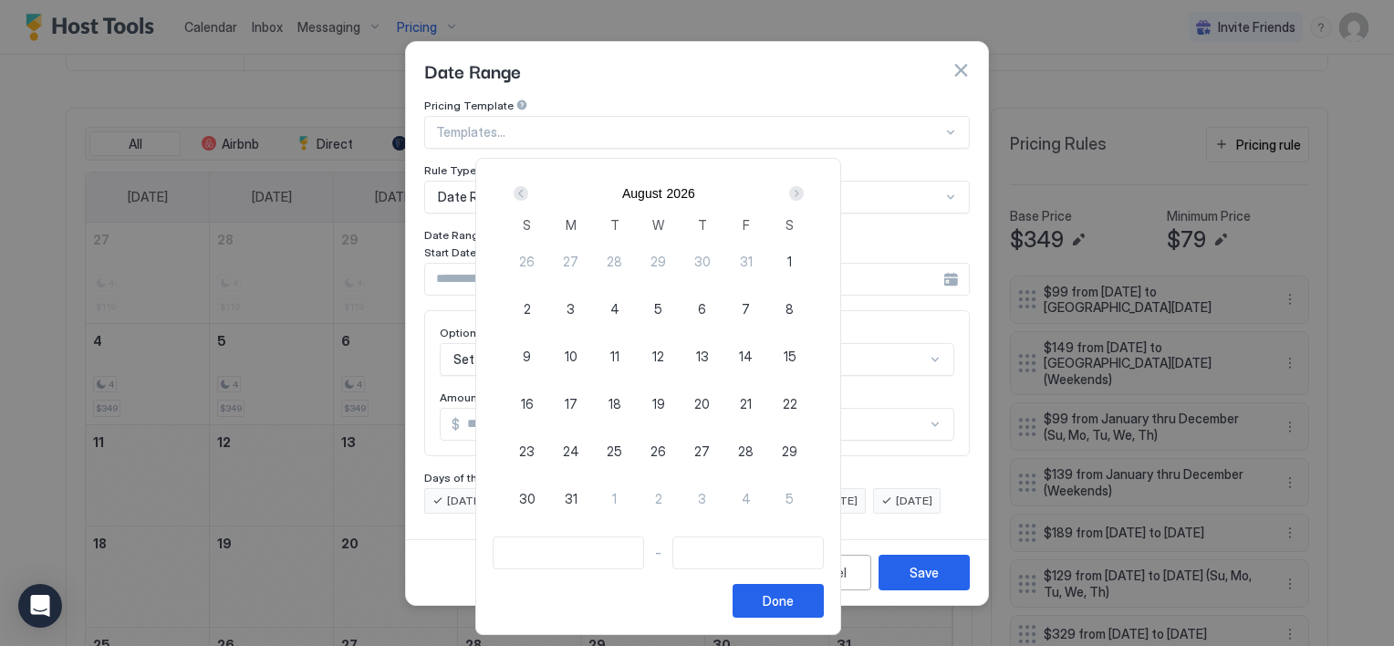
click at [804, 197] on div "Next" at bounding box center [796, 193] width 15 height 15
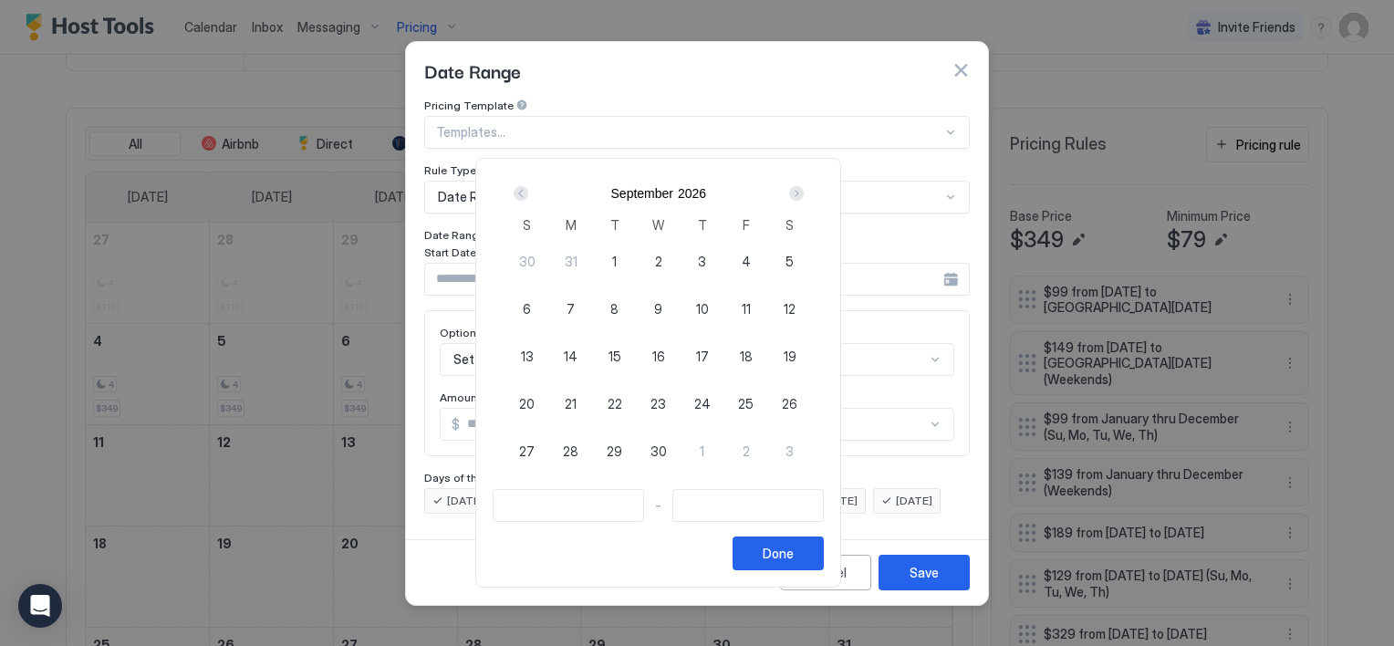
click at [804, 197] on div "Next" at bounding box center [796, 193] width 15 height 15
click at [549, 350] on div "11" at bounding box center [527, 356] width 44 height 44
type input "**********"
click at [804, 193] on div "Next" at bounding box center [796, 193] width 15 height 15
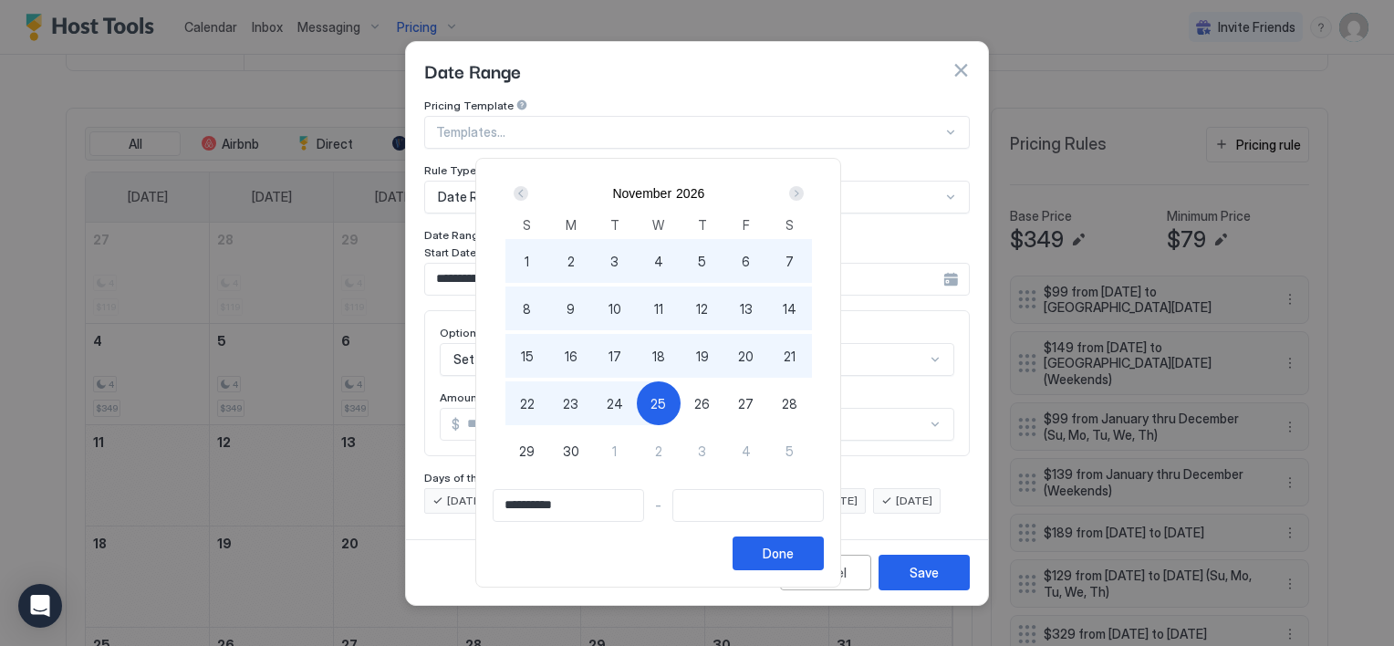
type input "**********"
click at [710, 401] on span "26" at bounding box center [702, 403] width 16 height 19
type input "**********"
click at [794, 557] on div "Done" at bounding box center [778, 553] width 31 height 19
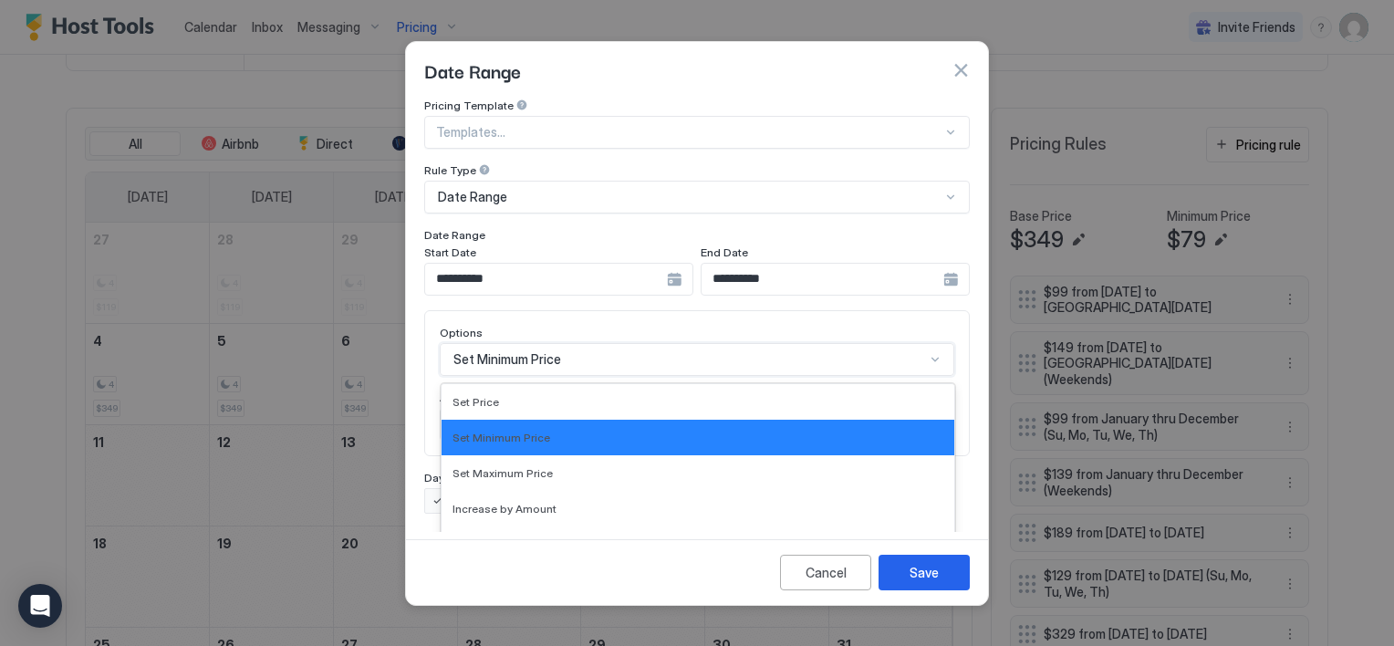
scroll to position [94, 0]
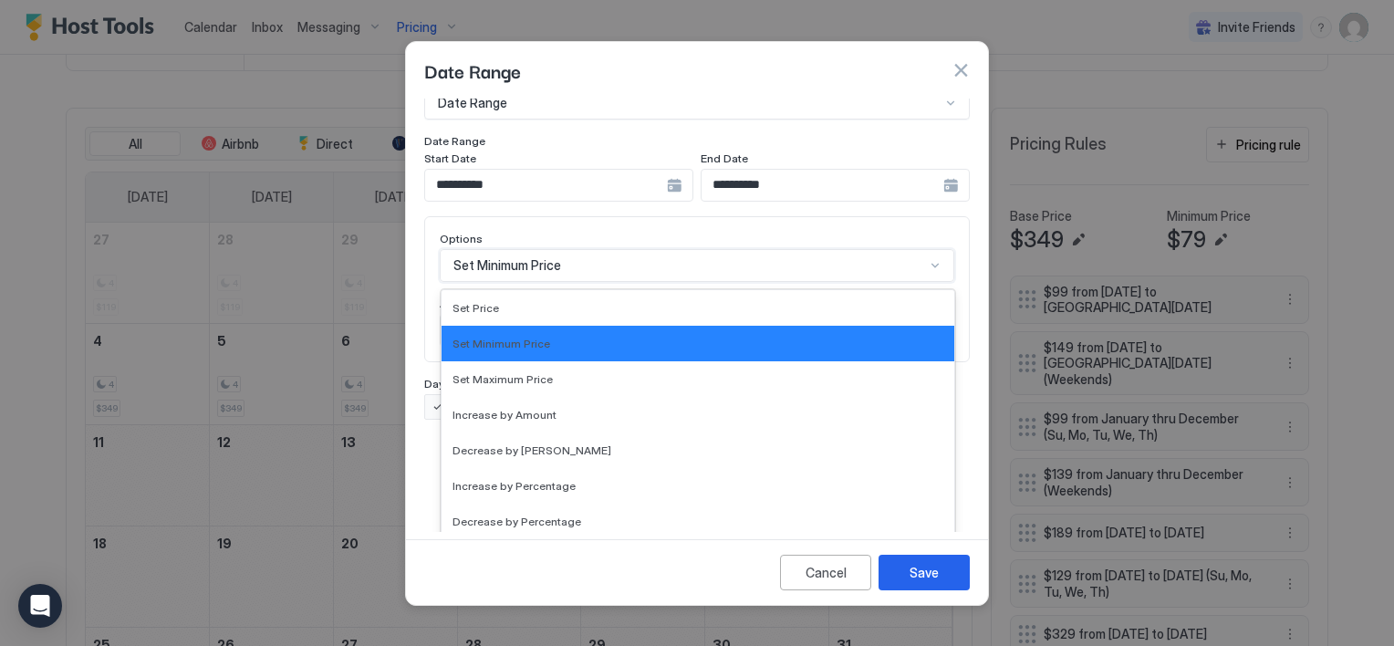
click at [535, 282] on div "17 results available. Use Up and Down to choose options, press Enter to select …" at bounding box center [697, 265] width 515 height 33
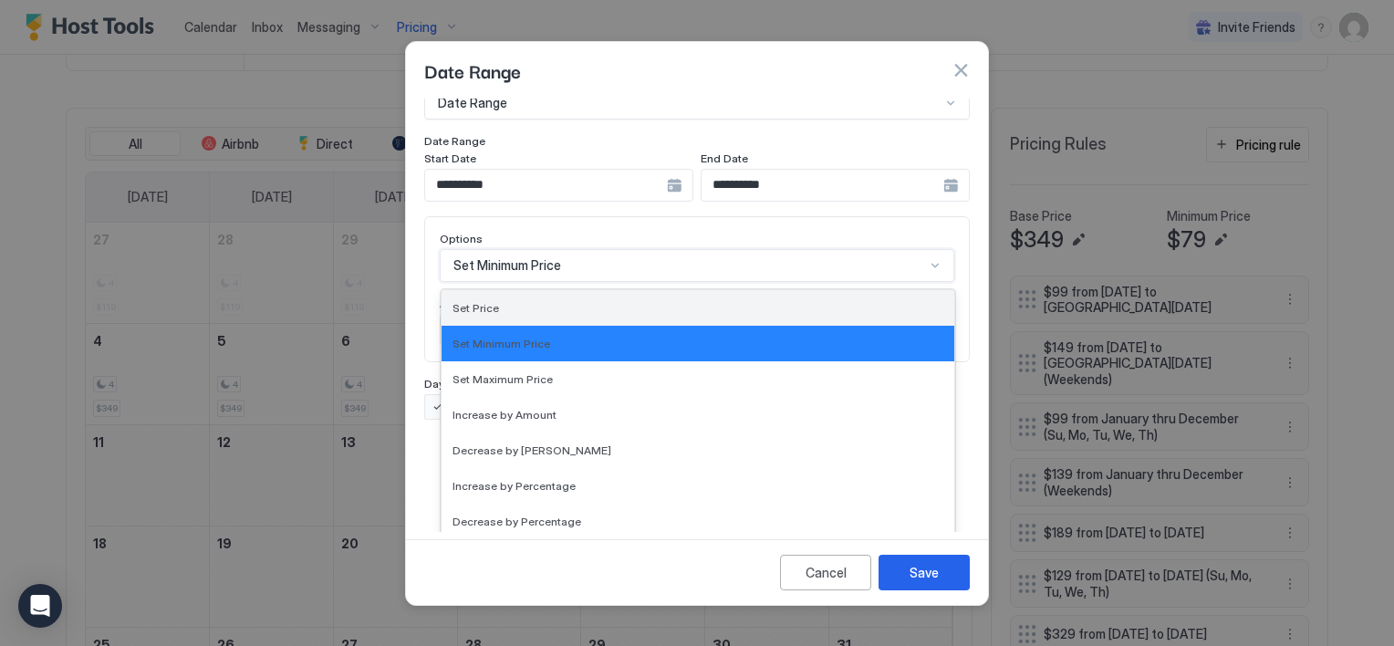
click at [522, 301] on div "Set Price" at bounding box center [698, 308] width 491 height 14
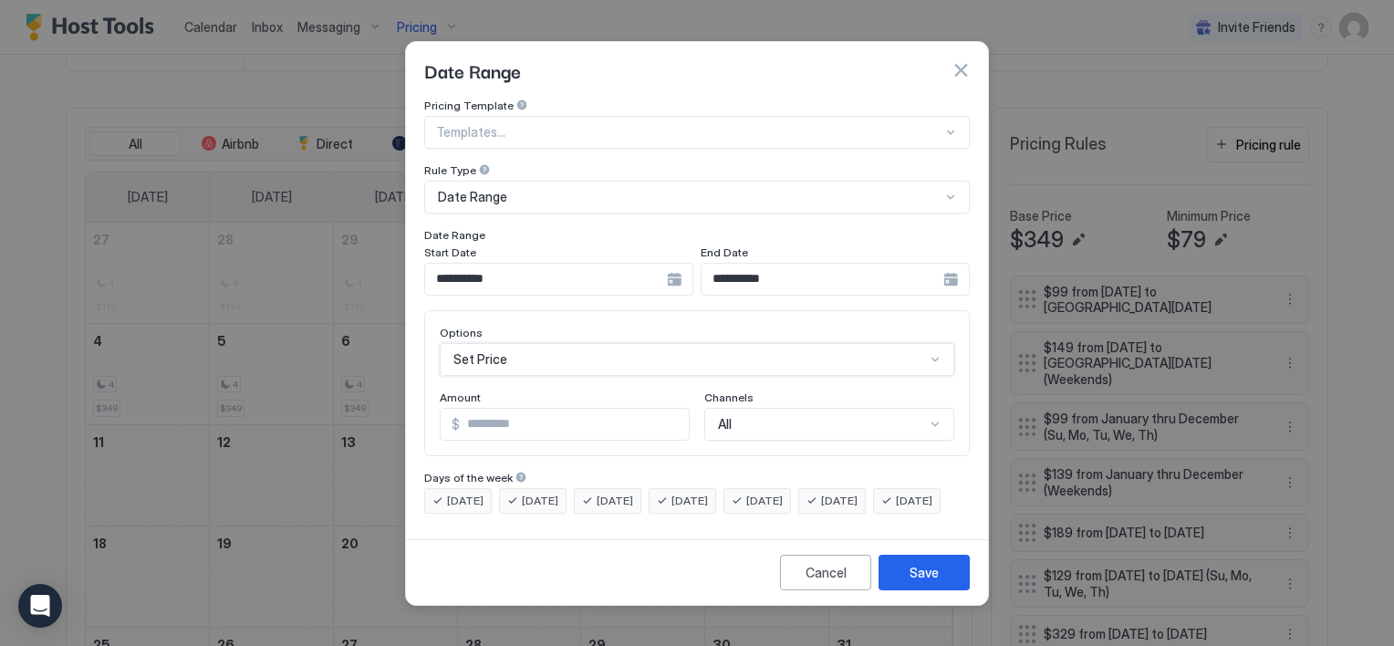
click at [544, 412] on input "Input Field" at bounding box center [574, 424] width 229 height 31
type input "***"
click at [708, 493] on span "[DATE]" at bounding box center [690, 501] width 36 height 16
click at [633, 493] on span "[DATE]" at bounding box center [615, 501] width 36 height 16
click at [551, 493] on span "[DATE]" at bounding box center [540, 501] width 36 height 16
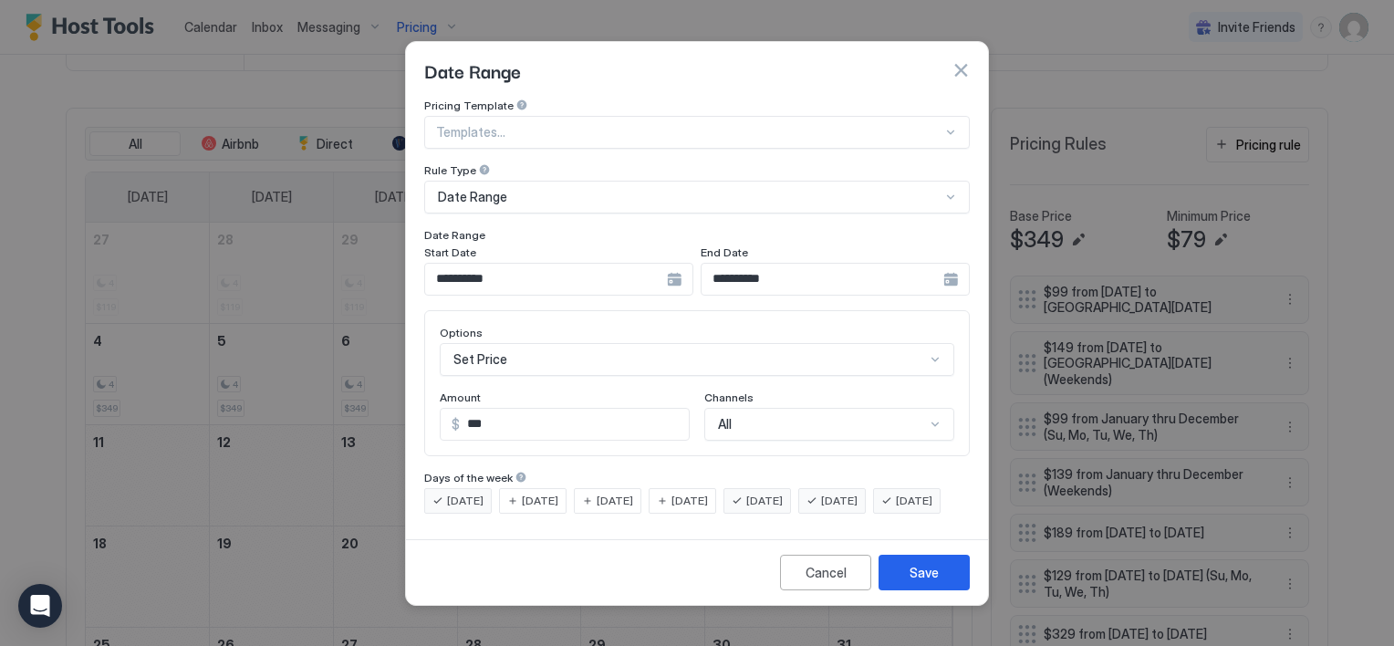
click at [470, 493] on span "[DATE]" at bounding box center [465, 501] width 36 height 16
click at [896, 509] on span "[DATE]" at bounding box center [914, 501] width 36 height 16
click at [918, 582] on div "Save" at bounding box center [924, 572] width 29 height 19
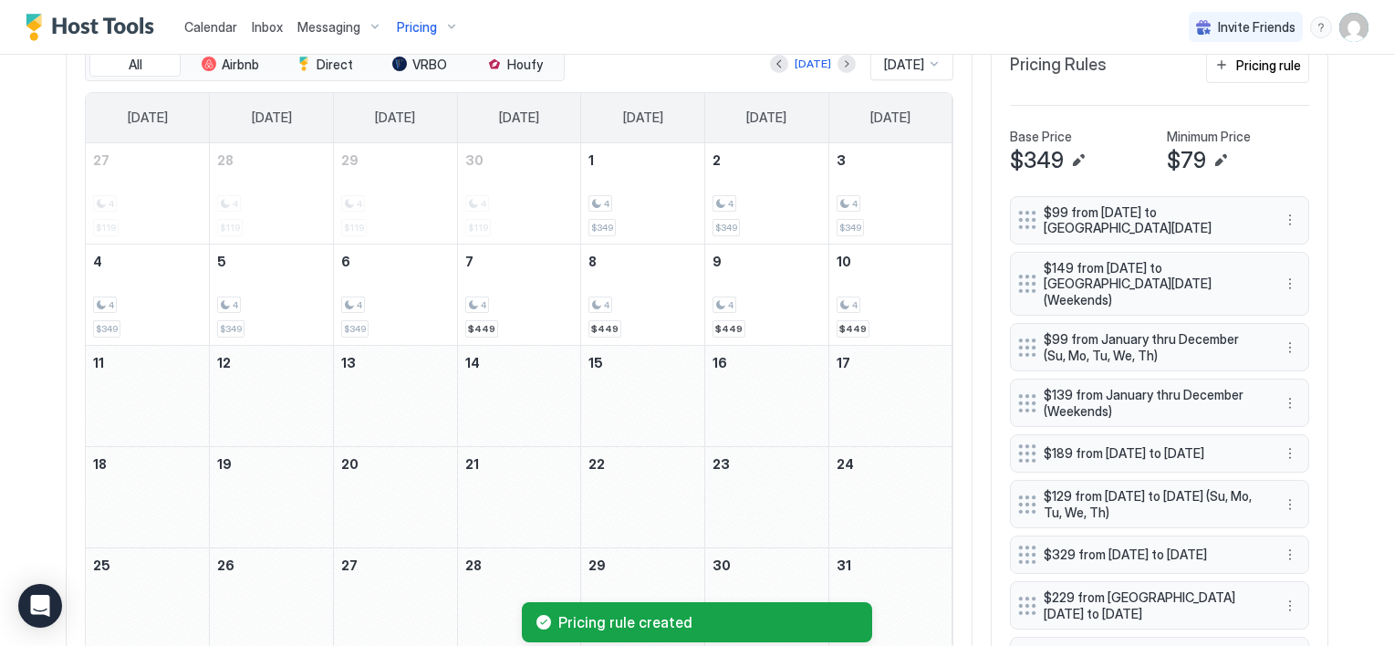
scroll to position [505, 0]
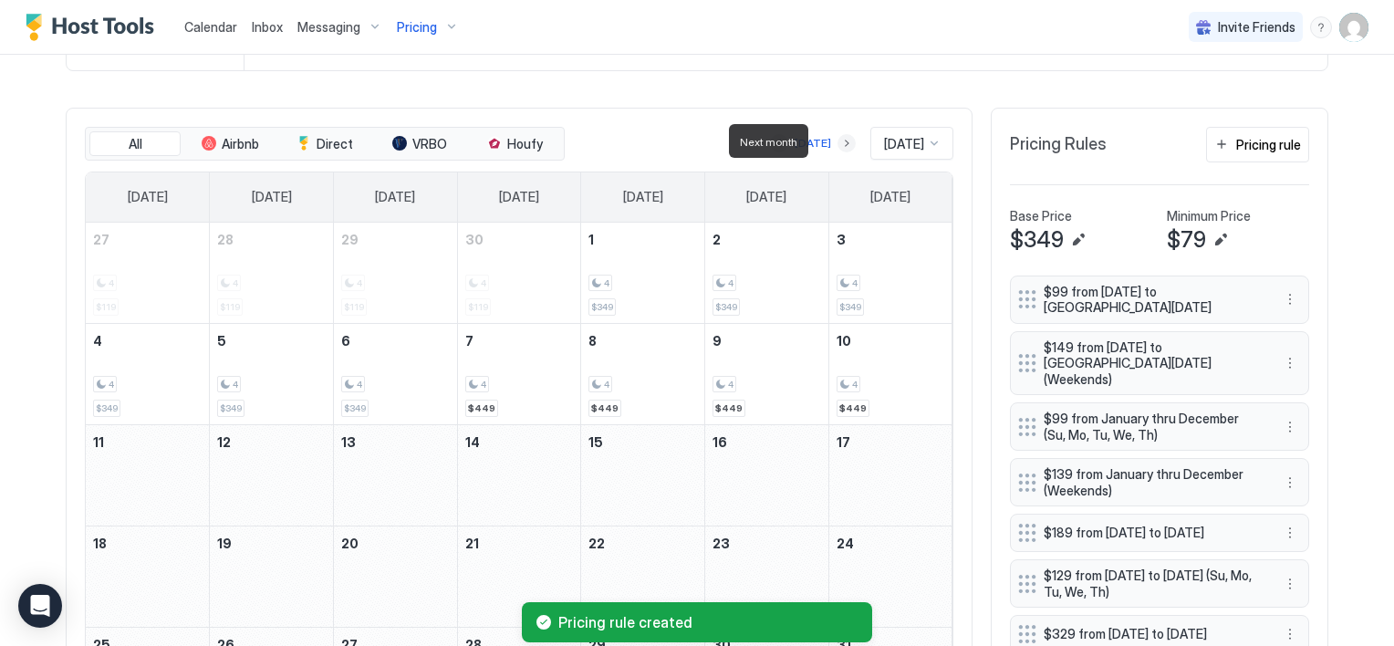
click at [838, 141] on button "Next month" at bounding box center [847, 143] width 18 height 18
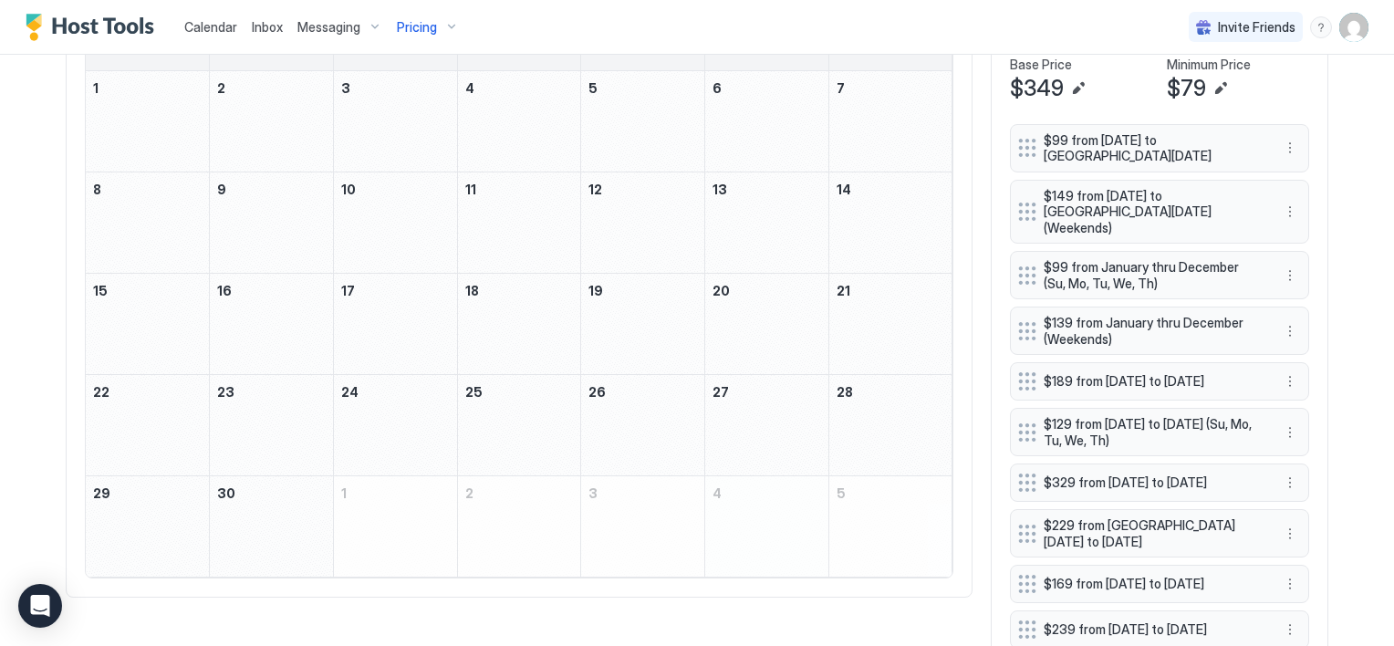
scroll to position [687, 0]
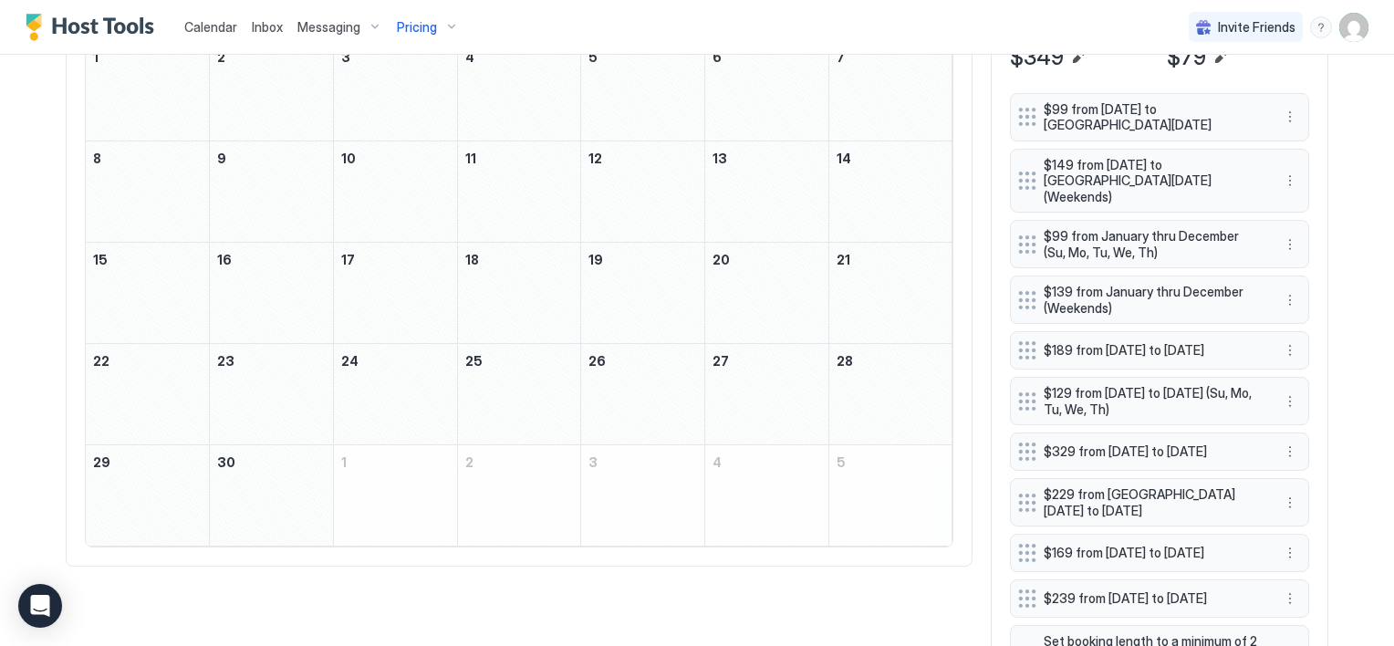
click at [93, 454] on span "29" at bounding box center [101, 462] width 17 height 16
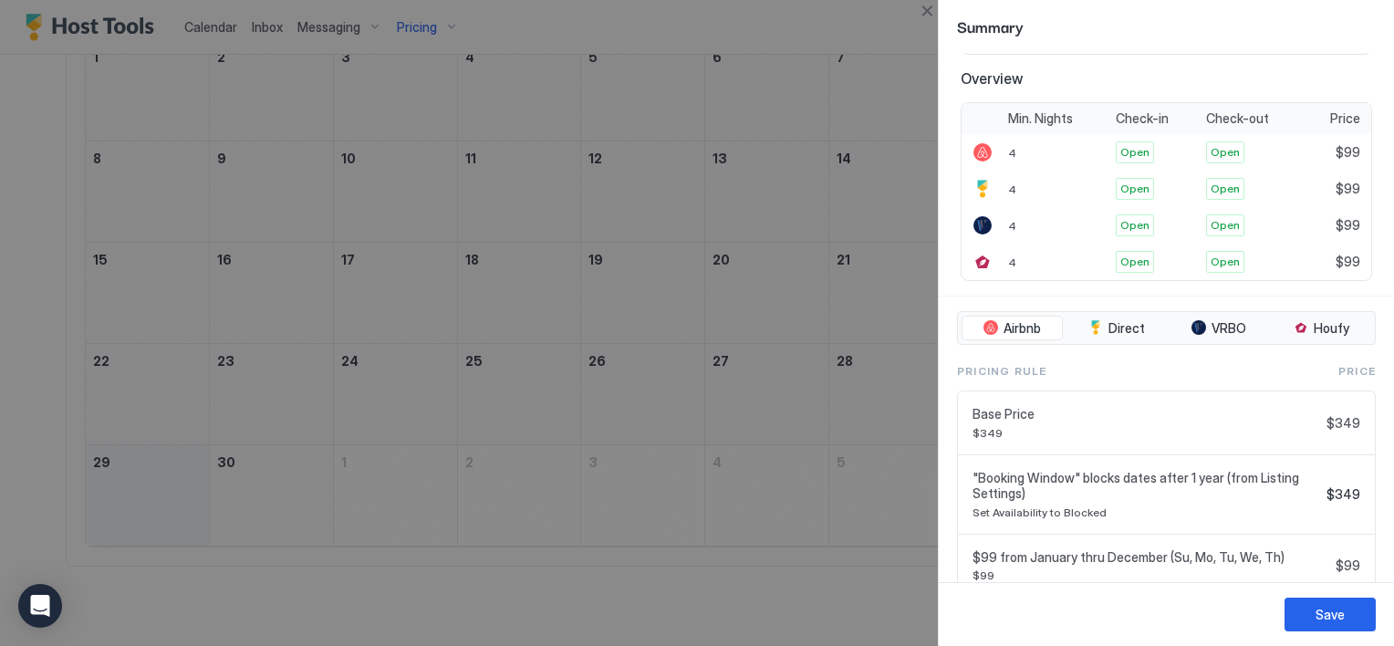
scroll to position [503, 0]
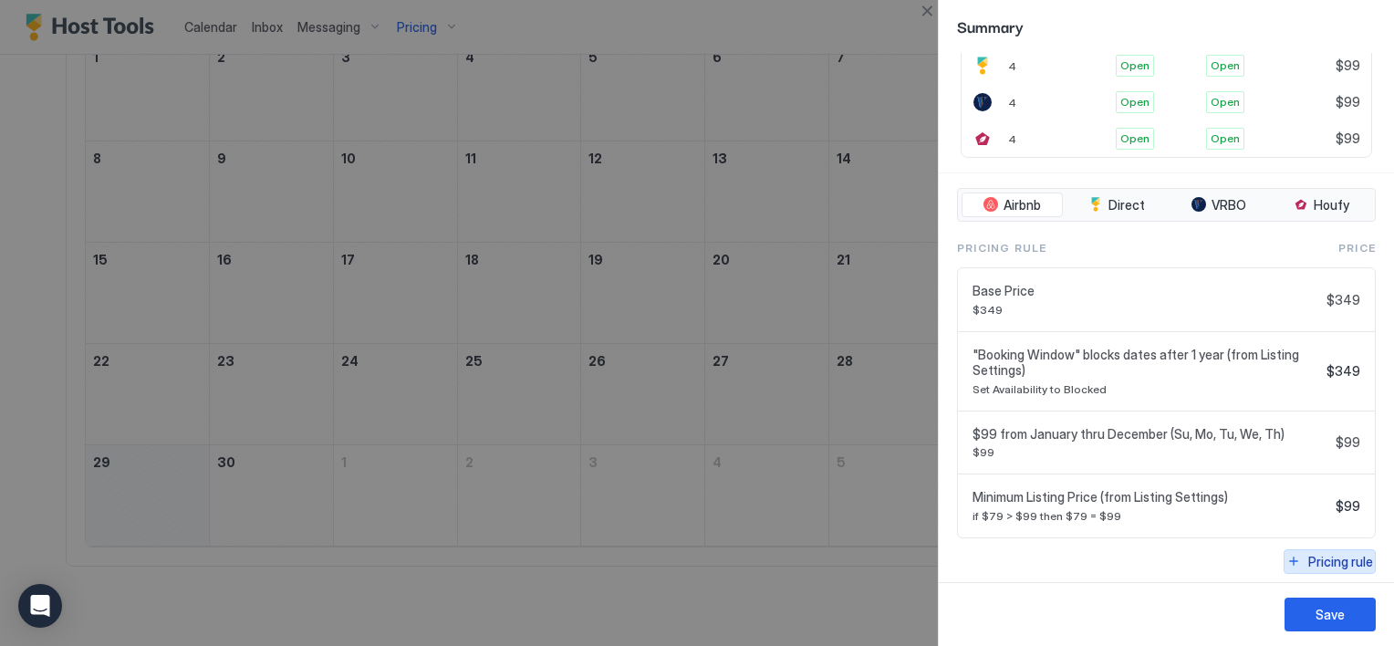
click at [1323, 552] on div "Pricing rule" at bounding box center [1340, 561] width 65 height 19
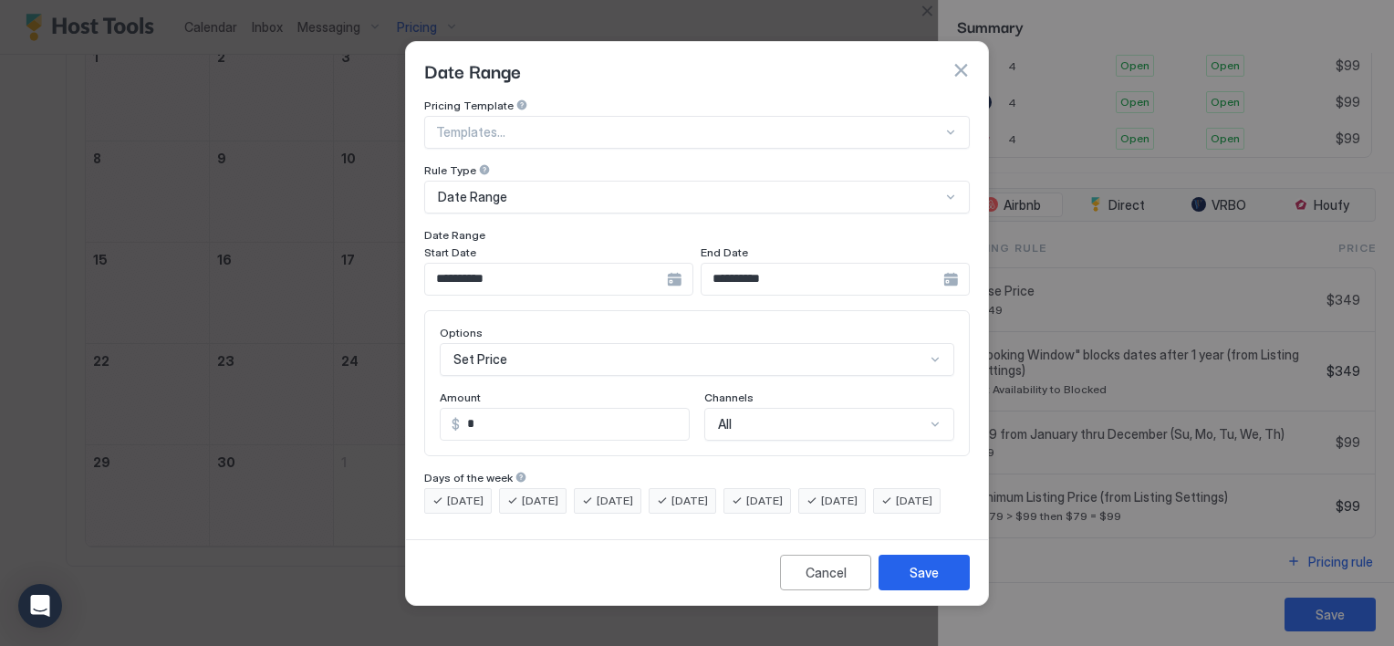
click at [668, 265] on div "**********" at bounding box center [558, 279] width 269 height 33
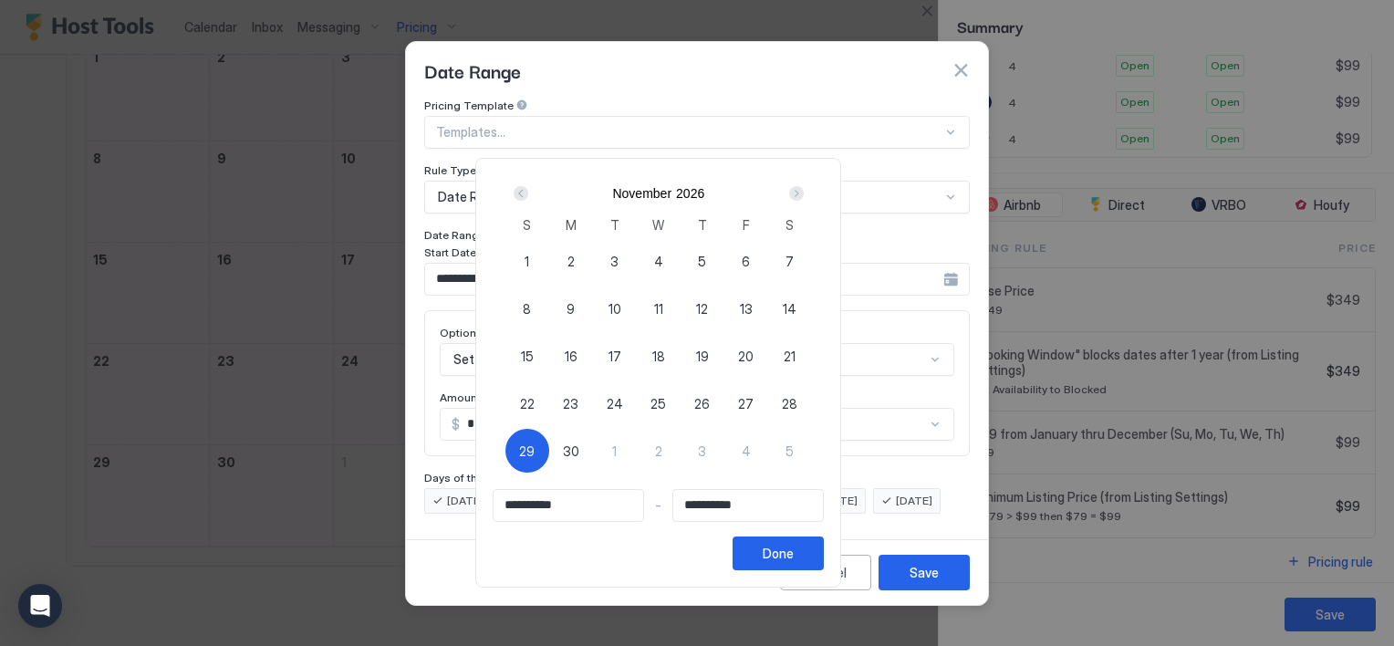
click at [535, 455] on span "29" at bounding box center [527, 451] width 16 height 19
click at [535, 453] on span "29" at bounding box center [527, 451] width 16 height 19
type input "**********"
click at [804, 190] on div "Next" at bounding box center [796, 193] width 15 height 15
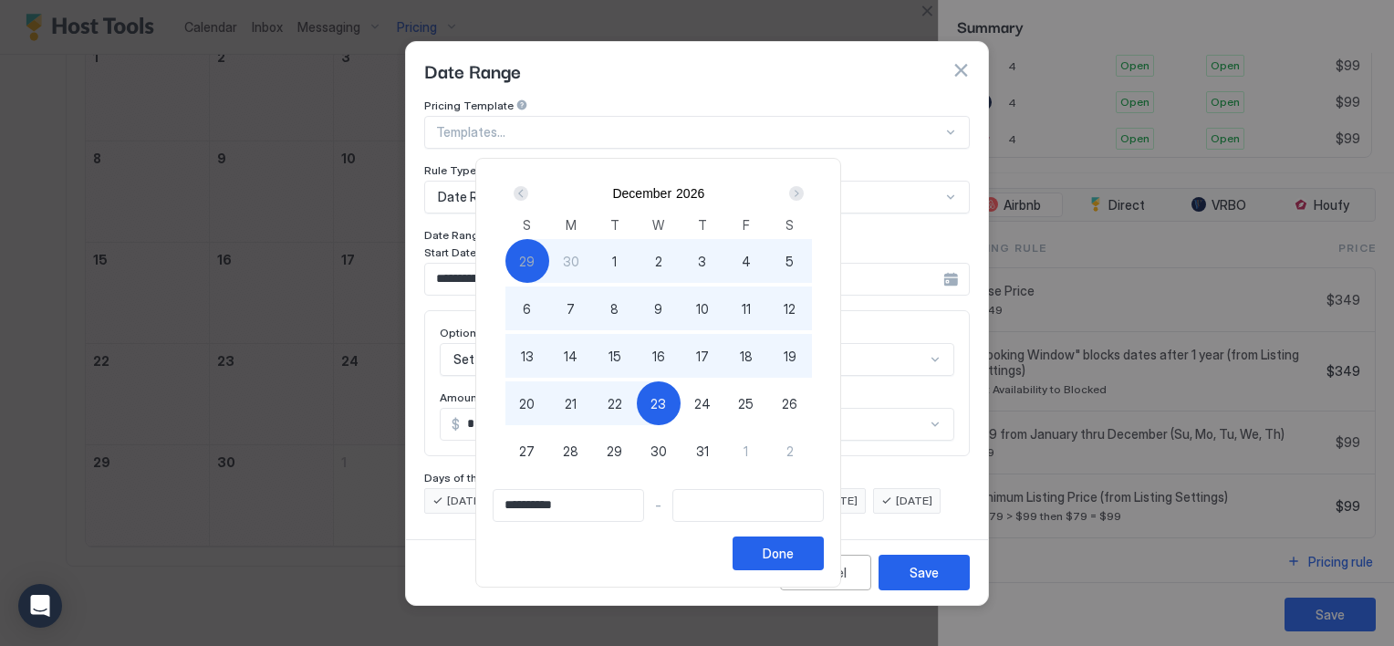
type input "**********"
click at [711, 404] on span "24" at bounding box center [702, 403] width 16 height 19
type input "**********"
click at [794, 555] on div "Done" at bounding box center [778, 553] width 31 height 19
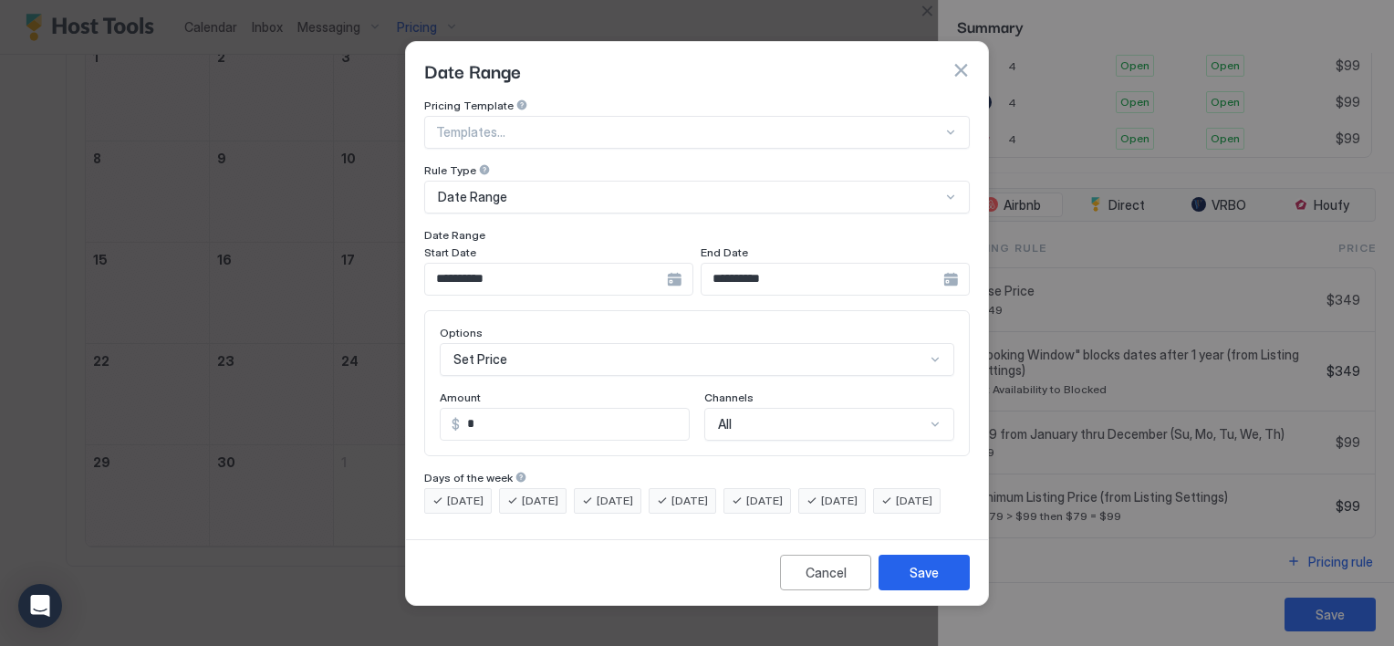
click at [775, 488] on div "[DATE]" at bounding box center [758, 501] width 68 height 26
click at [858, 493] on span "[DATE]" at bounding box center [839, 501] width 36 height 16
click at [526, 409] on input "*" at bounding box center [574, 424] width 229 height 31
type input "***"
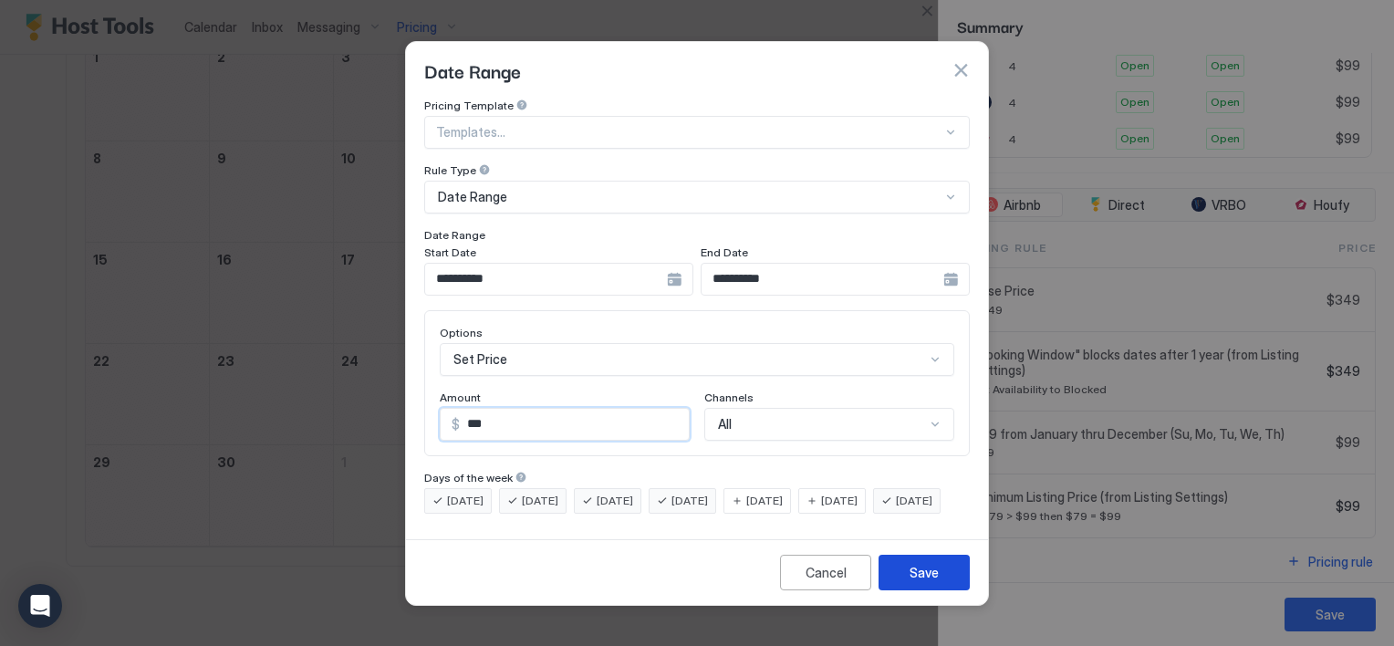
click at [928, 582] on div "Save" at bounding box center [924, 572] width 29 height 19
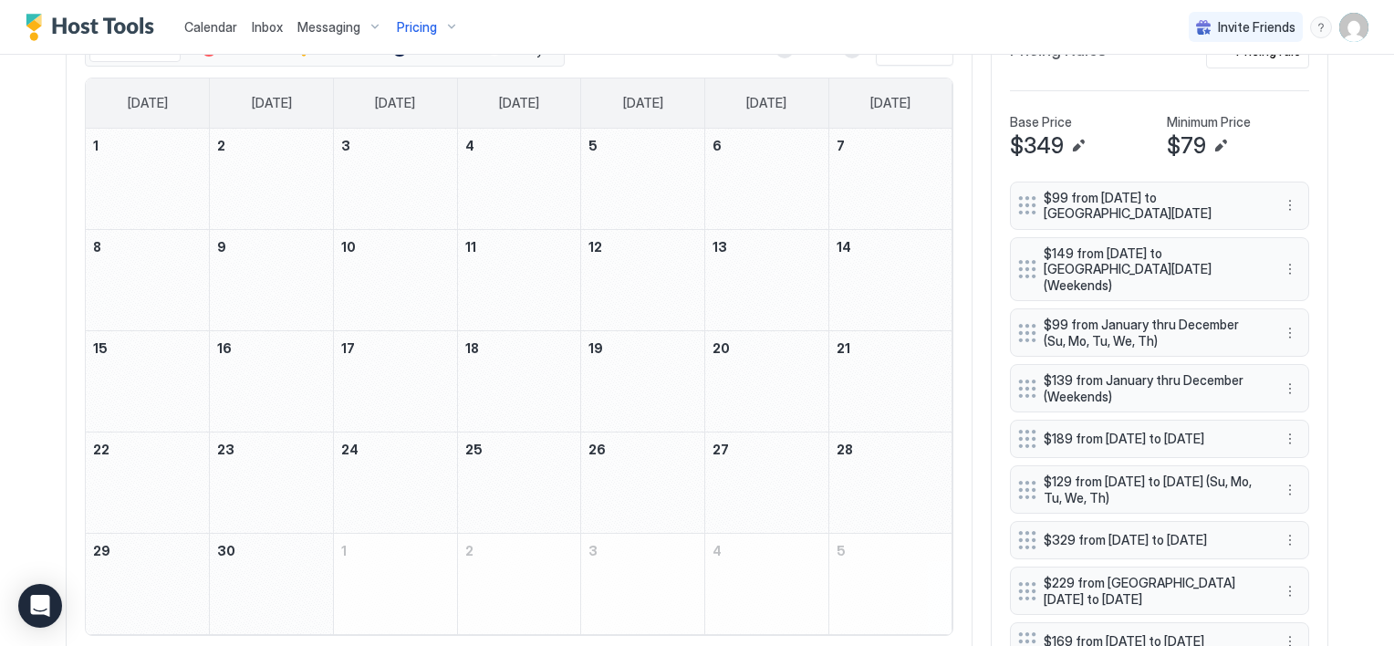
scroll to position [507, 0]
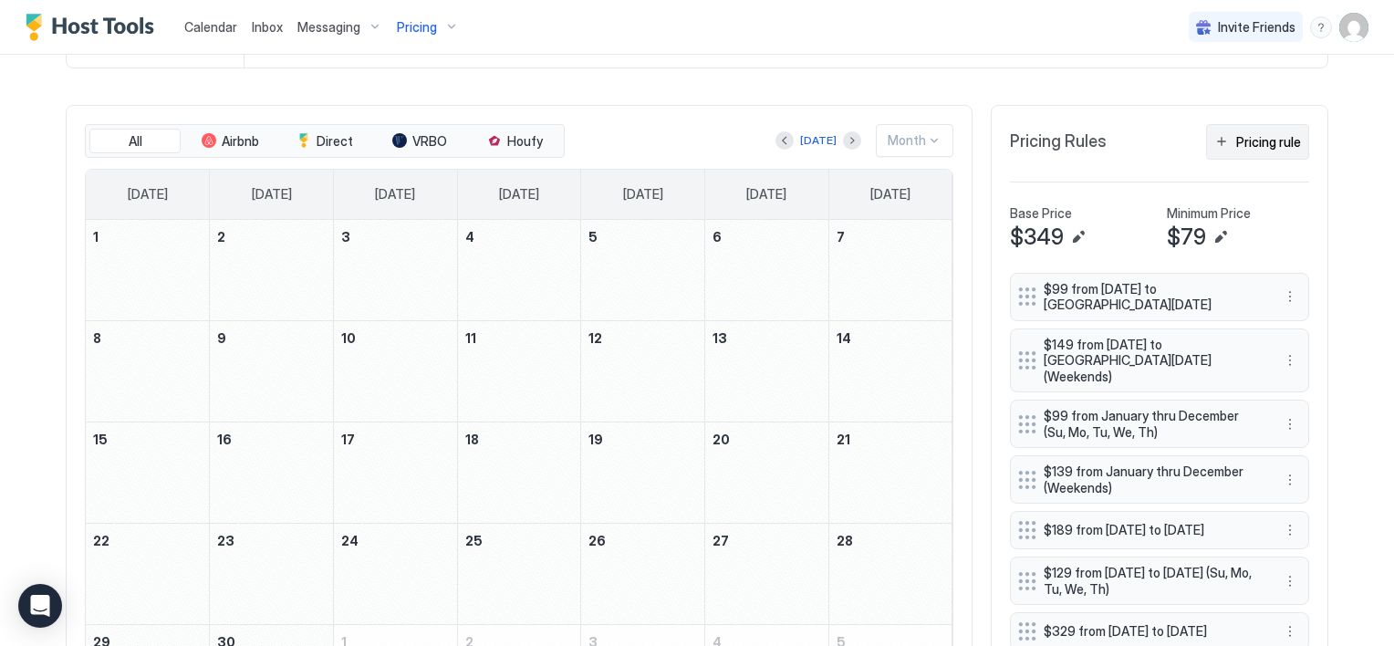
click at [1217, 143] on button "Pricing rule" at bounding box center [1257, 142] width 103 height 36
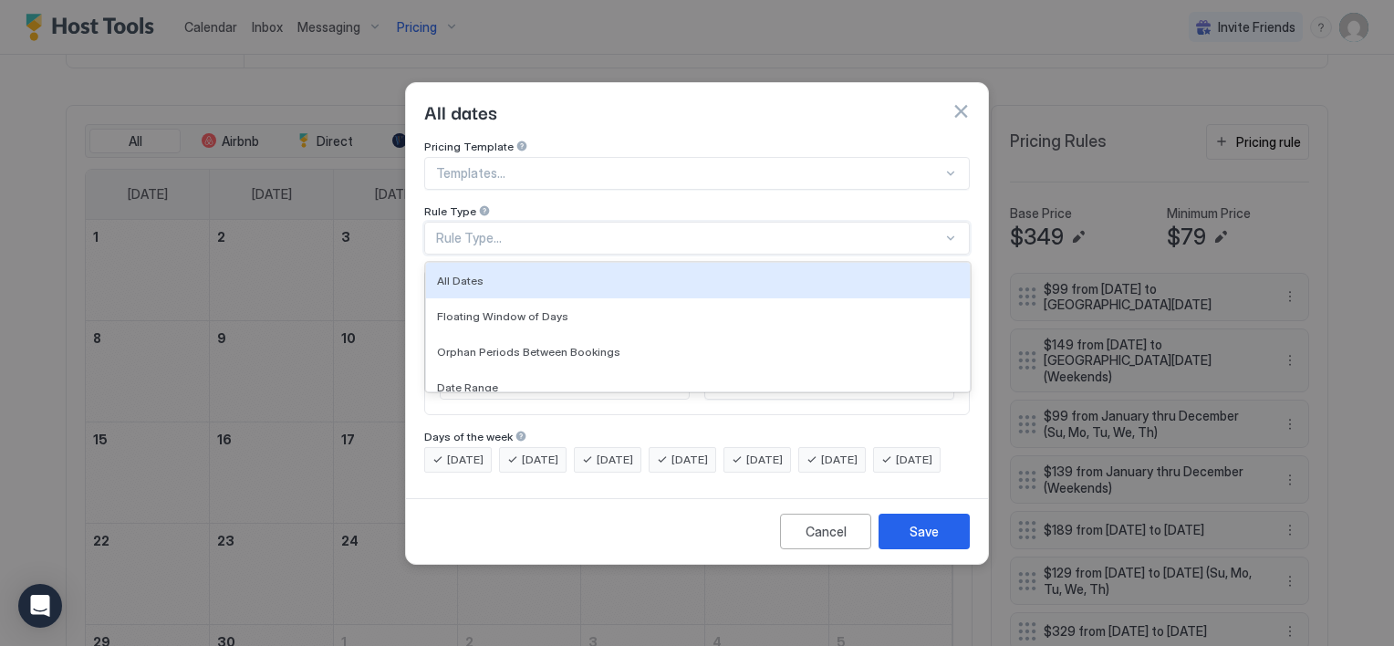
click at [520, 230] on div "Rule Type..." at bounding box center [689, 238] width 506 height 16
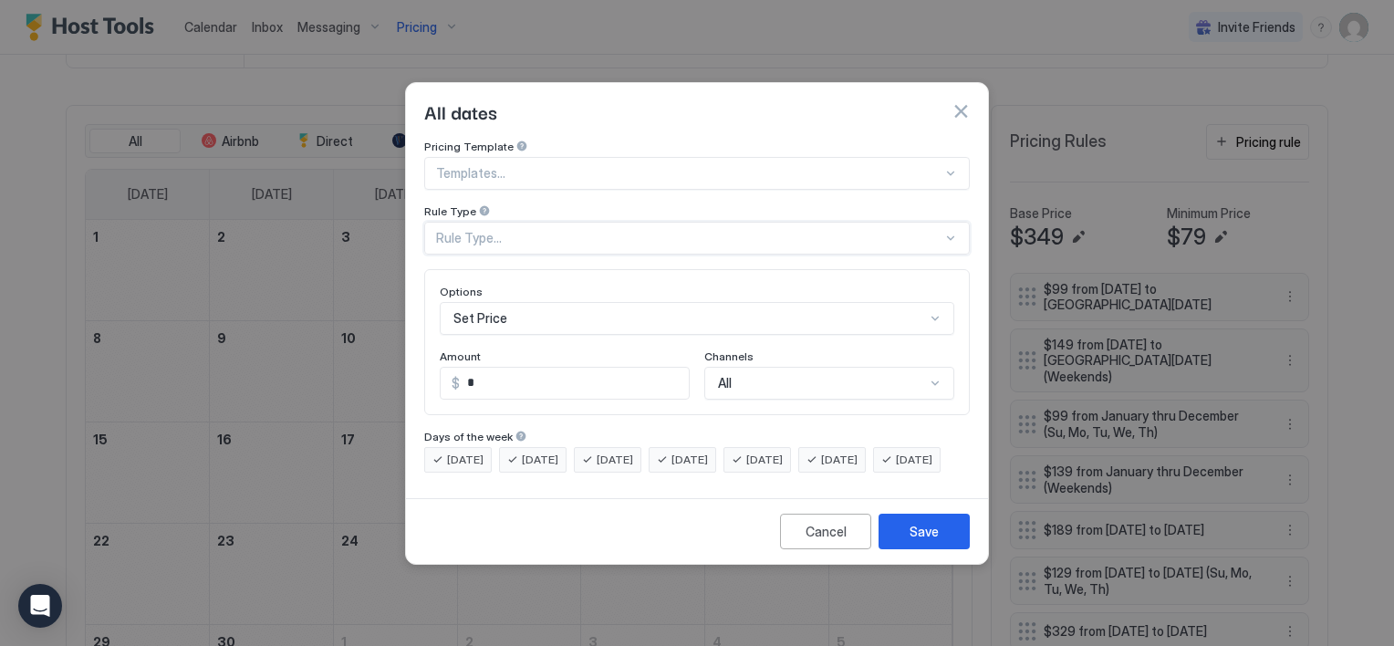
click at [520, 230] on div "Rule Type..." at bounding box center [689, 238] width 506 height 16
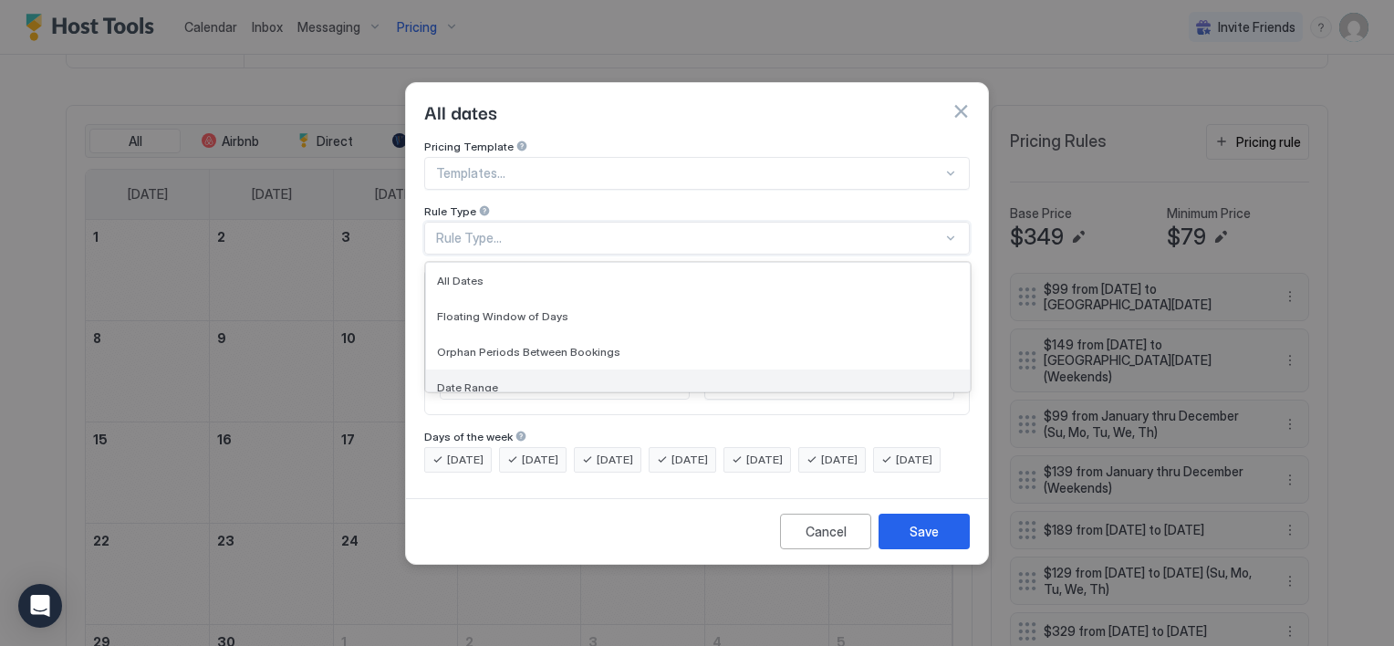
click at [460, 380] on span "Date Range" at bounding box center [467, 387] width 61 height 14
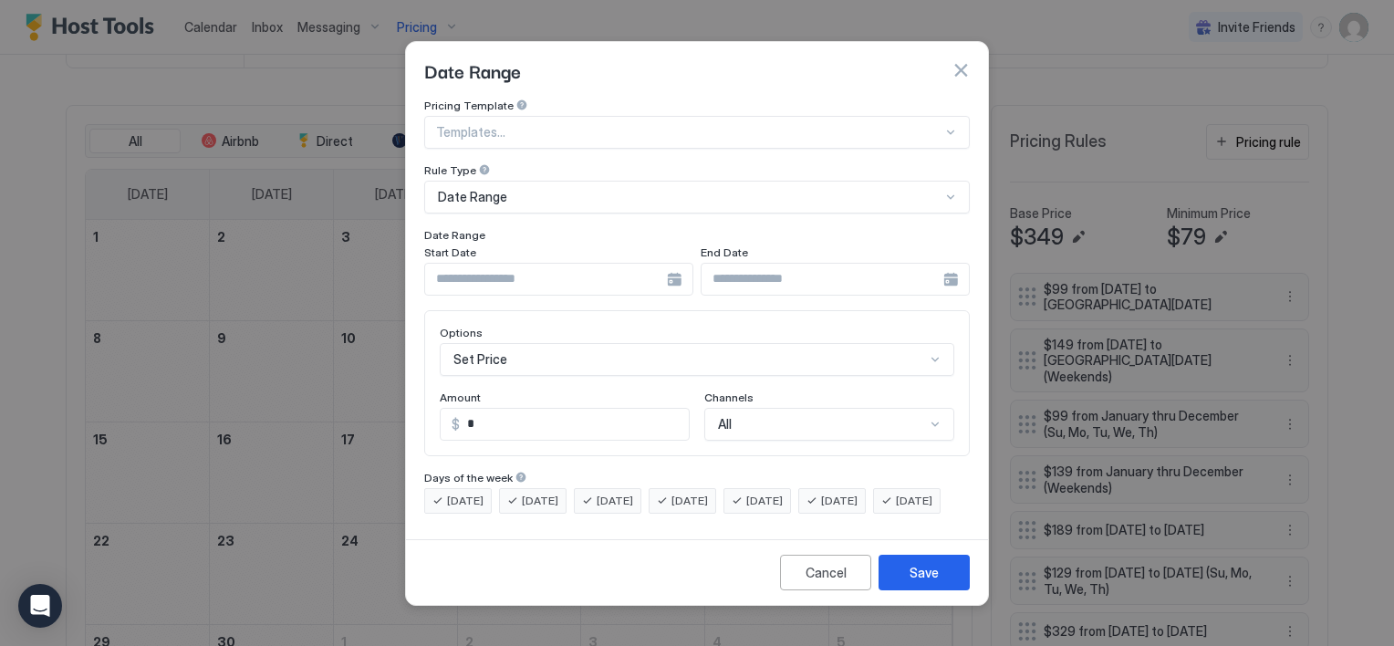
click at [683, 265] on div at bounding box center [558, 279] width 269 height 33
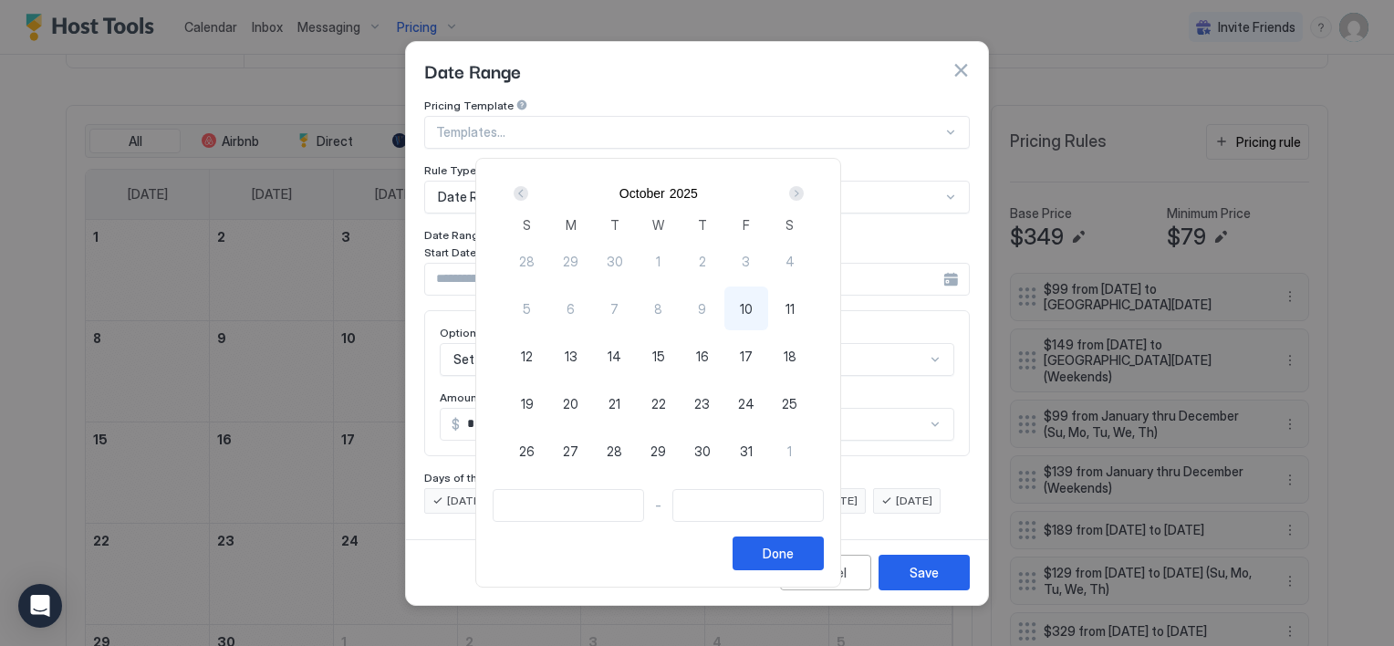
click at [804, 193] on div "Next" at bounding box center [796, 193] width 15 height 15
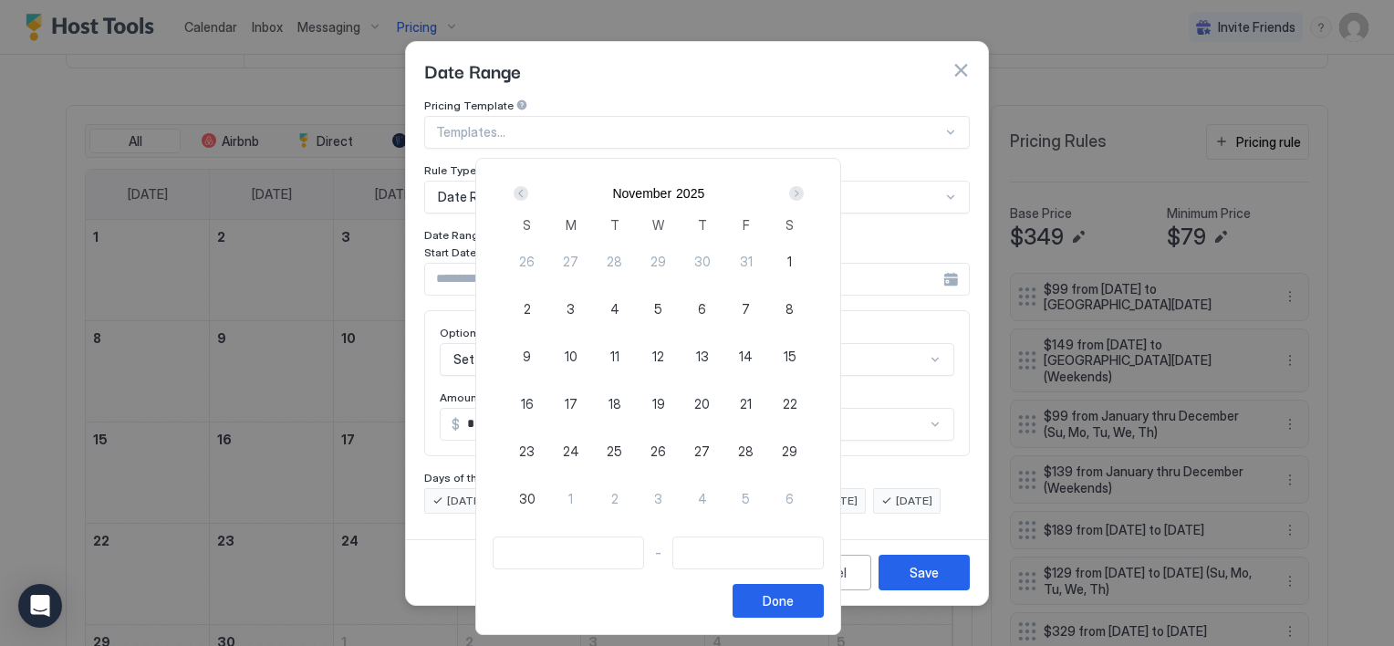
click at [804, 193] on div "Next" at bounding box center [796, 193] width 15 height 15
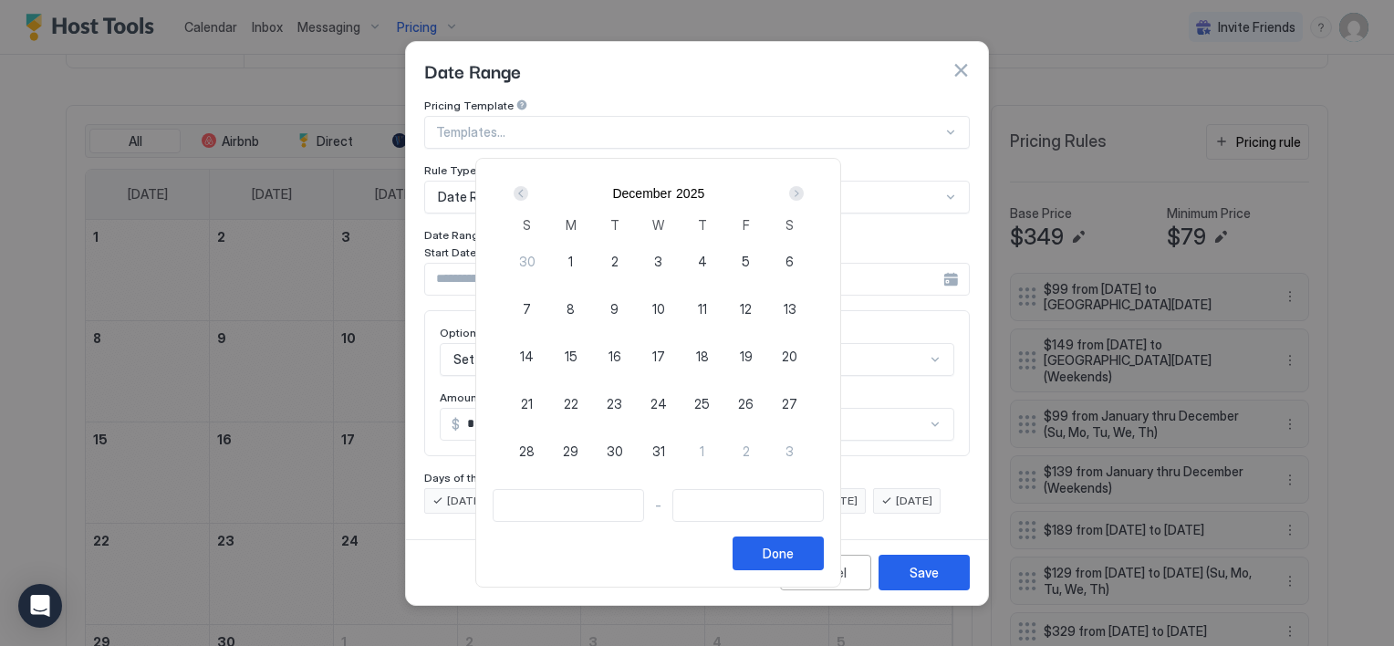
click at [804, 193] on div "Next" at bounding box center [796, 193] width 15 height 15
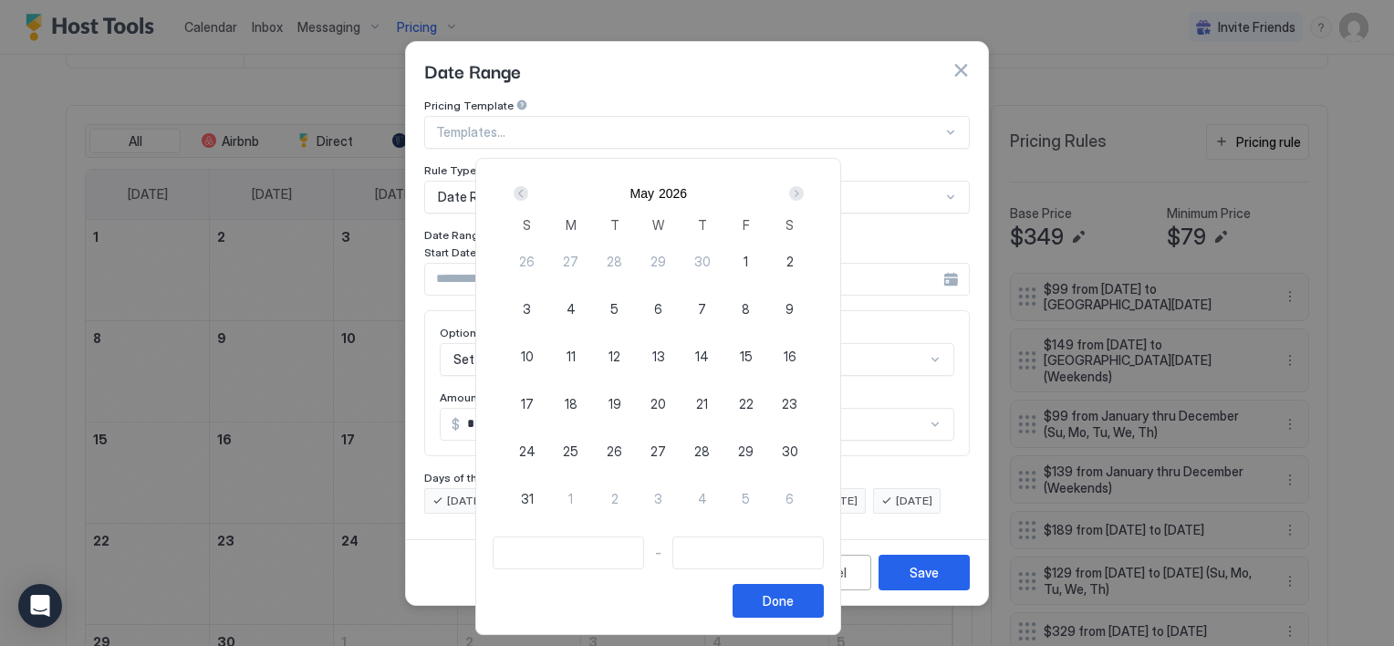
click at [804, 193] on div "Next" at bounding box center [796, 193] width 15 height 15
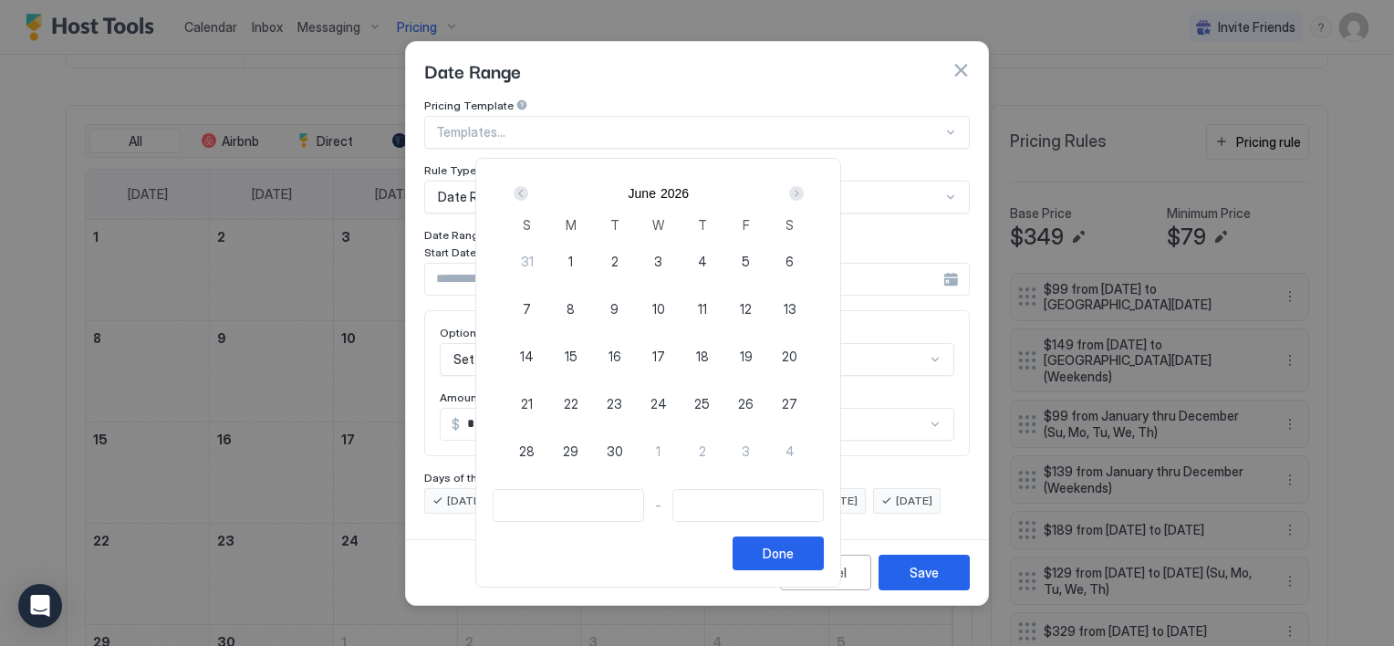
click at [804, 193] on div "Next" at bounding box center [796, 193] width 15 height 15
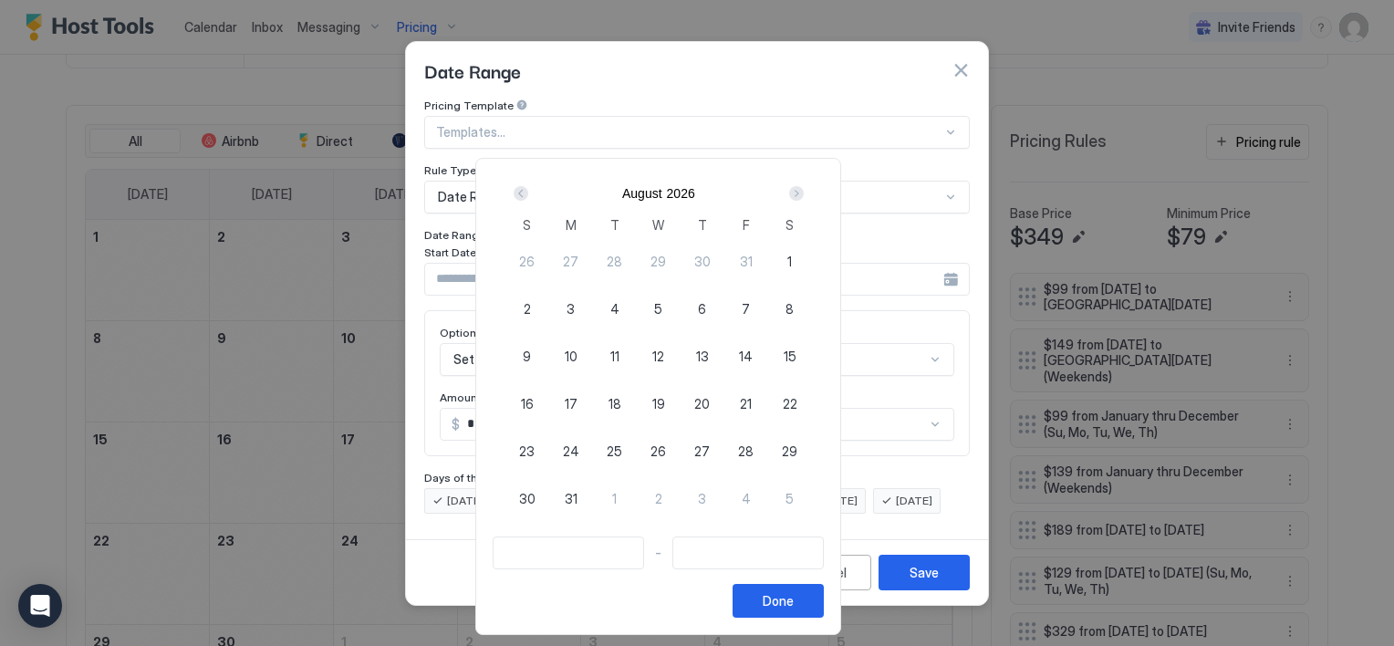
click at [804, 193] on div "Next" at bounding box center [796, 193] width 15 height 15
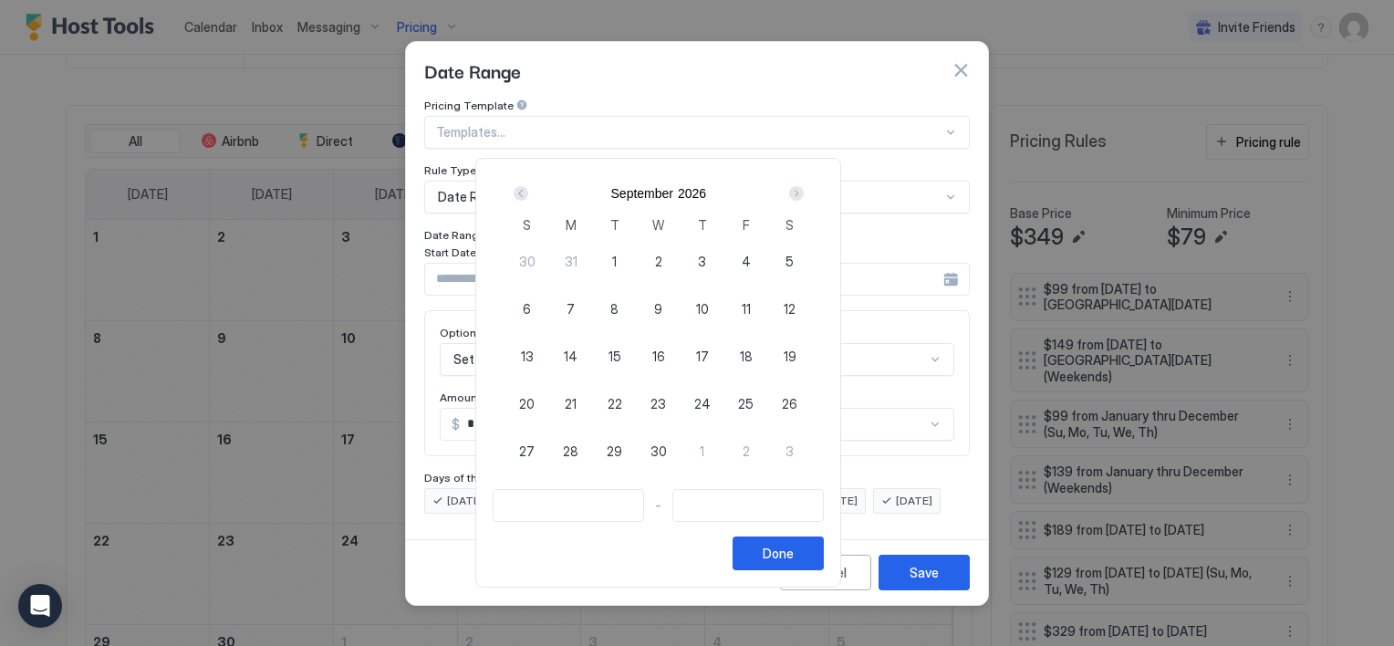
click at [804, 193] on div "Next" at bounding box center [796, 193] width 15 height 15
click at [528, 196] on div "Prev" at bounding box center [521, 193] width 15 height 15
click at [804, 191] on div "Next" at bounding box center [796, 193] width 15 height 15
click at [535, 447] on span "29" at bounding box center [527, 451] width 16 height 19
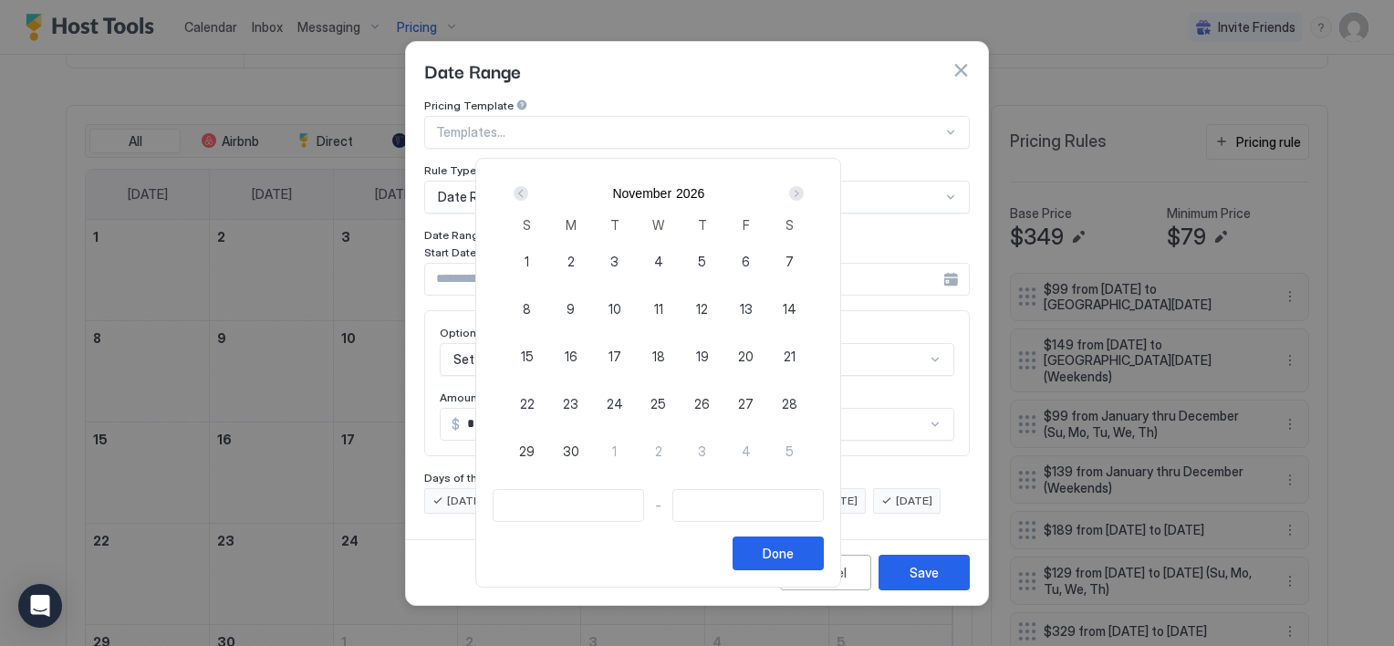
type input "**********"
click at [804, 193] on div "Next" at bounding box center [796, 193] width 15 height 15
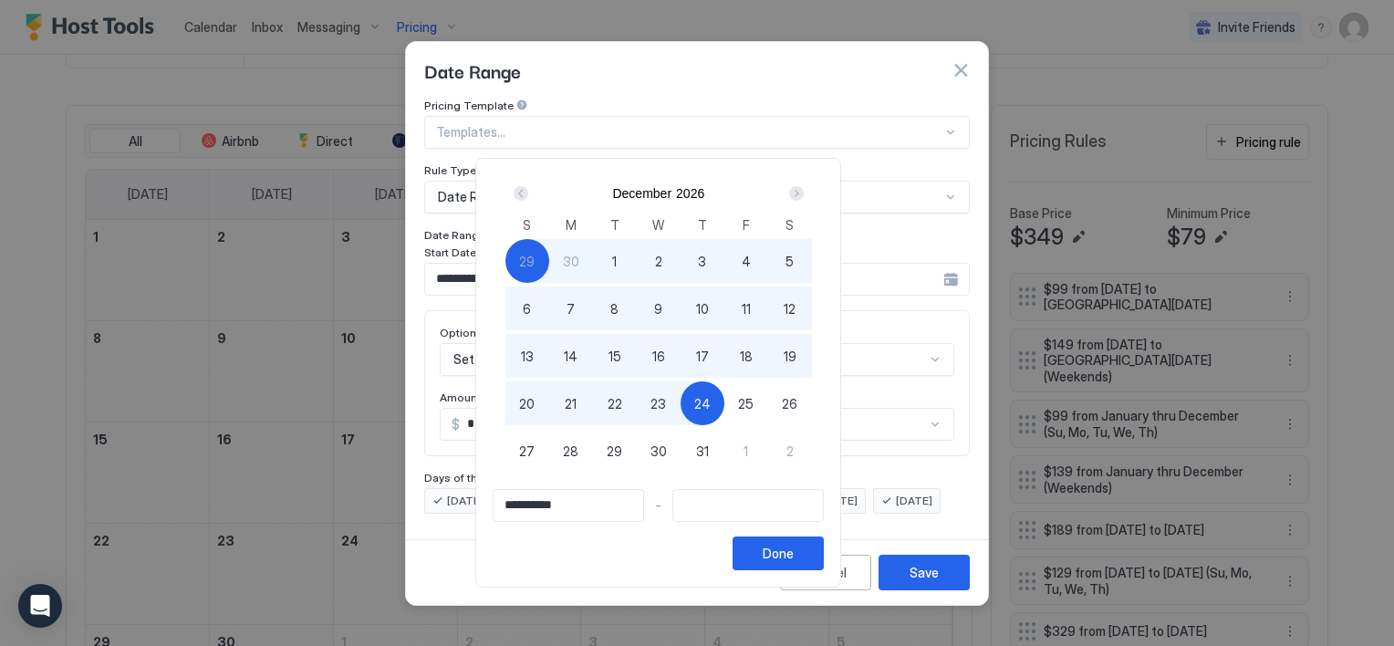
type input "**********"
click at [666, 406] on span "23" at bounding box center [659, 403] width 16 height 19
type input "**********"
click at [711, 401] on span "24" at bounding box center [702, 403] width 16 height 19
type input "**********"
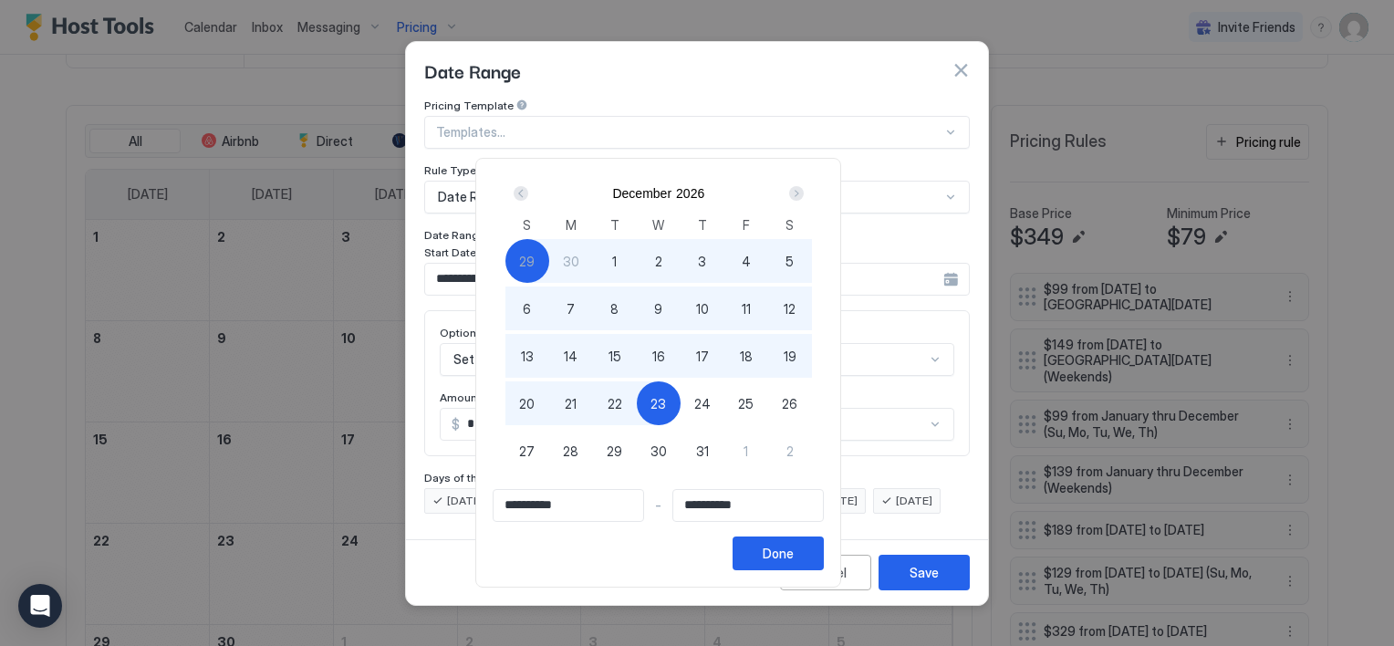
type input "**********"
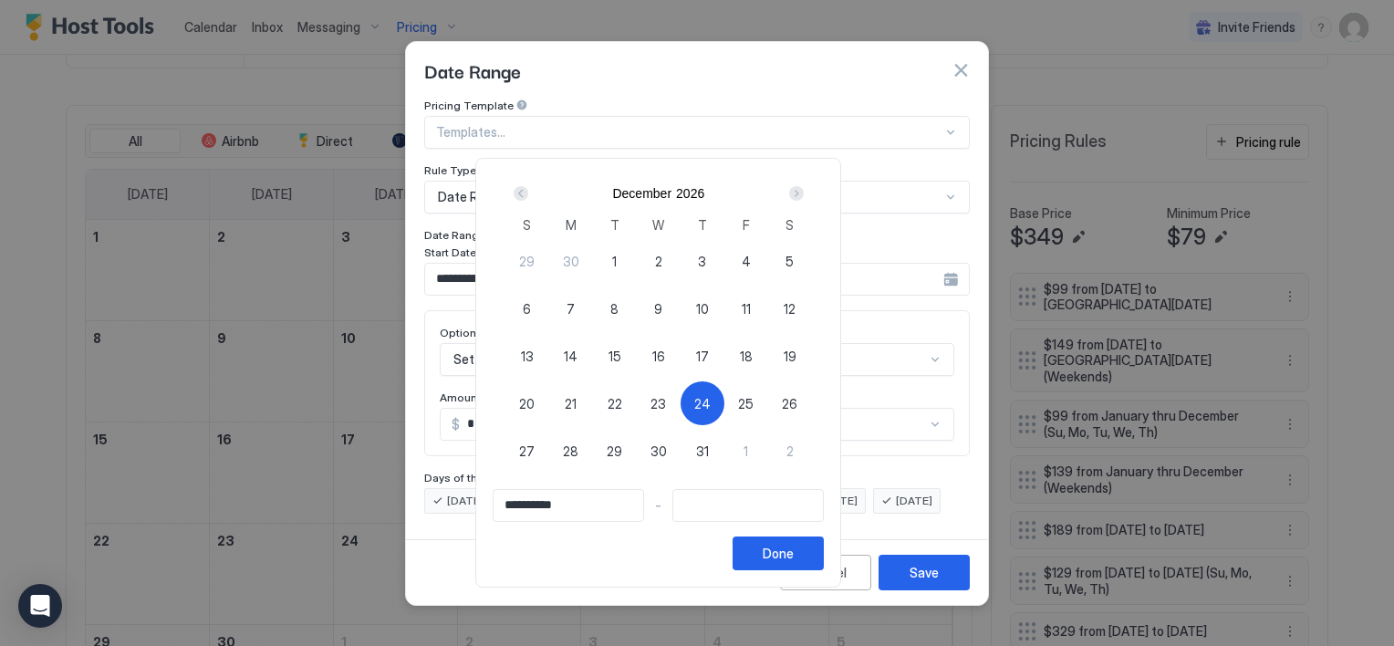
click at [528, 190] on div "Prev" at bounding box center [521, 193] width 15 height 15
click at [535, 445] on span "29" at bounding box center [527, 451] width 16 height 19
type input "**********"
click at [804, 191] on div "Next" at bounding box center [796, 193] width 15 height 15
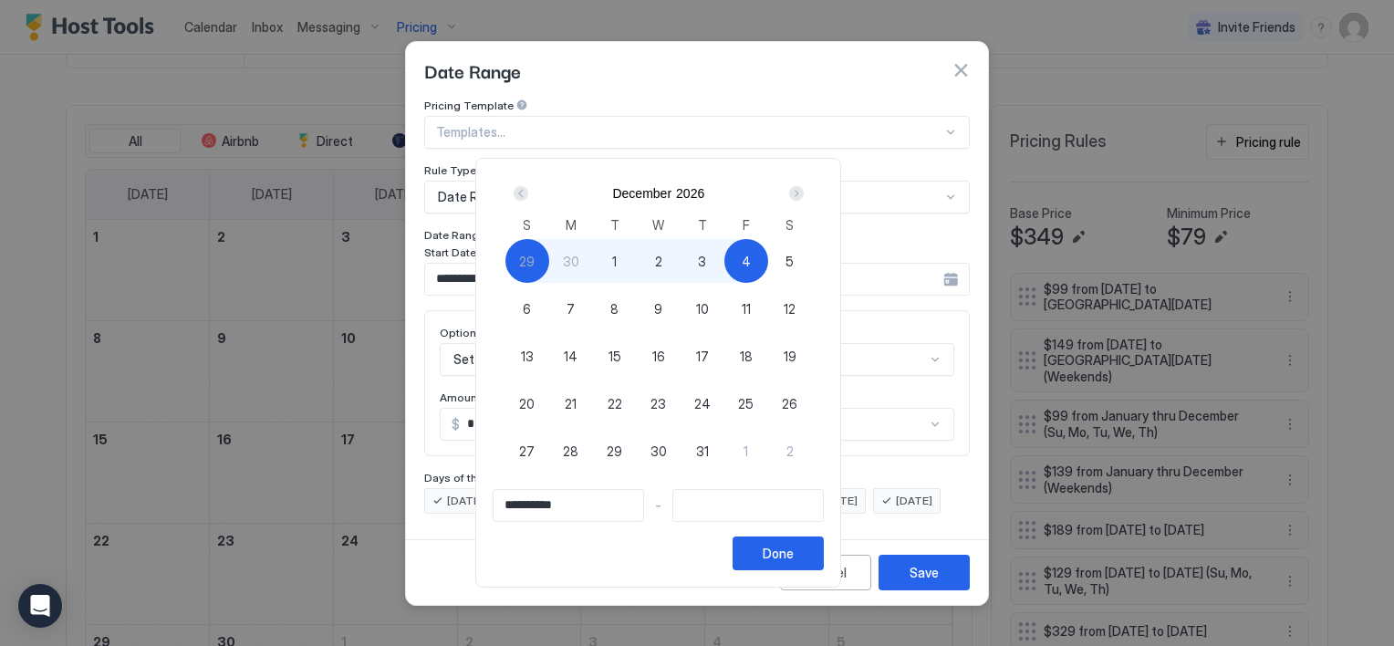
type input "**********"
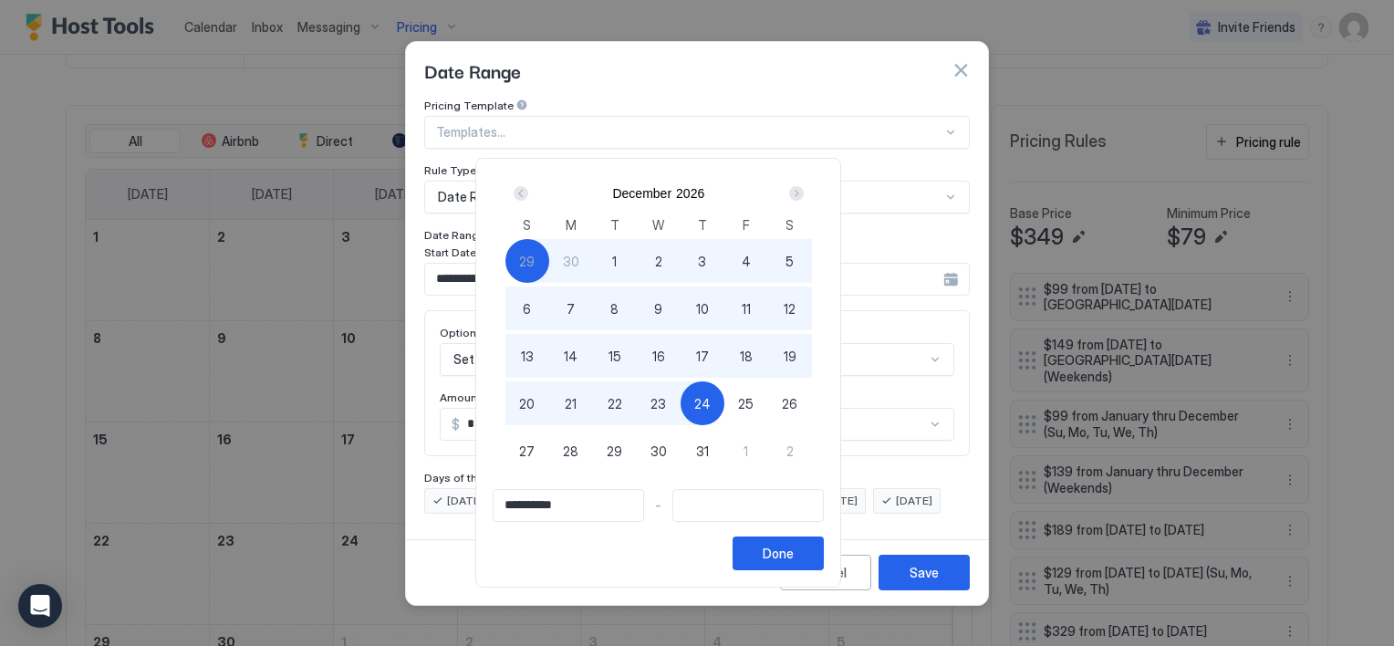
click at [724, 409] on div "24" at bounding box center [703, 403] width 44 height 44
type input "**********"
click at [794, 555] on div "Done" at bounding box center [778, 553] width 31 height 19
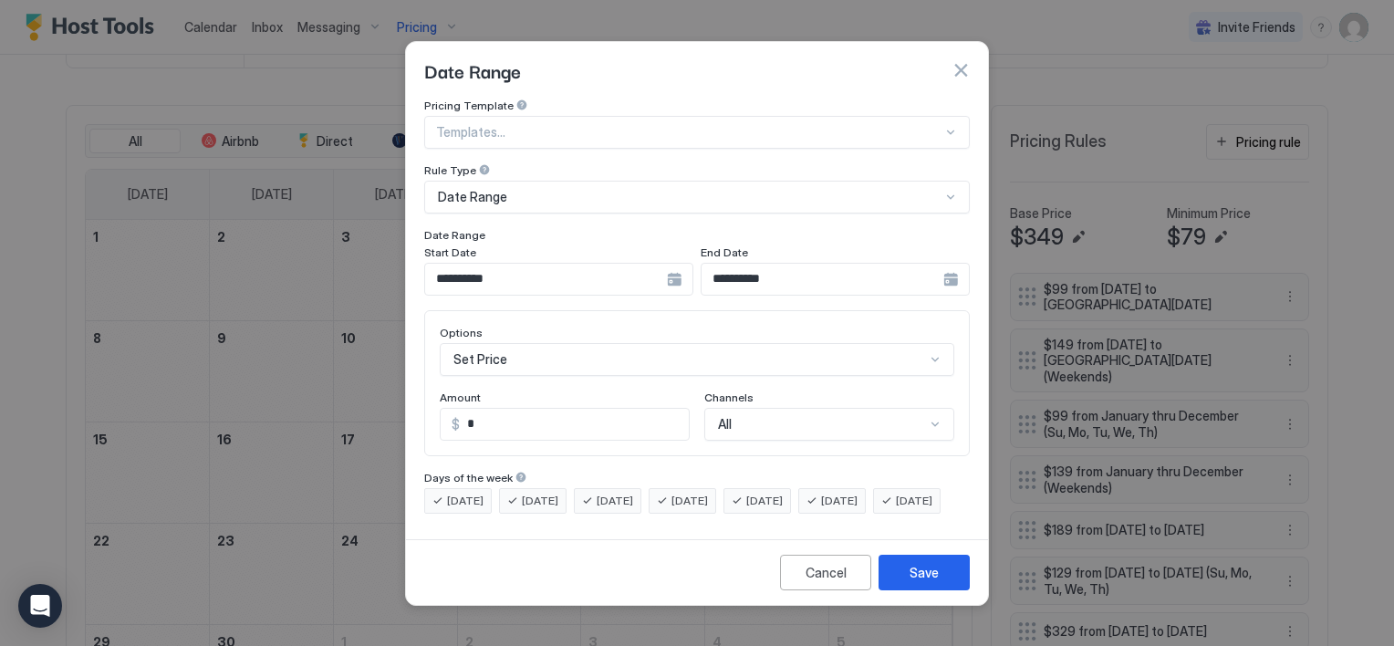
click at [526, 413] on input "*" at bounding box center [574, 424] width 229 height 31
type input "***"
click at [778, 488] on div "[DATE]" at bounding box center [758, 501] width 68 height 26
click at [858, 493] on span "[DATE]" at bounding box center [839, 501] width 36 height 16
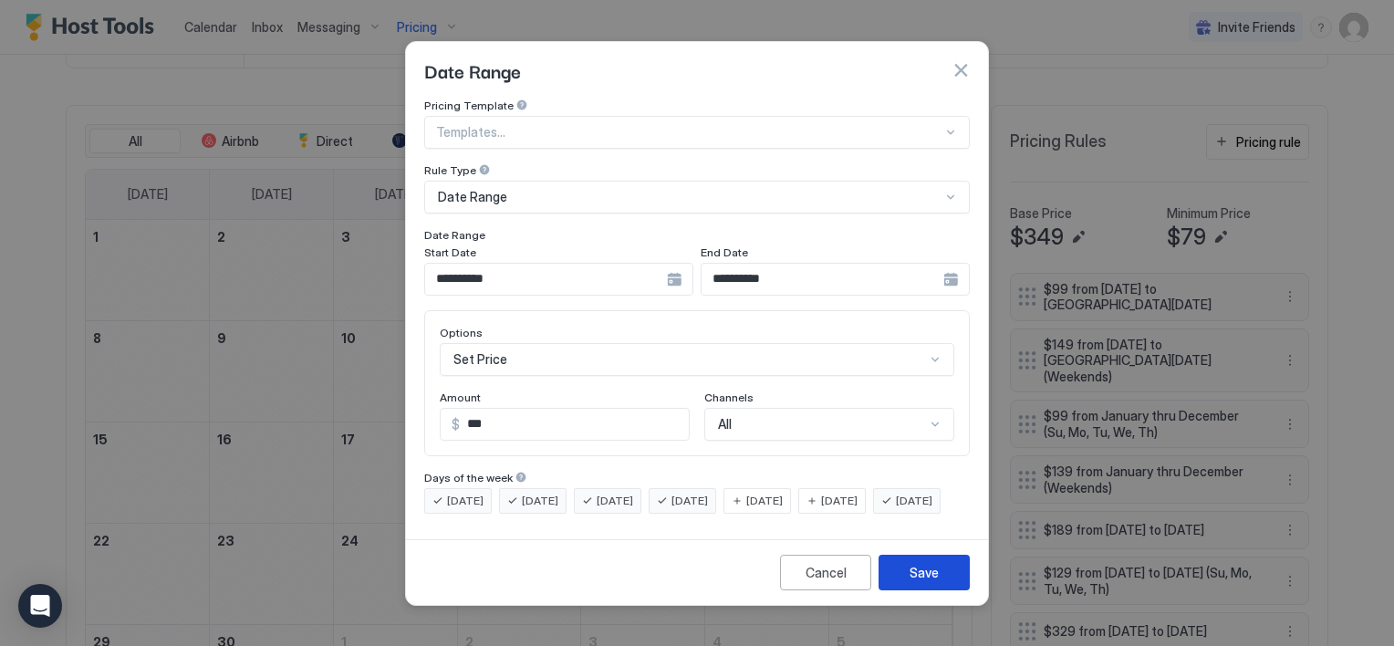
click at [916, 582] on div "Save" at bounding box center [924, 572] width 29 height 19
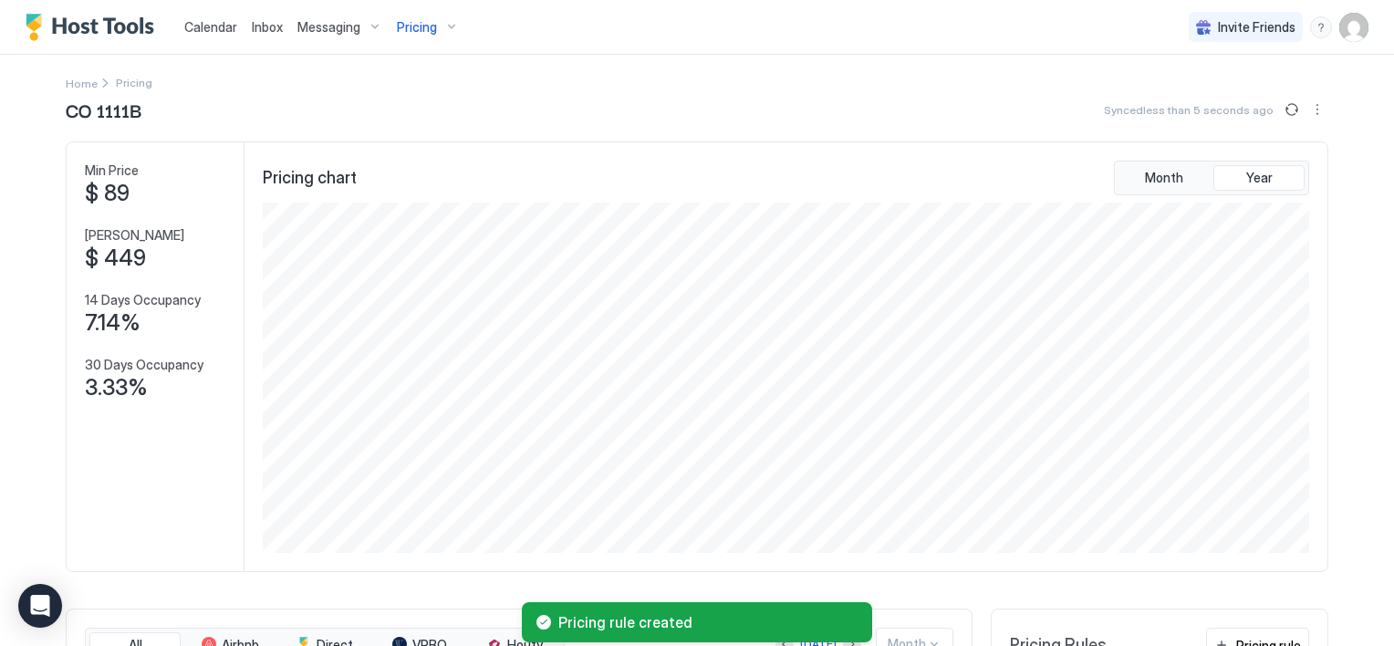
scroll to position [0, 0]
